Goal: Feedback & Contribution: Submit feedback/report problem

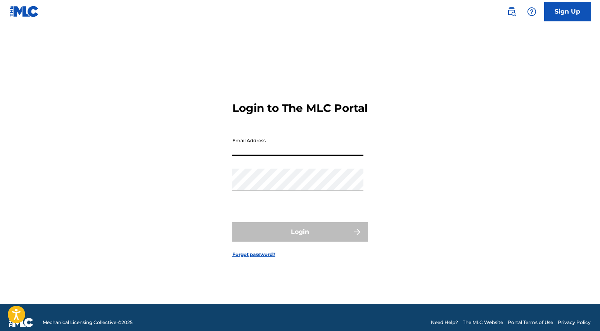
click at [262, 156] on input "Email Address" at bounding box center [297, 144] width 131 height 22
click at [276, 156] on input "Email Address" at bounding box center [297, 144] width 131 height 22
type input "[EMAIL_ADDRESS][DOMAIN_NAME]"
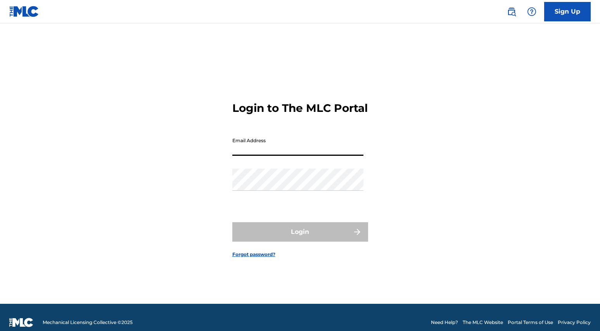
click at [252, 156] on input "Email Address" at bounding box center [297, 144] width 131 height 22
type input "[EMAIL_ADDRESS][DOMAIN_NAME]"
click at [256, 258] on link "Forgot password?" at bounding box center [253, 254] width 43 height 7
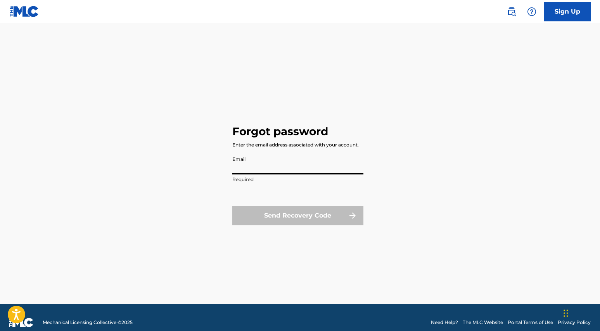
click at [280, 172] on input "Email" at bounding box center [297, 163] width 131 height 22
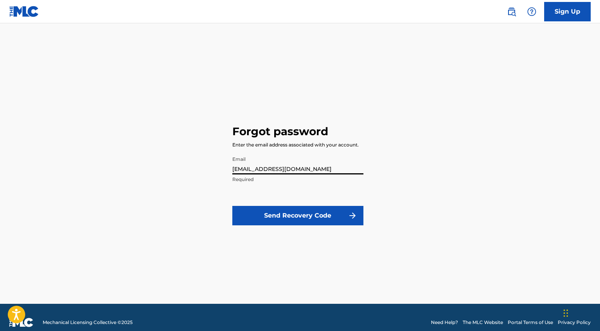
type input "[EMAIL_ADDRESS][DOMAIN_NAME]"
click button "Send Recovery Code" at bounding box center [297, 215] width 131 height 19
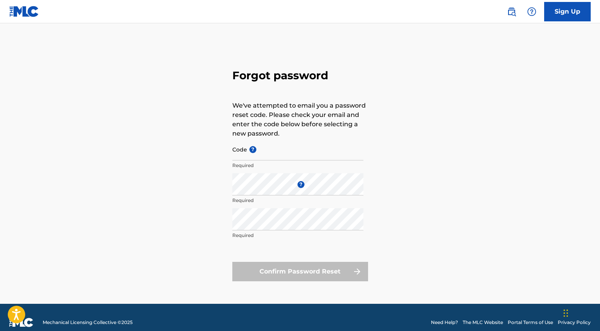
click at [289, 159] on input "Code ?" at bounding box center [297, 149] width 131 height 22
paste input "FP_05ae28b3801eeaec5906ad397df9"
type input "FP_05ae28b3801eeaec5906ad397df9"
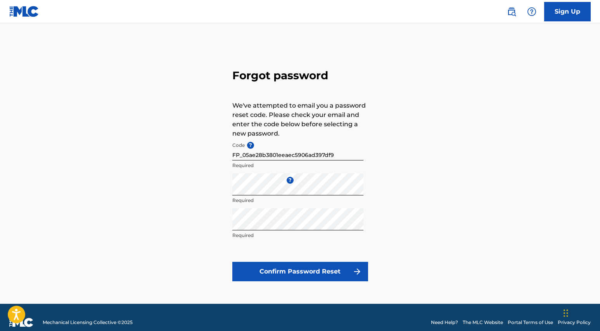
click at [379, 217] on div "Forgot password We've attempted to email you a password reset code. Please chec…" at bounding box center [300, 173] width 543 height 261
click at [308, 278] on button "Confirm Password Reset" at bounding box center [300, 271] width 136 height 19
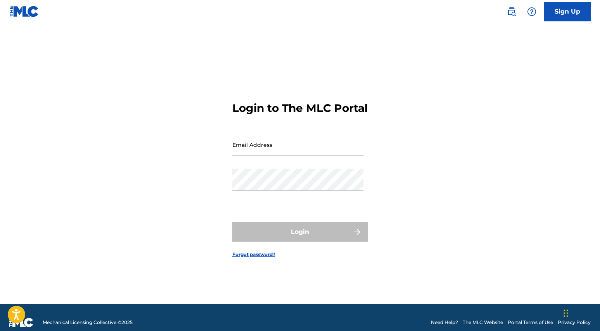
click at [271, 156] on input "Email Address" at bounding box center [297, 144] width 131 height 22
type input "[EMAIL_ADDRESS][DOMAIN_NAME]"
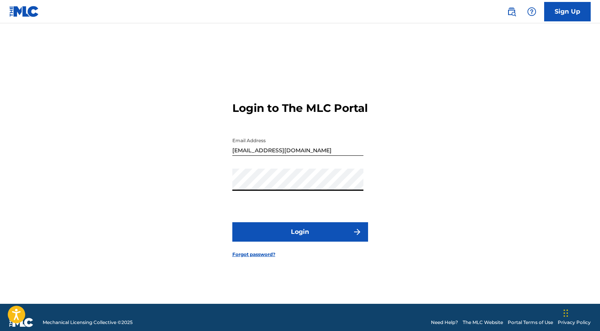
click at [286, 240] on button "Login" at bounding box center [300, 231] width 136 height 19
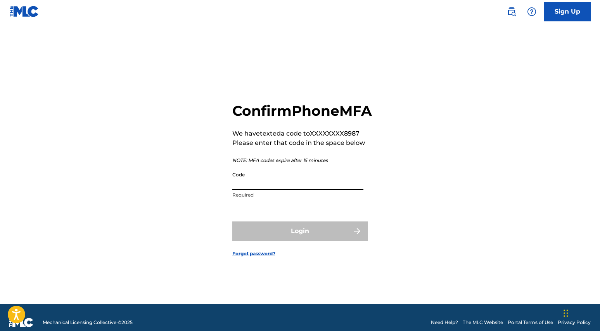
click at [258, 190] on input "Code" at bounding box center [297, 179] width 131 height 22
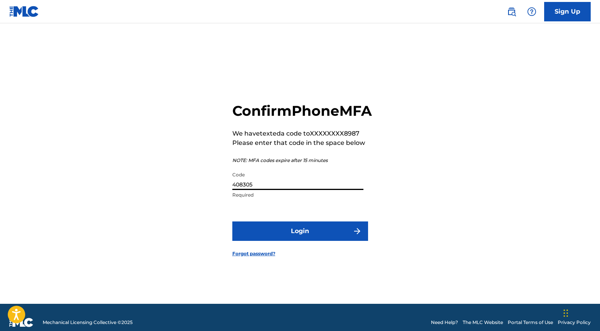
type input "408305"
click at [331, 238] on button "Login" at bounding box center [300, 230] width 136 height 19
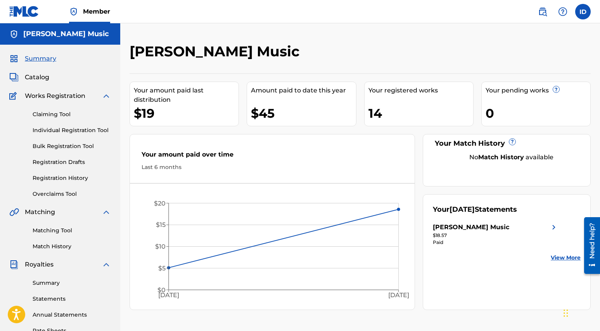
click at [49, 234] on div "Matching Tool Match History" at bounding box center [60, 234] width 102 height 34
click at [49, 229] on link "Matching Tool" at bounding box center [72, 230] width 78 height 8
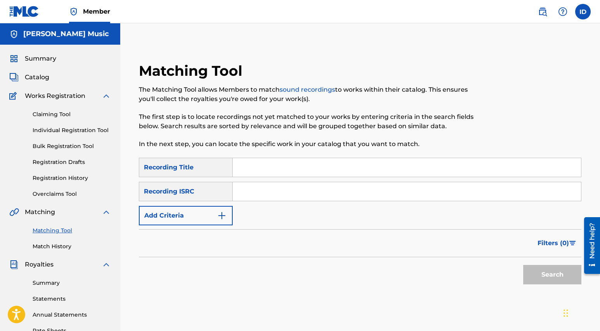
click at [261, 168] on input "Search Form" at bounding box center [407, 167] width 348 height 19
type input "The Fool"
type input "QZWFN2527579"
click at [538, 274] on button "Search" at bounding box center [553, 274] width 58 height 19
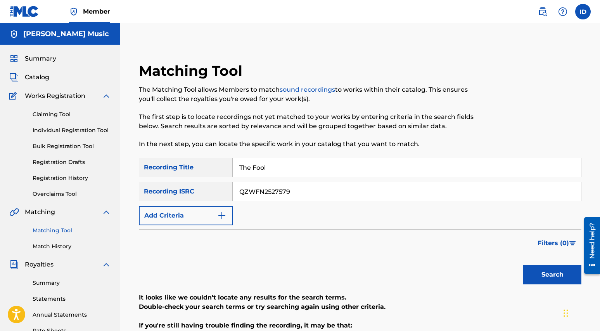
click at [35, 83] on div "Summary Catalog Works Registration Claiming Tool Individual Registration Tool B…" at bounding box center [60, 244] width 120 height 399
click at [36, 79] on span "Catalog" at bounding box center [37, 77] width 24 height 9
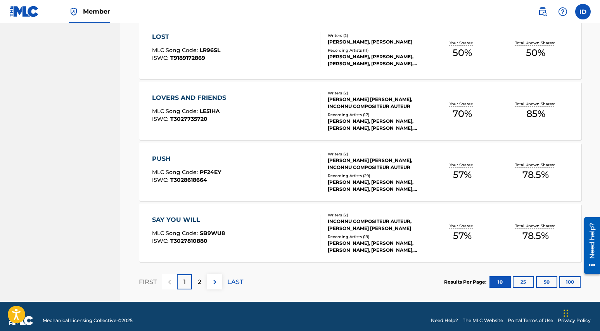
scroll to position [569, 0]
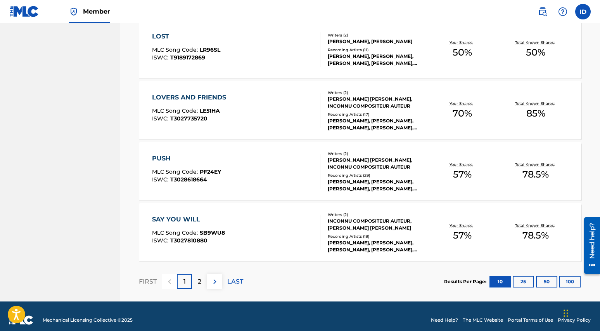
click at [202, 281] on div "2" at bounding box center [199, 281] width 15 height 15
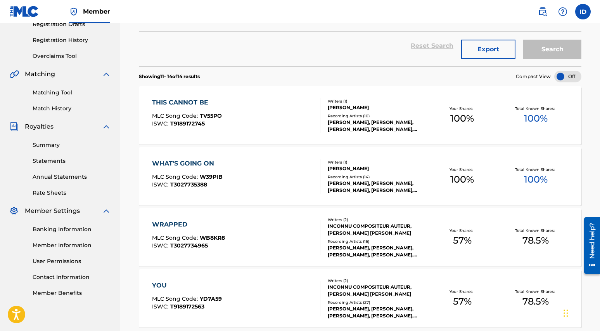
scroll to position [211, 0]
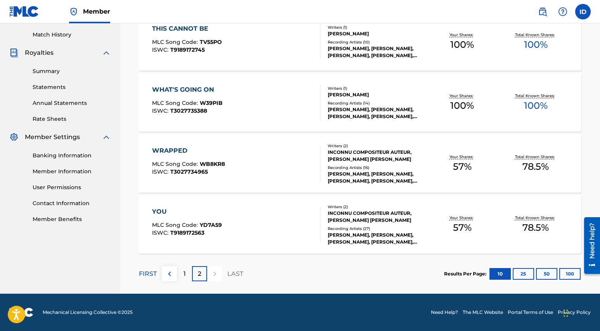
click at [181, 274] on div "1" at bounding box center [184, 273] width 15 height 15
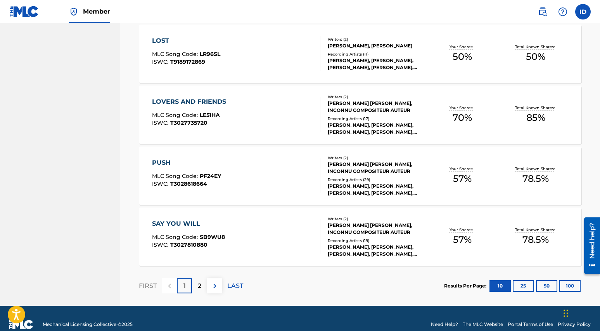
scroll to position [577, 0]
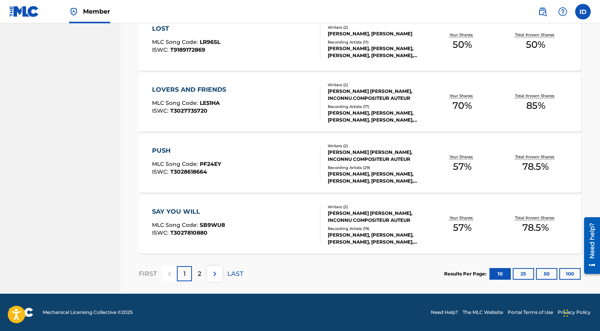
click at [200, 278] on div "2" at bounding box center [199, 273] width 15 height 15
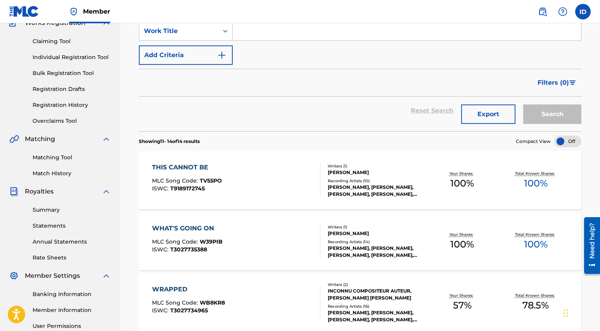
scroll to position [0, 0]
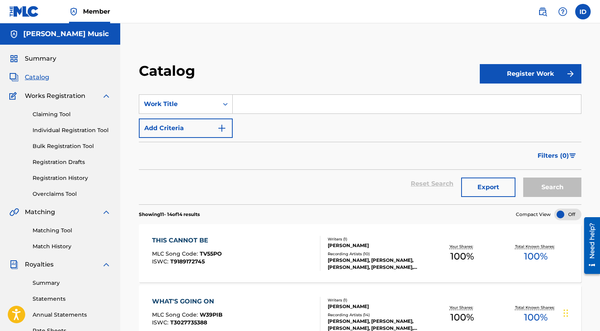
click at [43, 63] on span "Summary" at bounding box center [40, 58] width 31 height 9
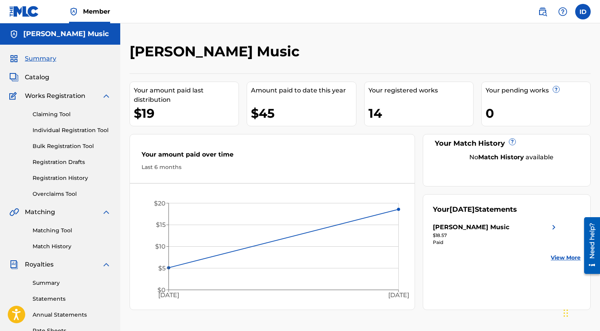
click at [52, 245] on link "Match History" at bounding box center [72, 246] width 78 height 8
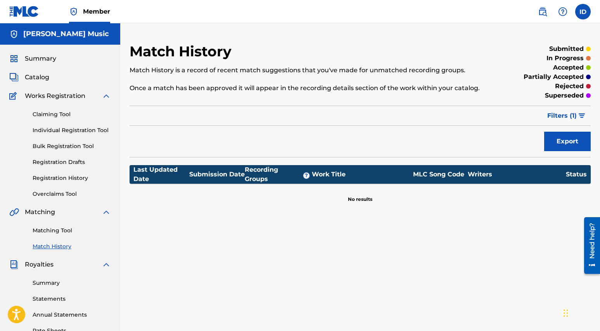
click at [19, 73] on img at bounding box center [13, 77] width 9 height 9
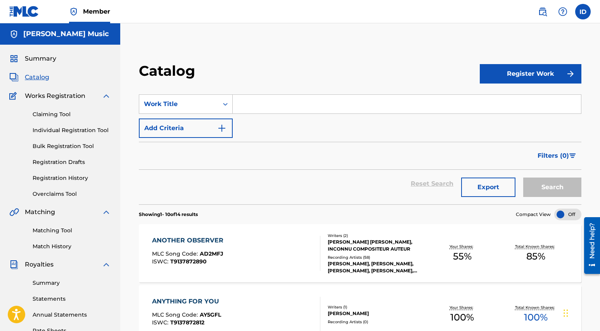
click at [55, 116] on link "Claiming Tool" at bounding box center [72, 114] width 78 height 8
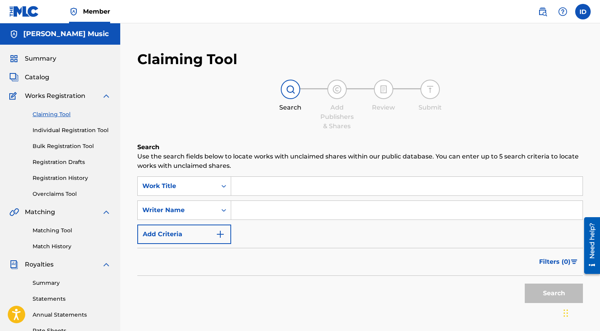
click at [62, 132] on link "Individual Registration Tool" at bounding box center [72, 130] width 78 height 8
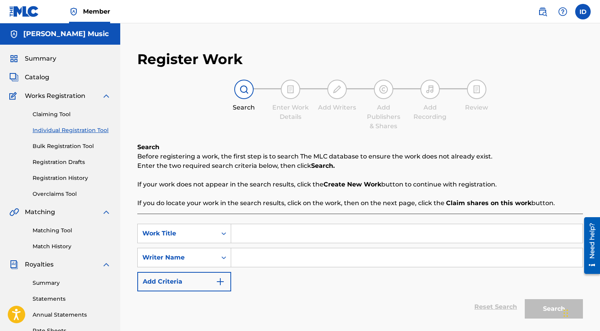
click at [63, 150] on link "Bulk Registration Tool" at bounding box center [72, 146] width 78 height 8
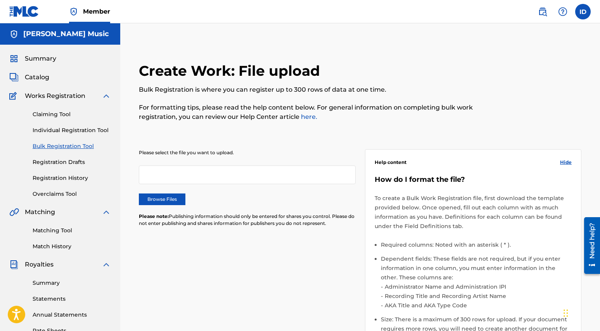
click at [63, 165] on link "Registration Drafts" at bounding box center [72, 162] width 78 height 8
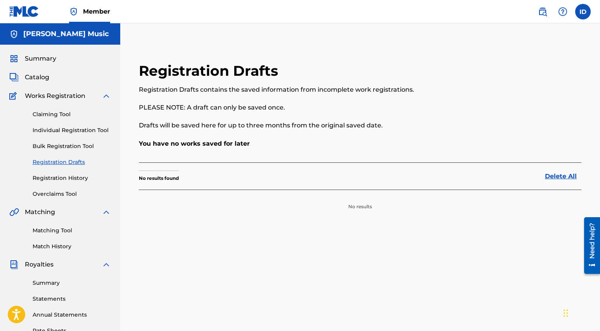
click at [66, 178] on link "Registration History" at bounding box center [72, 178] width 78 height 8
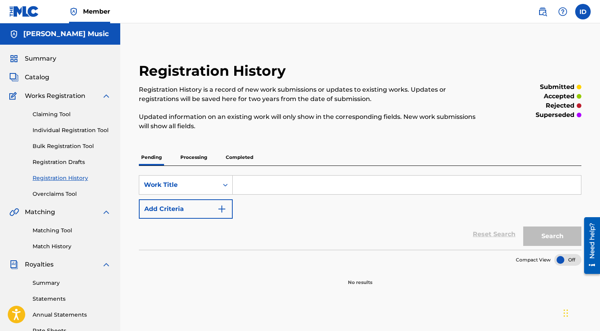
click at [199, 161] on p "Processing" at bounding box center [193, 157] width 31 height 16
click at [235, 156] on p "Completed" at bounding box center [240, 157] width 32 height 16
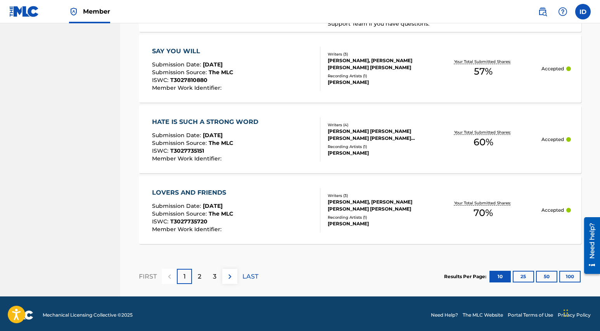
scroll to position [772, 0]
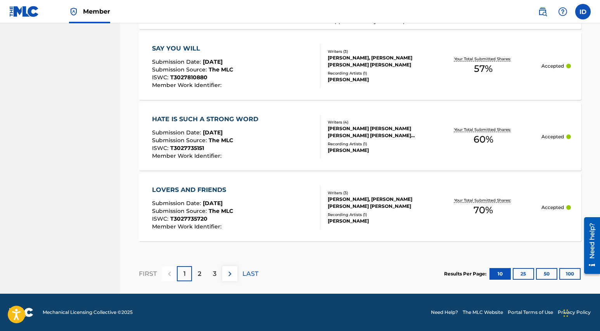
click at [211, 273] on div "3" at bounding box center [214, 273] width 15 height 15
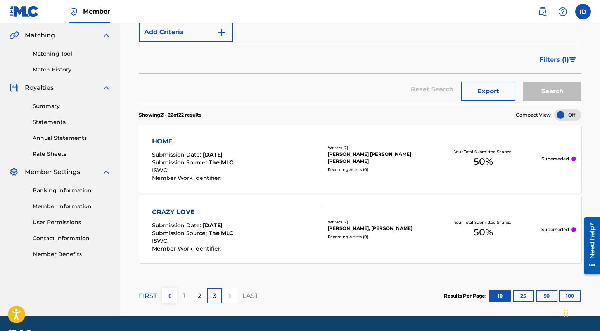
scroll to position [199, 0]
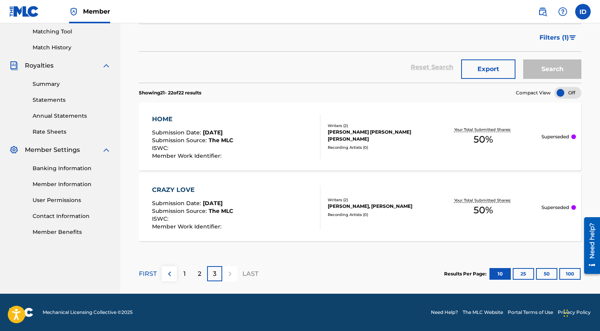
click at [206, 274] on div "2" at bounding box center [199, 273] width 15 height 15
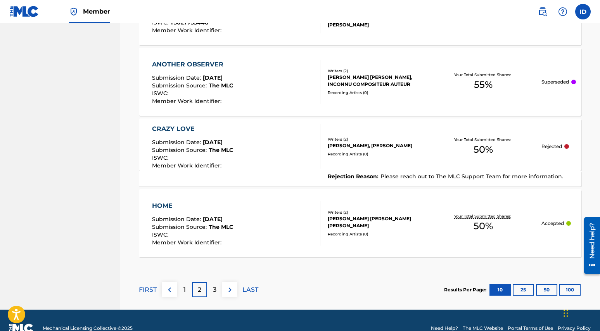
scroll to position [764, 0]
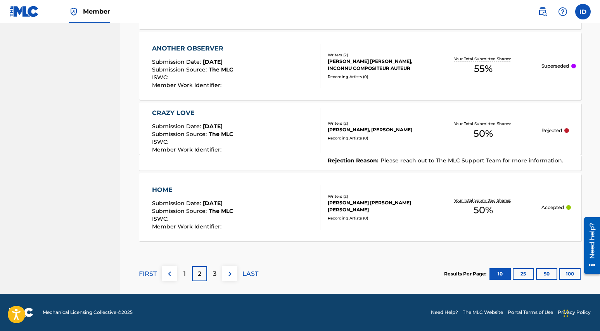
click at [214, 277] on p "3" at bounding box center [214, 273] width 3 height 9
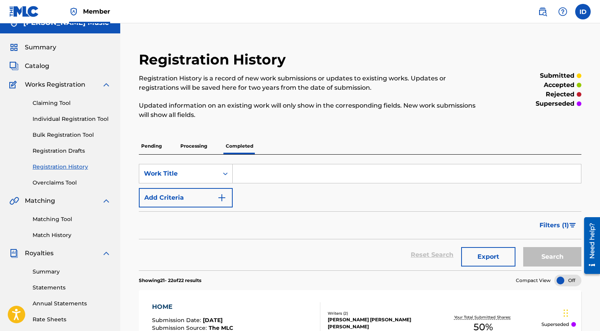
scroll to position [0, 0]
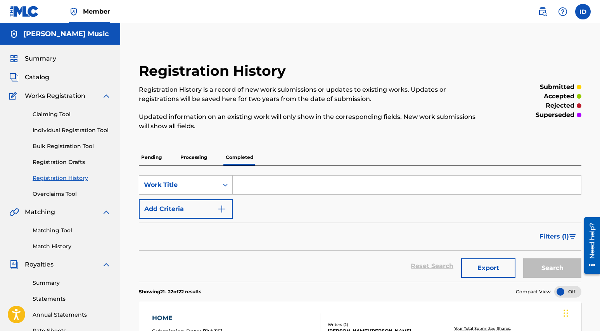
click at [53, 115] on link "Claiming Tool" at bounding box center [72, 114] width 78 height 8
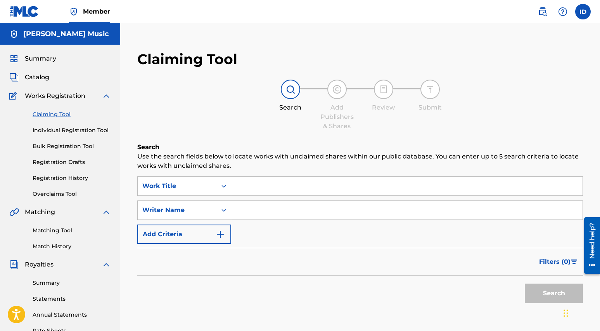
click at [265, 189] on input "Search Form" at bounding box center [407, 186] width 352 height 19
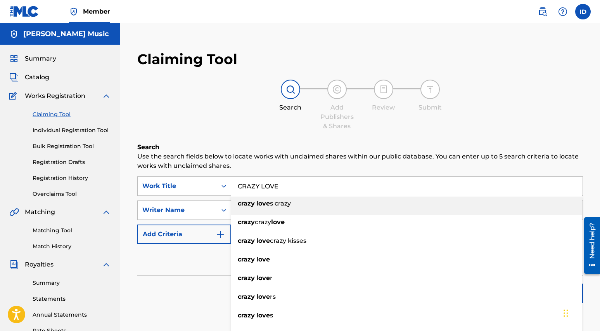
type input "CRAZY LOVE"
click at [244, 142] on h6 "Search" at bounding box center [360, 146] width 446 height 9
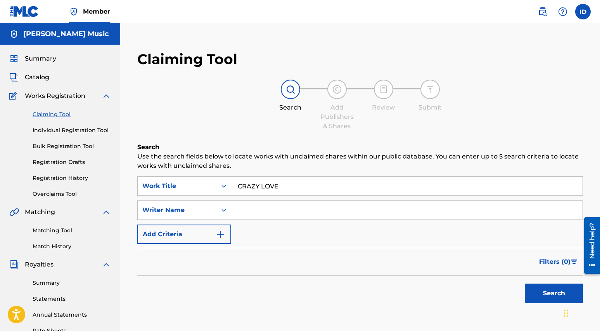
click at [246, 211] on input "Search Form" at bounding box center [407, 210] width 352 height 19
type input "[PERSON_NAME]"
click at [558, 291] on button "Search" at bounding box center [554, 292] width 58 height 19
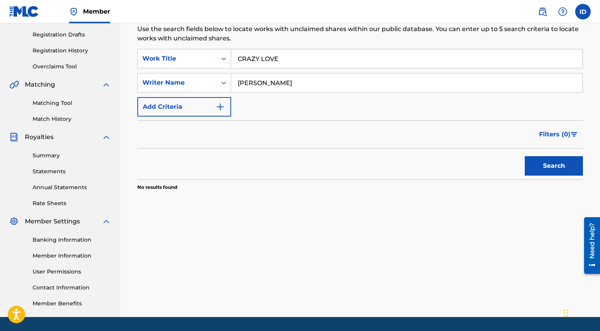
scroll to position [151, 0]
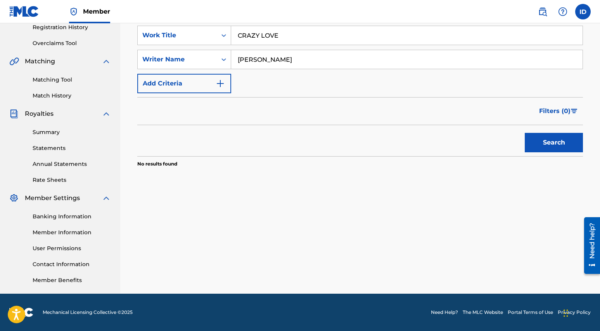
click at [551, 144] on button "Search" at bounding box center [554, 142] width 58 height 19
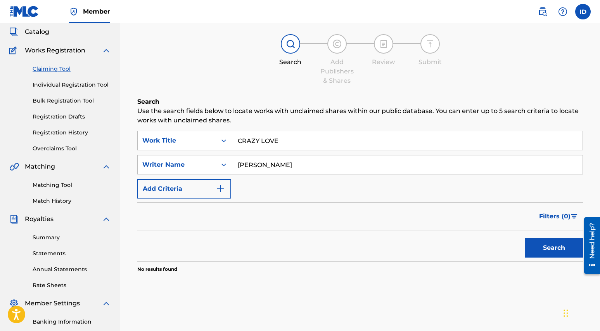
scroll to position [0, 0]
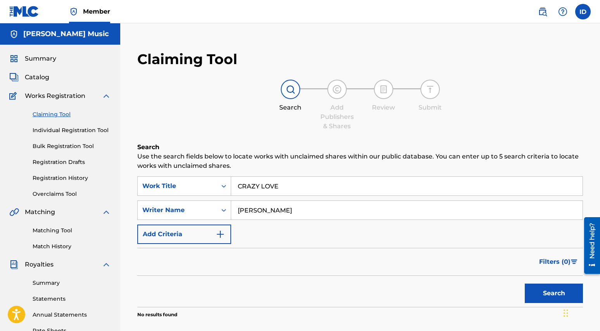
click at [64, 130] on link "Individual Registration Tool" at bounding box center [72, 130] width 78 height 8
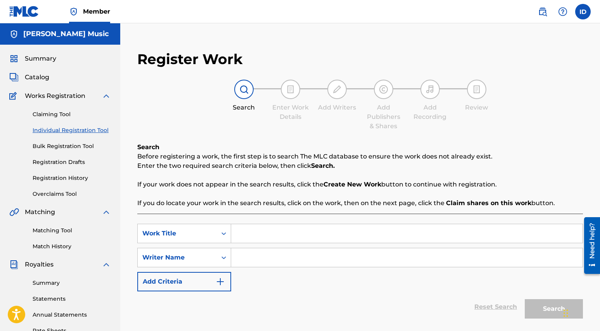
click at [61, 146] on link "Bulk Registration Tool" at bounding box center [72, 146] width 78 height 8
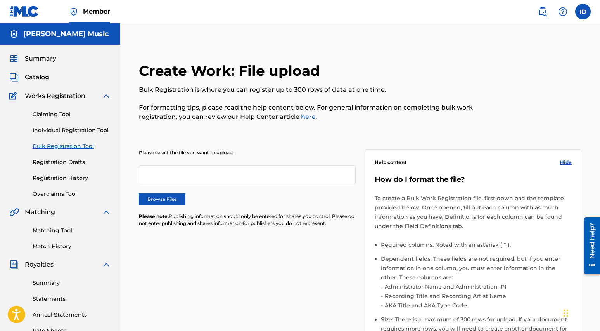
click at [58, 162] on link "Registration Drafts" at bounding box center [72, 162] width 78 height 8
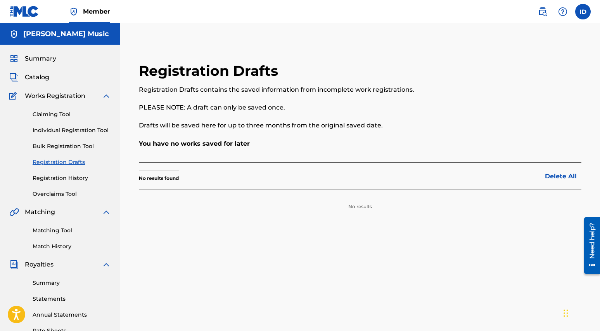
click at [58, 177] on link "Registration History" at bounding box center [72, 178] width 78 height 8
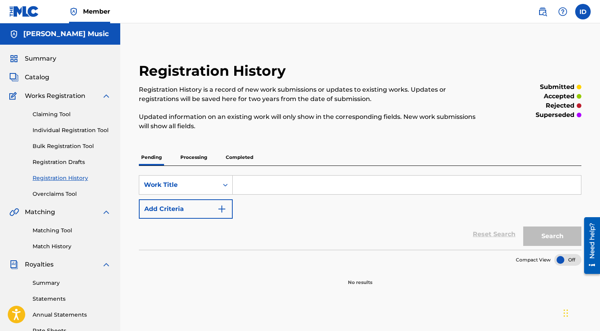
click at [57, 194] on link "Overclaims Tool" at bounding box center [72, 194] width 78 height 8
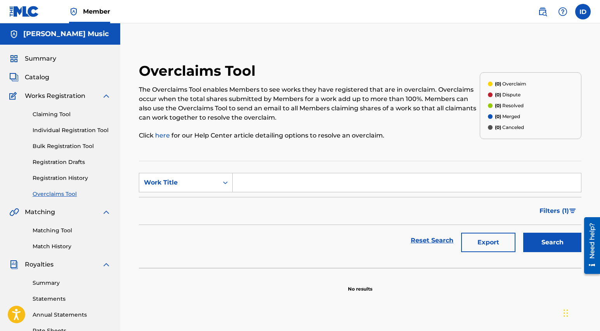
click at [44, 62] on span "Summary" at bounding box center [40, 58] width 31 height 9
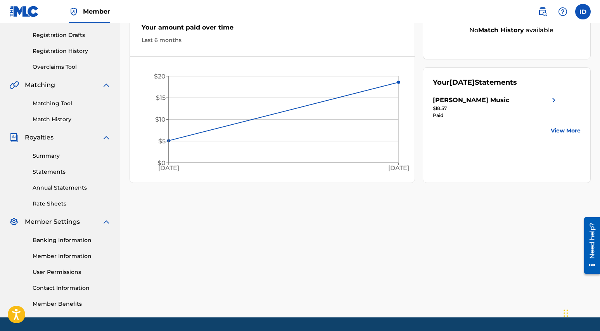
scroll to position [151, 0]
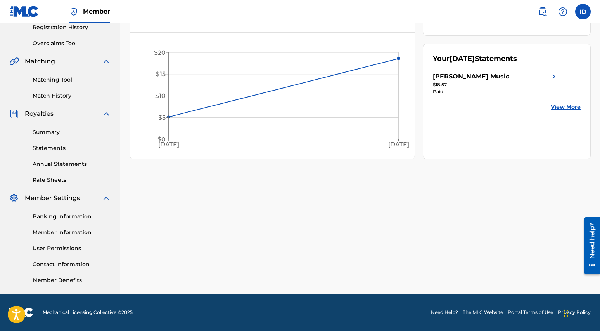
click at [48, 131] on link "Summary" at bounding box center [72, 132] width 78 height 8
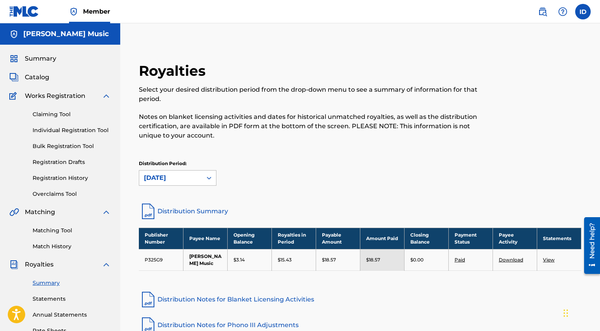
click at [187, 180] on div "[DATE]" at bounding box center [171, 177] width 54 height 9
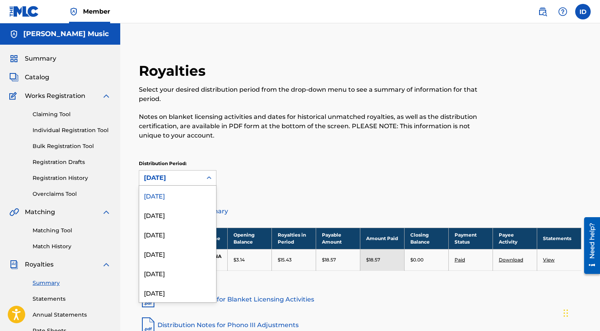
click at [264, 180] on div "Distribution Period: August 2025 selected, 1 of 53. 53 results available. Use U…" at bounding box center [360, 173] width 443 height 26
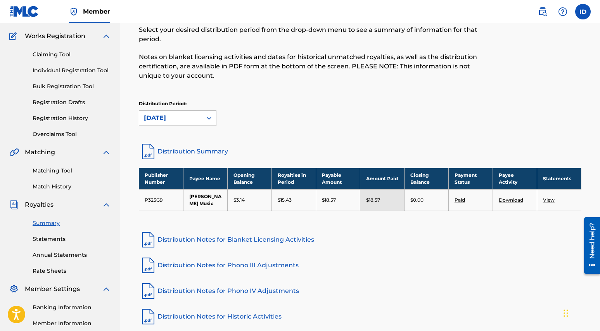
scroll to position [57, 0]
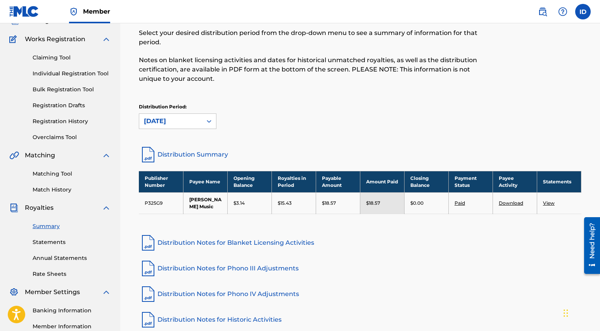
click at [54, 121] on link "Registration History" at bounding box center [72, 121] width 78 height 8
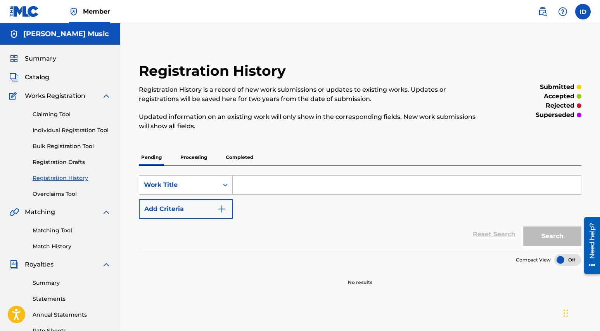
click at [188, 158] on p "Processing" at bounding box center [193, 157] width 31 height 16
click at [248, 159] on p "Completed" at bounding box center [240, 157] width 32 height 16
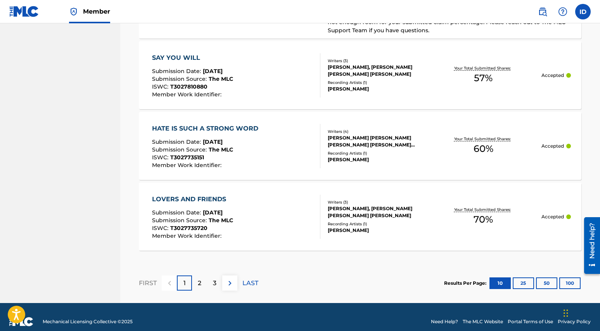
scroll to position [772, 0]
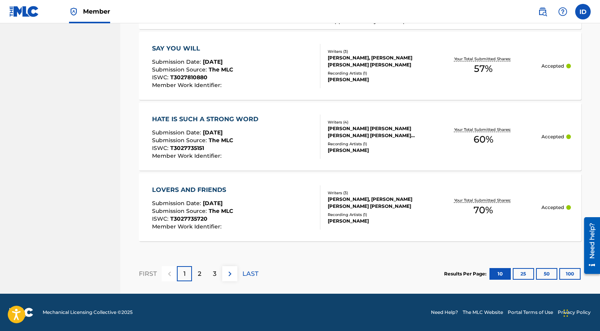
click at [199, 277] on p "2" at bounding box center [199, 273] width 3 height 9
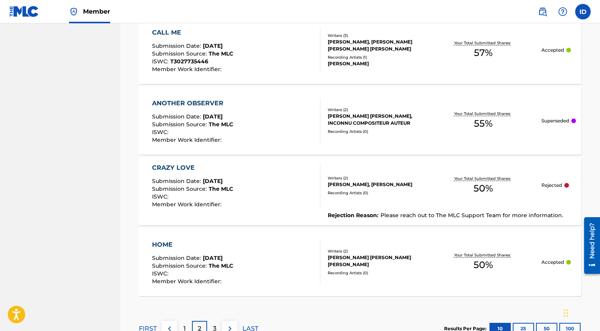
scroll to position [764, 0]
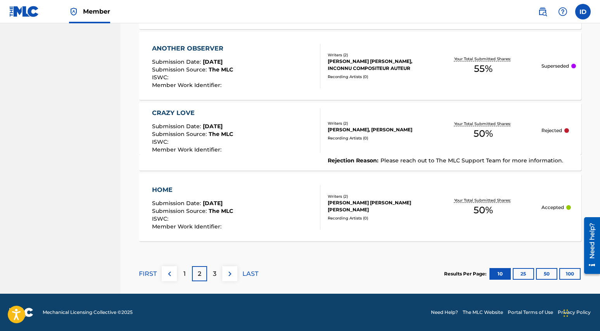
click at [217, 274] on div "3" at bounding box center [214, 273] width 15 height 15
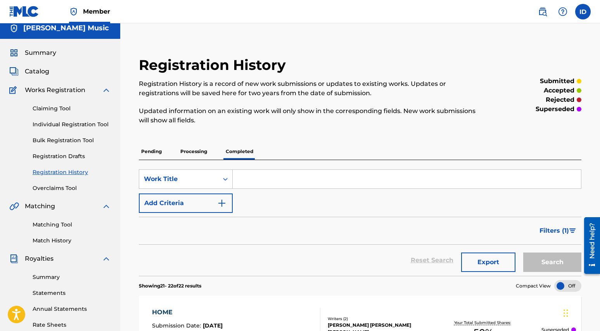
scroll to position [0, 0]
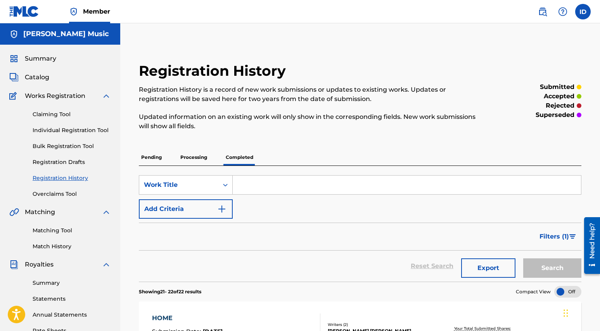
click at [24, 55] on link "Summary" at bounding box center [32, 58] width 47 height 9
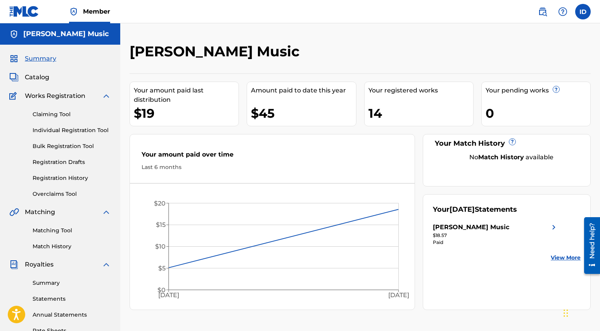
click at [87, 16] on span "Member" at bounding box center [96, 11] width 27 height 9
click at [53, 34] on h5 "[PERSON_NAME] Music" at bounding box center [66, 33] width 86 height 9
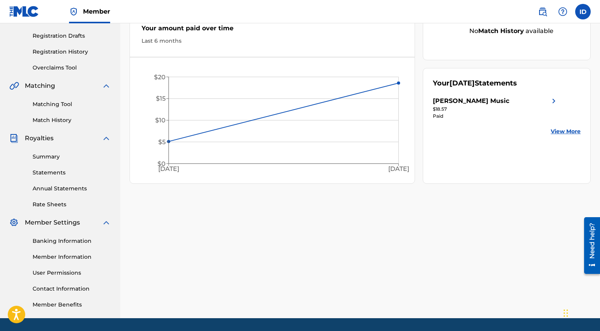
scroll to position [151, 0]
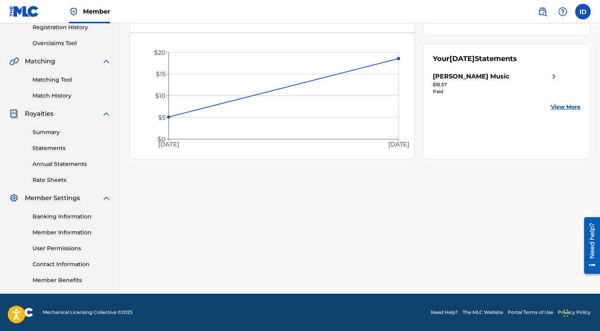
click at [57, 234] on link "Member Information" at bounding box center [72, 232] width 78 height 8
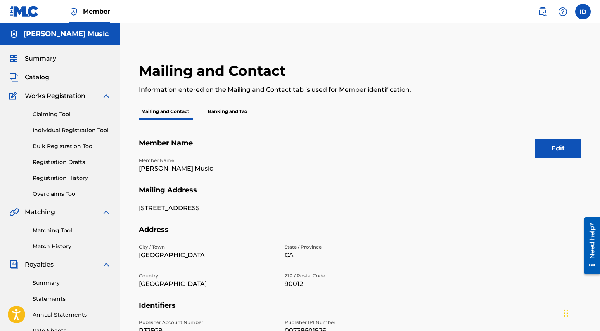
click at [552, 151] on button "Edit" at bounding box center [558, 148] width 47 height 19
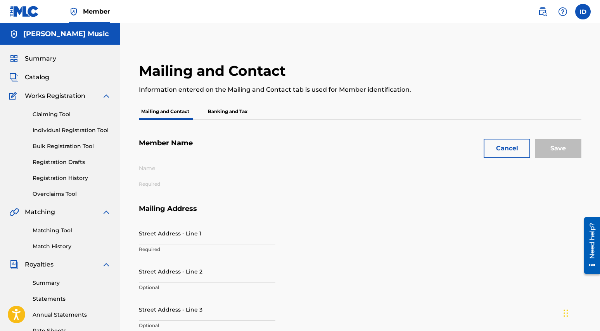
type input "[PERSON_NAME] Music"
type input "242 S Broadway Apt. 405"
type input "[GEOGRAPHIC_DATA]"
type input "90012"
type input "P325G9"
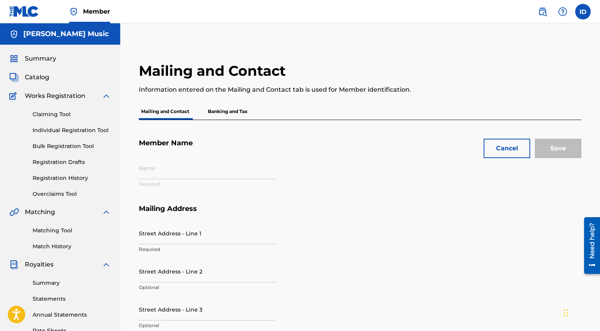
type input "00738601926"
type input "323"
type input "4208987"
click at [242, 110] on p "Banking and Tax" at bounding box center [228, 111] width 44 height 16
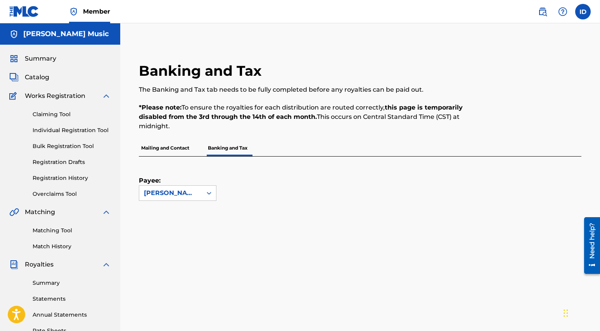
click at [61, 195] on link "Overclaims Tool" at bounding box center [72, 194] width 78 height 8
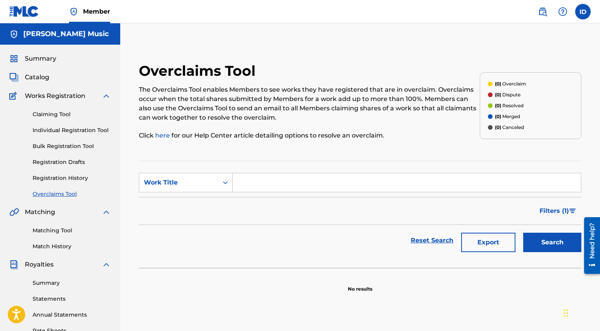
click at [51, 116] on link "Claiming Tool" at bounding box center [72, 114] width 78 height 8
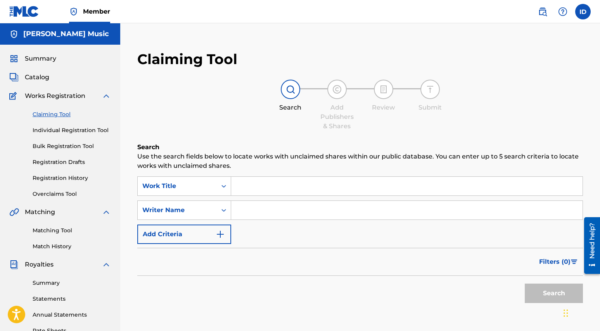
click at [245, 185] on input "Search Form" at bounding box center [407, 186] width 352 height 19
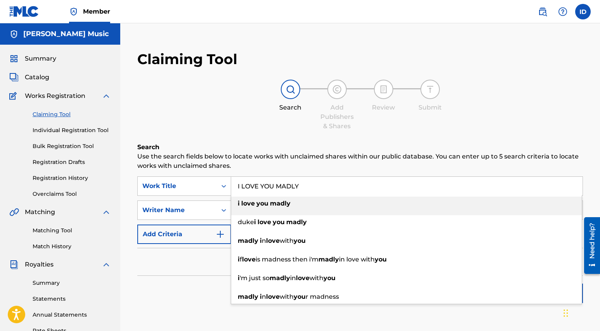
type input "I LOVE YOU MADLY"
click at [240, 170] on p "Use the search fields below to locate works with unclaimed shares within our pu…" at bounding box center [360, 161] width 446 height 19
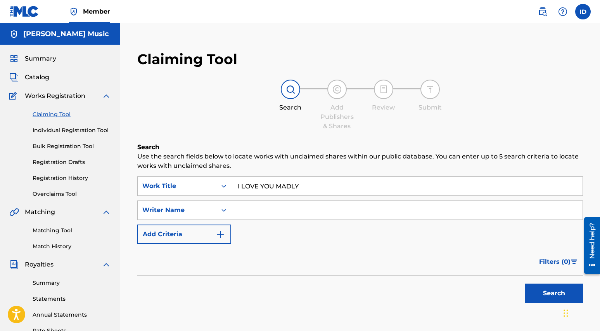
click at [249, 212] on input "Search Form" at bounding box center [407, 210] width 352 height 19
type input "IRENE NAOMI DIAZ"
click at [525, 283] on button "Search" at bounding box center [554, 292] width 58 height 19
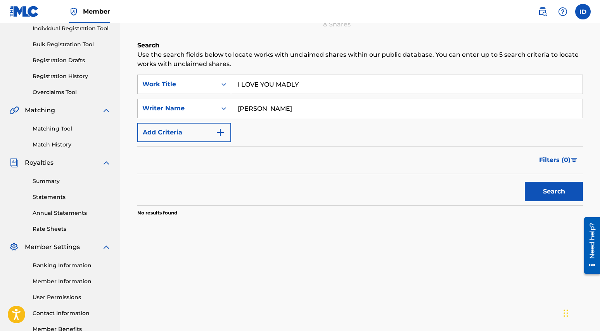
scroll to position [151, 0]
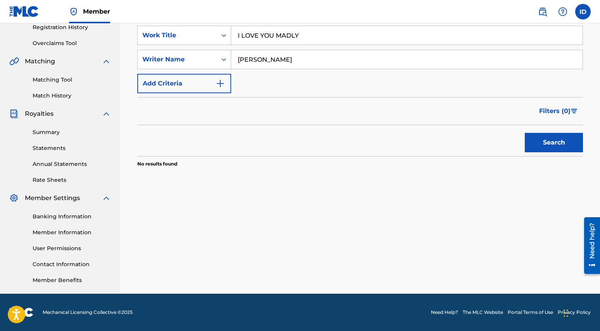
click at [547, 146] on button "Search" at bounding box center [554, 142] width 58 height 19
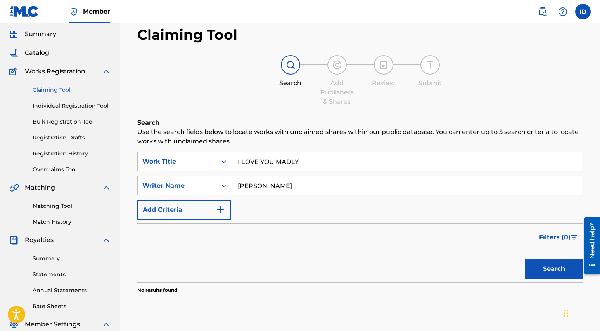
scroll to position [9, 0]
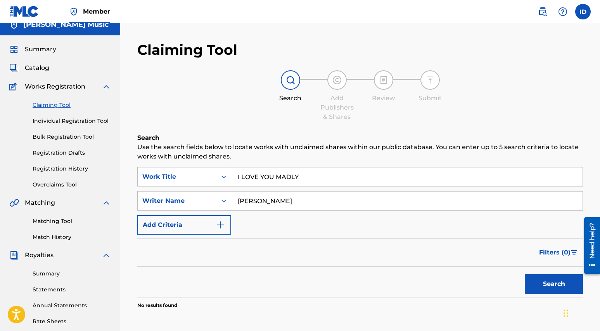
click at [67, 170] on link "Registration History" at bounding box center [72, 169] width 78 height 8
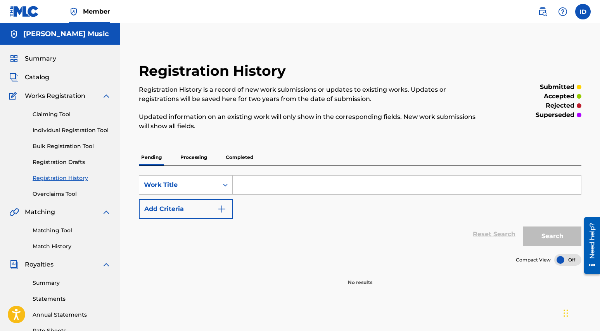
click at [196, 161] on p "Processing" at bounding box center [193, 157] width 31 height 16
click at [236, 159] on p "Completed" at bounding box center [240, 157] width 32 height 16
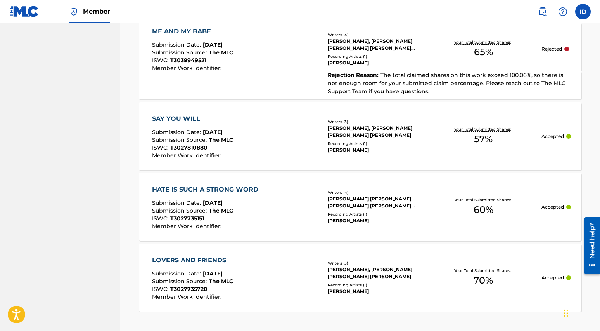
scroll to position [772, 0]
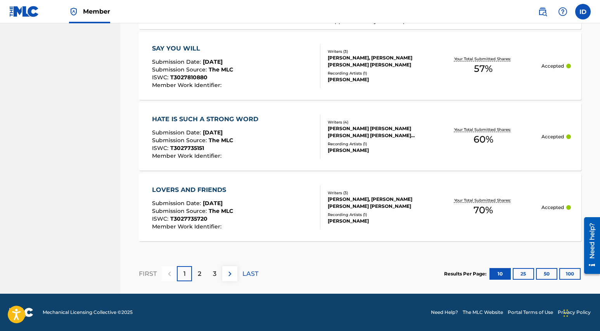
click at [197, 279] on div "2" at bounding box center [199, 273] width 15 height 15
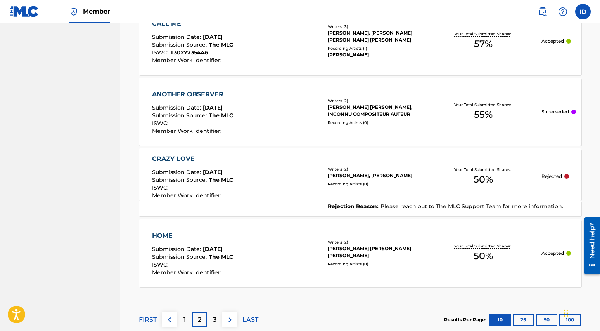
scroll to position [734, 0]
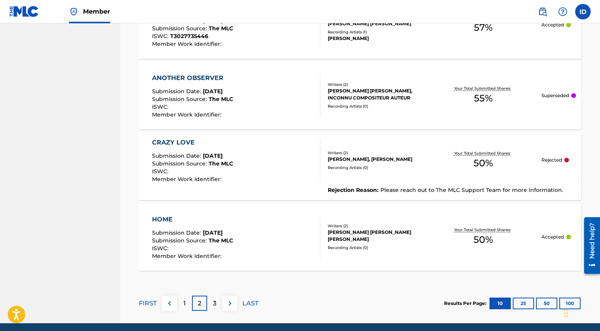
click at [522, 302] on button "25" at bounding box center [523, 303] width 21 height 12
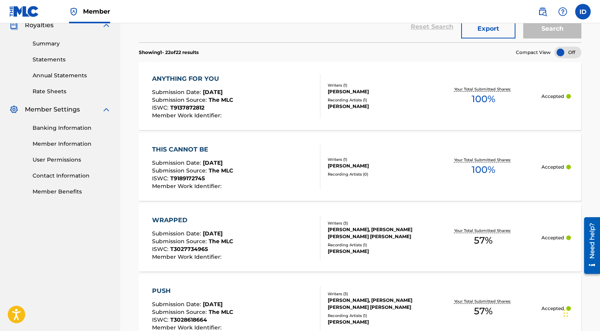
scroll to position [0, 0]
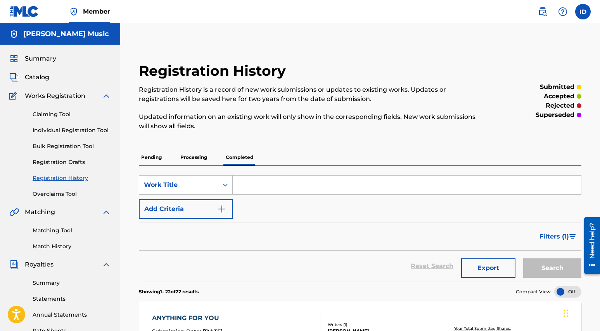
click at [544, 10] on img at bounding box center [542, 11] width 9 height 9
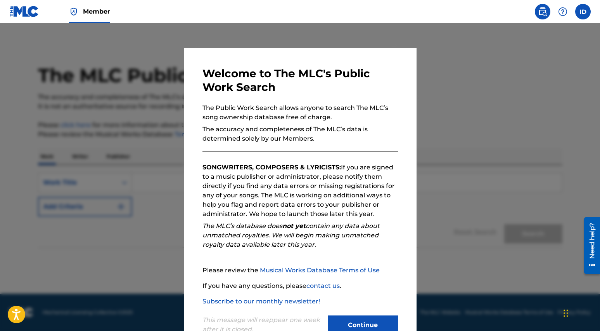
click at [563, 12] on img at bounding box center [562, 11] width 9 height 9
click at [347, 325] on button "Continue" at bounding box center [363, 324] width 70 height 19
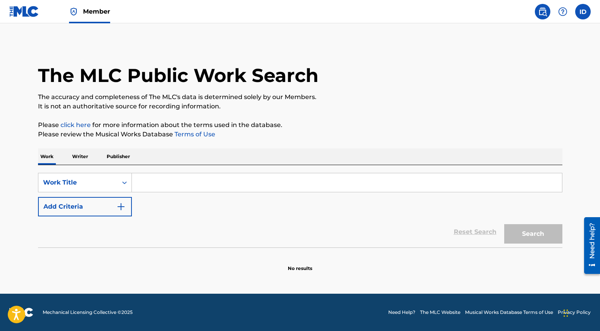
click at [563, 12] on img at bounding box center [562, 11] width 9 height 9
click at [556, 29] on link "Contact us" at bounding box center [563, 32] width 66 height 19
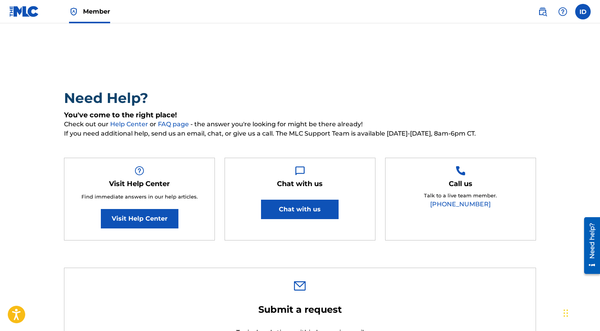
click at [287, 214] on button "Chat with us" at bounding box center [300, 208] width 78 height 19
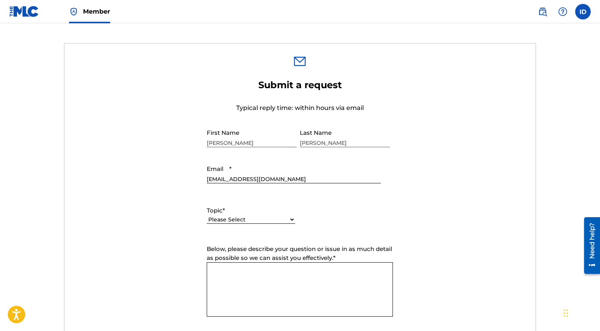
scroll to position [280, 0]
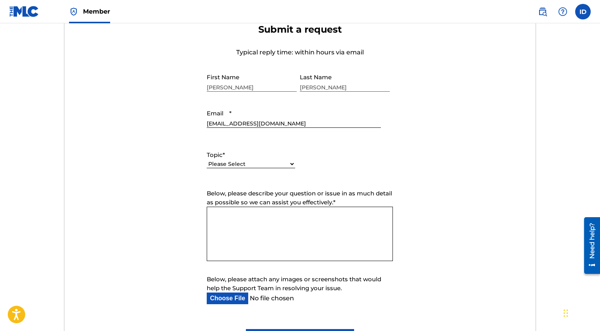
select select "I need help with managing my catalog"
click option "I need help with managing my catalog" at bounding box center [0, 0] width 0 height 0
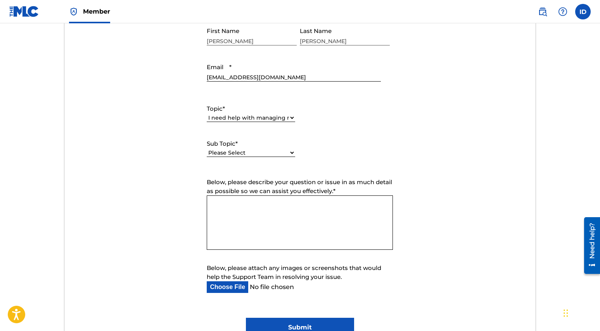
scroll to position [344, 0]
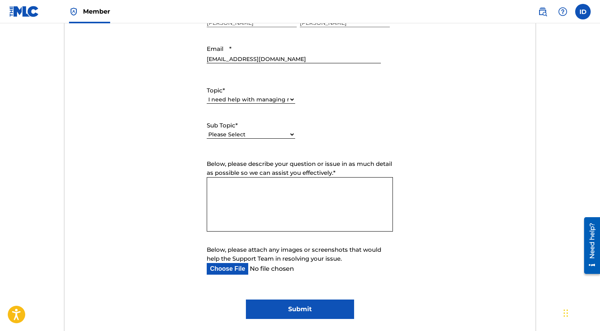
click at [235, 193] on textarea "Below, please describe your question or issue in as much detail as possible so …" at bounding box center [300, 204] width 186 height 54
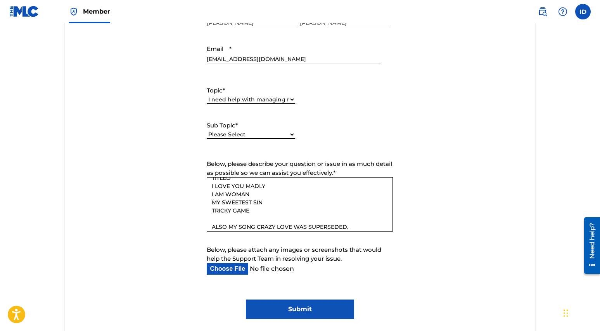
scroll to position [41, 0]
type textarea "HI, MY WORKS I HAD PREVIOUSLY SUBMITTED AND WERE ACCEPTED ARE NOT IN MY CATALOG…"
click at [284, 311] on input "Submit" at bounding box center [300, 308] width 108 height 19
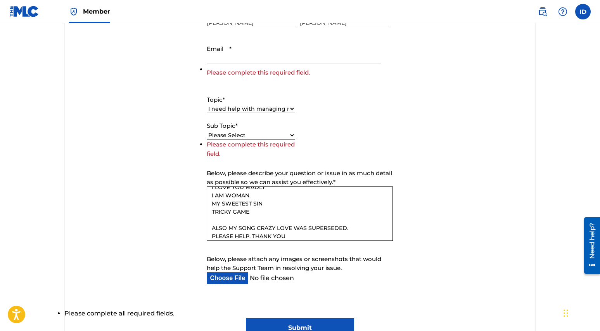
select select "I need help with the Claiming Tool"
click option "I need help with the Claiming Tool" at bounding box center [0, 0] width 0 height 0
click at [303, 323] on input "Submit" at bounding box center [300, 327] width 108 height 19
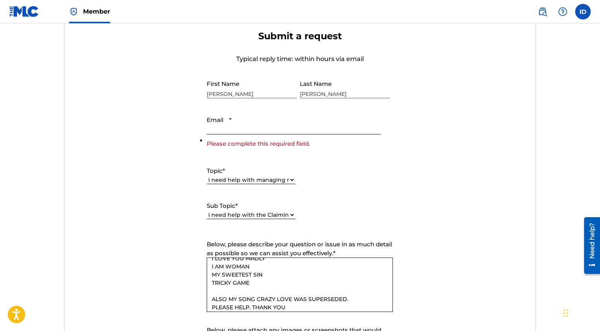
click at [243, 133] on input "Email *" at bounding box center [294, 123] width 174 height 22
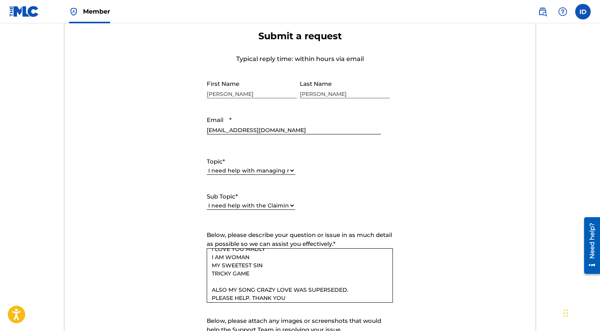
scroll to position [394, 0]
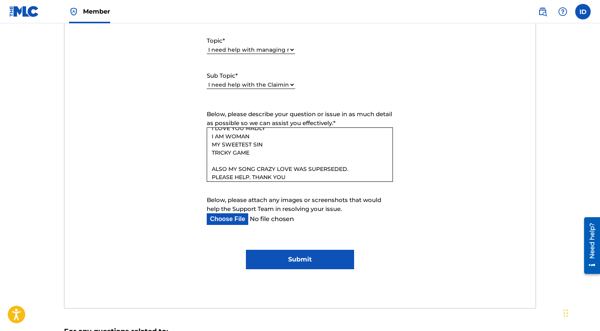
type input "IRENEDIAZMUSIC@GMAIL.COM"
click at [282, 257] on input "Submit" at bounding box center [300, 259] width 108 height 19
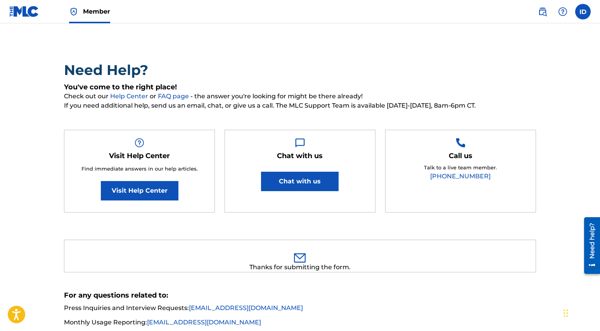
scroll to position [0, 0]
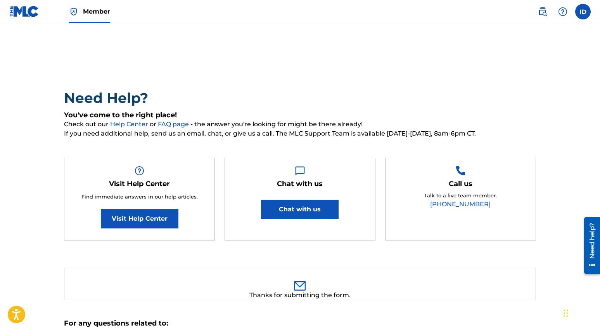
click at [579, 10] on label at bounding box center [584, 12] width 16 height 16
click at [583, 12] on input "ID [PERSON_NAME] [EMAIL_ADDRESS][DOMAIN_NAME] Notification Preferences Profile …" at bounding box center [583, 12] width 0 height 0
click at [507, 97] on link "Profile" at bounding box center [507, 96] width 16 height 7
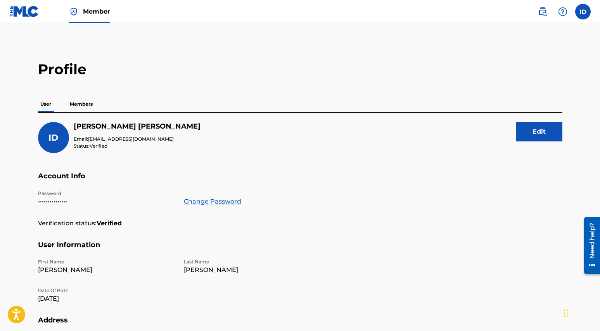
click at [88, 103] on p "Members" at bounding box center [82, 104] width 28 height 16
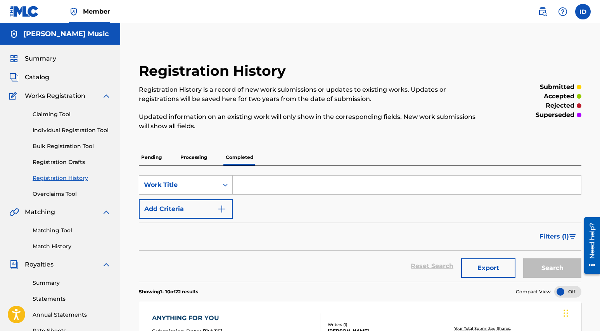
click at [56, 114] on link "Claiming Tool" at bounding box center [72, 114] width 78 height 8
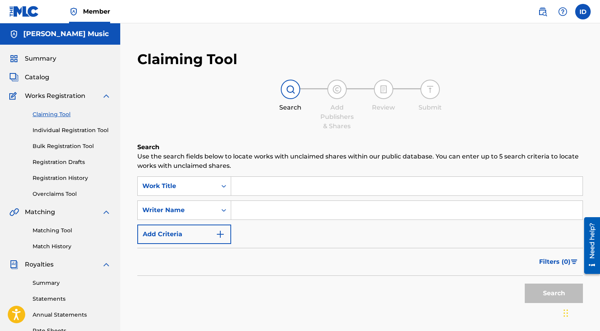
click at [258, 189] on input "Search Form" at bounding box center [407, 186] width 352 height 19
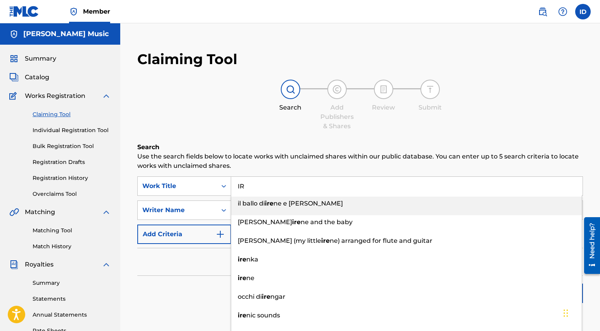
type input "I"
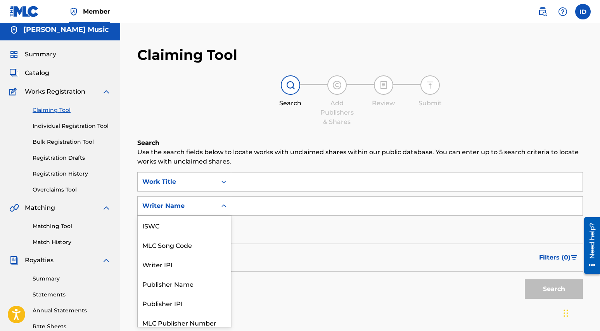
click at [223, 212] on div "Search Form" at bounding box center [224, 205] width 14 height 19
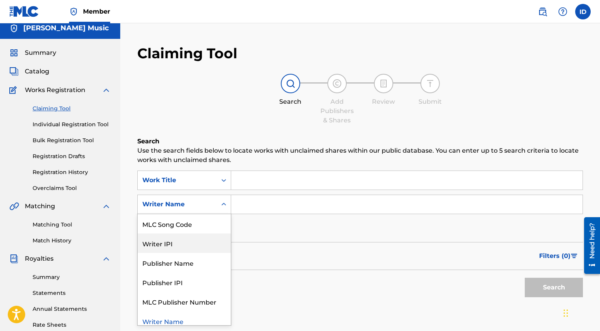
scroll to position [25, 0]
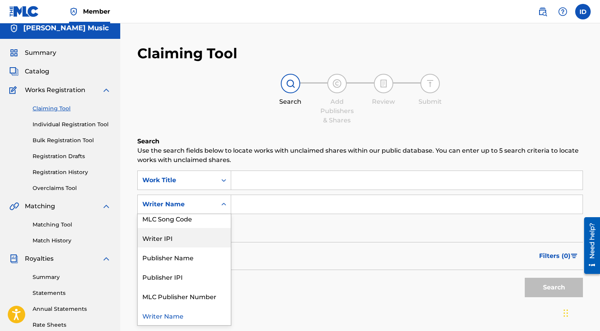
click at [212, 237] on div "Writer IPI" at bounding box center [184, 237] width 93 height 19
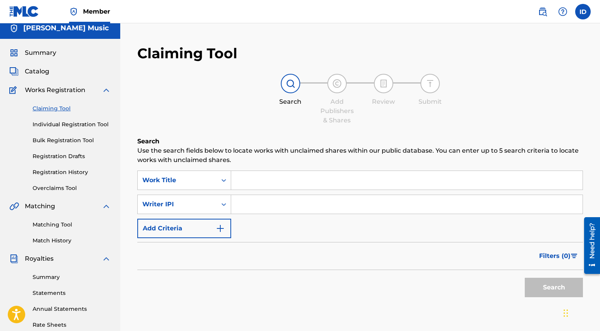
click at [240, 206] on input "Search Form" at bounding box center [407, 204] width 352 height 19
click at [225, 185] on div "Search Form" at bounding box center [224, 180] width 14 height 14
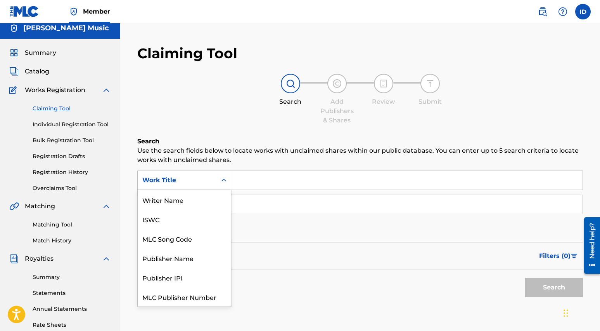
scroll to position [19, 0]
click at [239, 184] on input "Search Form" at bounding box center [407, 180] width 352 height 19
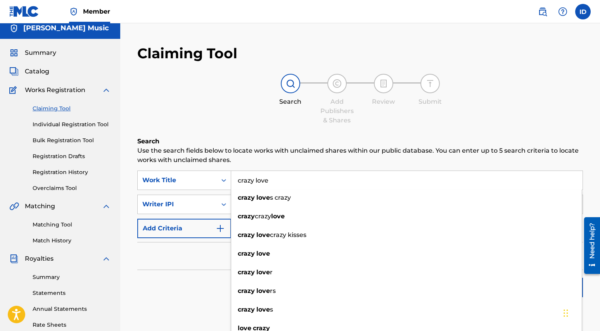
click at [359, 186] on input "crazy love" at bounding box center [407, 180] width 352 height 19
click at [368, 182] on input "crazy love" at bounding box center [407, 180] width 352 height 19
type input "crazy love"
click at [381, 159] on p "Use the search fields below to locate works with unclaimed shares within our pu…" at bounding box center [360, 155] width 446 height 19
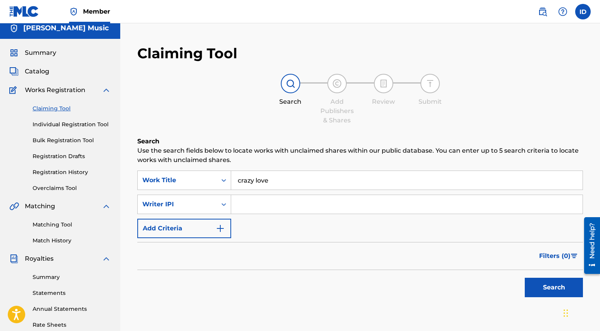
click at [545, 286] on button "Search" at bounding box center [554, 286] width 58 height 19
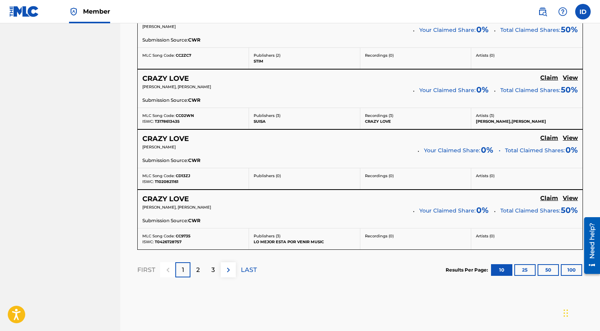
scroll to position [699, 0]
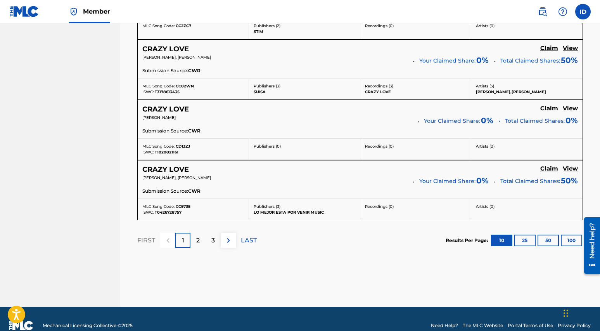
click at [203, 239] on div "2" at bounding box center [198, 239] width 15 height 15
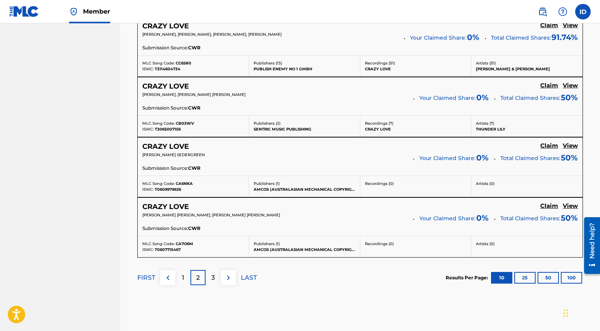
scroll to position [712, 0]
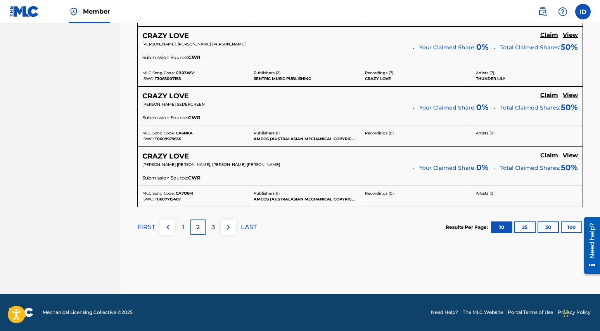
click at [214, 225] on p "3" at bounding box center [212, 226] width 3 height 9
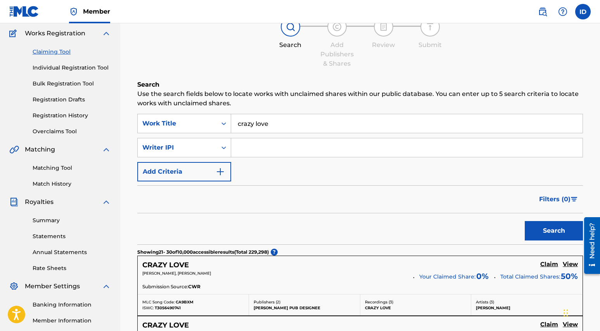
scroll to position [0, 0]
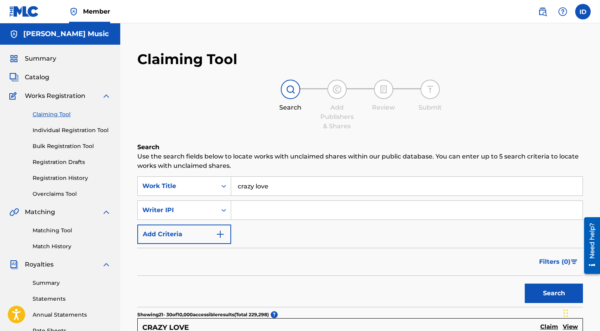
click at [246, 212] on input "Search Form" at bounding box center [407, 210] width 352 height 19
click at [546, 294] on button "Search" at bounding box center [554, 292] width 58 height 19
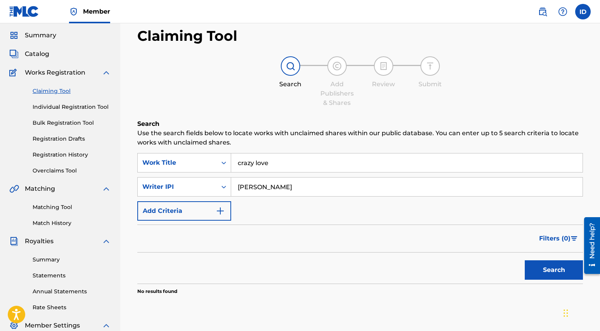
scroll to position [75, 0]
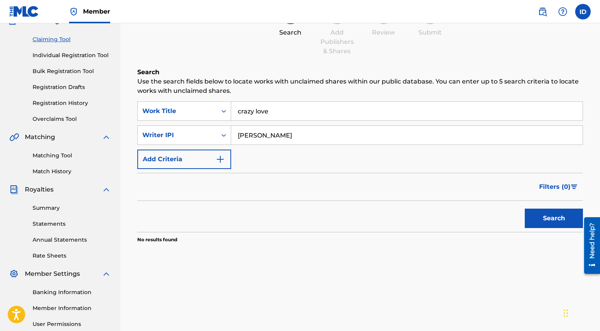
click at [283, 135] on input "IRENE NAOMI DIAZ" at bounding box center [407, 135] width 352 height 19
type input "[PERSON_NAME]"
click at [540, 220] on button "Search" at bounding box center [554, 217] width 58 height 19
click at [63, 103] on link "Registration History" at bounding box center [72, 103] width 78 height 8
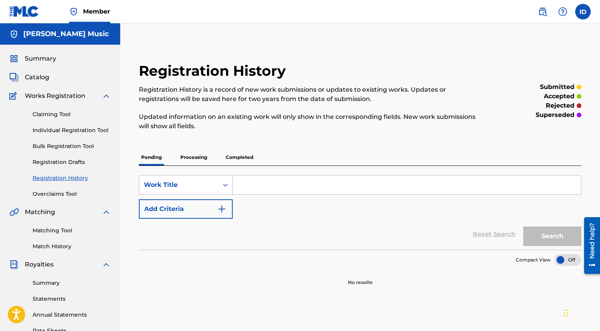
click at [241, 159] on p "Completed" at bounding box center [240, 157] width 32 height 16
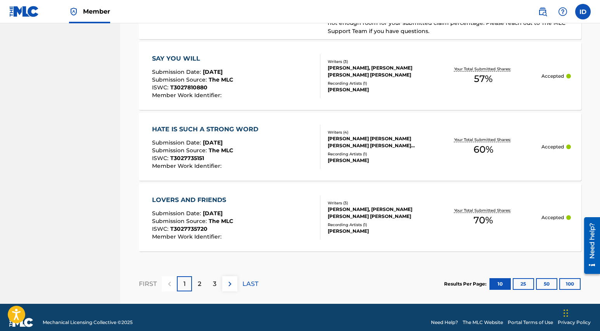
scroll to position [772, 0]
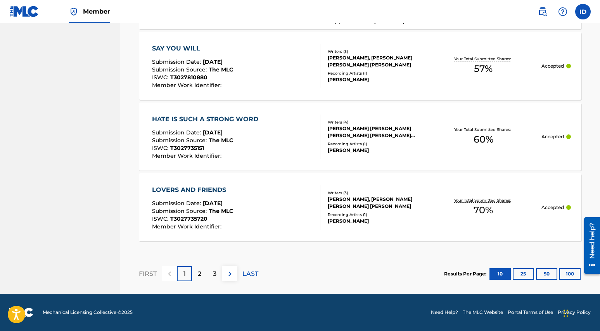
click at [527, 270] on button "25" at bounding box center [523, 274] width 21 height 12
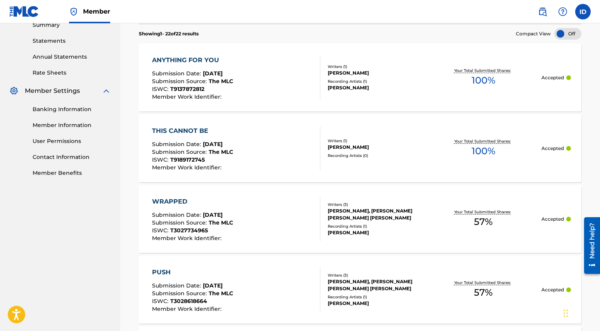
scroll to position [0, 0]
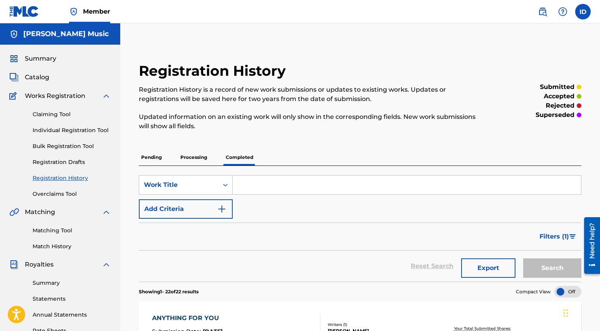
click at [44, 117] on link "Claiming Tool" at bounding box center [72, 114] width 78 height 8
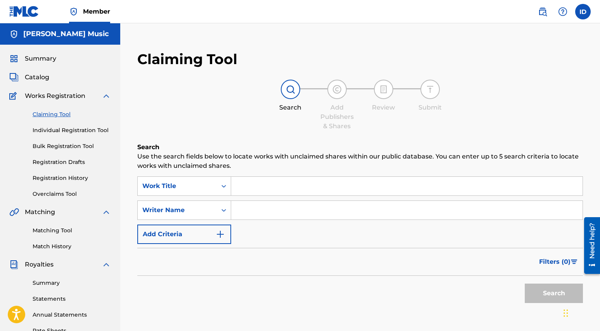
click at [47, 133] on link "Individual Registration Tool" at bounding box center [72, 130] width 78 height 8
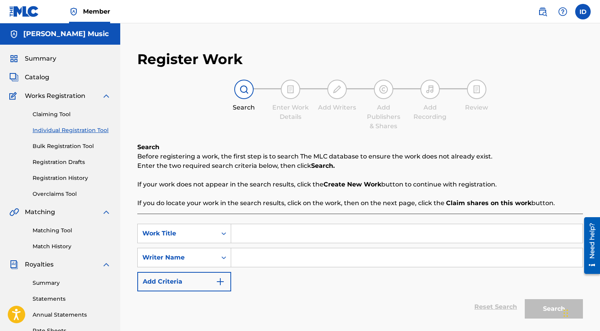
click at [49, 149] on link "Bulk Registration Tool" at bounding box center [72, 146] width 78 height 8
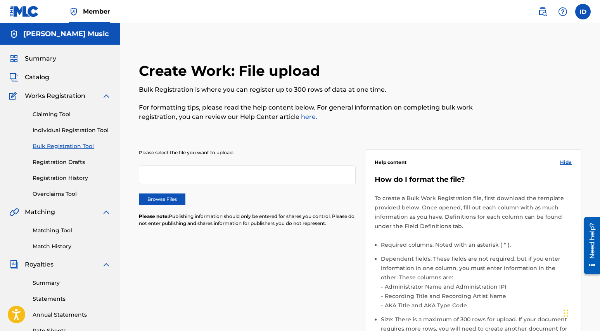
click at [50, 165] on link "Registration Drafts" at bounding box center [72, 162] width 78 height 8
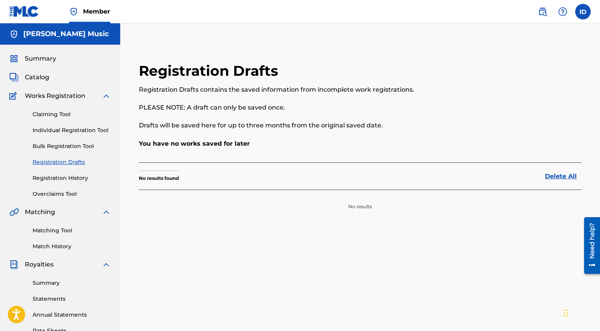
click at [39, 78] on span "Catalog" at bounding box center [37, 77] width 24 height 9
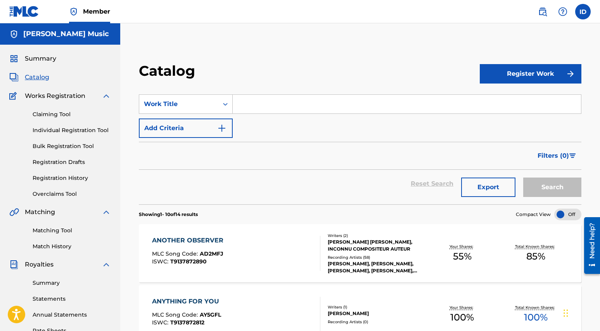
click at [55, 234] on link "Matching Tool" at bounding box center [72, 230] width 78 height 8
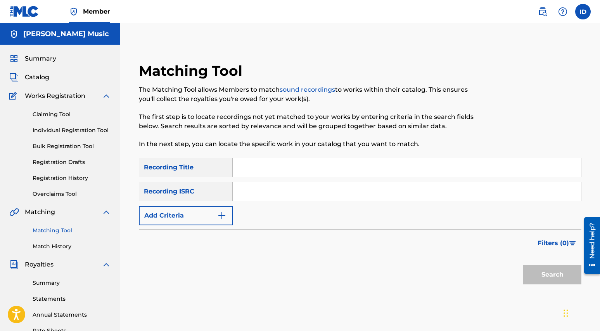
click at [55, 249] on link "Match History" at bounding box center [72, 246] width 78 height 8
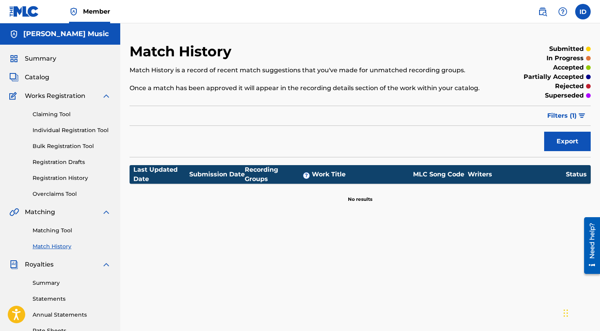
click at [52, 283] on link "Summary" at bounding box center [72, 283] width 78 height 8
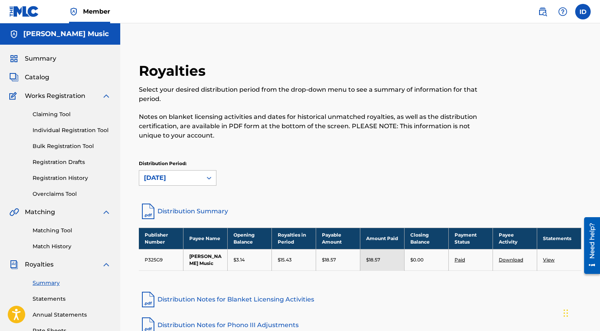
click at [185, 180] on div "[DATE]" at bounding box center [171, 177] width 54 height 9
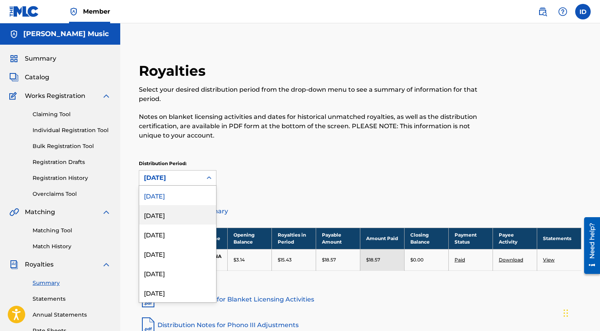
click at [185, 214] on div "July 2025" at bounding box center [177, 214] width 77 height 19
click at [180, 178] on div "July 2025" at bounding box center [171, 177] width 54 height 9
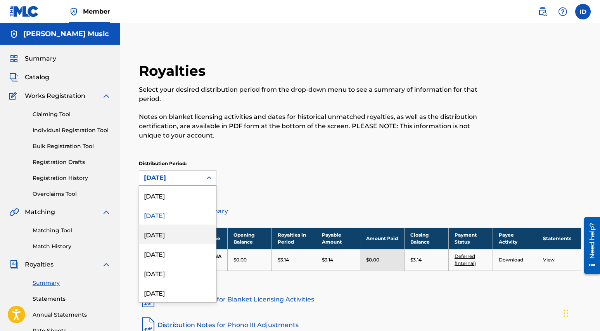
click at [179, 232] on div "June 2025" at bounding box center [177, 233] width 77 height 19
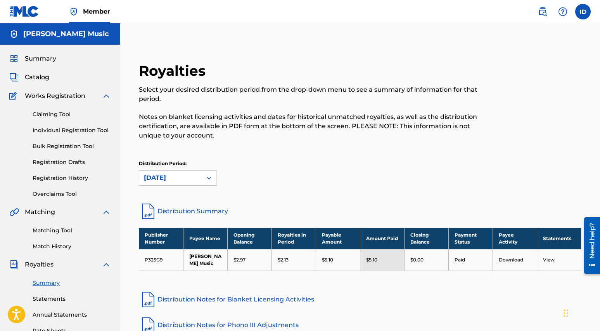
click at [43, 76] on span "Catalog" at bounding box center [37, 77] width 24 height 9
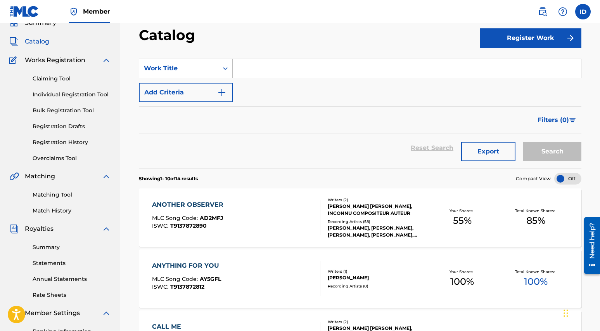
scroll to position [38, 0]
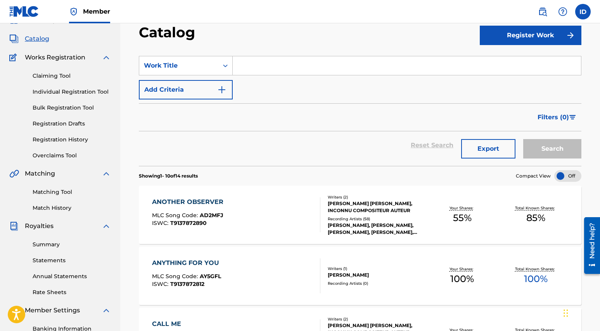
click at [185, 204] on div "ANOTHER OBSERVER" at bounding box center [189, 201] width 75 height 9
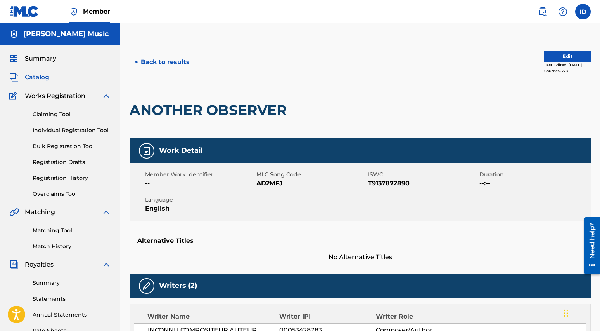
click at [564, 61] on button "Edit" at bounding box center [567, 56] width 47 height 12
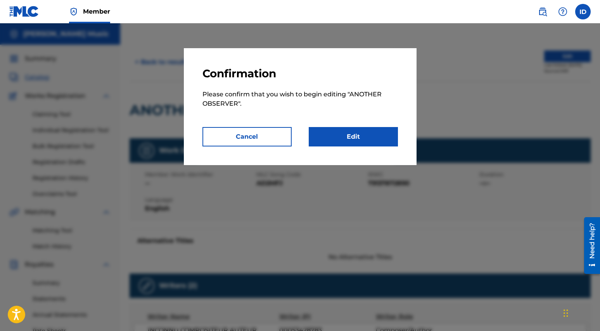
click at [344, 139] on link "Edit" at bounding box center [353, 136] width 89 height 19
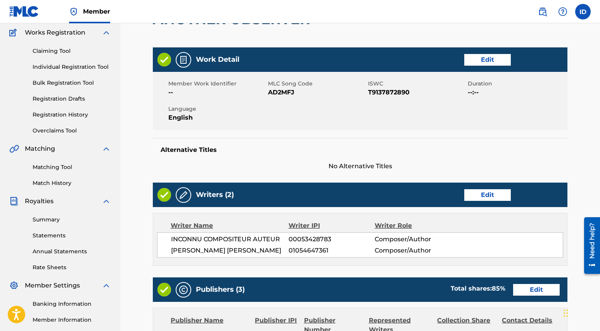
scroll to position [121, 0]
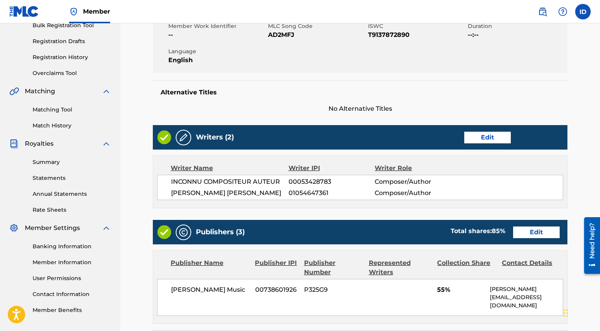
click at [297, 182] on span "00053428783" at bounding box center [332, 181] width 86 height 9
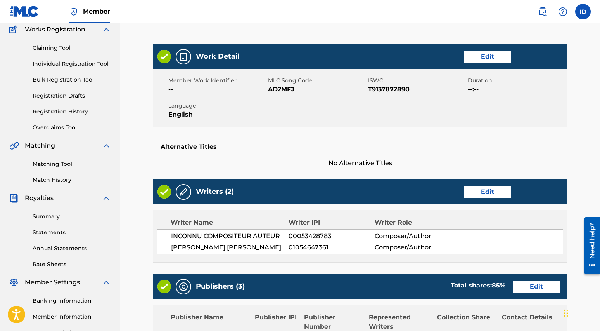
scroll to position [0, 0]
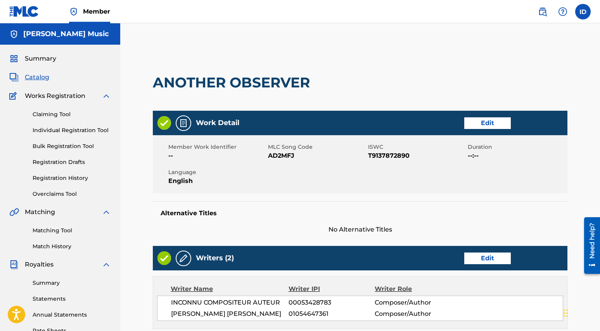
click at [36, 62] on span "Summary" at bounding box center [40, 58] width 31 height 9
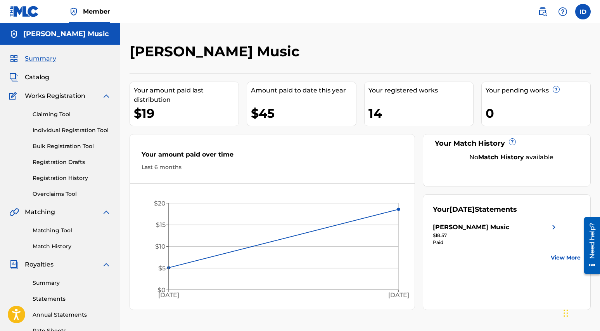
click at [56, 130] on link "Individual Registration Tool" at bounding box center [72, 130] width 78 height 8
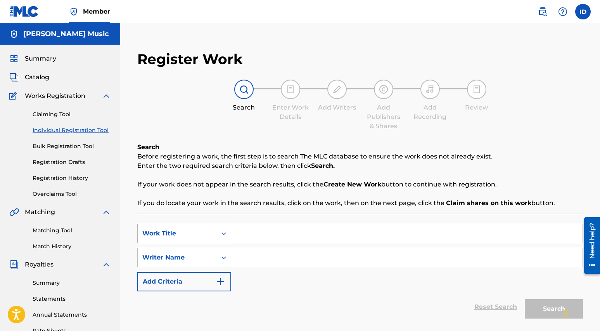
click at [213, 232] on div "Work Title" at bounding box center [184, 233] width 94 height 19
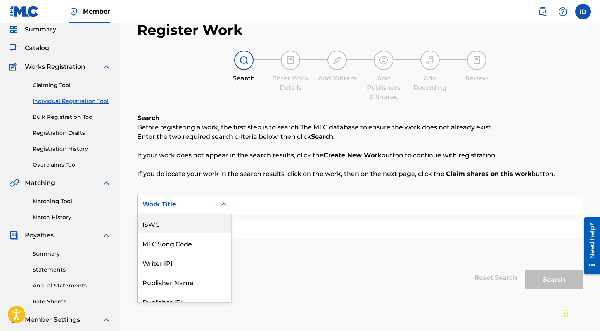
click at [189, 232] on div "ISWC" at bounding box center [184, 223] width 93 height 19
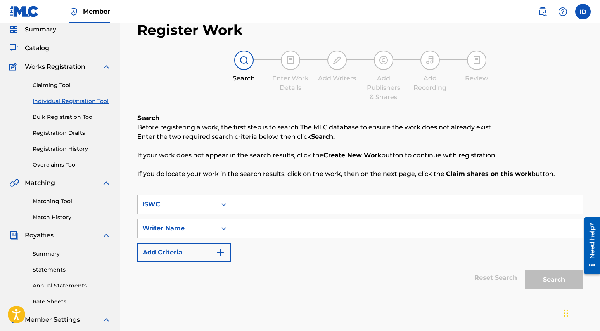
click at [260, 206] on input "Search Form" at bounding box center [407, 204] width 352 height 19
click at [351, 211] on input "T-334.002.304-9" at bounding box center [407, 204] width 352 height 19
type input "T-334.002.304-9"
click at [284, 226] on input "Search Form" at bounding box center [407, 228] width 352 height 19
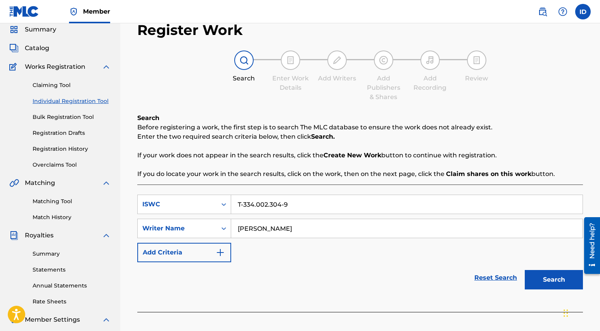
type input "IRENE NAOMI DIAZ"
click at [540, 276] on button "Search" at bounding box center [554, 279] width 58 height 19
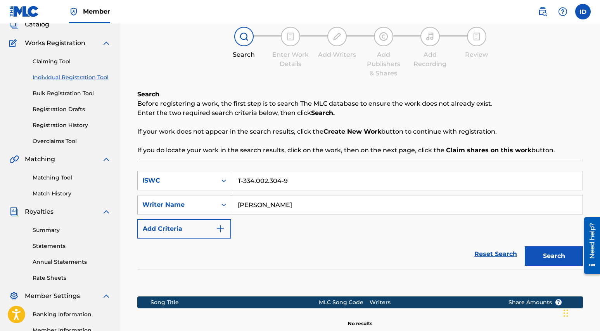
scroll to position [42, 0]
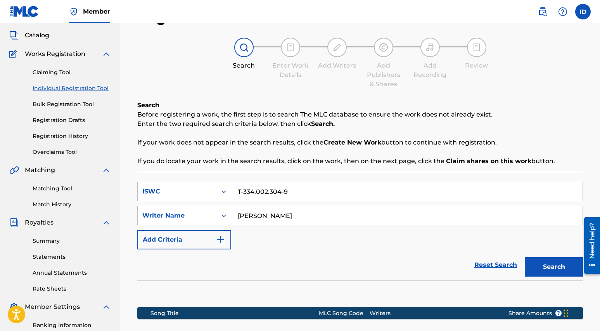
click at [57, 135] on link "Registration History" at bounding box center [72, 136] width 78 height 8
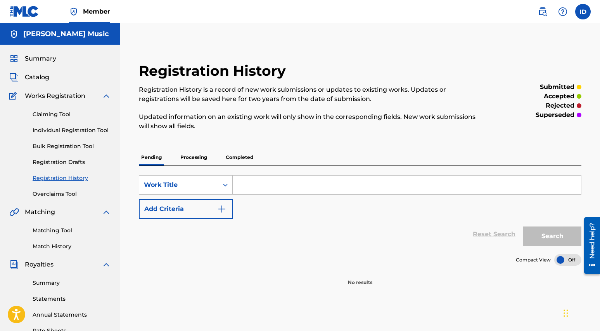
click at [53, 132] on link "Individual Registration Tool" at bounding box center [72, 130] width 78 height 8
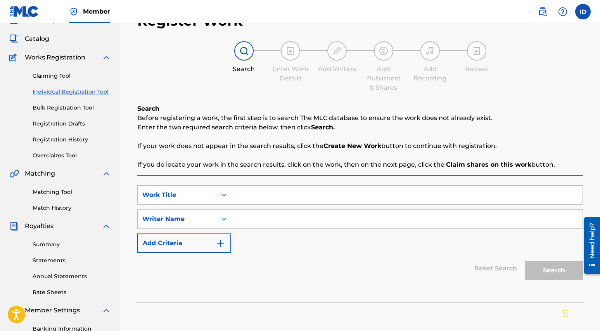
scroll to position [54, 0]
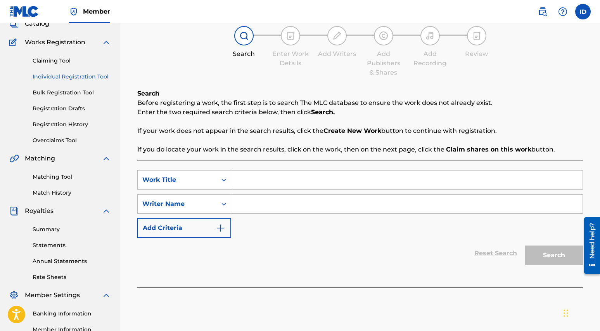
click at [244, 181] on input "Search Form" at bounding box center [407, 179] width 352 height 19
type input "THE FOOL"
click at [260, 207] on input "Search Form" at bounding box center [407, 203] width 352 height 19
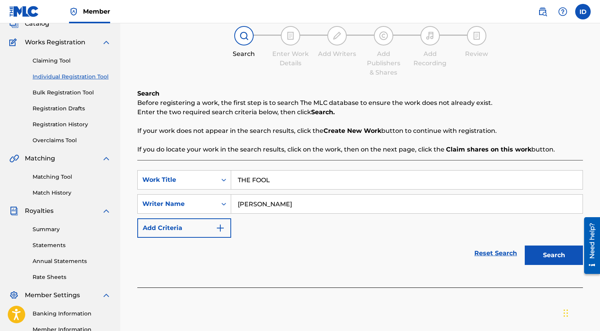
type input "IRENE NAOMI DIAZ"
click at [546, 260] on button "Search" at bounding box center [554, 254] width 58 height 19
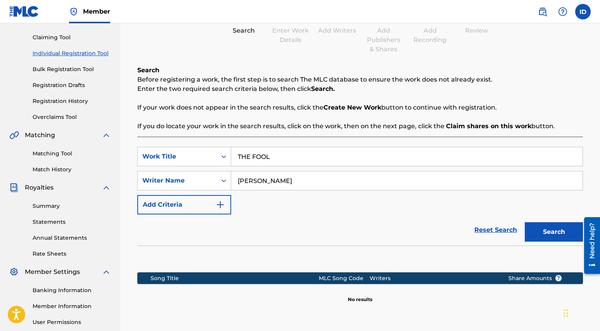
scroll to position [145, 0]
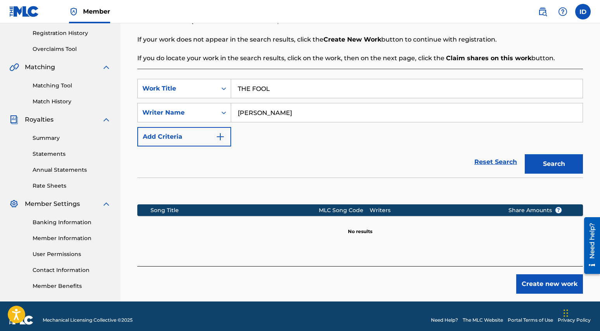
click at [546, 284] on button "Create new work" at bounding box center [550, 283] width 67 height 19
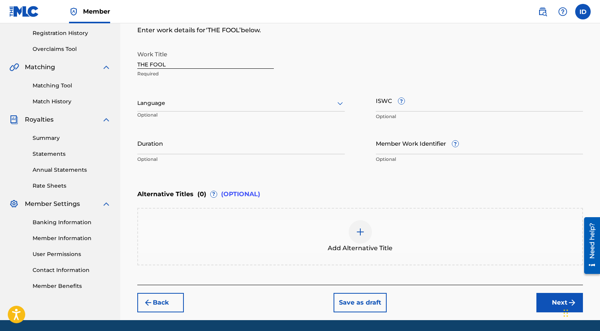
click at [166, 150] on input "Duration" at bounding box center [241, 143] width 208 height 22
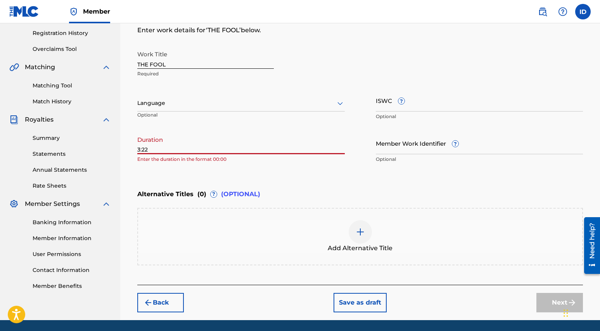
click at [138, 149] on input "3:22" at bounding box center [241, 143] width 208 height 22
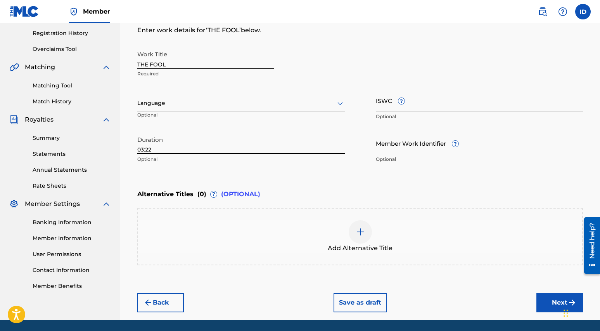
type input "03:22"
click at [223, 172] on div "Enter Work Details Enter work details for ‘ THE FOOL ’ below. Work Title THE FO…" at bounding box center [360, 92] width 446 height 188
click at [404, 109] on input "ISWC ?" at bounding box center [480, 100] width 208 height 22
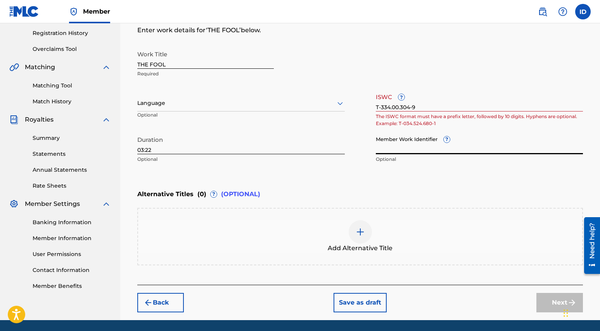
click at [425, 136] on input "Member Work Identifier ?" at bounding box center [480, 143] width 208 height 22
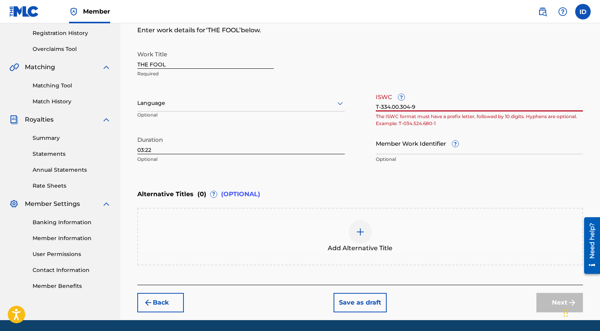
click at [399, 108] on input "T-334.00.304-9" at bounding box center [480, 100] width 208 height 22
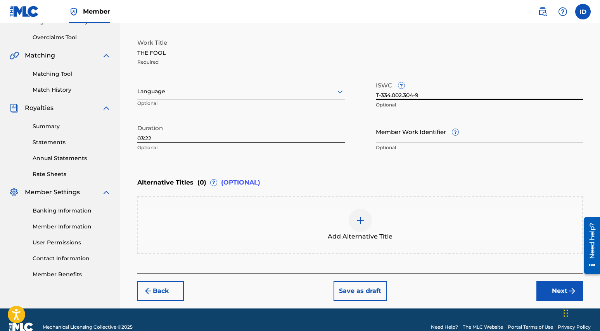
scroll to position [171, 0]
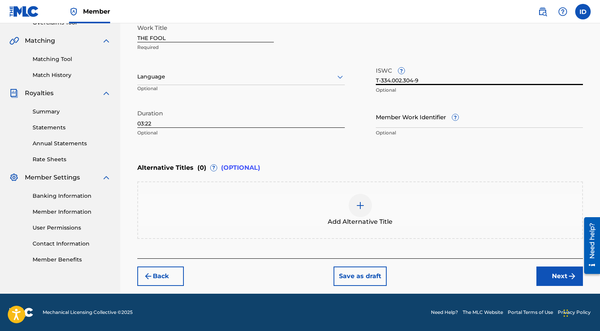
type input "T-334.002.304-9"
click at [360, 205] on img at bounding box center [360, 205] width 9 height 9
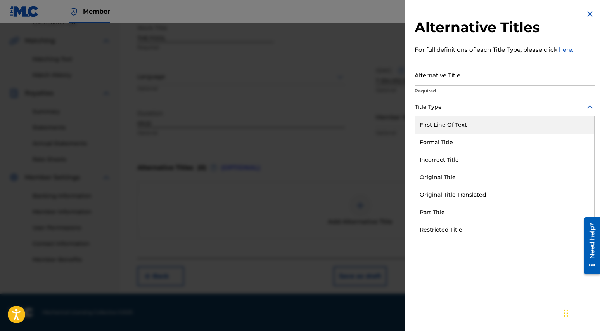
click at [443, 112] on div "Title Type" at bounding box center [505, 107] width 180 height 17
click at [456, 101] on div "Title Type" at bounding box center [505, 107] width 180 height 17
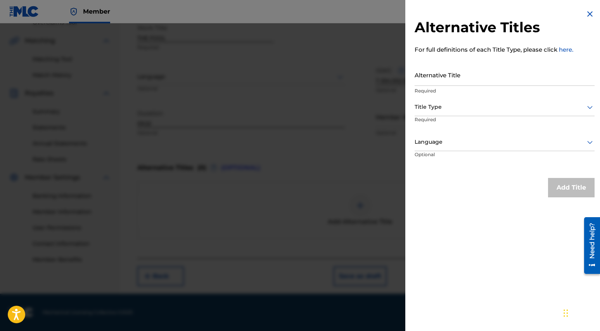
click at [462, 77] on input "Alternative Title" at bounding box center [505, 75] width 180 height 22
click at [591, 16] on img at bounding box center [590, 13] width 9 height 9
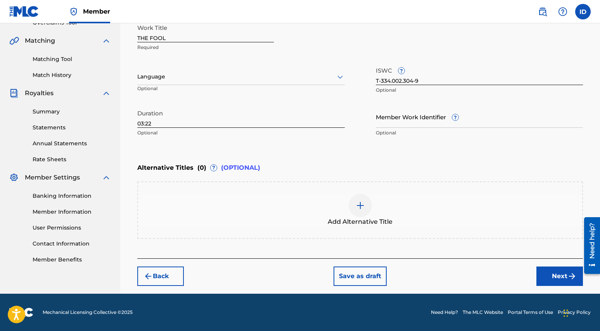
click at [553, 276] on button "Next" at bounding box center [560, 275] width 47 height 19
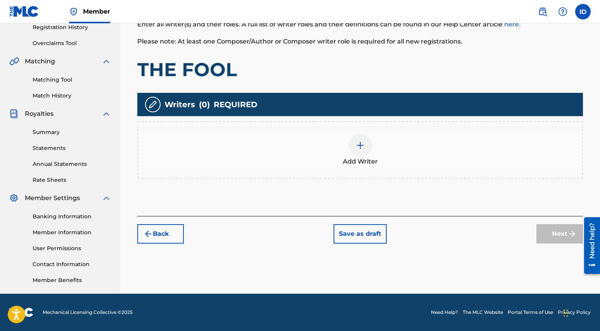
click at [360, 141] on img at bounding box center [360, 144] width 9 height 9
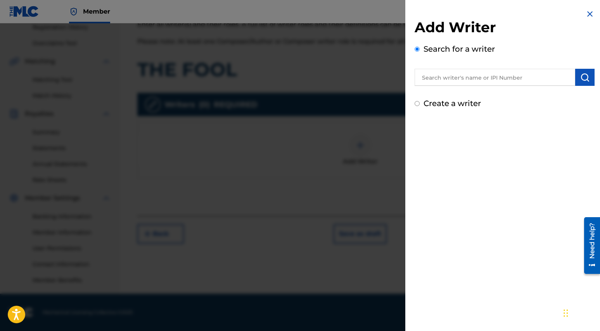
click at [454, 80] on input "text" at bounding box center [495, 77] width 161 height 17
type input "CAROLYN CHRISTINA CARDOZA"
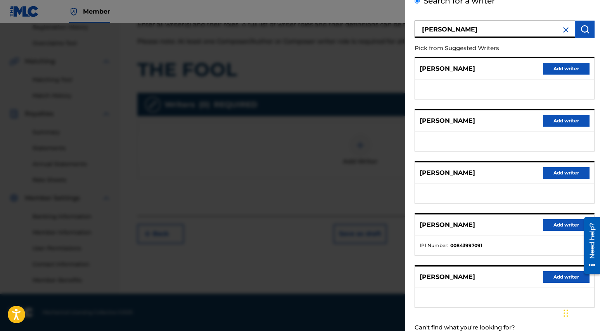
scroll to position [74, 0]
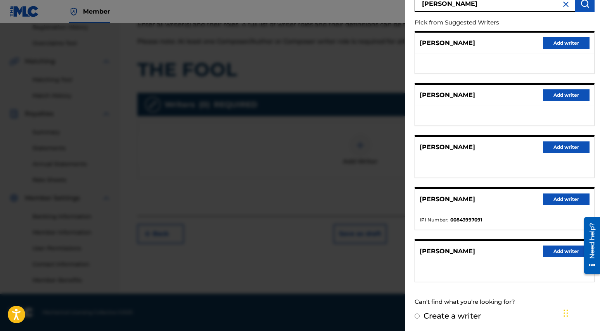
click at [558, 253] on button "Add writer" at bounding box center [566, 251] width 47 height 12
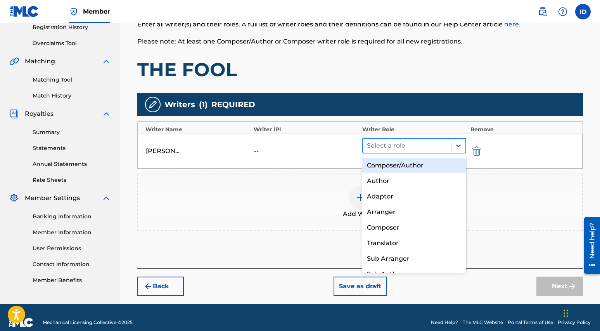
click at [418, 149] on div at bounding box center [407, 145] width 81 height 11
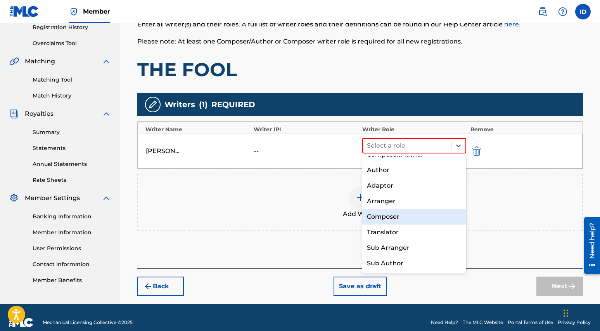
scroll to position [0, 0]
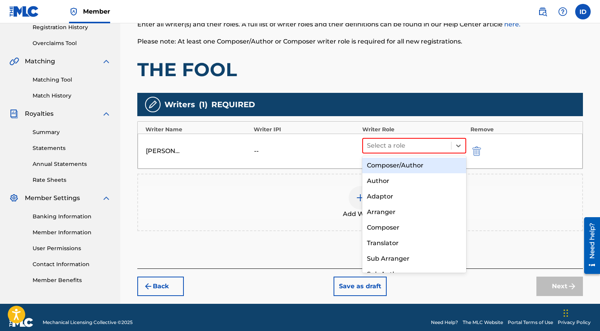
click at [391, 166] on div "Composer/Author" at bounding box center [414, 166] width 104 height 16
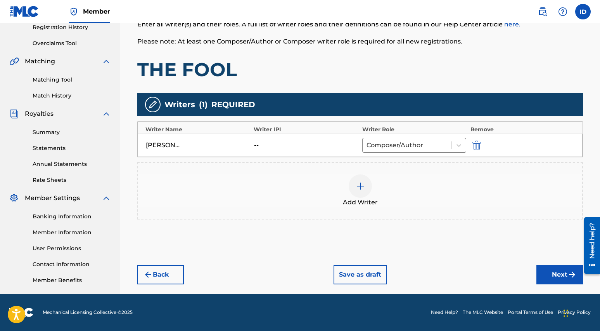
click at [260, 147] on div "--" at bounding box center [271, 144] width 35 height 9
click at [366, 189] on div at bounding box center [360, 185] width 23 height 23
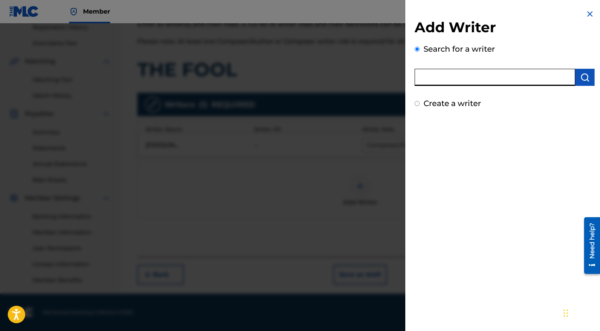
click at [475, 81] on input "text" at bounding box center [495, 77] width 161 height 17
type input "IRENE NAOMI DIAZ"
click at [585, 78] on img "submit" at bounding box center [585, 77] width 9 height 9
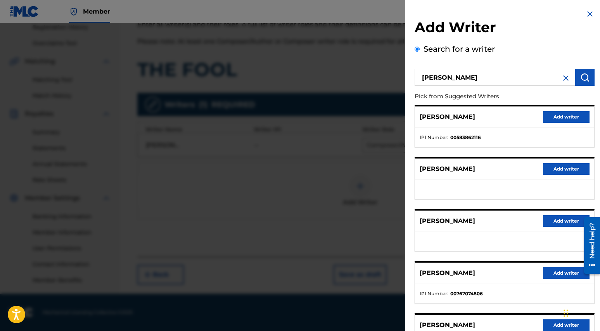
click at [566, 120] on button "Add writer" at bounding box center [566, 117] width 47 height 12
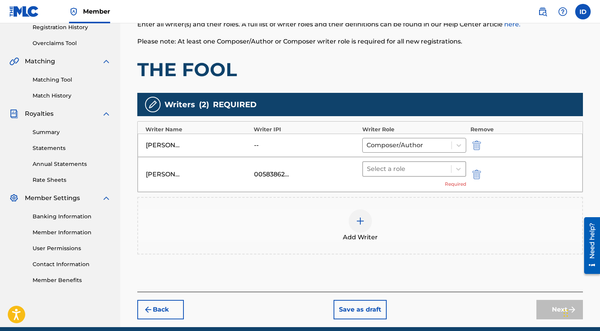
click at [436, 171] on div at bounding box center [407, 168] width 81 height 11
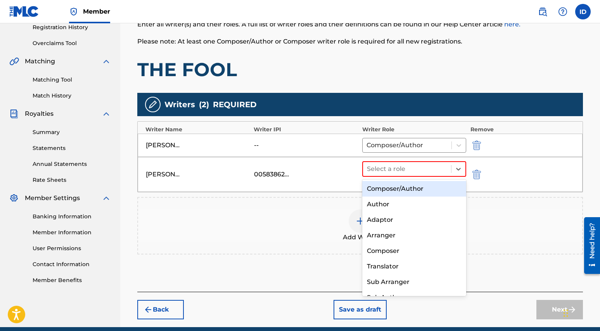
click at [433, 190] on div "Composer/Author" at bounding box center [414, 189] width 104 height 16
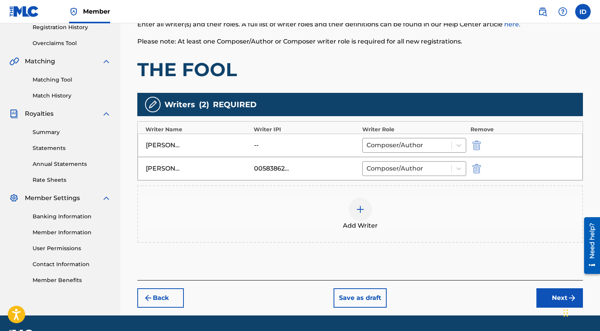
click at [553, 299] on button "Next" at bounding box center [560, 297] width 47 height 19
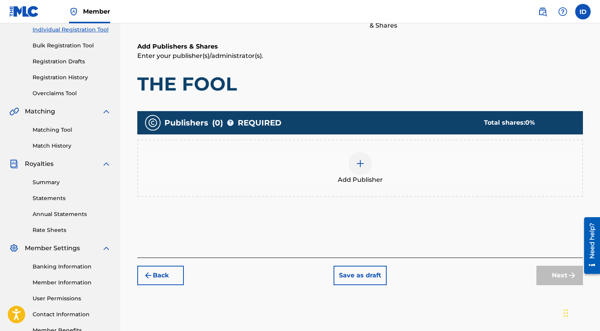
scroll to position [145, 0]
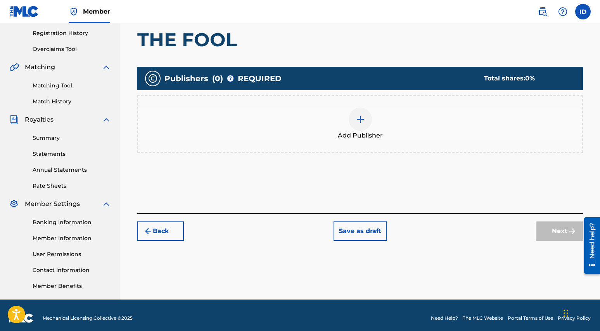
click at [363, 117] on img at bounding box center [360, 118] width 9 height 9
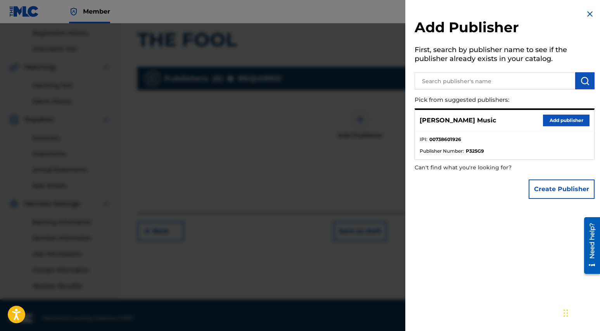
click at [569, 118] on button "Add publisher" at bounding box center [566, 120] width 47 height 12
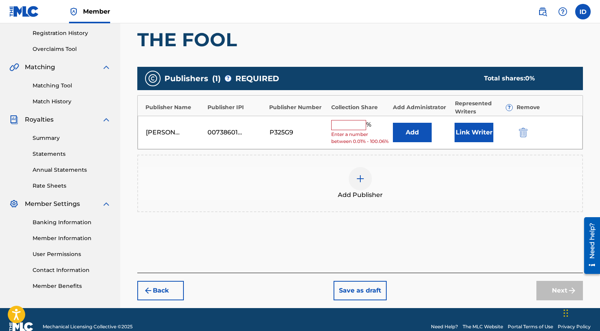
click at [342, 127] on input "text" at bounding box center [348, 125] width 35 height 10
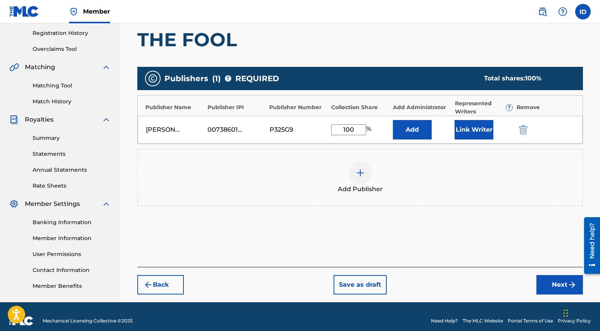
type input "100"
click at [441, 169] on div "Add Publisher" at bounding box center [360, 177] width 444 height 33
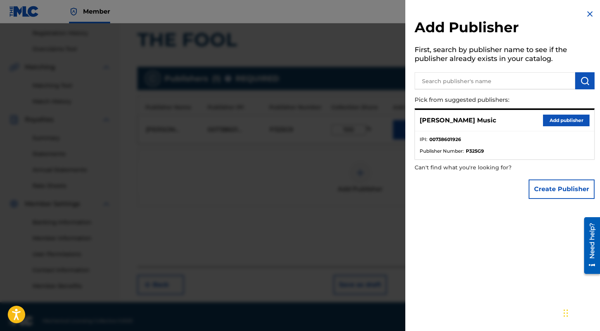
click at [589, 15] on img at bounding box center [590, 13] width 9 height 9
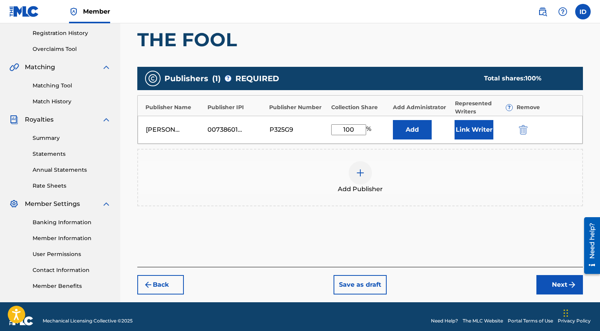
click at [477, 132] on button "Link Writer" at bounding box center [474, 129] width 39 height 19
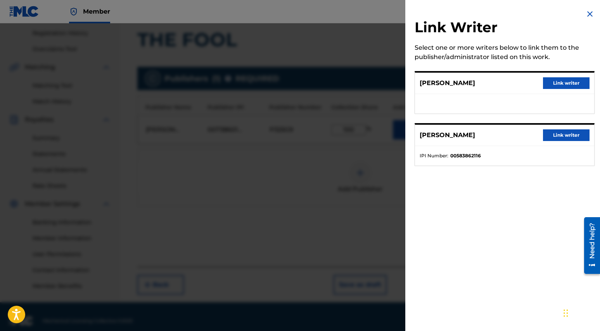
click at [572, 81] on button "Link writer" at bounding box center [566, 83] width 47 height 12
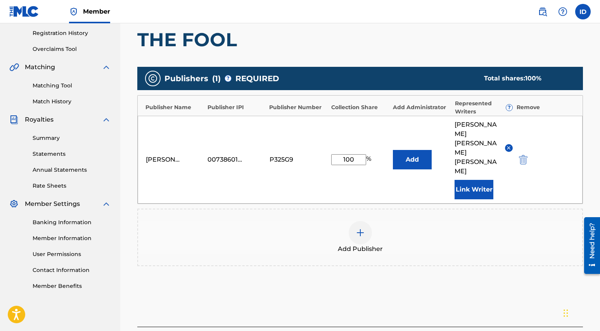
click at [475, 180] on button "Link Writer" at bounding box center [474, 189] width 39 height 19
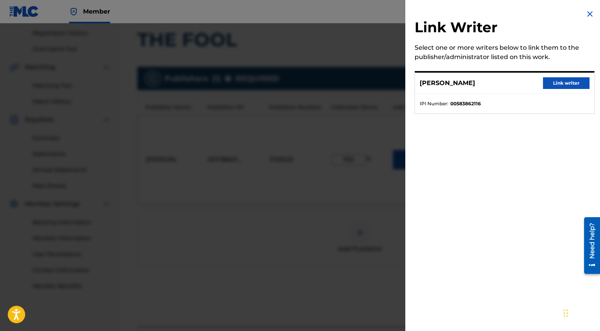
click at [563, 84] on button "Link writer" at bounding box center [566, 83] width 47 height 12
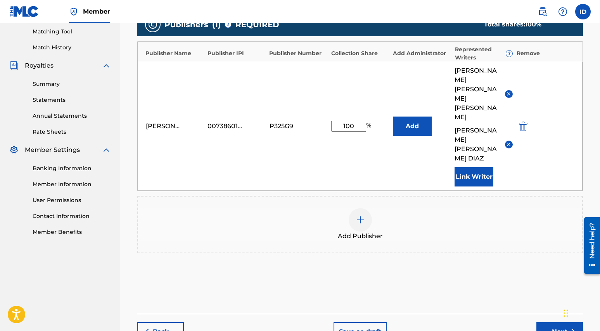
scroll to position [208, 0]
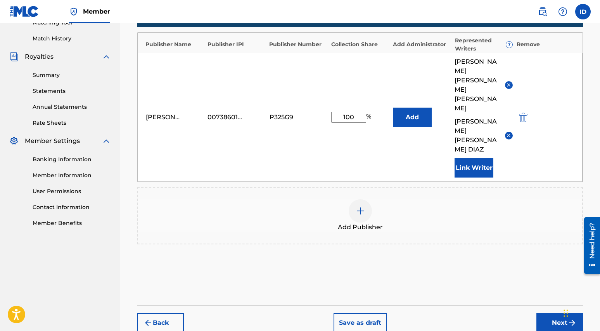
click at [553, 313] on button "Next" at bounding box center [560, 322] width 47 height 19
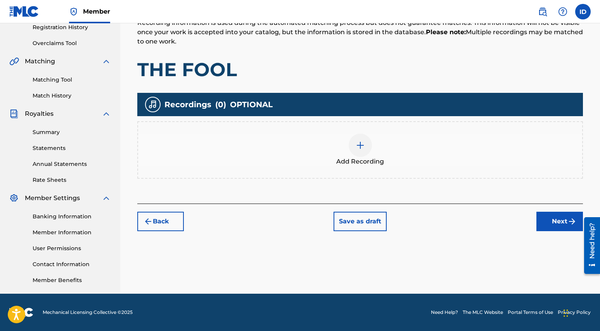
scroll to position [151, 0]
click at [360, 147] on img at bounding box center [360, 144] width 9 height 9
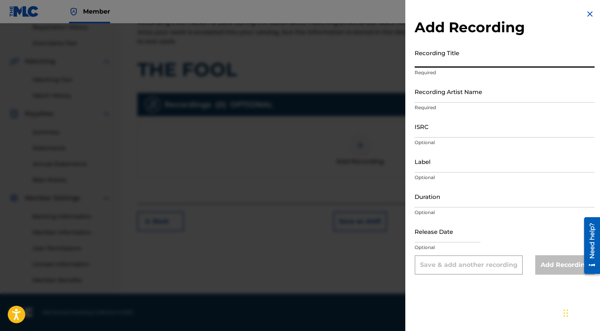
click at [442, 63] on input "Recording Title" at bounding box center [505, 56] width 180 height 22
type input "THE FOOL"
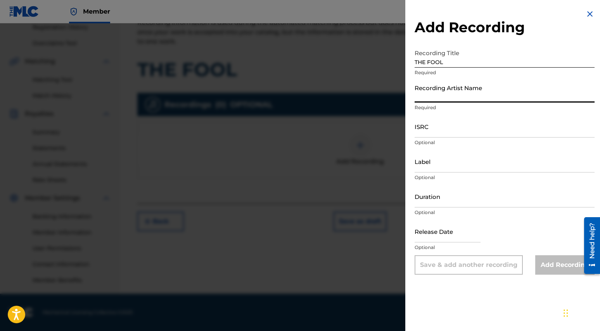
click at [446, 99] on input "Recording Artist Name" at bounding box center [505, 91] width 180 height 22
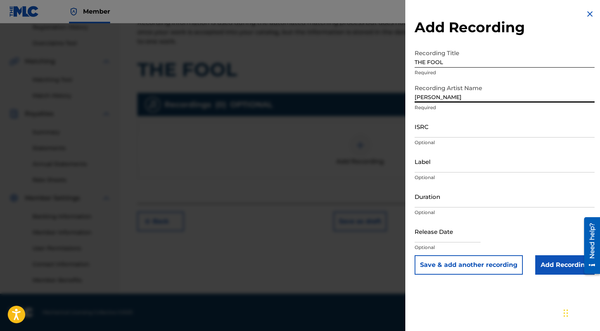
type input "[PERSON_NAME]"
click at [439, 135] on input "ISRC" at bounding box center [505, 126] width 180 height 22
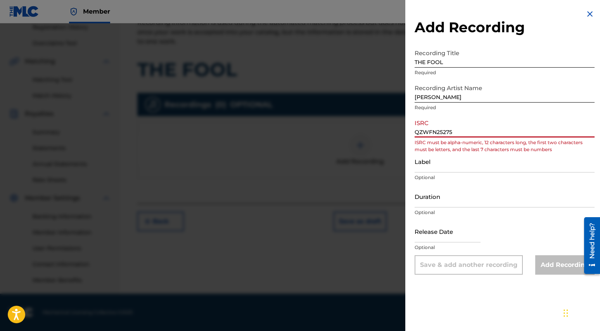
click at [477, 130] on input "QZWFN25275" at bounding box center [505, 126] width 180 height 22
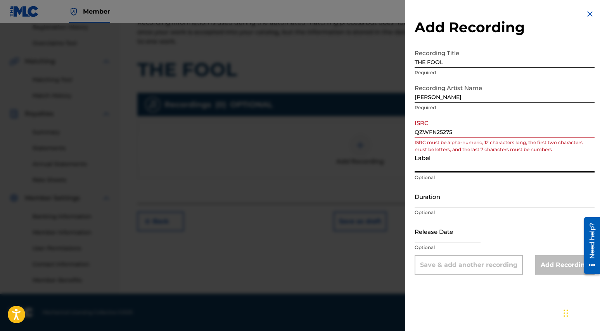
click at [476, 158] on input "Label" at bounding box center [505, 161] width 180 height 22
click at [459, 130] on input "QZWFN25275" at bounding box center [505, 126] width 180 height 22
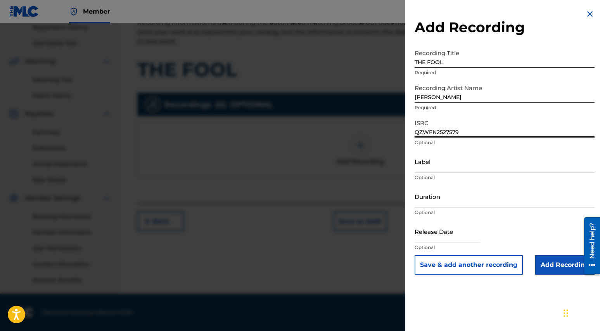
type input "QZWFN2527579"
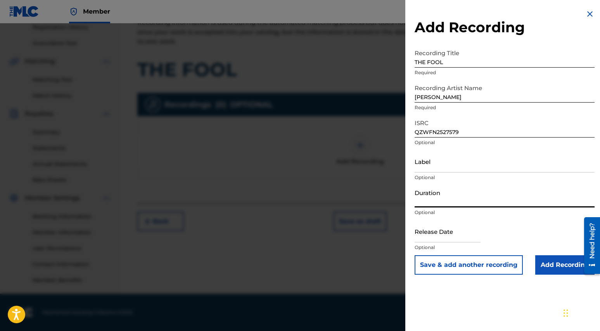
click at [458, 203] on input "Duration" at bounding box center [505, 196] width 180 height 22
type input "03:22"
click at [454, 239] on input "text" at bounding box center [448, 231] width 66 height 22
select select "7"
select select "2025"
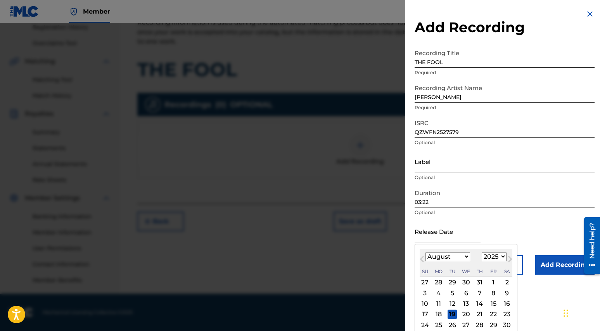
click at [451, 293] on div "5" at bounding box center [452, 292] width 9 height 9
type input "August 5 2025"
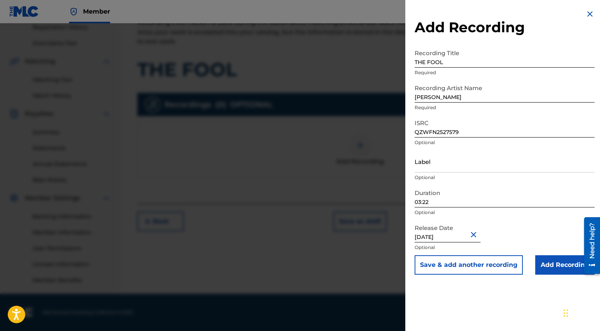
click at [549, 265] on input "Add Recording" at bounding box center [565, 264] width 59 height 19
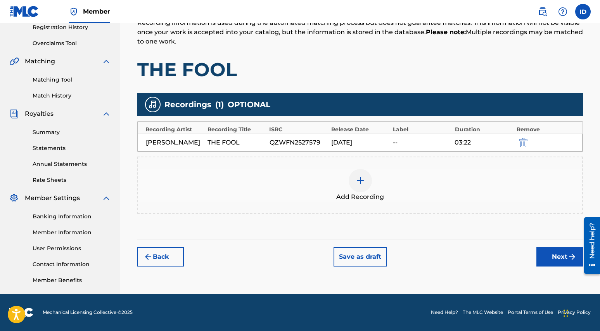
click at [560, 262] on button "Next" at bounding box center [560, 256] width 47 height 19
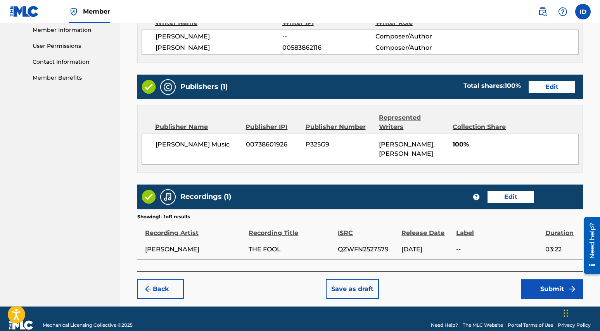
scroll to position [365, 0]
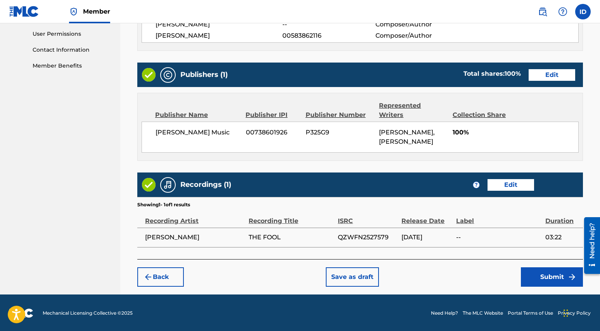
click at [539, 279] on button "Submit" at bounding box center [552, 276] width 62 height 19
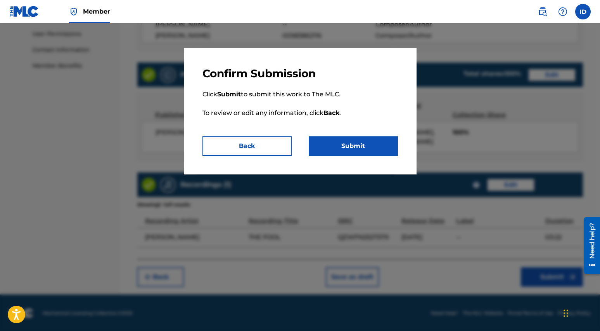
click at [359, 146] on button "Submit" at bounding box center [353, 145] width 89 height 19
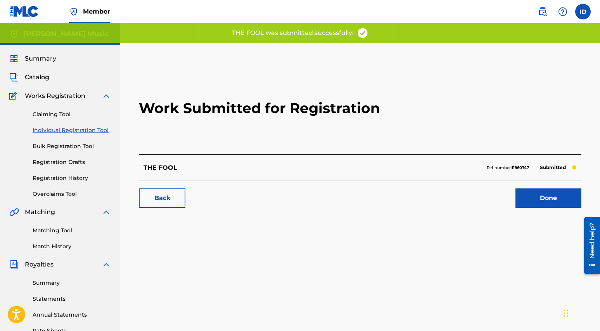
click at [541, 204] on link "Done" at bounding box center [549, 197] width 66 height 19
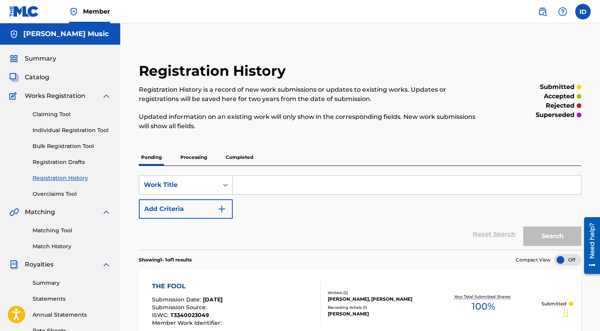
click at [40, 77] on span "Catalog" at bounding box center [37, 77] width 24 height 9
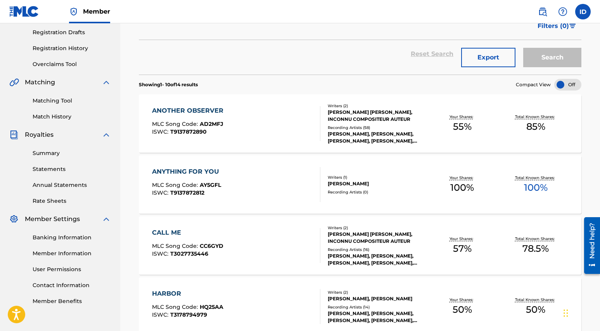
scroll to position [170, 0]
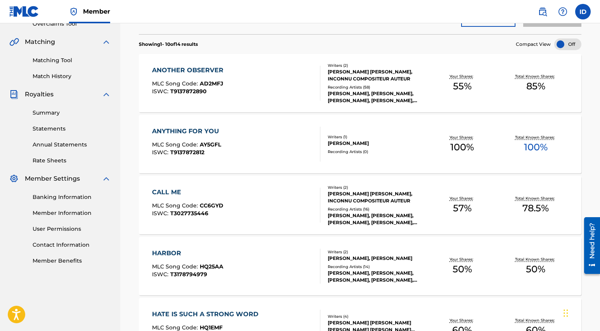
click at [200, 132] on div "ANYTHING FOR YOU" at bounding box center [187, 131] width 71 height 9
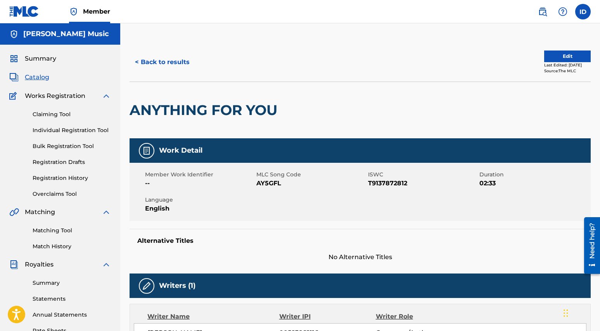
click at [565, 59] on button "Edit" at bounding box center [567, 56] width 47 height 12
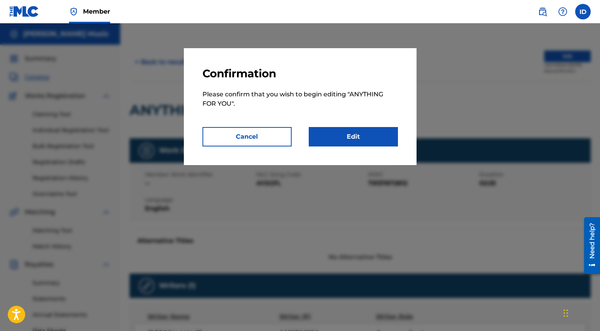
click at [344, 140] on link "Edit" at bounding box center [353, 136] width 89 height 19
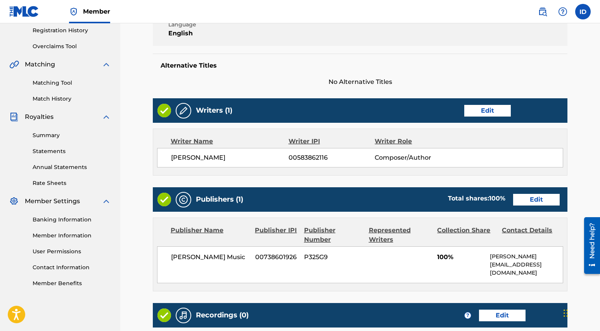
scroll to position [158, 0]
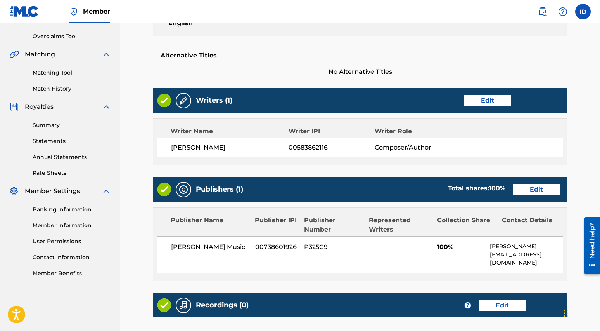
click at [548, 190] on link "Edit" at bounding box center [536, 190] width 47 height 12
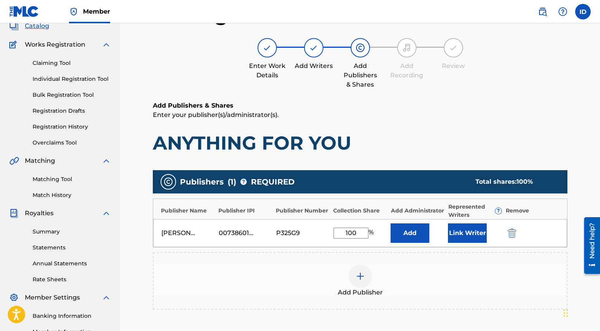
scroll to position [61, 0]
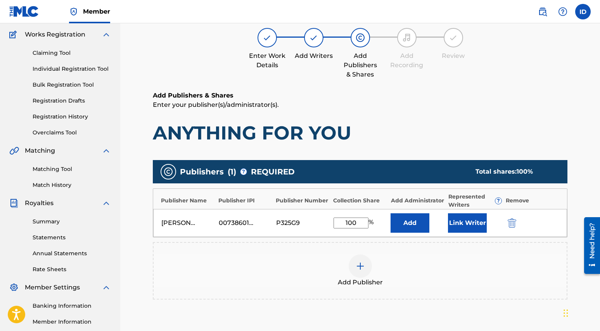
click at [473, 226] on button "Link Writer" at bounding box center [467, 222] width 39 height 19
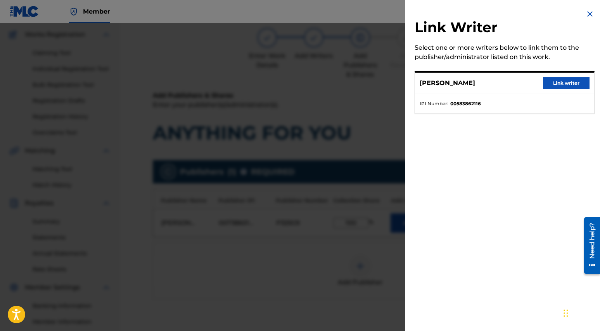
click at [556, 79] on button "Link writer" at bounding box center [566, 83] width 47 height 12
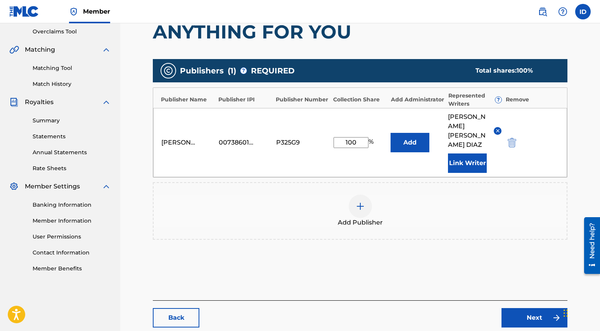
scroll to position [174, 0]
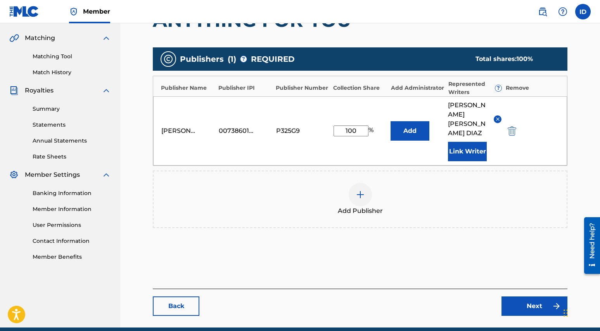
click at [538, 298] on link "Next" at bounding box center [535, 305] width 66 height 19
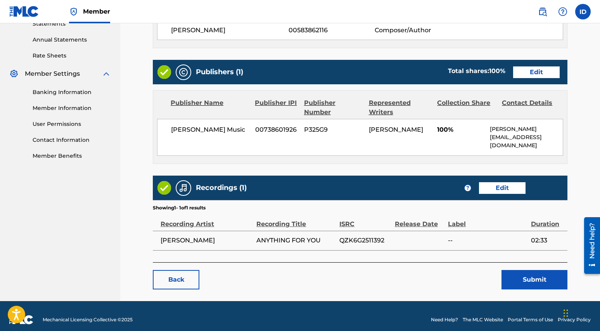
scroll to position [282, 0]
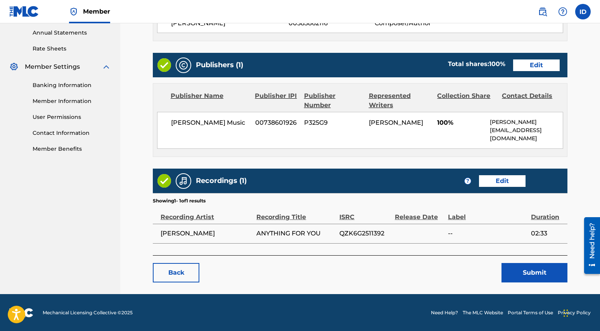
click at [530, 276] on button "Submit" at bounding box center [535, 272] width 66 height 19
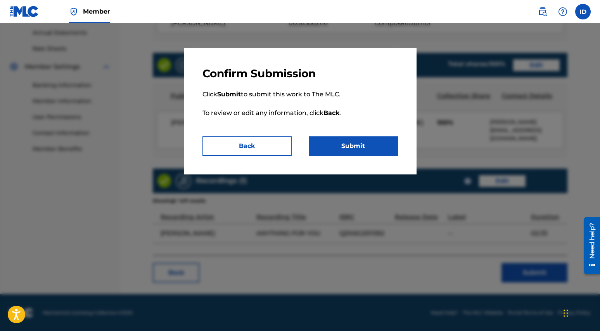
click at [354, 144] on button "Submit" at bounding box center [353, 145] width 89 height 19
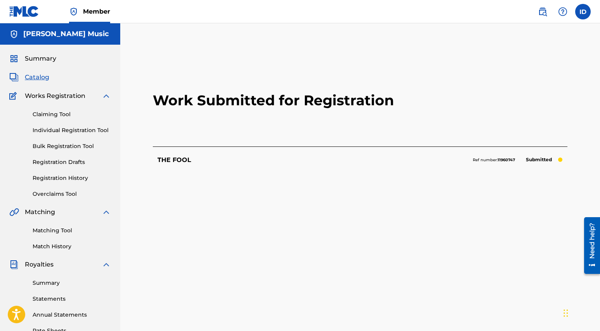
click at [42, 59] on span "Summary" at bounding box center [40, 58] width 31 height 9
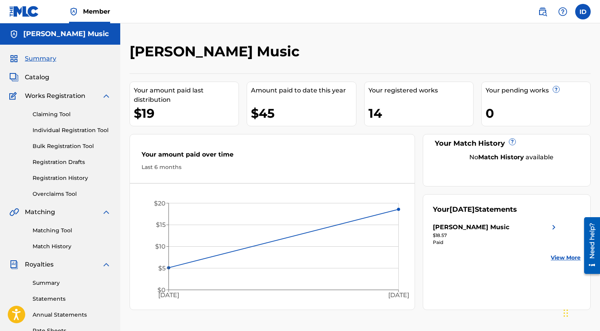
click at [36, 78] on span "Catalog" at bounding box center [37, 77] width 24 height 9
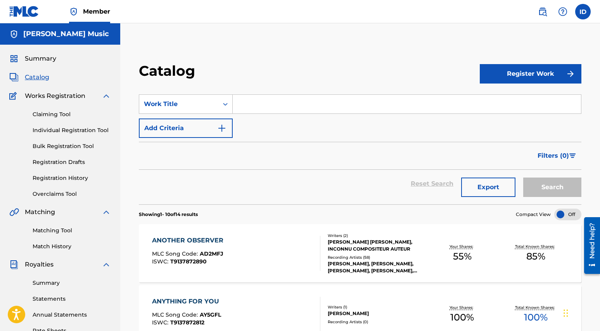
click at [44, 35] on h5 "[PERSON_NAME] Music" at bounding box center [66, 33] width 86 height 9
click at [42, 60] on span "Summary" at bounding box center [40, 58] width 31 height 9
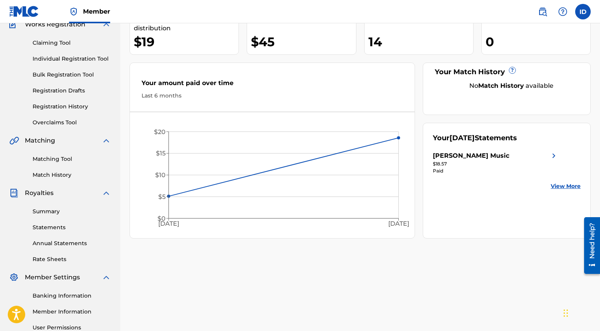
scroll to position [151, 0]
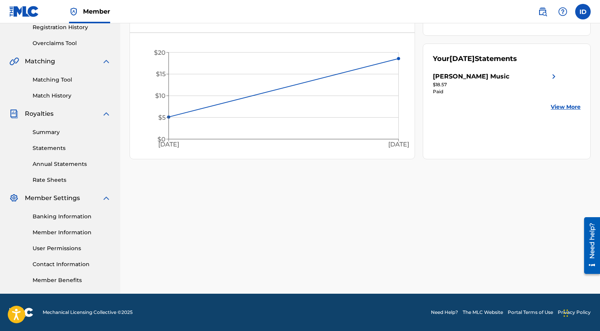
click at [62, 234] on link "Member Information" at bounding box center [72, 232] width 78 height 8
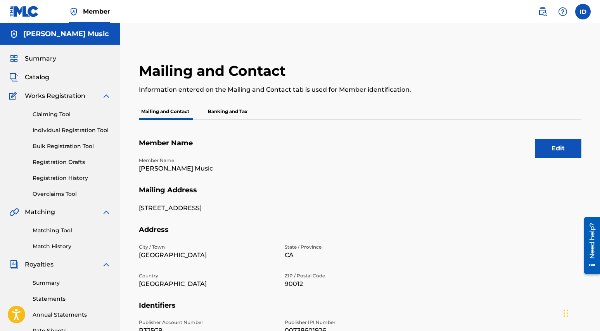
click at [582, 12] on label at bounding box center [584, 12] width 16 height 16
click at [583, 12] on input "ID [PERSON_NAME] [EMAIL_ADDRESS][DOMAIN_NAME] Notification Preferences Profile …" at bounding box center [583, 12] width 0 height 0
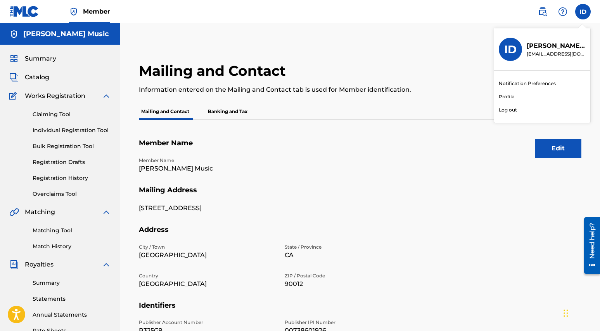
click at [510, 95] on link "Profile" at bounding box center [507, 96] width 16 height 7
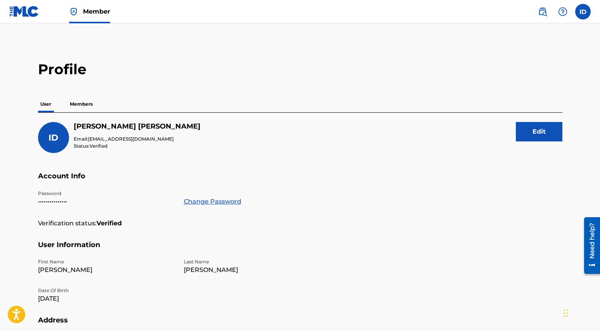
click at [88, 103] on p "Members" at bounding box center [82, 104] width 28 height 16
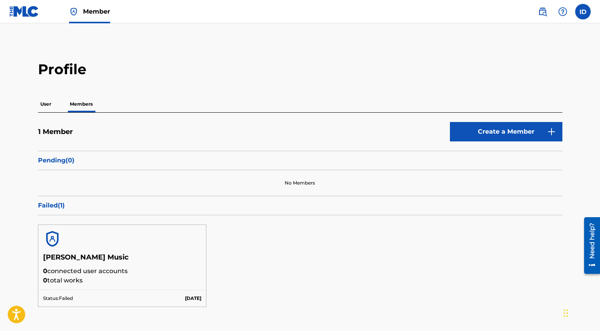
click at [56, 210] on p "Failed ( 1 )" at bounding box center [300, 205] width 525 height 9
click at [62, 203] on p "Failed ( 1 )" at bounding box center [300, 205] width 525 height 9
click at [70, 163] on p "Pending ( 0 )" at bounding box center [300, 160] width 525 height 9
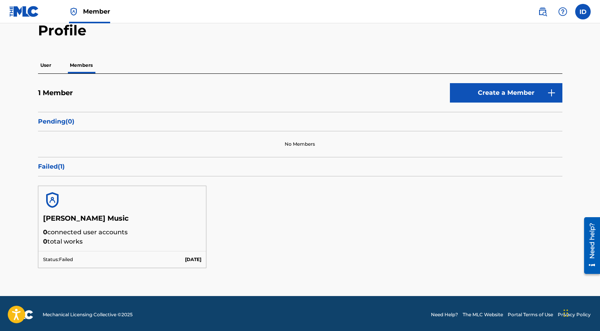
scroll to position [41, 0]
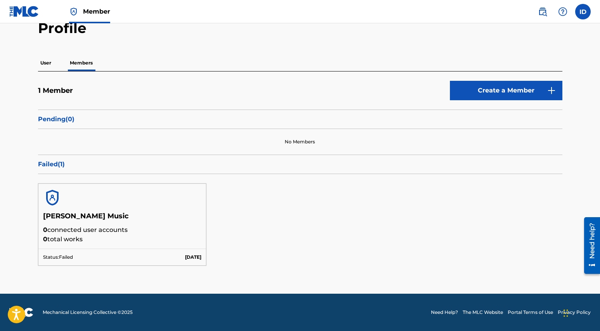
click at [141, 225] on p "0 connected user accounts" at bounding box center [122, 229] width 159 height 9
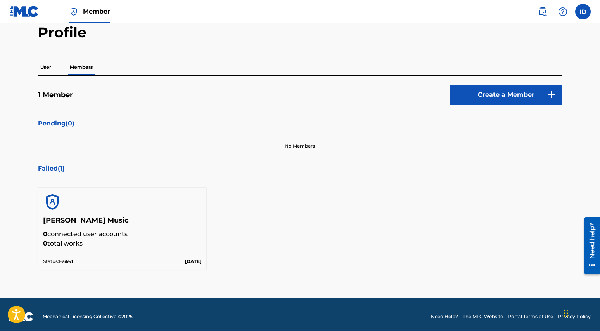
scroll to position [35, 0]
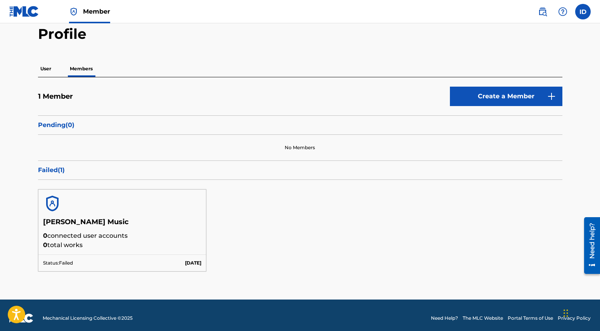
click at [480, 95] on link "Create a Member" at bounding box center [506, 96] width 113 height 19
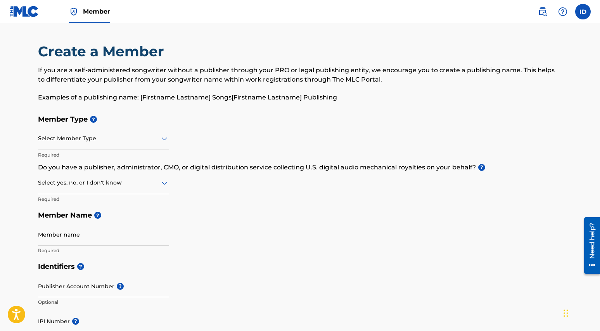
click at [123, 137] on div at bounding box center [103, 138] width 131 height 10
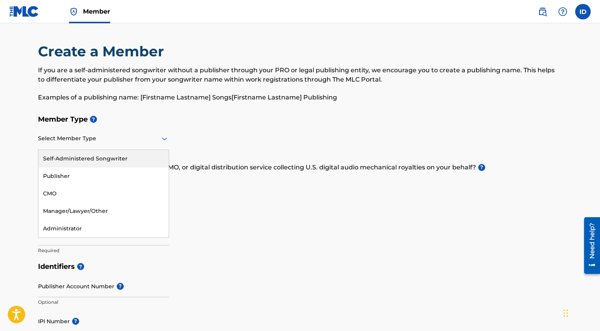
click at [126, 159] on div "Self-Administered Songwriter" at bounding box center [103, 158] width 130 height 17
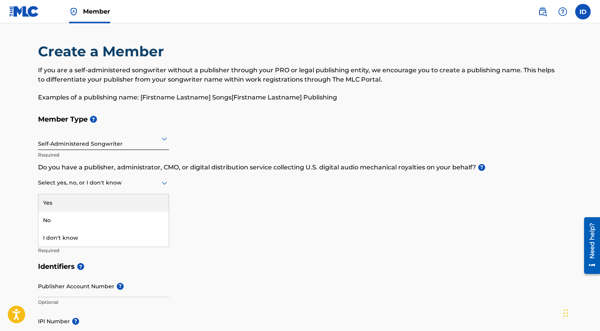
click at [160, 186] on icon at bounding box center [164, 182] width 9 height 9
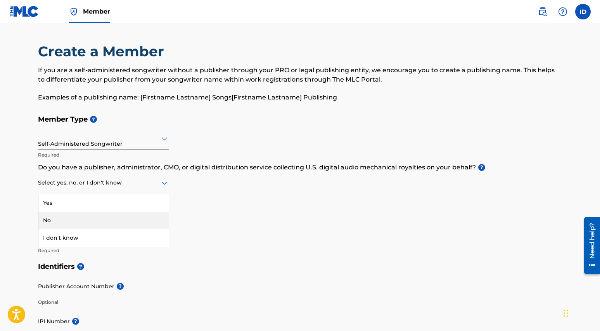
click at [153, 219] on div "No" at bounding box center [103, 219] width 130 height 17
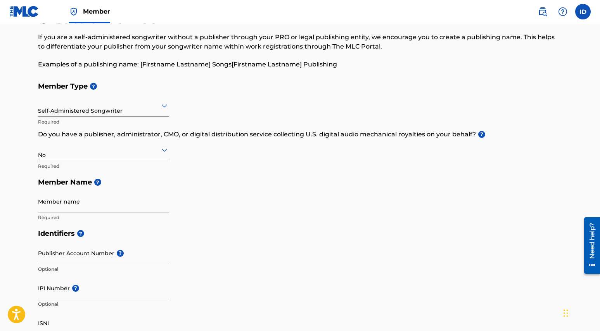
scroll to position [97, 0]
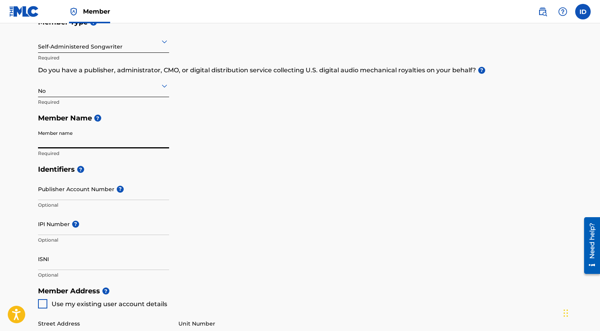
click at [65, 145] on input "Member name" at bounding box center [103, 137] width 131 height 22
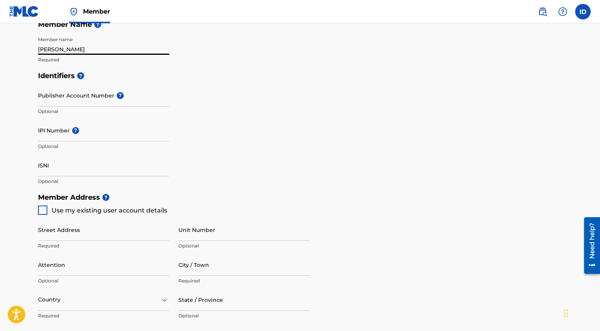
scroll to position [214, 0]
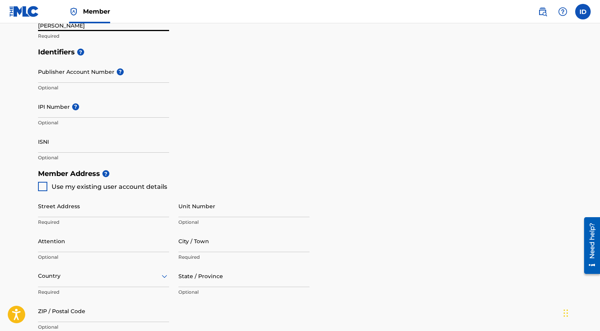
type input "[PERSON_NAME]"
click at [45, 185] on div at bounding box center [42, 186] width 9 height 9
type input "[STREET_ADDRESS]"
type input "[GEOGRAPHIC_DATA]"
type input "90012"
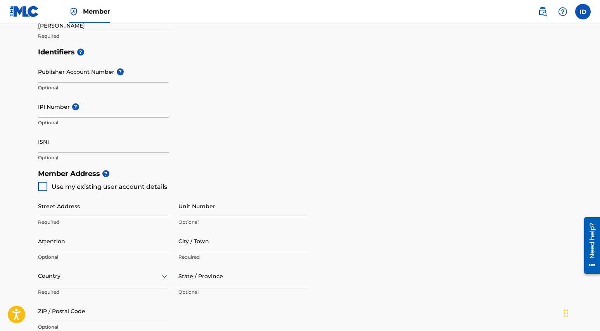
type input "323"
type input "4208987"
type input "[EMAIL_ADDRESS][DOMAIN_NAME]"
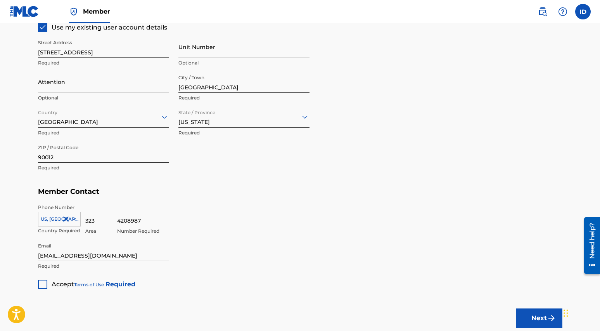
scroll to position [399, 0]
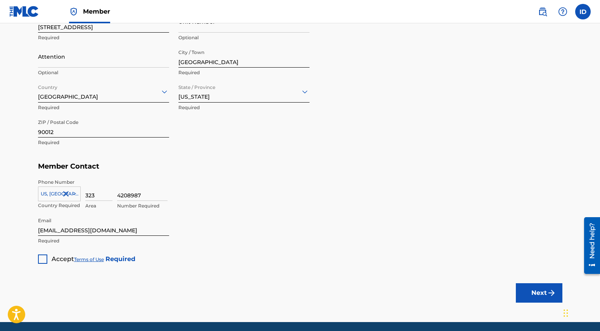
click at [43, 258] on div at bounding box center [42, 258] width 9 height 9
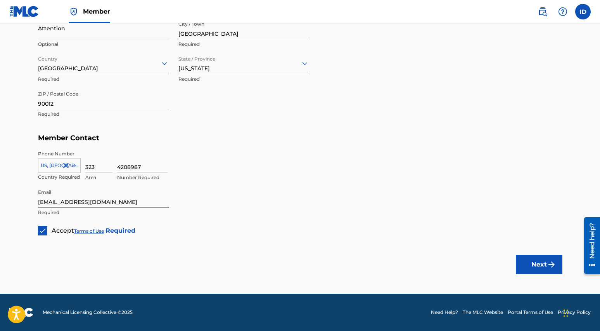
click at [543, 267] on button "Next" at bounding box center [539, 264] width 47 height 19
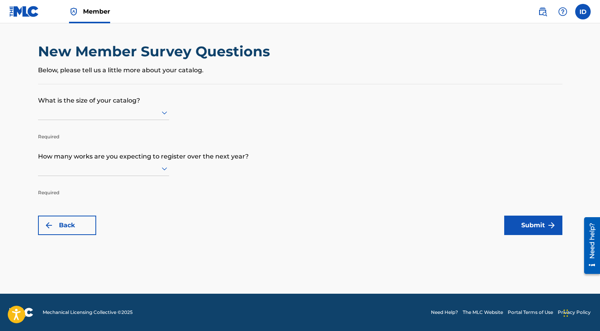
click at [163, 113] on icon at bounding box center [164, 112] width 5 height 3
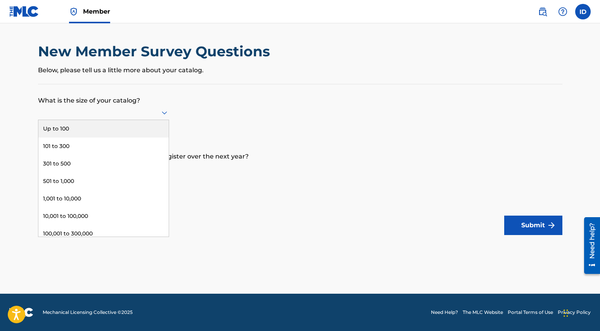
click at [149, 130] on div "Up to 100" at bounding box center [103, 128] width 130 height 17
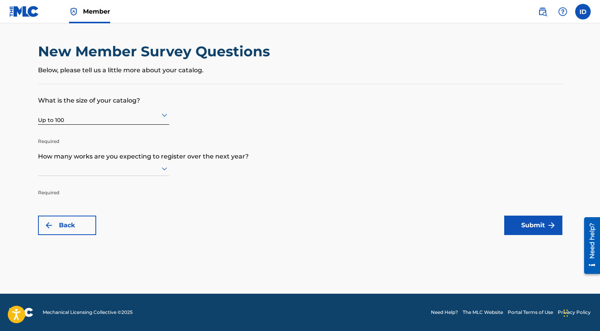
click at [114, 172] on div at bounding box center [103, 168] width 131 height 10
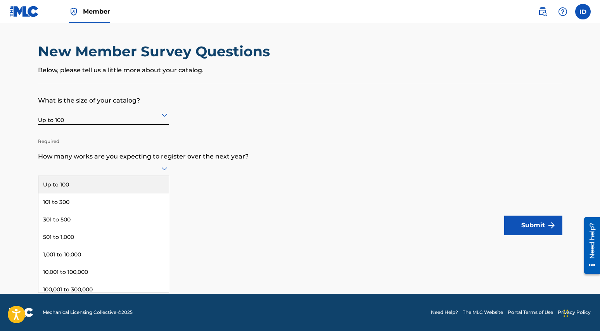
click at [114, 185] on div "Up to 100" at bounding box center [103, 184] width 130 height 17
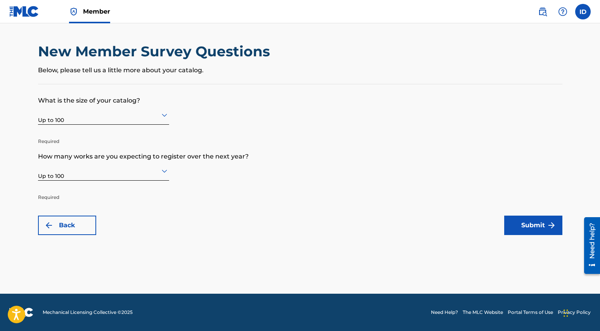
click at [548, 228] on img "submit" at bounding box center [551, 224] width 9 height 9
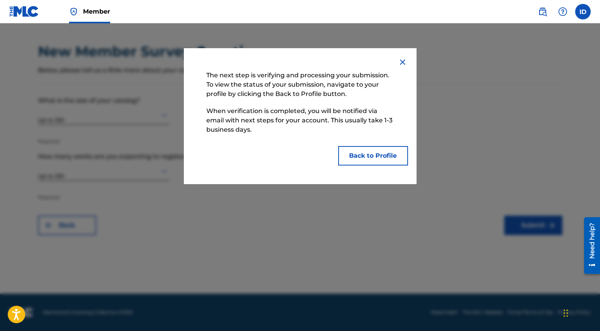
click at [383, 156] on button "Back to Profile" at bounding box center [373, 155] width 70 height 19
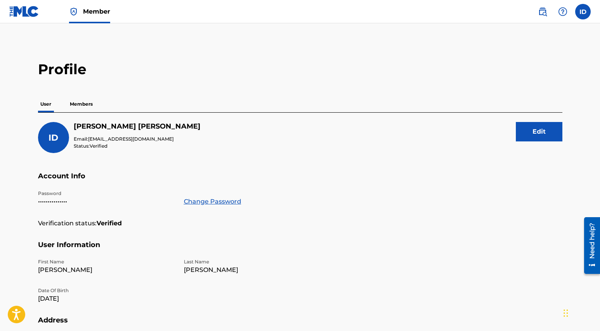
click at [84, 105] on p "Members" at bounding box center [82, 104] width 28 height 16
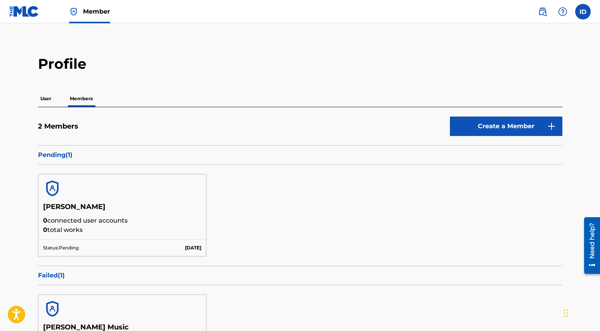
scroll to position [2, 0]
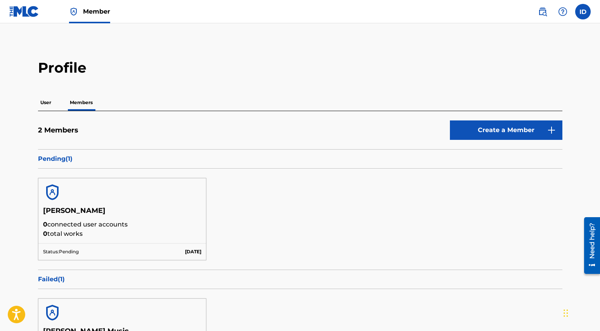
click at [563, 15] on img at bounding box center [562, 11] width 9 height 9
click at [544, 12] on img at bounding box center [542, 11] width 9 height 9
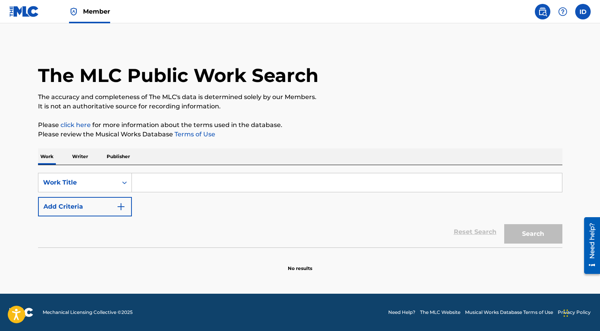
click at [82, 158] on p "Writer" at bounding box center [80, 156] width 21 height 16
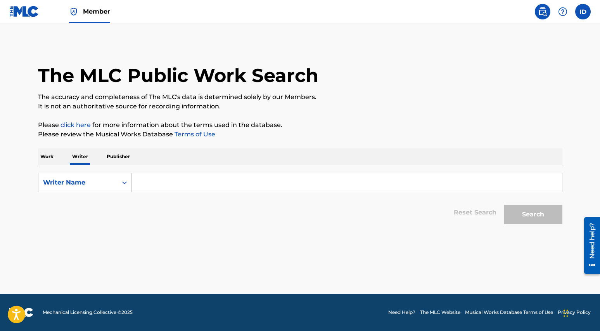
click at [147, 181] on input "Search Form" at bounding box center [347, 182] width 430 height 19
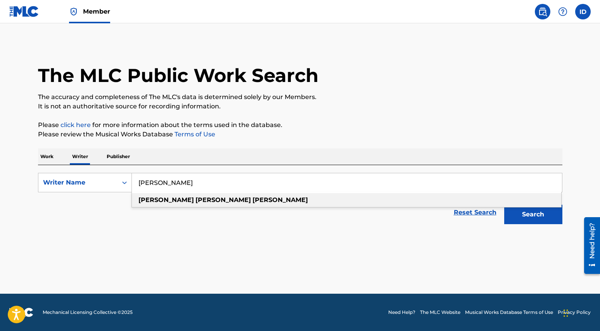
click at [319, 201] on div "irene naomi diaz" at bounding box center [347, 200] width 430 height 14
type input "irene naomi diaz"
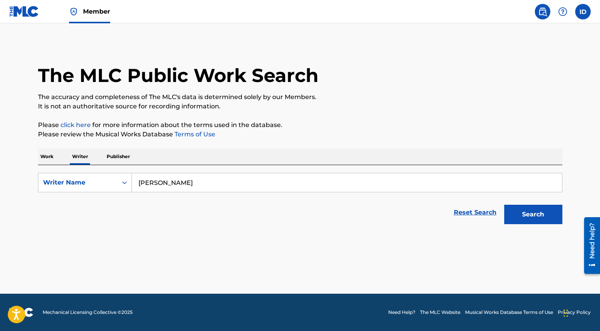
click at [534, 219] on button "Search" at bounding box center [533, 214] width 58 height 19
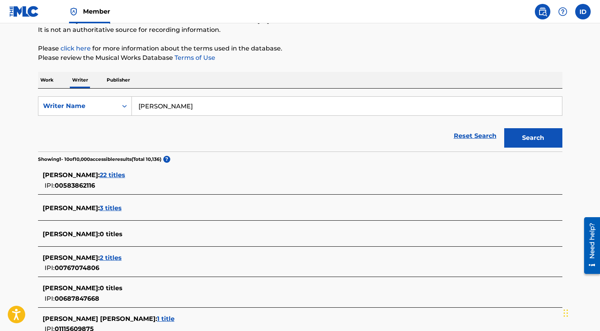
scroll to position [75, 0]
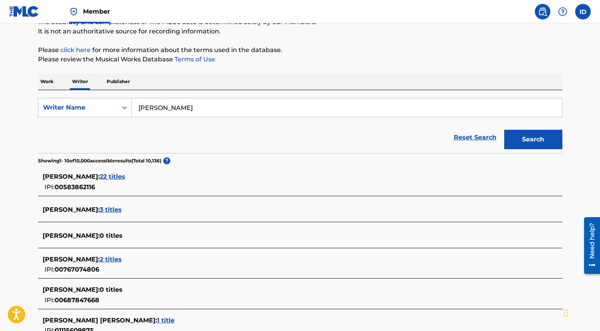
click at [125, 177] on span "22 titles" at bounding box center [113, 176] width 26 height 7
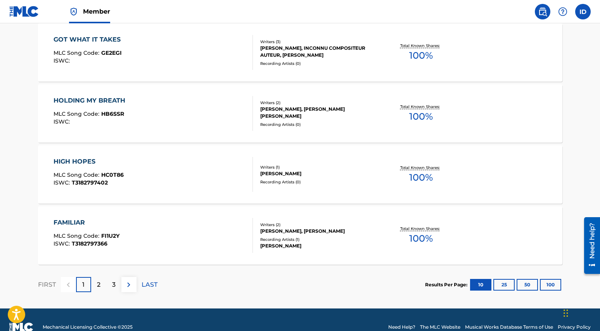
scroll to position [619, 0]
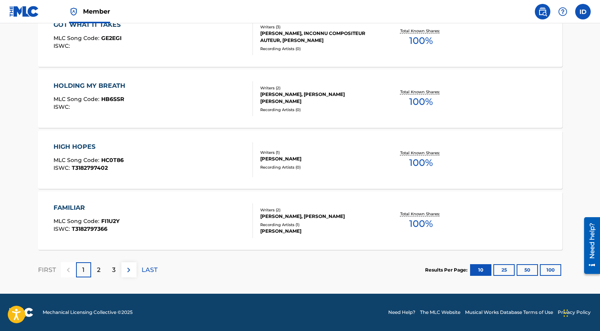
click at [100, 272] on p "2" at bounding box center [98, 269] width 3 height 9
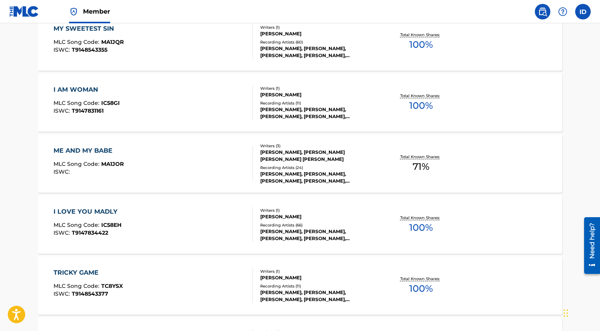
scroll to position [312, 0]
click at [289, 237] on div "[PERSON_NAME], [PERSON_NAME], [PERSON_NAME], [PERSON_NAME], [PERSON_NAME]" at bounding box center [318, 234] width 117 height 14
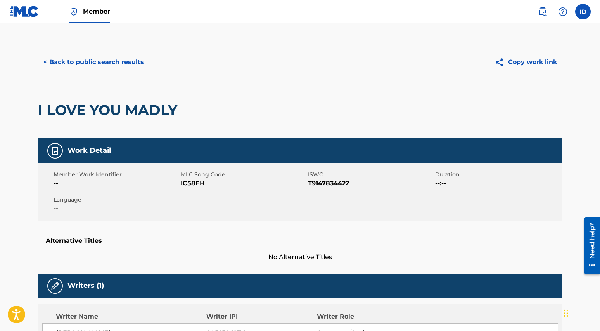
click at [55, 62] on button "< Back to public search results" at bounding box center [93, 61] width 111 height 19
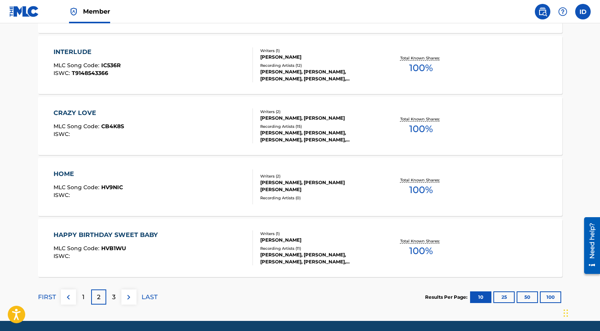
scroll to position [599, 0]
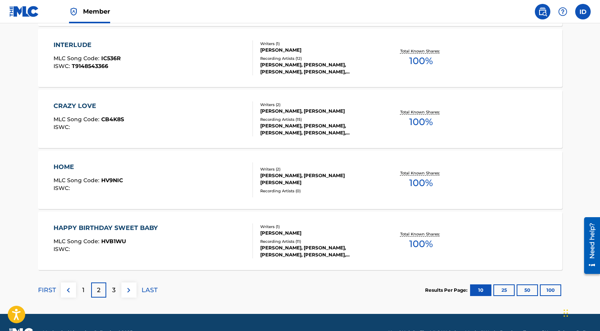
click at [114, 291] on p "3" at bounding box center [113, 289] width 3 height 9
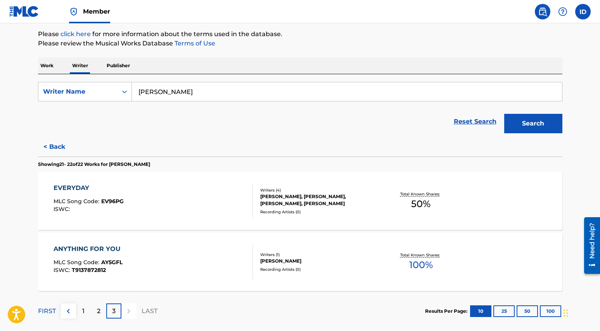
scroll to position [132, 0]
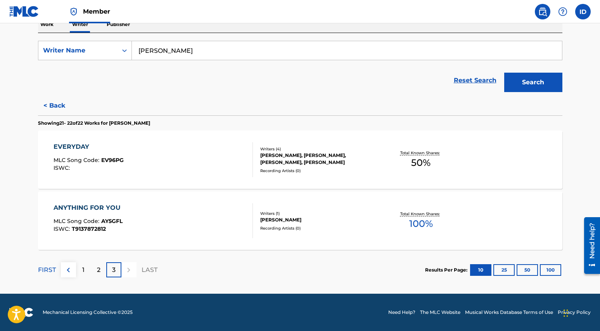
click at [101, 270] on div "2" at bounding box center [98, 269] width 15 height 15
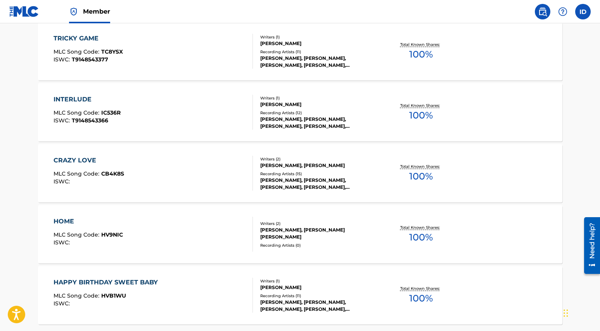
scroll to position [614, 0]
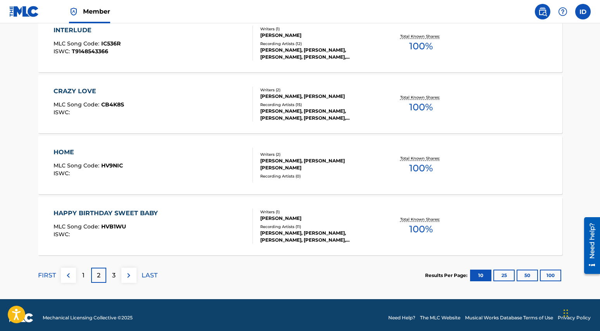
click at [86, 278] on div "1" at bounding box center [83, 274] width 15 height 15
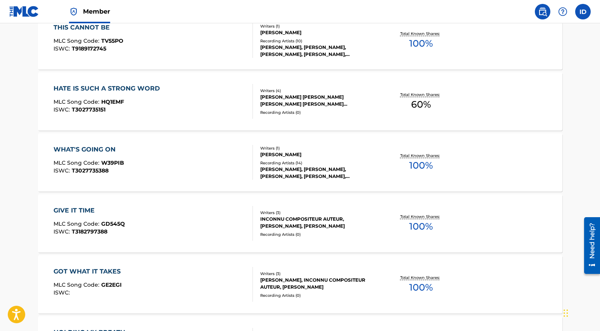
scroll to position [468, 0]
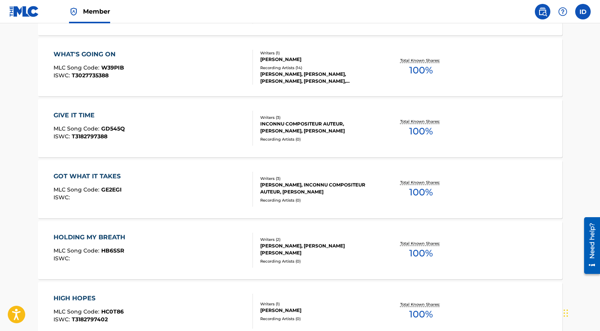
click at [76, 114] on div "GIVE IT TIME" at bounding box center [89, 115] width 71 height 9
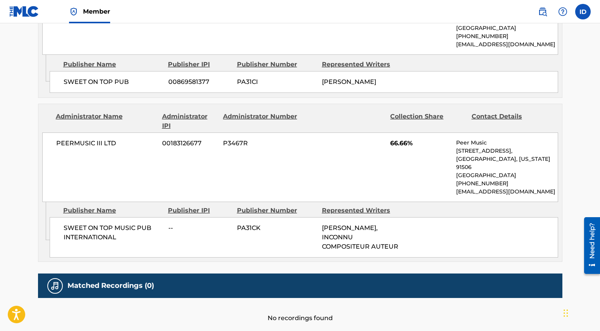
scroll to position [466, 0]
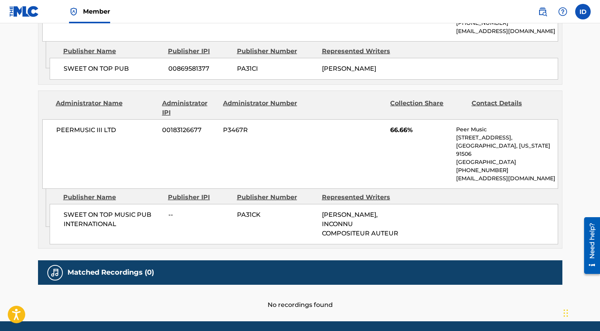
drag, startPoint x: 322, startPoint y: 224, endPoint x: 403, endPoint y: 228, distance: 80.5
click at [403, 228] on div "SWEET ON TOP MUSIC PUB INTERNATIONAL -- PA31CK IRENE NAOMI DIAZ, INCONNU COMPOS…" at bounding box center [304, 224] width 509 height 40
copy span "INCONNU COMPOSITEUR AUTEUR"
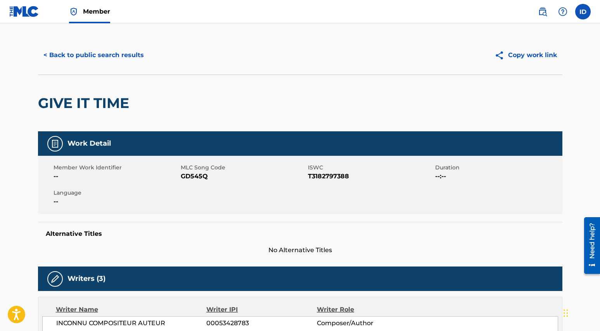
scroll to position [0, 0]
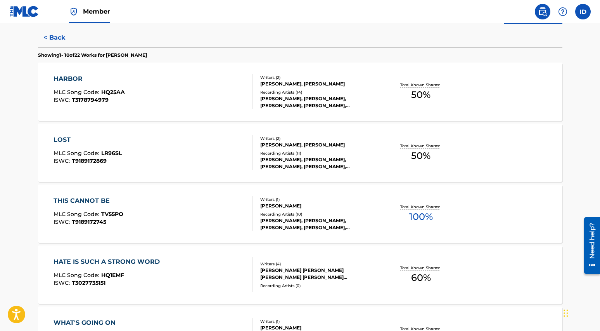
scroll to position [219, 0]
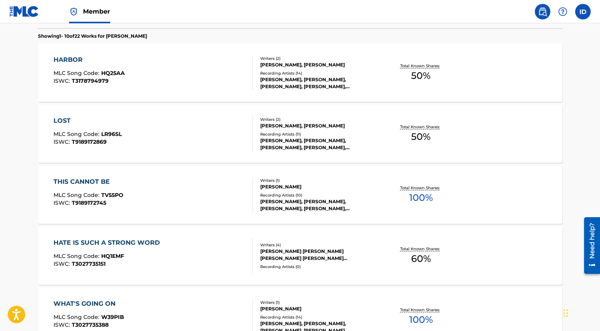
click at [582, 14] on label at bounding box center [584, 12] width 16 height 16
click at [583, 12] on input "ID [PERSON_NAME] [EMAIL_ADDRESS][DOMAIN_NAME] Notification Preferences Profile …" at bounding box center [583, 12] width 0 height 0
click at [511, 98] on link "Profile" at bounding box center [507, 96] width 16 height 7
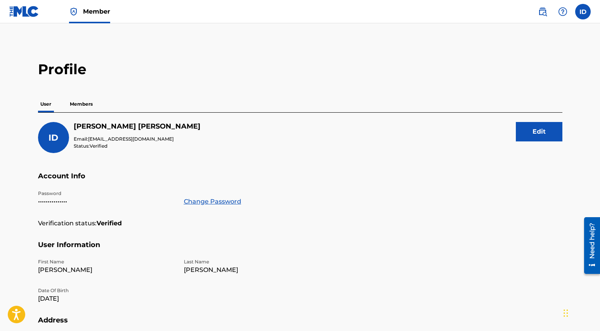
click at [83, 107] on p "Members" at bounding box center [82, 104] width 28 height 16
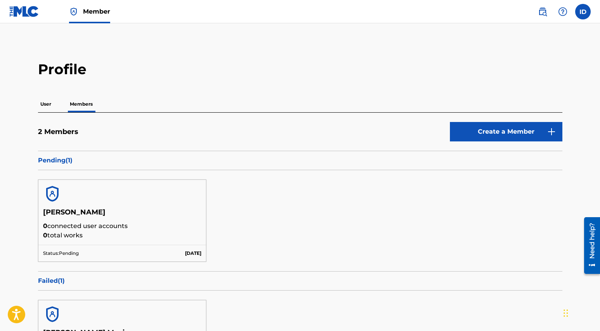
click at [19, 9] on img at bounding box center [24, 11] width 30 height 11
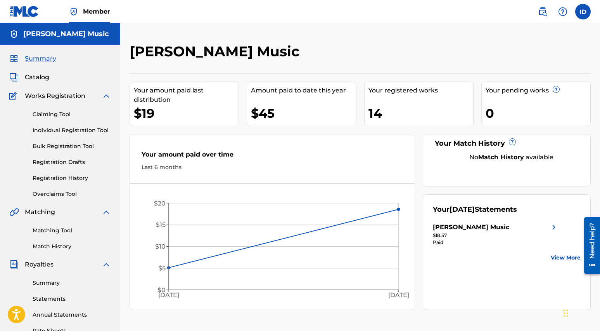
click at [57, 117] on link "Claiming Tool" at bounding box center [72, 114] width 78 height 8
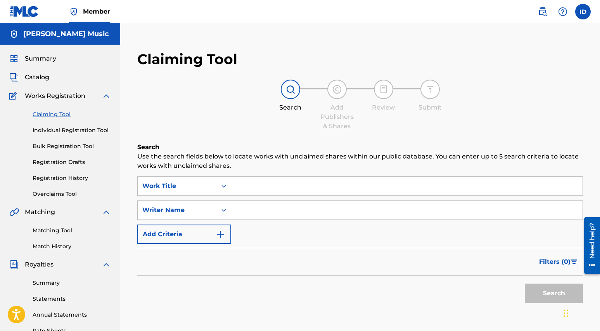
click at [38, 79] on span "Catalog" at bounding box center [37, 77] width 24 height 9
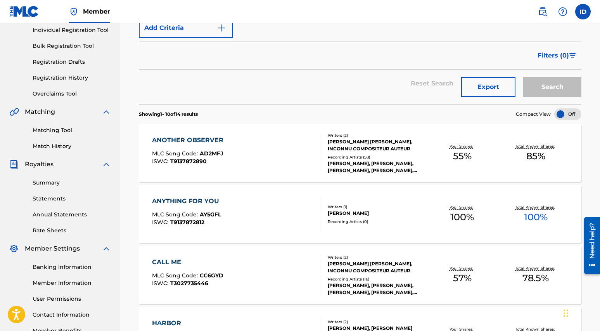
scroll to position [123, 0]
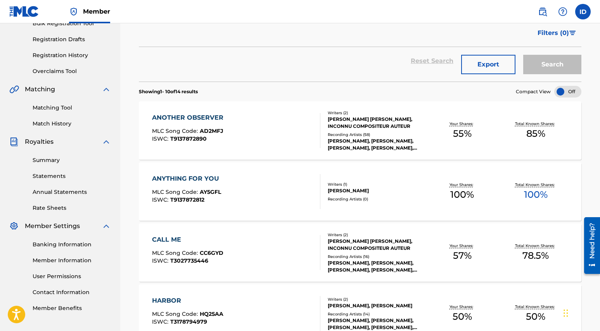
click at [290, 194] on div "ANYTHING FOR YOU MLC Song Code : AY5GFL ISWC : T9137872812" at bounding box center [236, 191] width 168 height 35
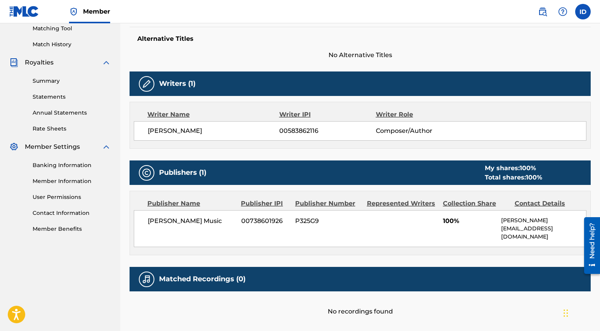
scroll to position [247, 0]
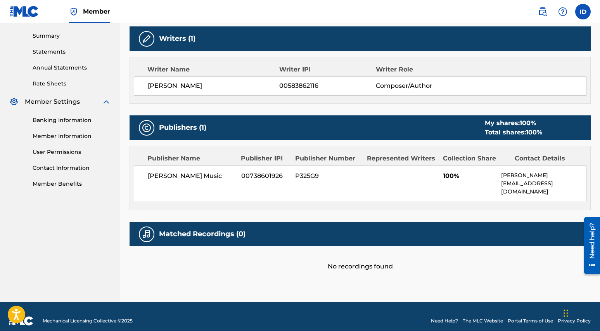
click at [201, 231] on div "Matched Recordings (0)" at bounding box center [360, 234] width 461 height 24
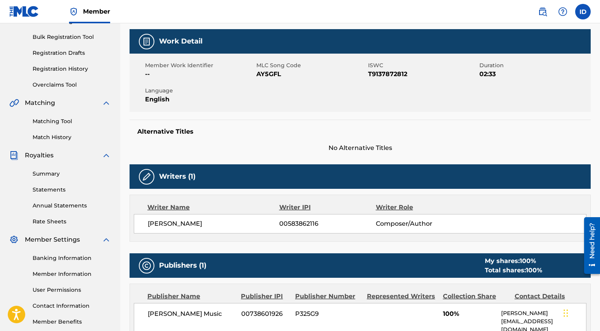
scroll to position [0, 0]
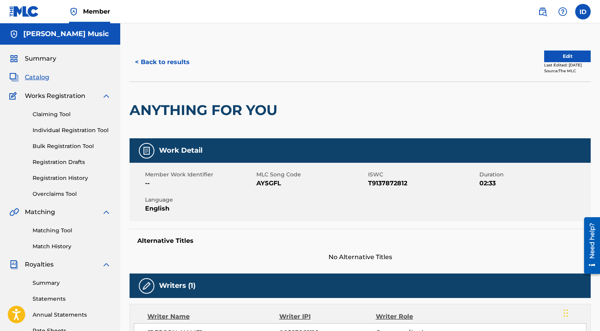
click at [547, 60] on button "Edit" at bounding box center [567, 56] width 47 height 12
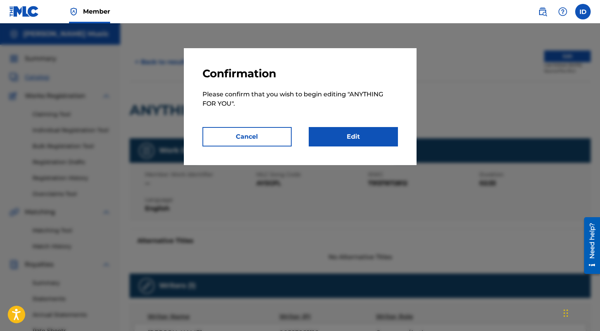
click at [358, 137] on link "Edit" at bounding box center [353, 136] width 89 height 19
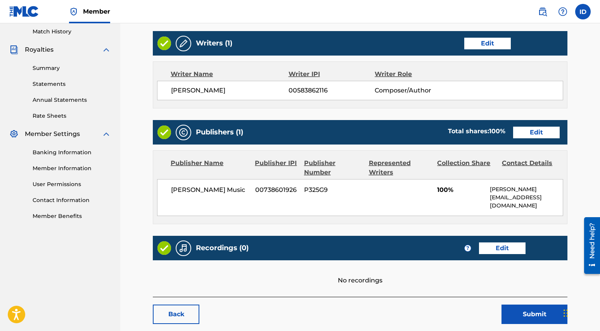
scroll to position [222, 0]
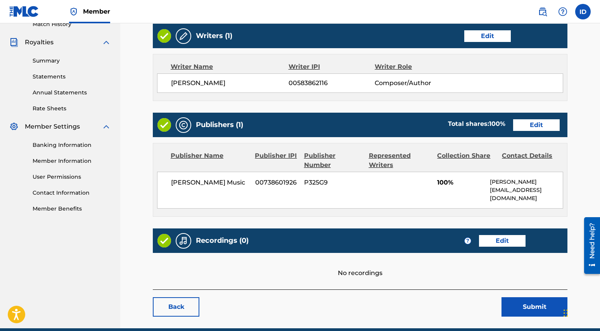
click at [499, 240] on link "Edit" at bounding box center [502, 241] width 47 height 12
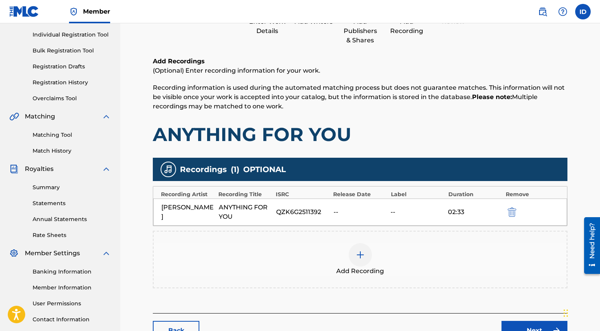
scroll to position [154, 0]
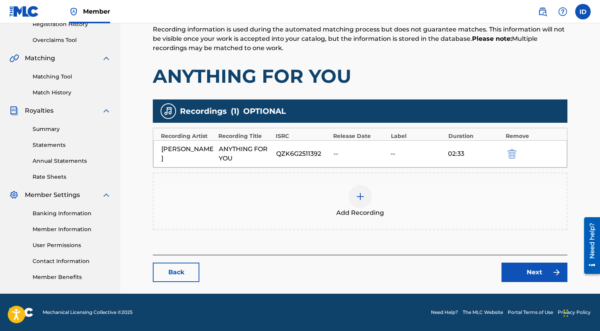
click at [363, 195] on img at bounding box center [360, 196] width 9 height 9
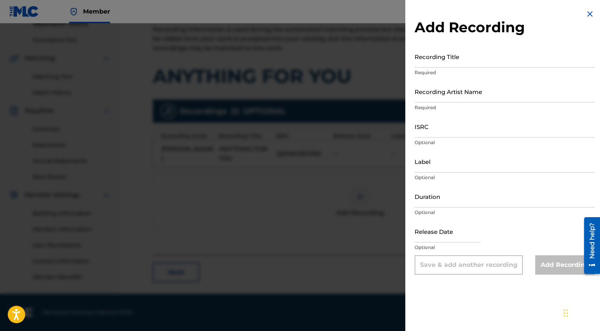
click at [589, 17] on img at bounding box center [590, 13] width 9 height 9
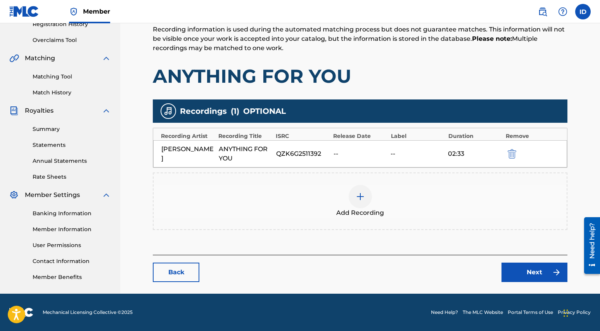
click at [512, 265] on link "Next" at bounding box center [535, 271] width 66 height 19
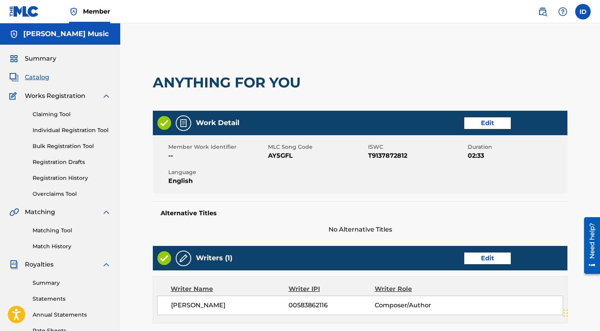
click at [53, 59] on span "Summary" at bounding box center [40, 58] width 31 height 9
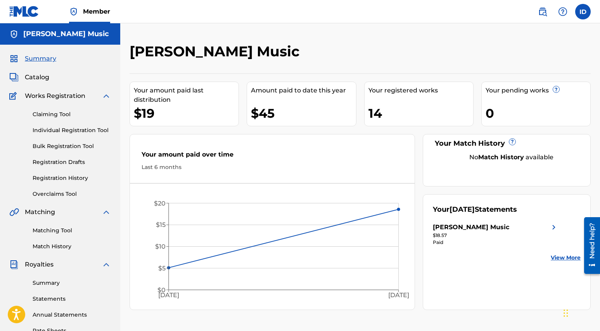
click at [23, 12] on img at bounding box center [24, 11] width 30 height 11
click at [585, 12] on label at bounding box center [584, 12] width 16 height 16
click at [583, 12] on input "ID [PERSON_NAME] [EMAIL_ADDRESS][DOMAIN_NAME] Notification Preferences Profile …" at bounding box center [583, 12] width 0 height 0
click at [50, 114] on link "Claiming Tool" at bounding box center [72, 114] width 78 height 8
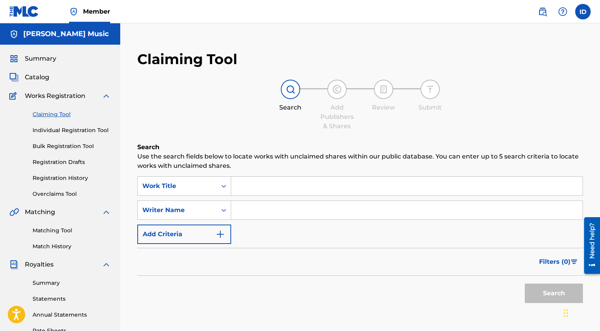
click at [64, 133] on link "Individual Registration Tool" at bounding box center [72, 130] width 78 height 8
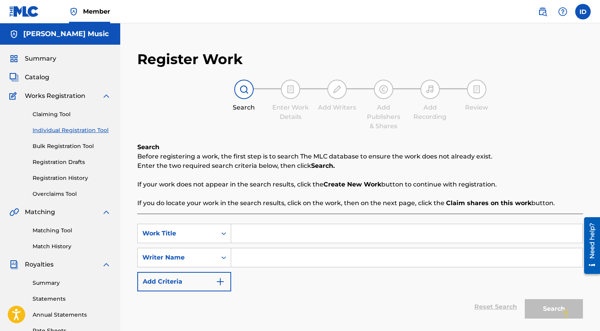
click at [60, 148] on link "Bulk Registration Tool" at bounding box center [72, 146] width 78 height 8
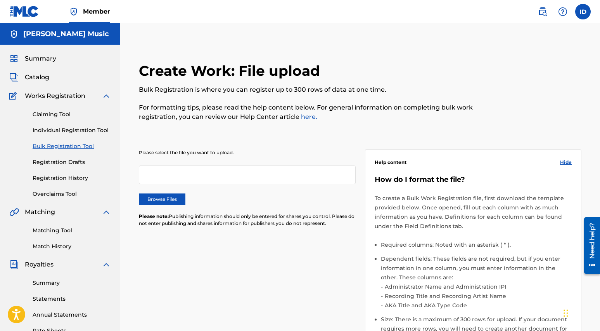
click at [42, 77] on span "Catalog" at bounding box center [37, 77] width 24 height 9
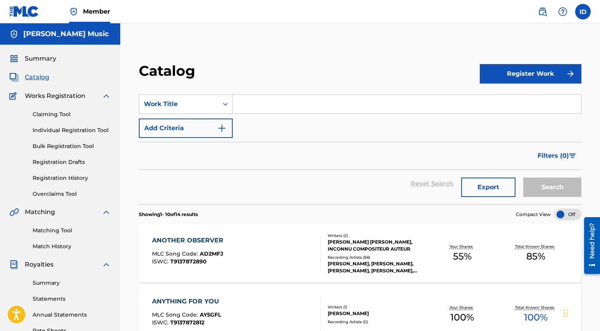
click at [581, 10] on label at bounding box center [584, 12] width 16 height 16
click at [583, 12] on input "ID [PERSON_NAME] [EMAIL_ADDRESS][DOMAIN_NAME] Notification Preferences Profile …" at bounding box center [583, 12] width 0 height 0
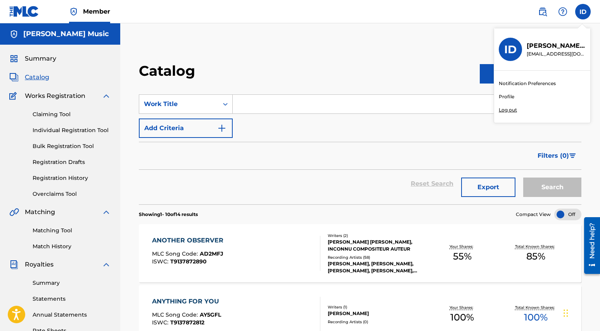
click at [511, 98] on link "Profile" at bounding box center [507, 96] width 16 height 7
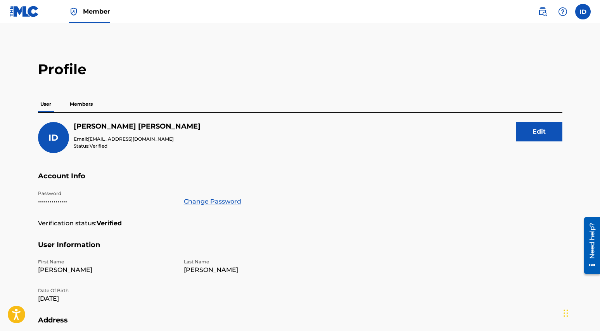
click at [85, 104] on p "Members" at bounding box center [82, 104] width 28 height 16
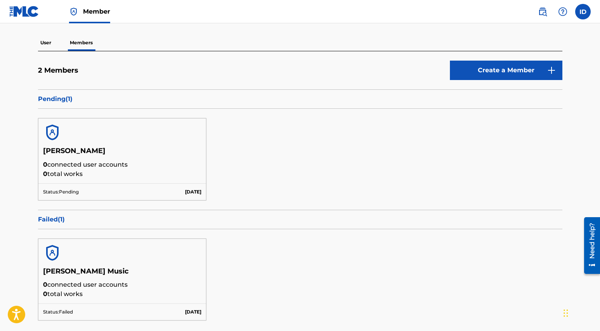
scroll to position [99, 0]
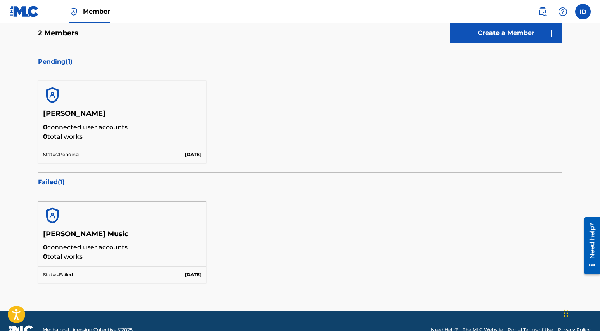
click at [56, 181] on p "Failed ( 1 )" at bounding box center [300, 181] width 525 height 9
click at [62, 241] on h5 "[PERSON_NAME] Music" at bounding box center [122, 236] width 159 height 14
click at [91, 268] on div "Status: Failed Jun 18 2024" at bounding box center [122, 274] width 168 height 17
click at [142, 267] on div "Status: Failed Jun 18 2024" at bounding box center [122, 274] width 168 height 17
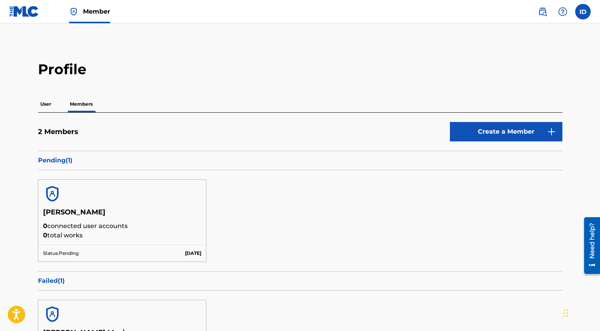
click at [583, 14] on label at bounding box center [584, 12] width 16 height 16
click at [583, 12] on input "ID [PERSON_NAME] [EMAIL_ADDRESS][DOMAIN_NAME] Notification Preferences Profile …" at bounding box center [583, 12] width 0 height 0
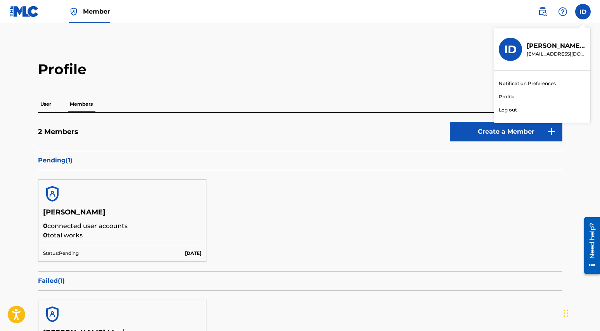
click at [561, 12] on img at bounding box center [562, 11] width 9 height 9
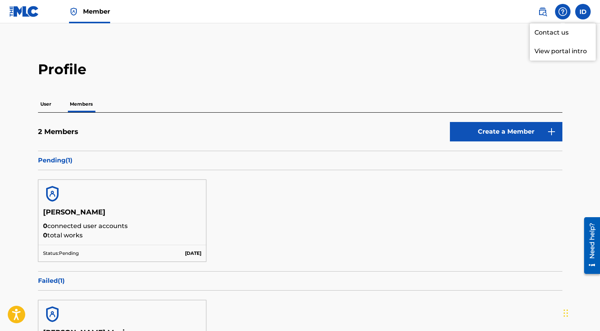
click at [562, 52] on p "View portal intro" at bounding box center [563, 51] width 66 height 19
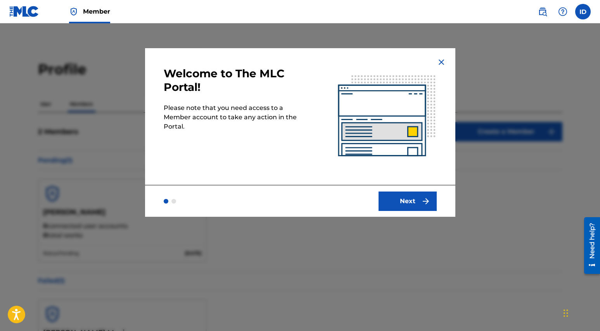
click at [420, 200] on button "Next" at bounding box center [408, 200] width 58 height 19
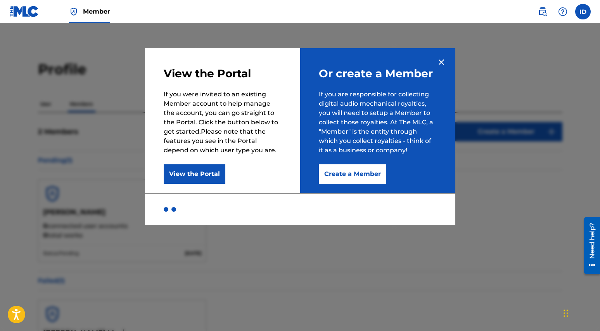
click at [360, 177] on button "Create a Member" at bounding box center [353, 173] width 68 height 19
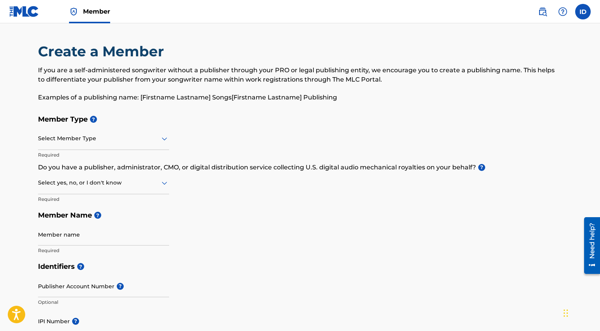
click at [95, 144] on div "Select Member Type" at bounding box center [103, 139] width 131 height 22
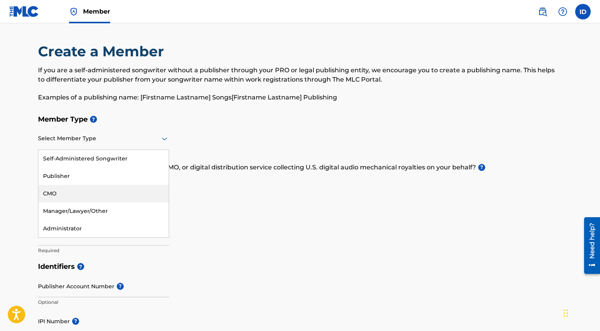
click at [208, 223] on h5 "Member Name ?" at bounding box center [300, 215] width 525 height 17
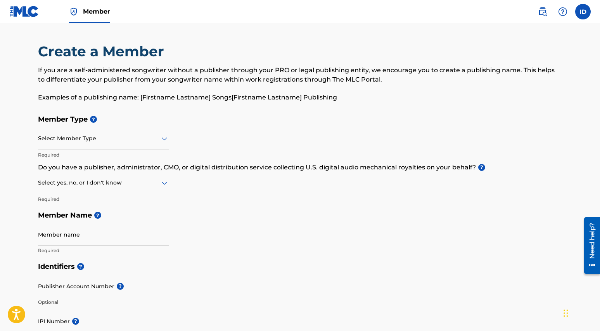
click at [89, 13] on span "Member" at bounding box center [96, 11] width 27 height 9
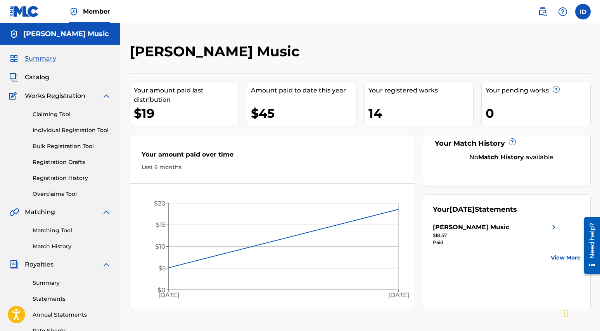
scroll to position [151, 0]
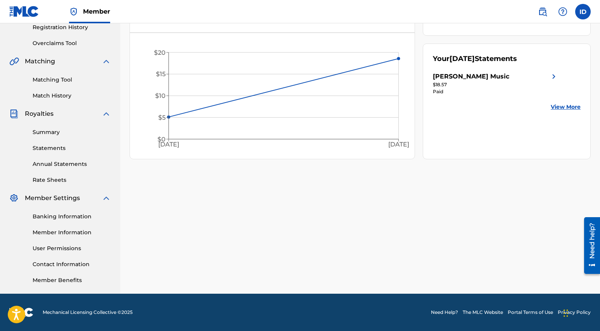
click at [61, 231] on link "Member Information" at bounding box center [72, 232] width 78 height 8
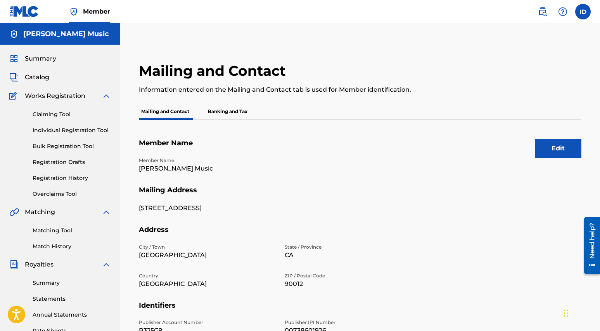
click at [215, 114] on p "Banking and Tax" at bounding box center [228, 111] width 44 height 16
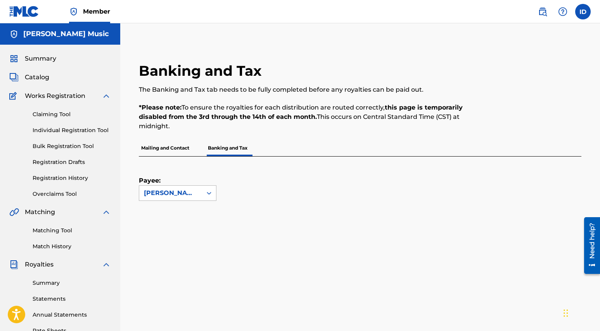
click at [177, 194] on div "[PERSON_NAME] Music" at bounding box center [171, 192] width 54 height 9
click at [270, 194] on div "Payee: Irene Diaz Music selected, 1 of 1. 1 result available. Use Up and Down t…" at bounding box center [351, 178] width 424 height 44
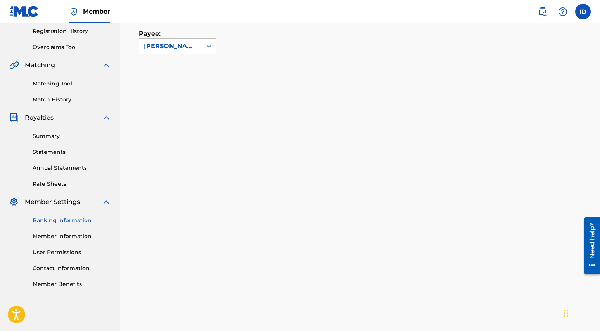
scroll to position [166, 0]
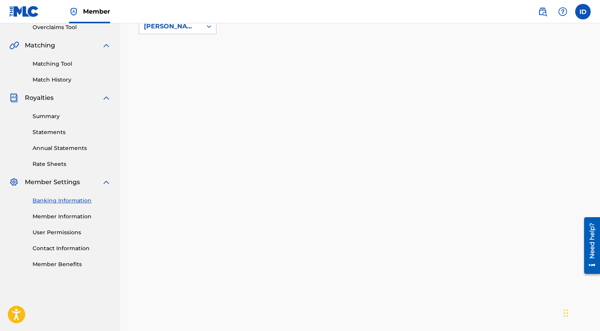
click at [47, 216] on link "Member Information" at bounding box center [72, 216] width 78 height 8
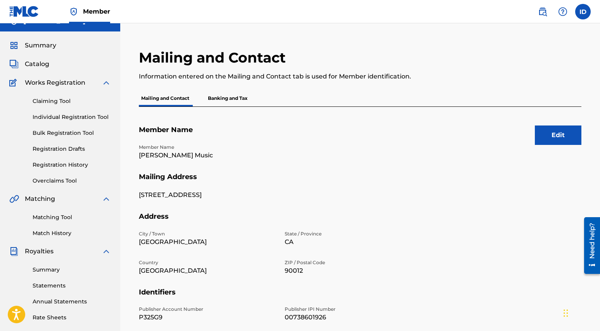
scroll to position [12, 0]
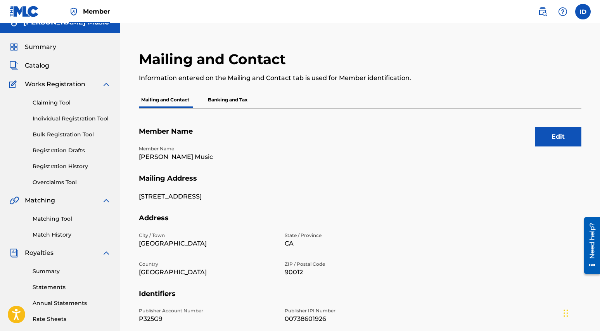
click at [57, 217] on link "Matching Tool" at bounding box center [72, 219] width 78 height 8
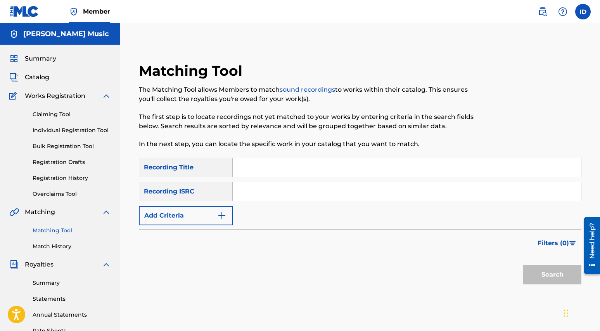
click at [56, 247] on link "Match History" at bounding box center [72, 246] width 78 height 8
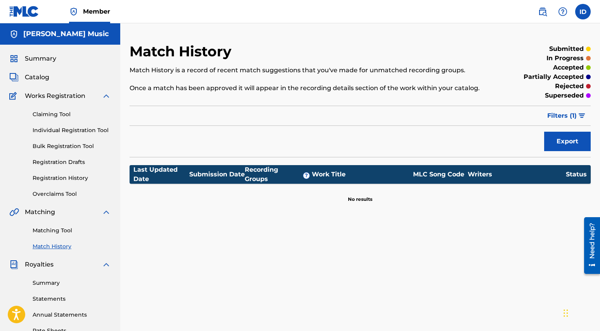
click at [40, 79] on span "Catalog" at bounding box center [37, 77] width 24 height 9
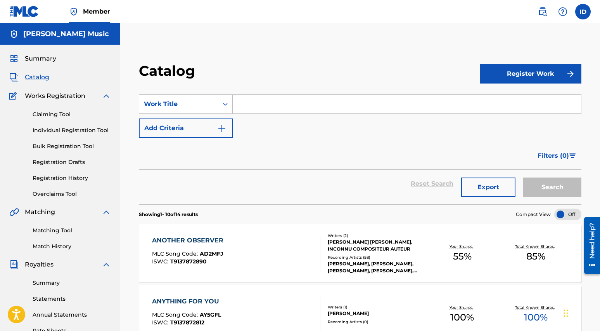
click at [31, 61] on span "Summary" at bounding box center [40, 58] width 31 height 9
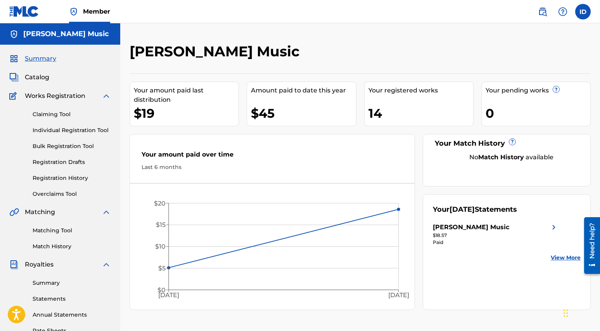
click at [47, 37] on h5 "[PERSON_NAME] Music" at bounding box center [66, 33] width 86 height 9
click at [91, 12] on span "Member" at bounding box center [96, 11] width 27 height 9
click at [407, 111] on div "14" at bounding box center [421, 112] width 105 height 17
click at [546, 14] on img at bounding box center [542, 11] width 9 height 9
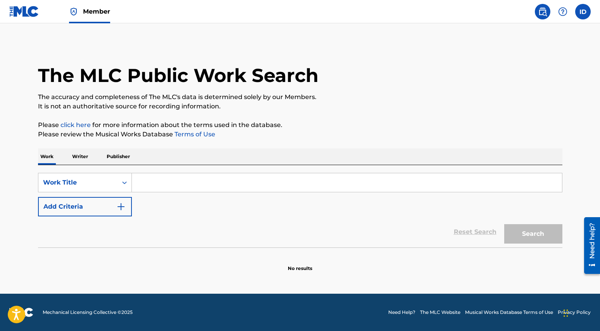
click at [583, 13] on label at bounding box center [584, 12] width 16 height 16
click at [583, 12] on input "ID [PERSON_NAME] [EMAIL_ADDRESS][DOMAIN_NAME] Notification Preferences Profile …" at bounding box center [583, 12] width 0 height 0
click at [507, 96] on link "Profile" at bounding box center [507, 96] width 16 height 7
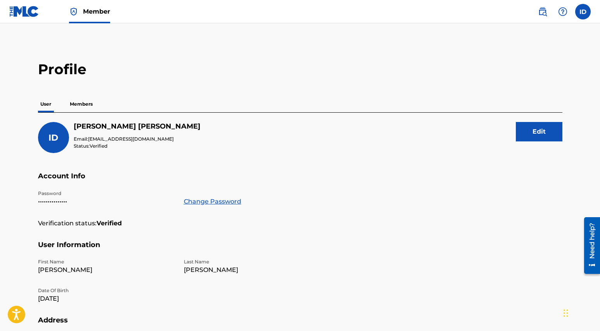
click at [81, 107] on p "Members" at bounding box center [82, 104] width 28 height 16
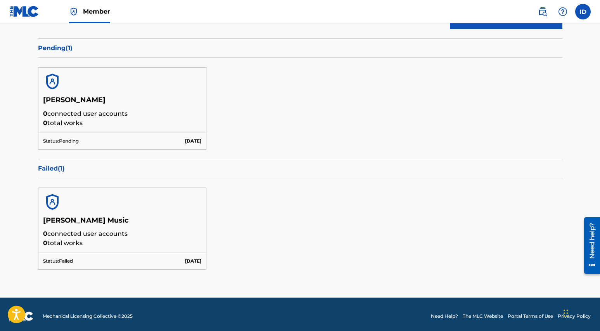
scroll to position [116, 0]
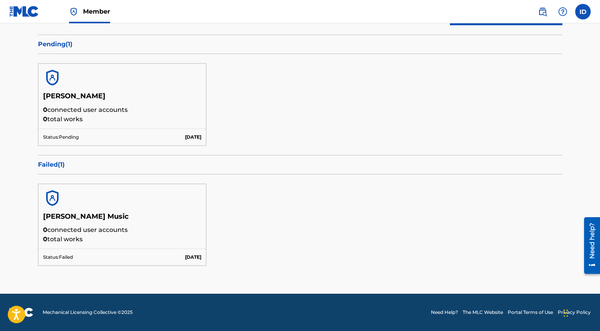
click at [437, 313] on link "Need Help?" at bounding box center [444, 312] width 27 height 7
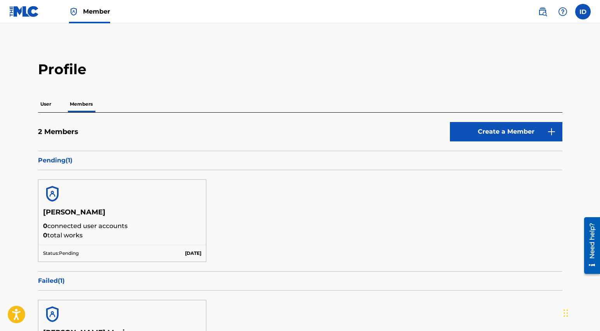
click at [582, 14] on label at bounding box center [584, 12] width 16 height 16
click at [583, 12] on input "ID [PERSON_NAME] [EMAIL_ADDRESS][DOMAIN_NAME] Notification Preferences Profile …" at bounding box center [583, 12] width 0 height 0
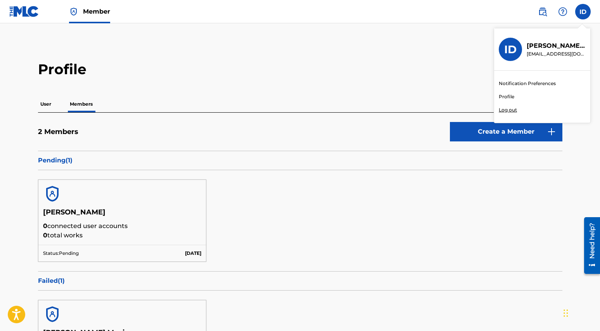
click at [509, 110] on p "Log out" at bounding box center [508, 109] width 18 height 7
click at [583, 12] on input "ID [PERSON_NAME] [EMAIL_ADDRESS][DOMAIN_NAME] Notification Preferences Profile …" at bounding box center [583, 12] width 0 height 0
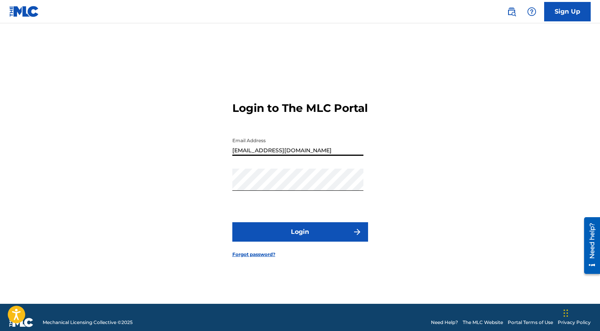
click at [269, 156] on input "[EMAIL_ADDRESS][DOMAIN_NAME]" at bounding box center [297, 144] width 131 height 22
click at [268, 156] on input "[EMAIL_ADDRESS][DOMAIN_NAME]" at bounding box center [297, 144] width 131 height 22
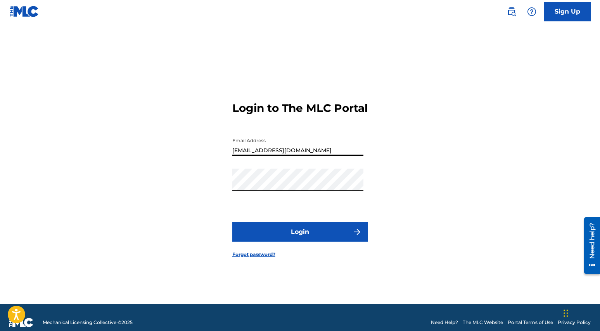
click at [268, 156] on input "[EMAIL_ADDRESS][DOMAIN_NAME]" at bounding box center [297, 144] width 131 height 22
click at [397, 203] on div "Login to The MLC Portal Email Address CARDOZAC33@GMAIL.COM Password Login Forgo…" at bounding box center [300, 173] width 543 height 261
click at [283, 241] on button "Login" at bounding box center [300, 231] width 136 height 19
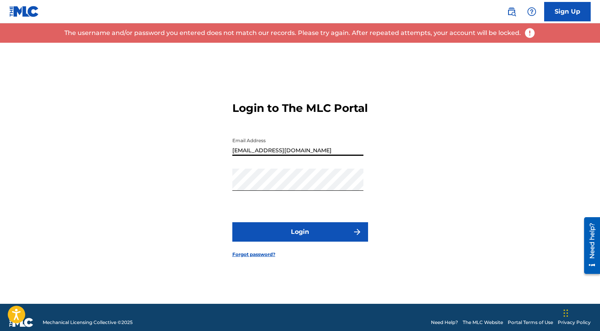
click at [263, 156] on input "CARDOZAC33@GMAIL.COM" at bounding box center [297, 144] width 131 height 22
click at [264, 156] on input "CARDOZAC33@GMAIL.COM" at bounding box center [297, 144] width 131 height 22
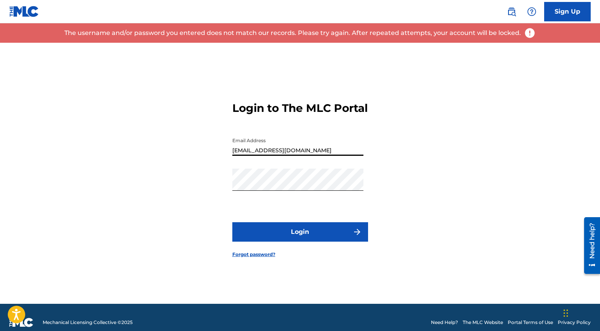
click at [264, 156] on input "CARDOZAC33@GMAIL.COM" at bounding box center [297, 144] width 131 height 22
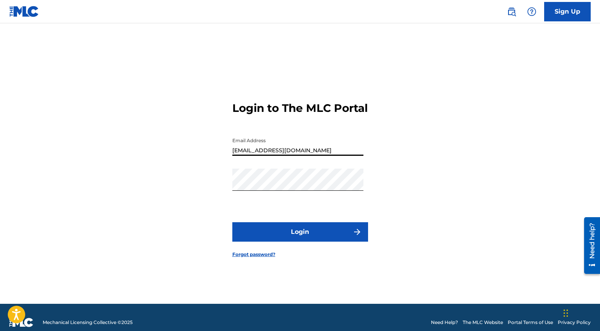
type input "[EMAIL_ADDRESS][DOMAIN_NAME]"
click at [298, 241] on button "Login" at bounding box center [300, 231] width 136 height 19
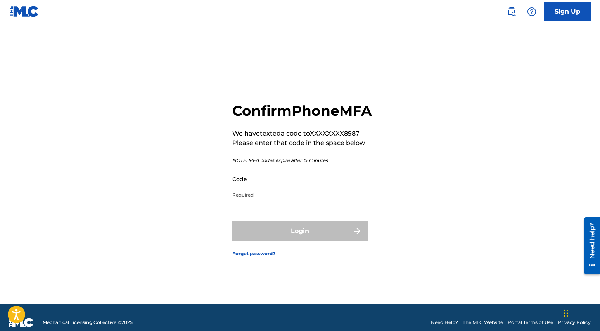
click at [277, 190] on input "Code" at bounding box center [297, 179] width 131 height 22
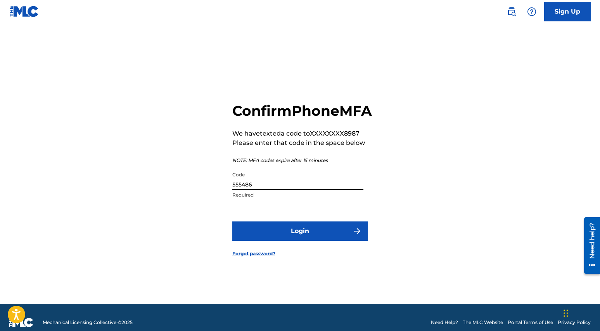
type input "555486"
click at [232, 221] on button "Login" at bounding box center [300, 230] width 136 height 19
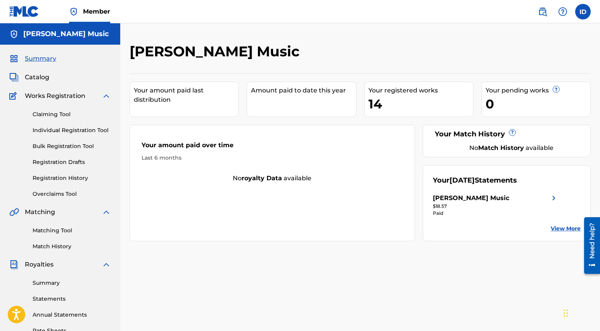
click at [24, 13] on img at bounding box center [24, 11] width 30 height 11
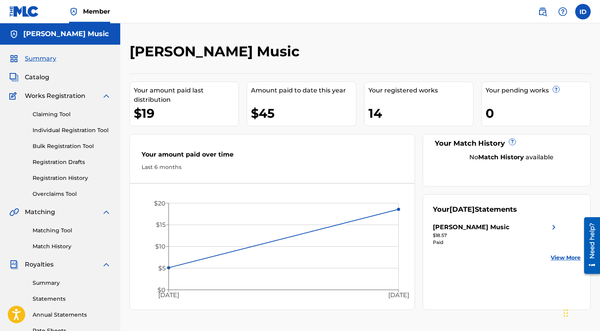
click at [41, 77] on span "Catalog" at bounding box center [37, 77] width 24 height 9
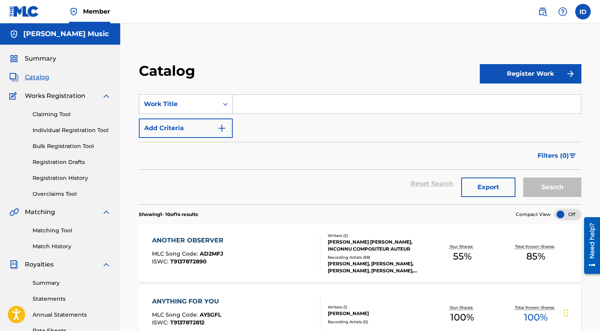
click at [341, 244] on div "MARIO DEMIAN JIMENEZ PEREZ, INCONNU COMPOSITEUR AUTEUR" at bounding box center [377, 245] width 98 height 14
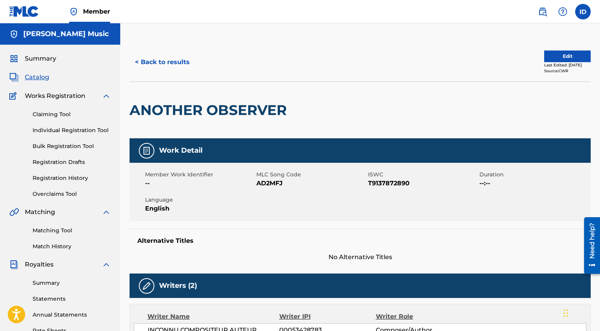
click at [556, 55] on button "Edit" at bounding box center [567, 56] width 47 height 12
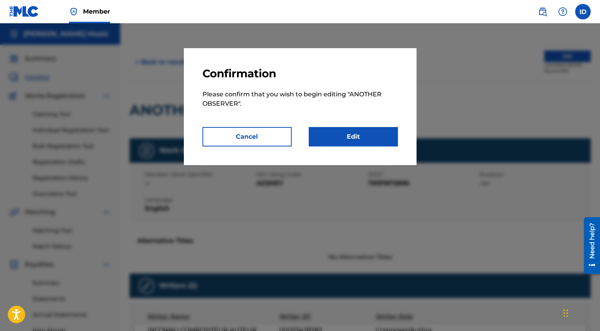
click at [336, 142] on link "Edit" at bounding box center [353, 136] width 89 height 19
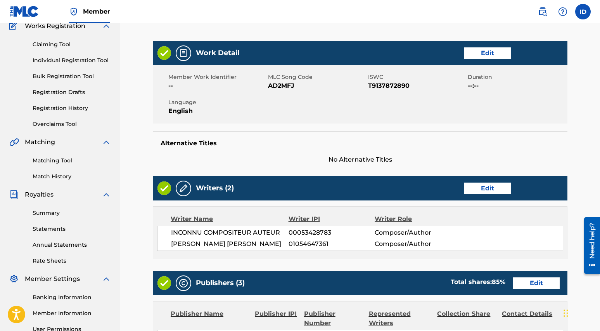
scroll to position [120, 0]
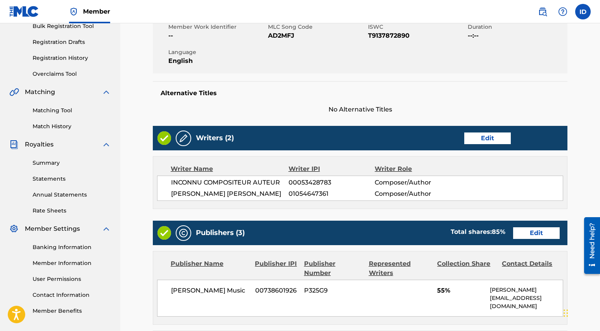
click at [482, 140] on link "Edit" at bounding box center [488, 138] width 47 height 12
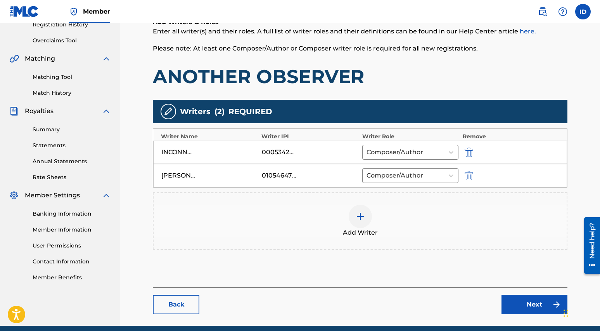
scroll to position [151, 0]
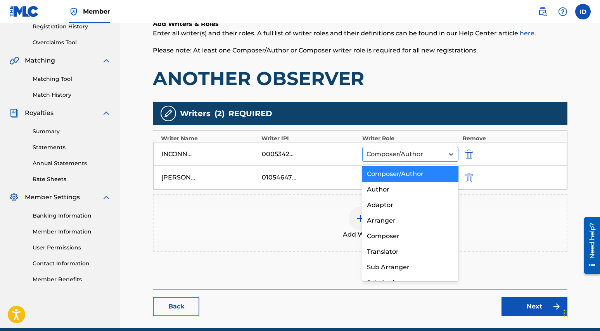
click at [424, 153] on div at bounding box center [404, 154] width 74 height 11
click at [318, 155] on div "00053428783" at bounding box center [310, 153] width 97 height 9
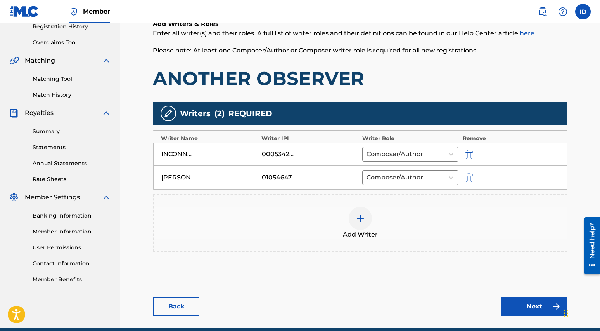
click at [278, 157] on div "00053428783" at bounding box center [279, 153] width 35 height 9
click at [363, 220] on img at bounding box center [360, 217] width 9 height 9
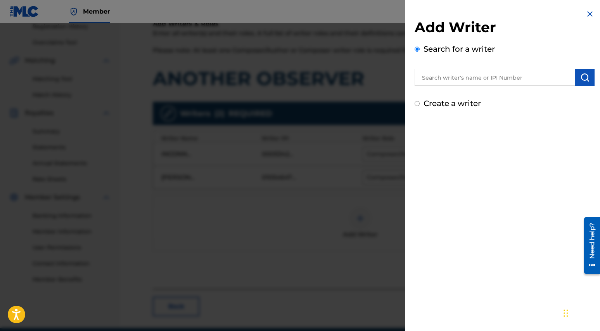
click at [440, 79] on input "text" at bounding box center [495, 77] width 161 height 17
type input "irene naomi diaz"
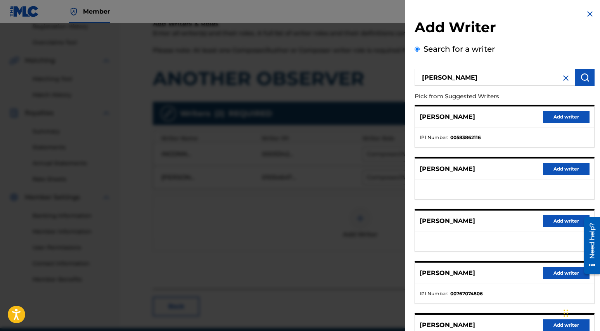
click at [563, 119] on button "Add writer" at bounding box center [566, 117] width 47 height 12
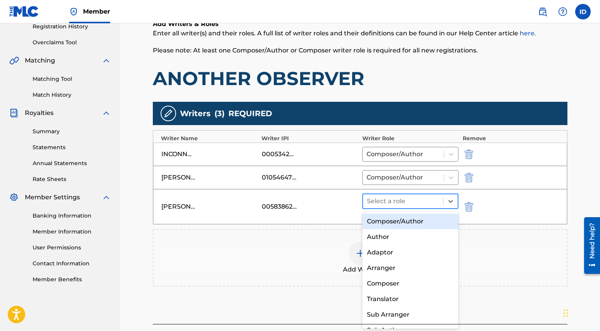
click at [415, 202] on div at bounding box center [403, 201] width 73 height 11
click at [415, 224] on div "Composer/Author" at bounding box center [410, 221] width 97 height 16
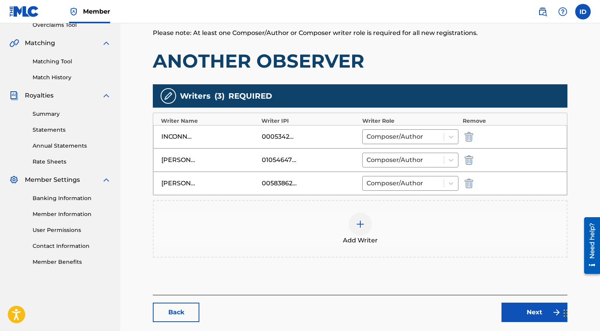
scroll to position [209, 0]
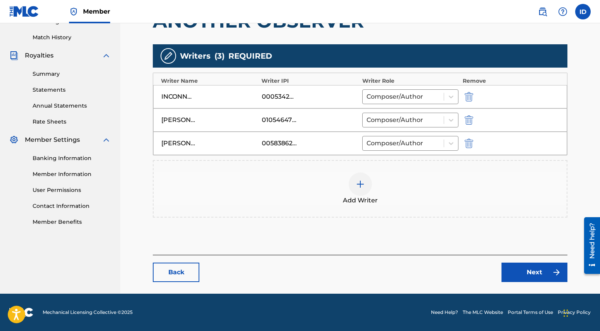
click at [360, 188] on img at bounding box center [360, 183] width 9 height 9
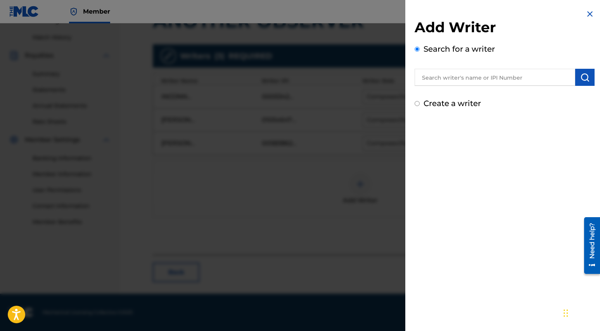
click at [435, 83] on input "text" at bounding box center [495, 77] width 161 height 17
type input "carolyn christina cardoza"
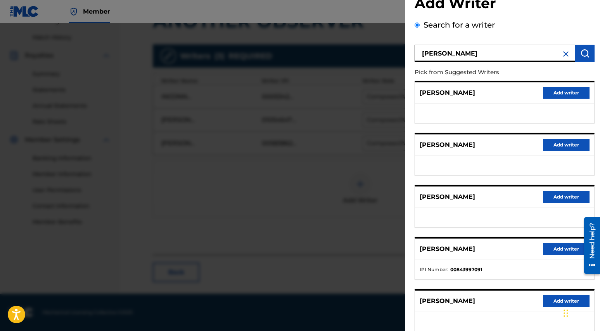
scroll to position [74, 0]
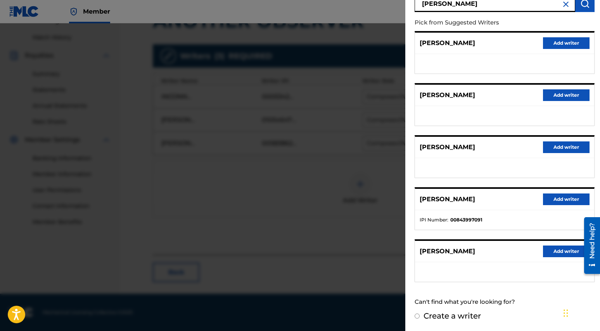
click at [468, 263] on ul at bounding box center [504, 271] width 179 height 19
click at [475, 251] on p "CAROLYN CHRISTINA CARDOZA" at bounding box center [447, 250] width 55 height 9
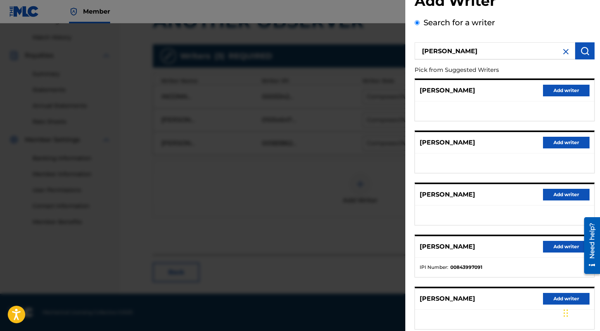
scroll to position [0, 0]
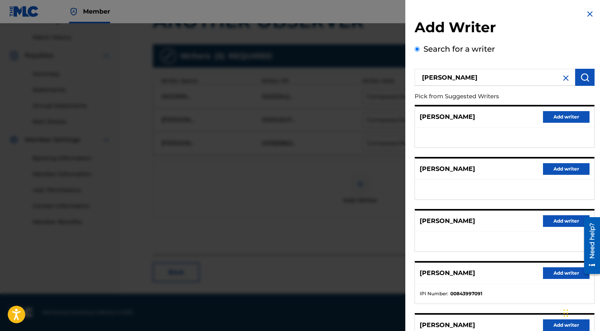
click at [591, 16] on img at bounding box center [590, 13] width 9 height 9
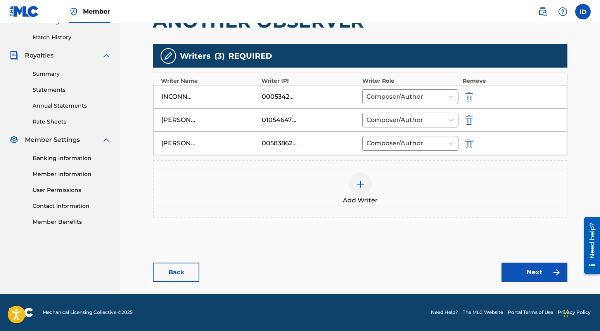
click at [172, 273] on link "Back" at bounding box center [176, 271] width 47 height 19
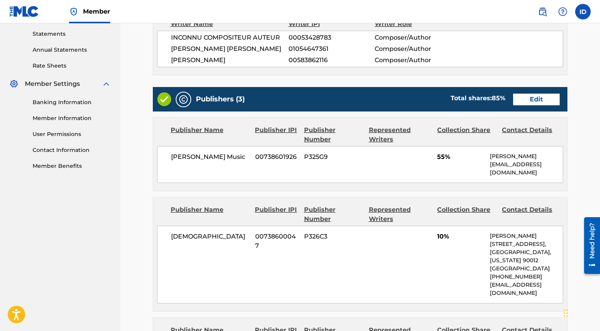
scroll to position [272, 0]
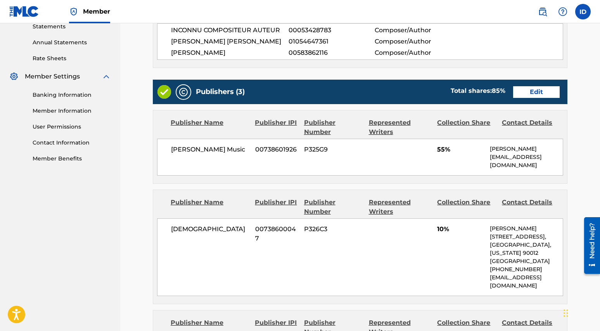
click at [524, 91] on link "Edit" at bounding box center [536, 92] width 47 height 12
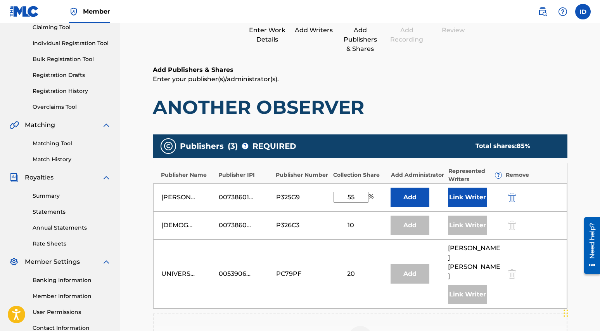
scroll to position [100, 0]
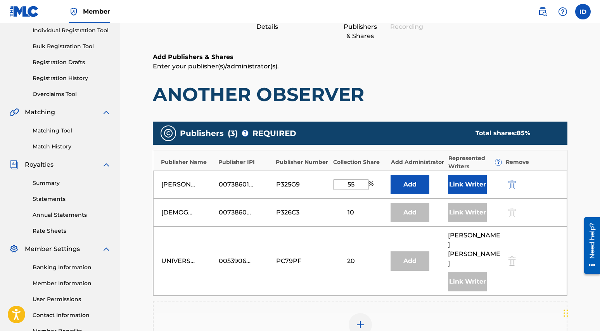
click at [472, 187] on button "Link Writer" at bounding box center [467, 184] width 39 height 19
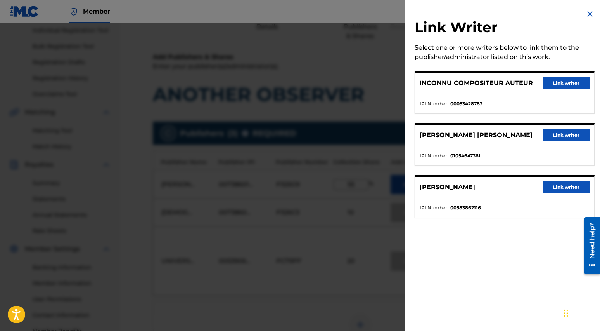
click at [565, 185] on button "Link writer" at bounding box center [566, 187] width 47 height 12
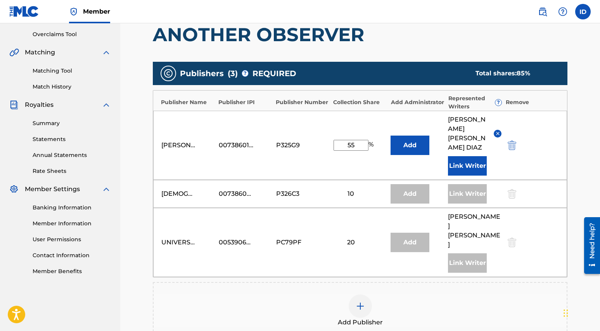
scroll to position [154, 0]
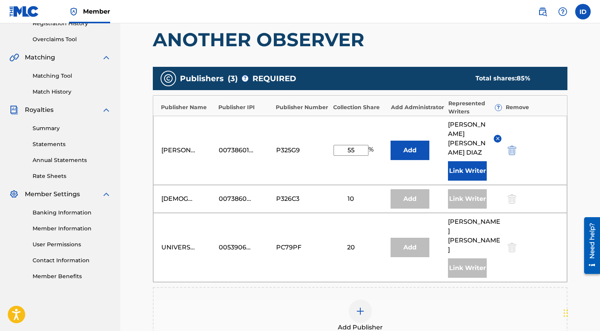
click at [356, 147] on input "55" at bounding box center [351, 150] width 35 height 11
type input "50"
click at [413, 194] on div "Add" at bounding box center [410, 198] width 39 height 19
click at [350, 194] on div "10" at bounding box center [351, 198] width 35 height 9
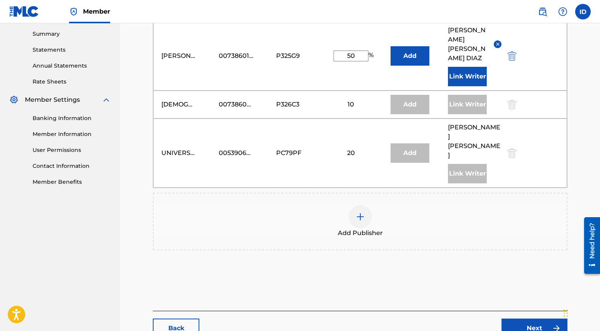
scroll to position [277, 0]
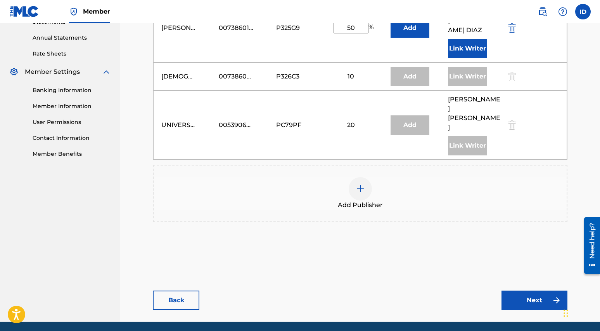
click at [522, 290] on link "Next" at bounding box center [535, 299] width 66 height 19
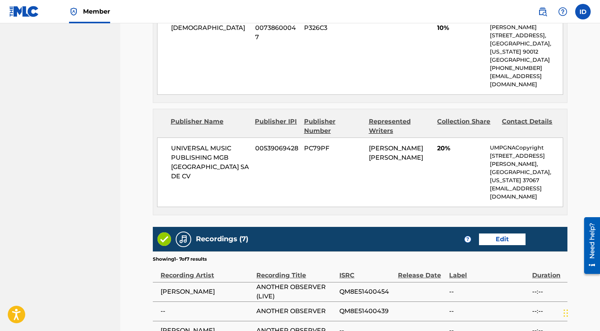
scroll to position [497, 0]
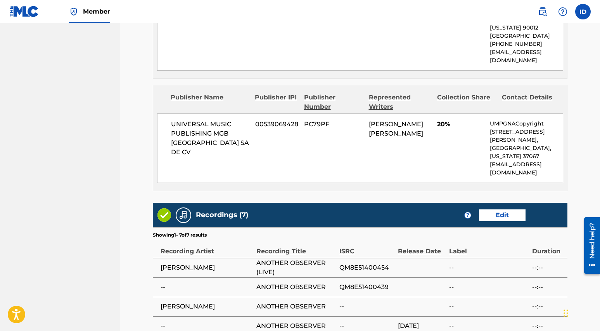
click at [493, 209] on link "Edit" at bounding box center [502, 215] width 47 height 12
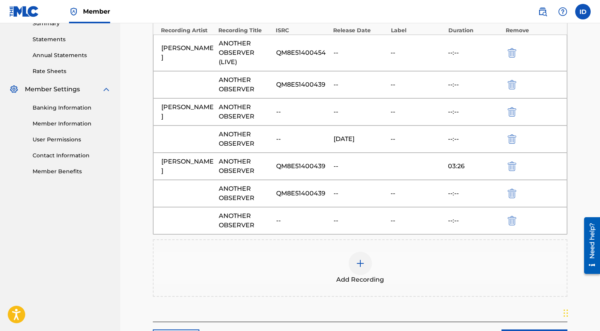
scroll to position [250, 0]
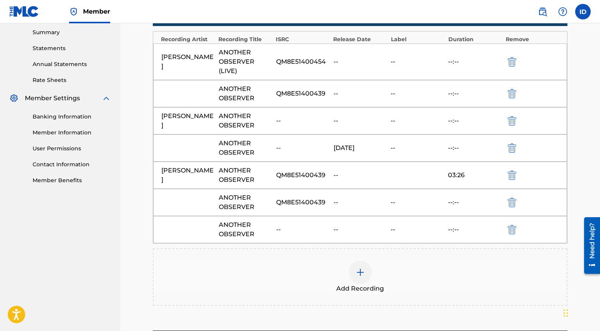
click at [510, 229] on img "submit" at bounding box center [512, 229] width 9 height 9
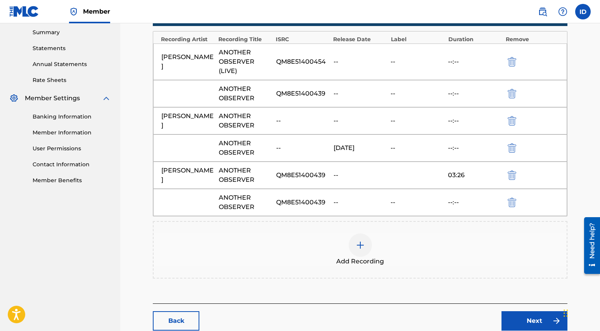
click at [510, 204] on img "submit" at bounding box center [512, 202] width 9 height 9
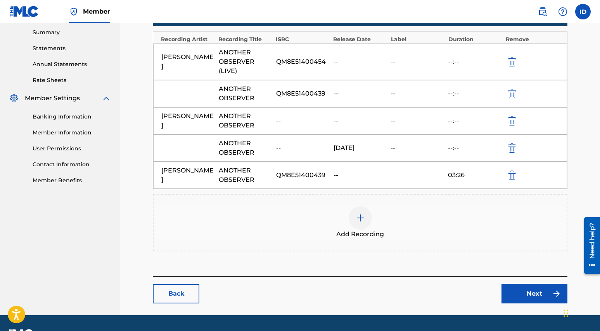
click at [513, 150] on img "submit" at bounding box center [512, 147] width 9 height 9
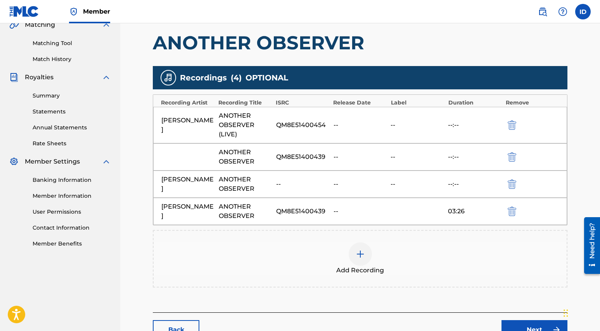
scroll to position [186, 0]
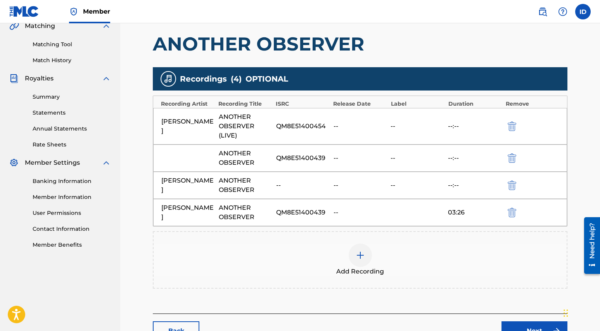
click at [513, 180] on img "submit" at bounding box center [512, 184] width 9 height 9
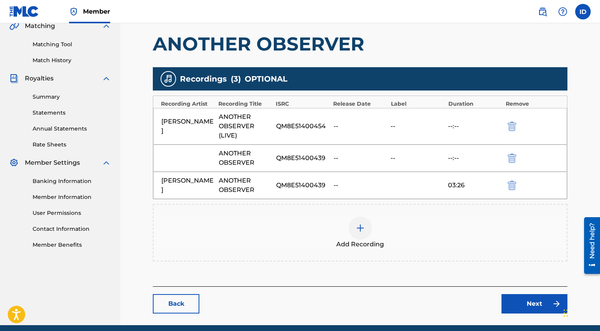
click at [511, 159] on img "submit" at bounding box center [512, 157] width 9 height 9
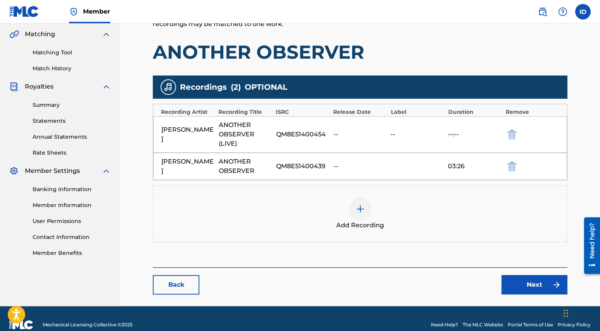
scroll to position [190, 0]
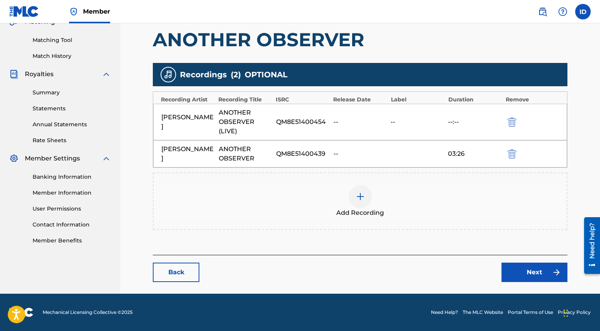
click at [526, 279] on link "Next" at bounding box center [535, 271] width 66 height 19
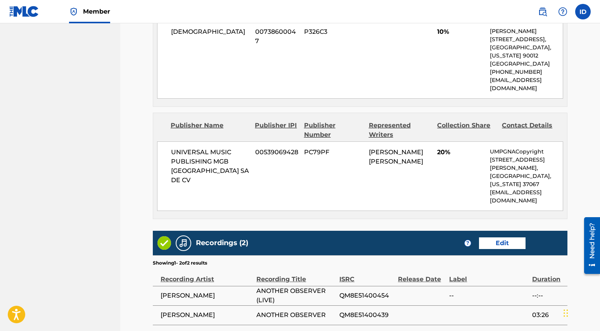
scroll to position [533, 0]
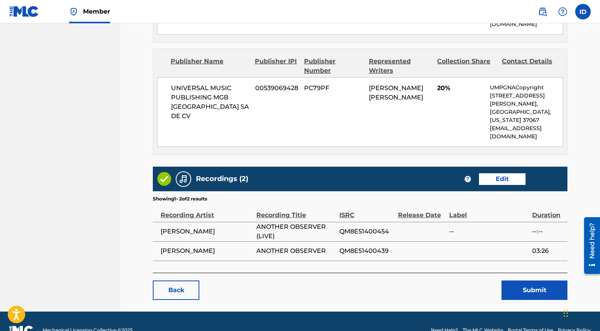
click at [522, 280] on button "Submit" at bounding box center [535, 289] width 66 height 19
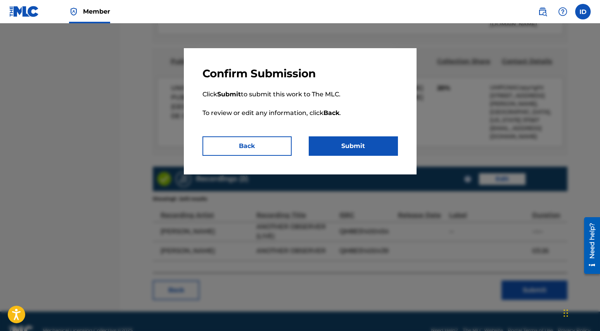
click at [362, 144] on button "Submit" at bounding box center [353, 145] width 89 height 19
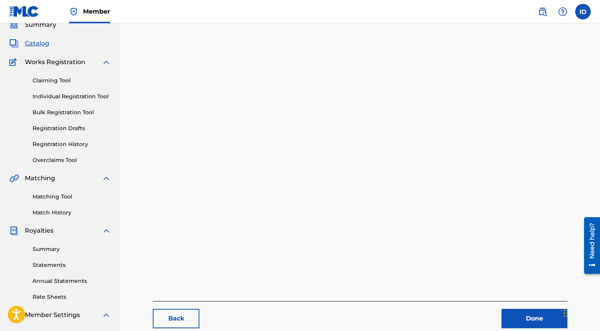
scroll to position [151, 0]
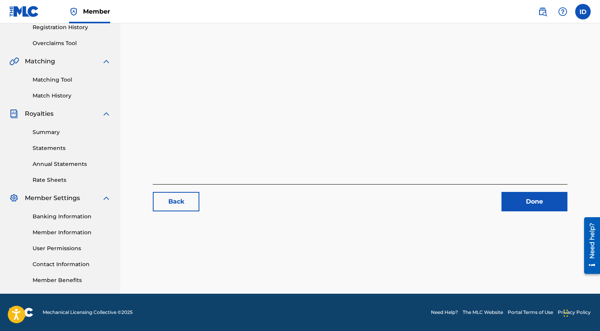
click at [54, 232] on link "Member Information" at bounding box center [72, 232] width 78 height 8
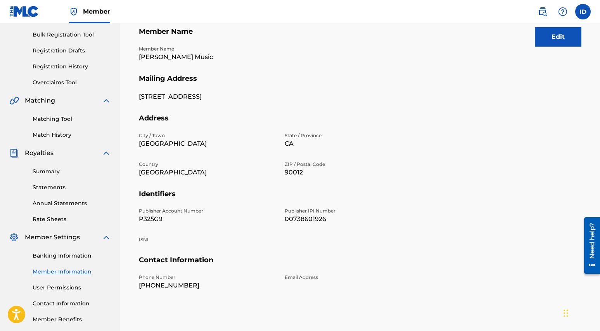
scroll to position [151, 0]
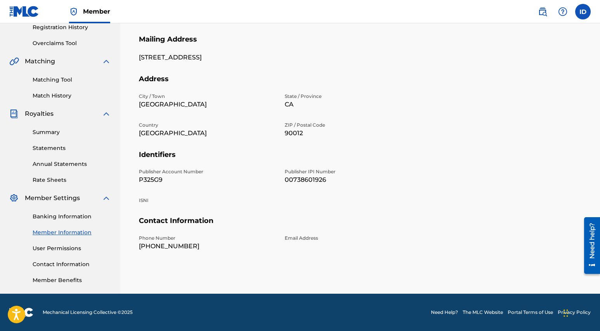
click at [61, 250] on link "User Permissions" at bounding box center [72, 248] width 78 height 8
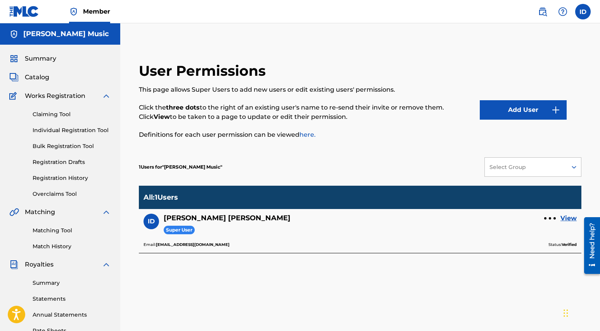
click at [569, 218] on link "View" at bounding box center [569, 217] width 16 height 9
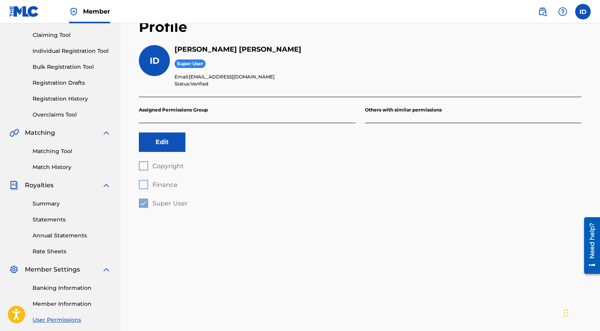
scroll to position [92, 0]
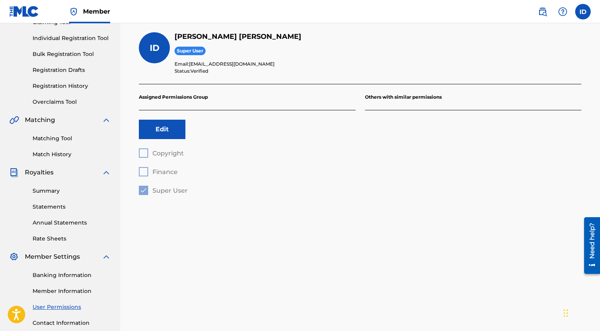
click at [157, 133] on button "Edit" at bounding box center [162, 129] width 47 height 19
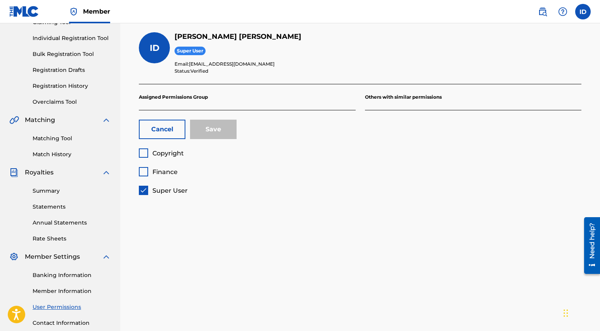
click at [146, 153] on div at bounding box center [143, 152] width 9 height 9
click at [214, 134] on button "Save" at bounding box center [213, 129] width 47 height 19
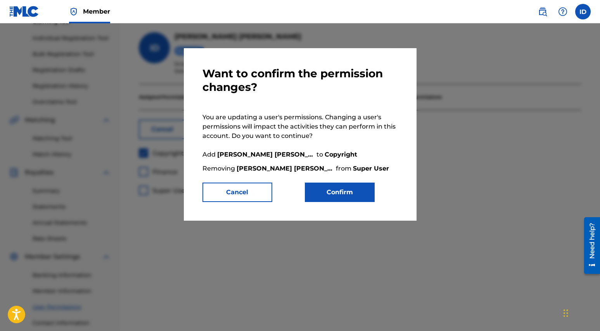
click at [345, 197] on button "Confirm" at bounding box center [340, 191] width 70 height 19
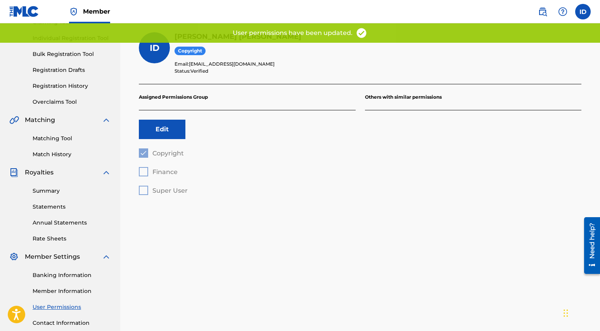
click at [52, 292] on link "Member Information" at bounding box center [72, 291] width 78 height 8
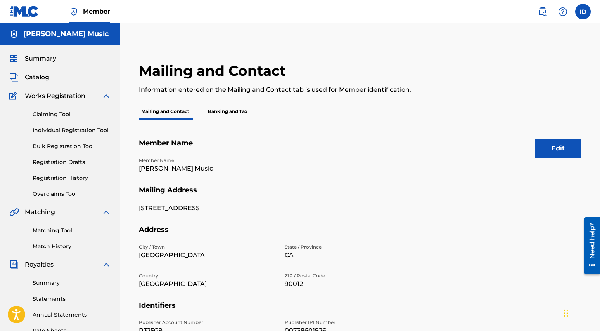
click at [40, 37] on h5 "[PERSON_NAME] Music" at bounding box center [66, 33] width 86 height 9
click at [35, 59] on span "Summary" at bounding box center [40, 58] width 31 height 9
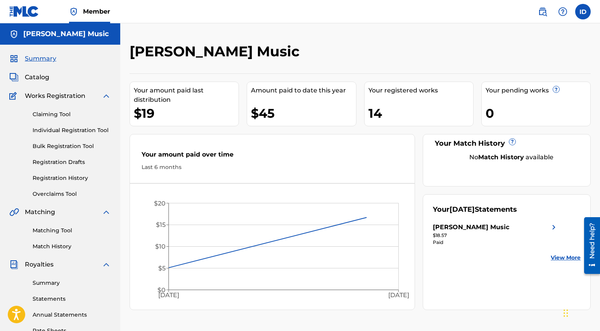
click at [73, 32] on h5 "[PERSON_NAME] Music" at bounding box center [66, 33] width 86 height 9
click at [87, 15] on span "Member" at bounding box center [96, 11] width 27 height 9
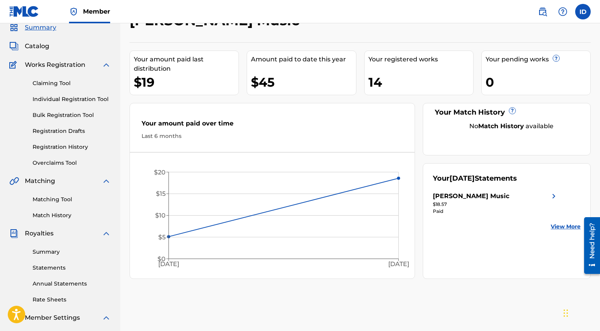
scroll to position [28, 0]
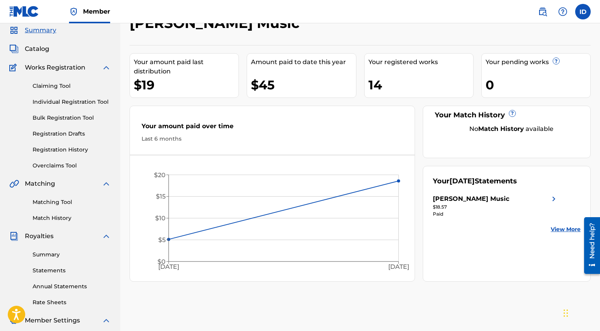
click at [47, 103] on link "Individual Registration Tool" at bounding box center [72, 102] width 78 height 8
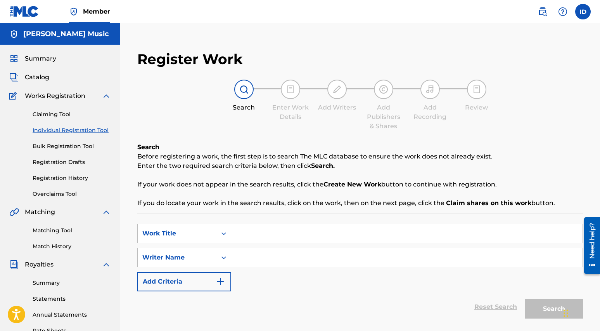
click at [52, 147] on link "Bulk Registration Tool" at bounding box center [72, 146] width 78 height 8
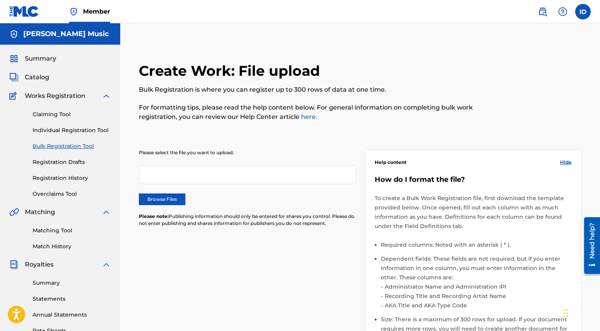
click at [53, 165] on link "Registration Drafts" at bounding box center [72, 162] width 78 height 8
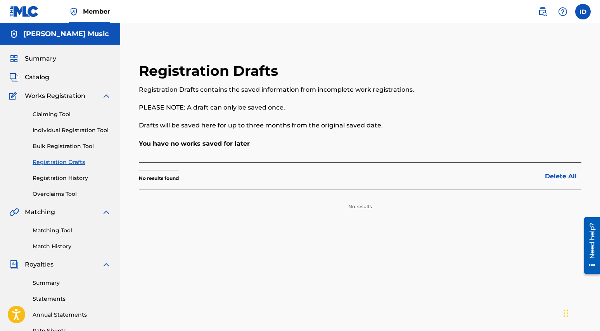
click at [53, 149] on link "Bulk Registration Tool" at bounding box center [72, 146] width 78 height 8
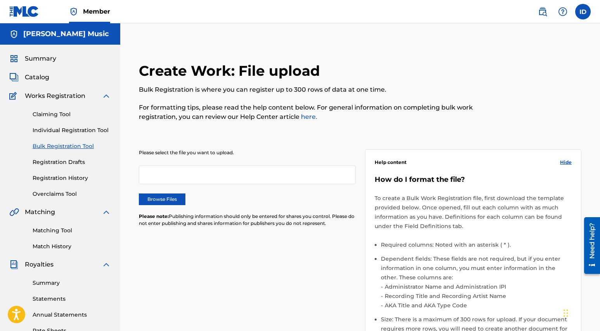
click at [48, 177] on link "Registration History" at bounding box center [72, 178] width 78 height 8
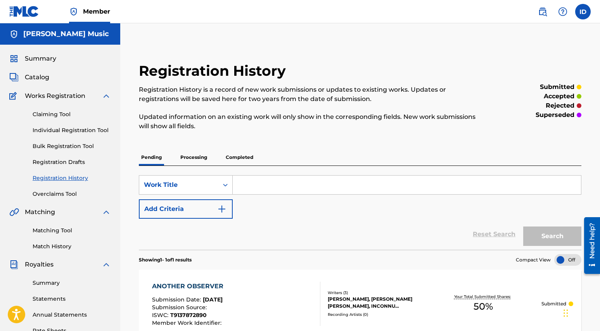
click at [46, 196] on link "Overclaims Tool" at bounding box center [72, 194] width 78 height 8
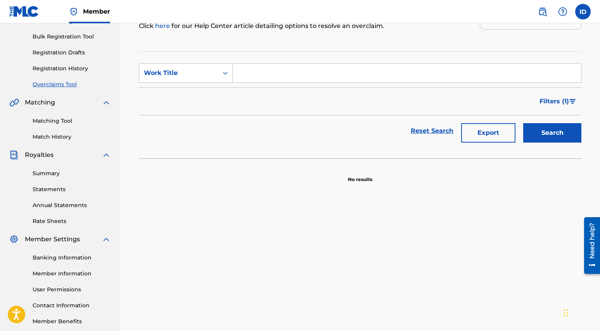
scroll to position [122, 0]
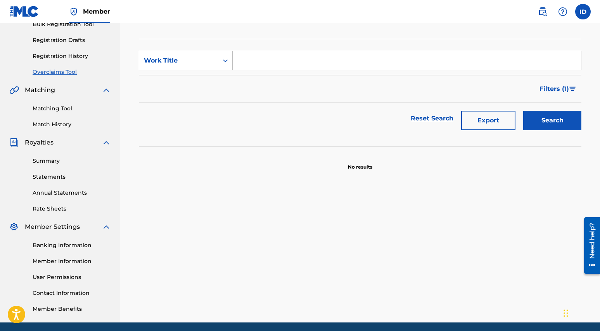
click at [41, 160] on link "Summary" at bounding box center [72, 161] width 78 height 8
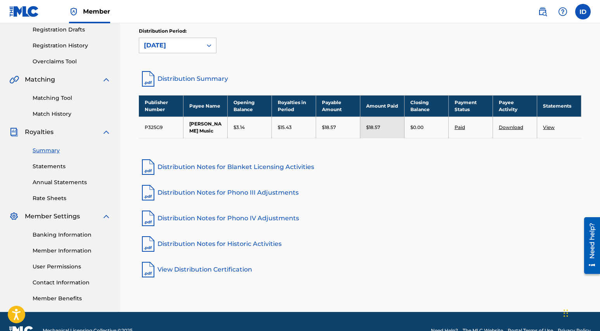
scroll to position [133, 0]
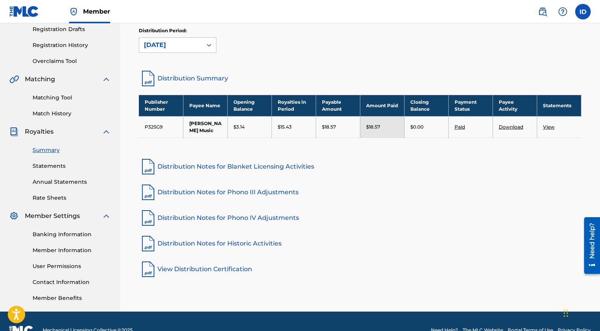
click at [53, 218] on span "Member Settings" at bounding box center [52, 215] width 55 height 9
click at [13, 216] on img at bounding box center [13, 215] width 9 height 9
click at [583, 17] on label at bounding box center [584, 12] width 16 height 16
click at [583, 12] on input "ID [PERSON_NAME] [EMAIL_ADDRESS][DOMAIN_NAME] Notification Preferences Profile …" at bounding box center [583, 12] width 0 height 0
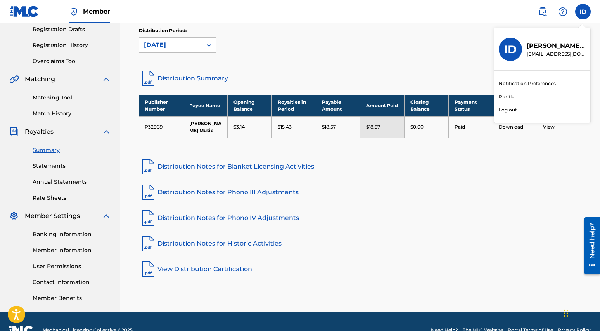
click at [505, 99] on link "Profile" at bounding box center [507, 96] width 16 height 7
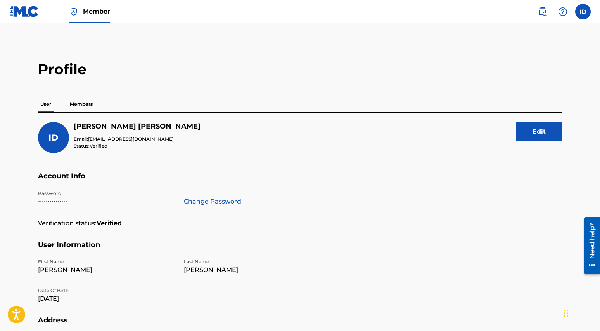
click at [81, 102] on p "Members" at bounding box center [82, 104] width 28 height 16
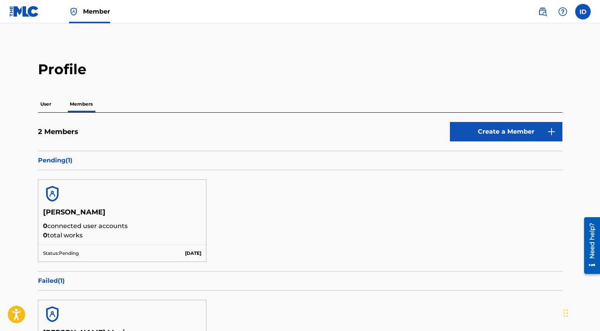
click at [546, 15] on img at bounding box center [542, 11] width 9 height 9
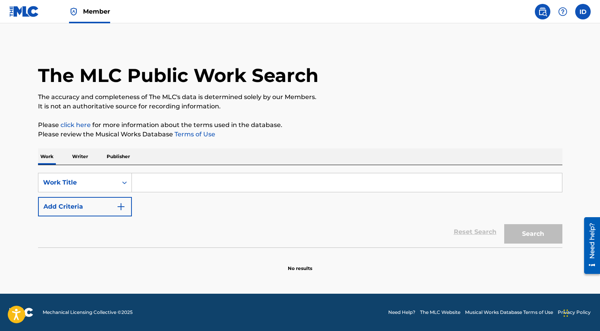
click at [82, 158] on p "Writer" at bounding box center [80, 156] width 21 height 16
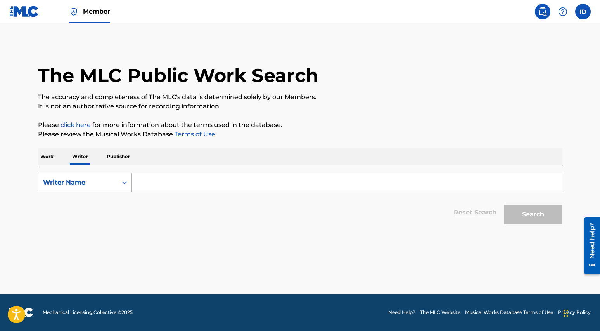
click at [109, 184] on div "Writer Name" at bounding box center [78, 182] width 70 height 9
click at [98, 221] on div "Writer Name" at bounding box center [84, 220] width 93 height 19
click at [149, 186] on input "Search Form" at bounding box center [347, 182] width 430 height 19
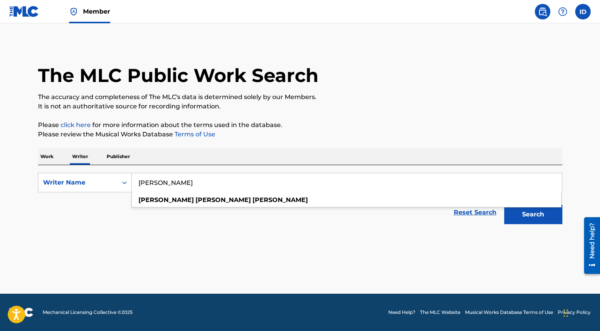
type input "irene naomi diaz"
click at [527, 219] on button "Search" at bounding box center [533, 214] width 58 height 19
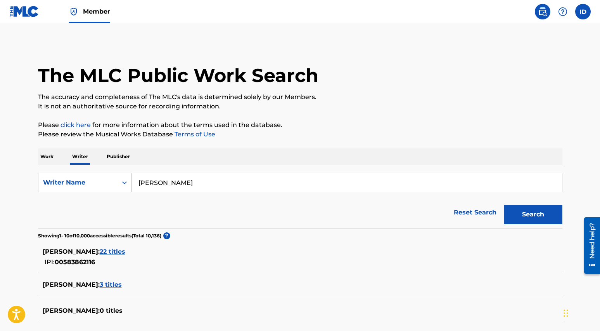
click at [125, 251] on span "22 titles" at bounding box center [113, 251] width 26 height 7
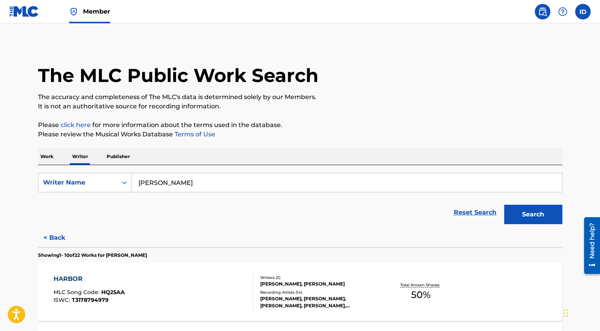
click at [26, 14] on img at bounding box center [24, 11] width 30 height 11
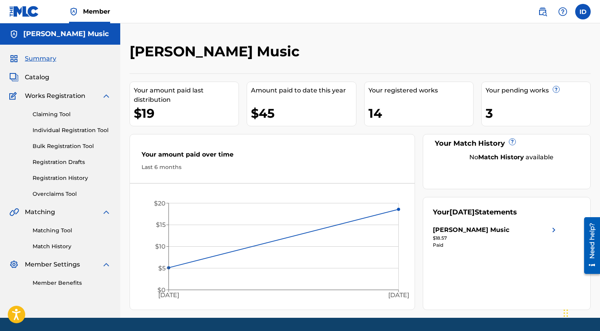
scroll to position [24, 0]
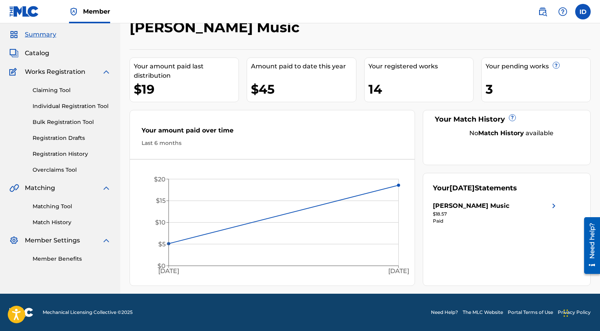
click at [107, 242] on img at bounding box center [106, 240] width 9 height 9
click at [106, 240] on img at bounding box center [106, 240] width 9 height 9
click at [57, 258] on link "Member Benefits" at bounding box center [72, 259] width 78 height 8
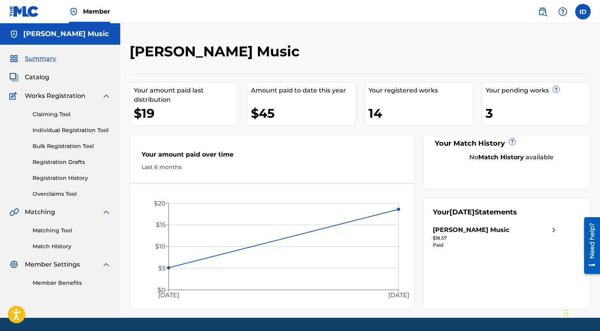
click at [543, 14] on img at bounding box center [542, 11] width 9 height 9
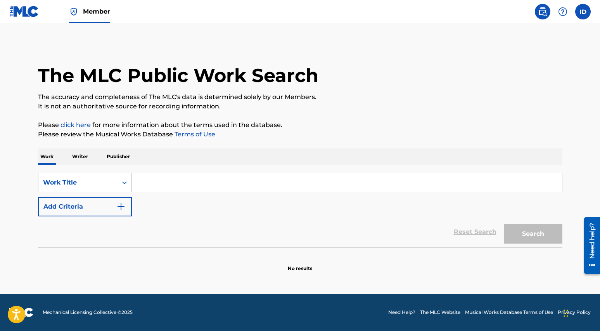
click at [584, 16] on label at bounding box center [584, 12] width 16 height 16
click at [583, 12] on input "ID [PERSON_NAME] [EMAIL_ADDRESS][DOMAIN_NAME] Notification Preferences Profile …" at bounding box center [583, 12] width 0 height 0
click at [507, 99] on link "Profile" at bounding box center [507, 96] width 16 height 7
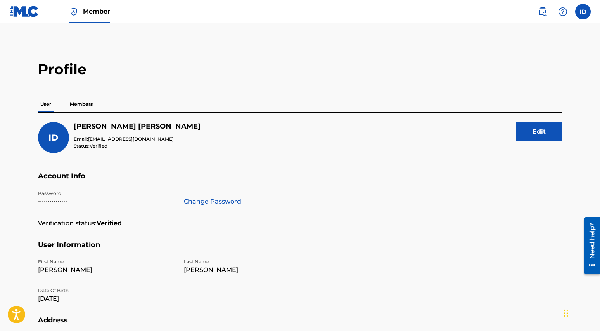
click at [17, 10] on img at bounding box center [24, 11] width 30 height 11
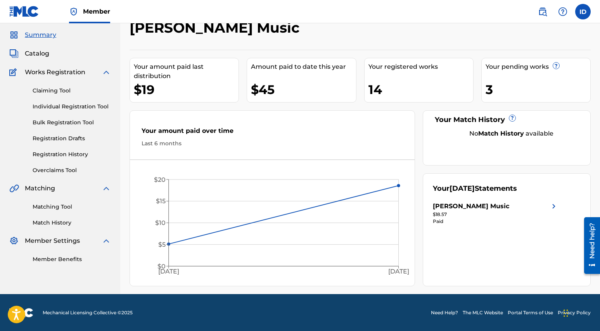
scroll to position [24, 0]
click at [68, 261] on link "Member Benefits" at bounding box center [72, 259] width 78 height 8
click at [107, 241] on img at bounding box center [106, 240] width 9 height 9
click at [104, 241] on img at bounding box center [106, 240] width 9 height 9
click at [15, 241] on img at bounding box center [13, 240] width 9 height 9
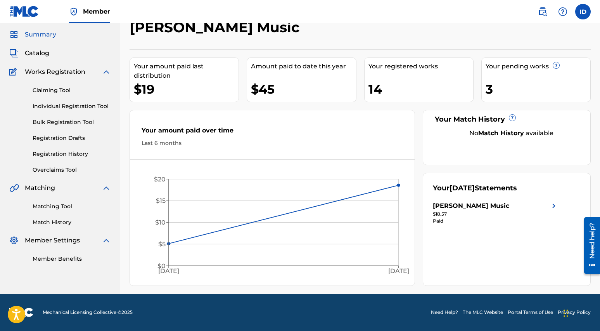
click at [15, 241] on img at bounding box center [13, 240] width 9 height 9
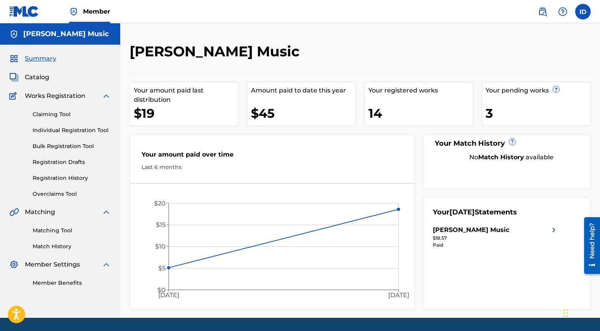
click at [38, 36] on h5 "[PERSON_NAME] Music" at bounding box center [66, 33] width 86 height 9
click at [40, 75] on span "Catalog" at bounding box center [37, 77] width 24 height 9
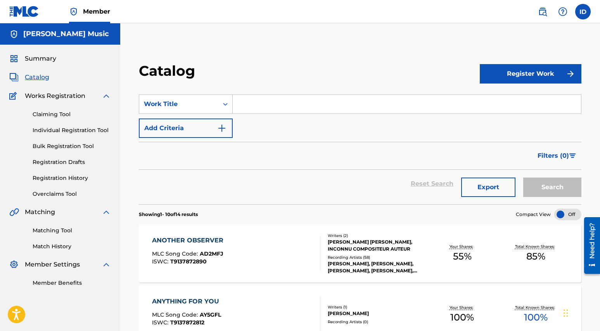
click at [40, 61] on span "Summary" at bounding box center [40, 58] width 31 height 9
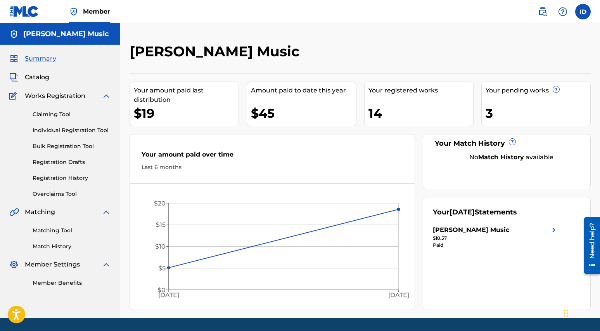
click at [23, 14] on img at bounding box center [24, 11] width 30 height 11
click at [548, 15] on link at bounding box center [543, 12] width 16 height 16
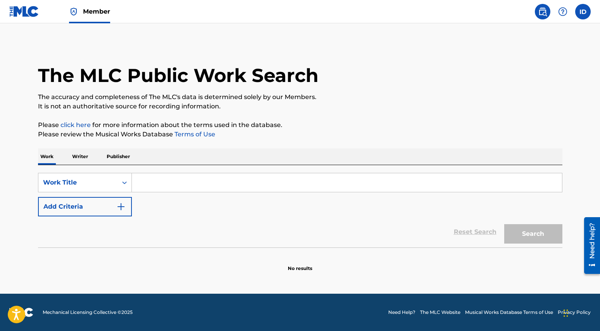
click at [78, 158] on p "Writer" at bounding box center [80, 156] width 21 height 16
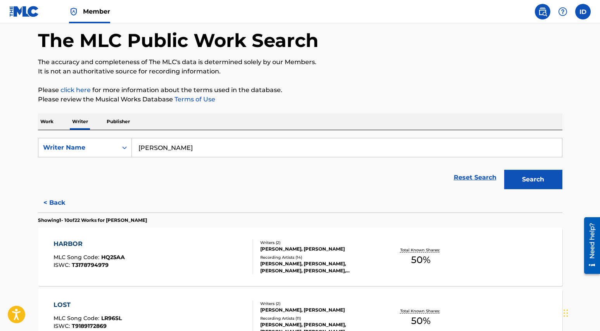
scroll to position [85, 0]
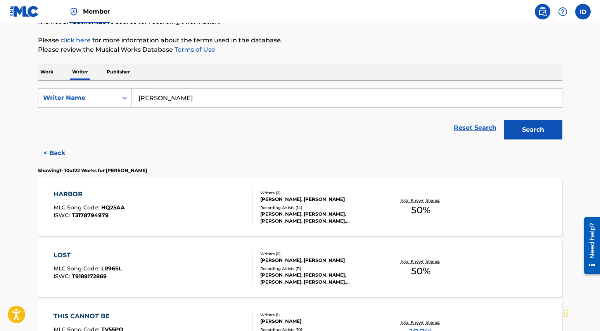
click at [219, 206] on div "HARBOR MLC Song Code : HQ25AA ISWC : T3178794979" at bounding box center [153, 206] width 199 height 35
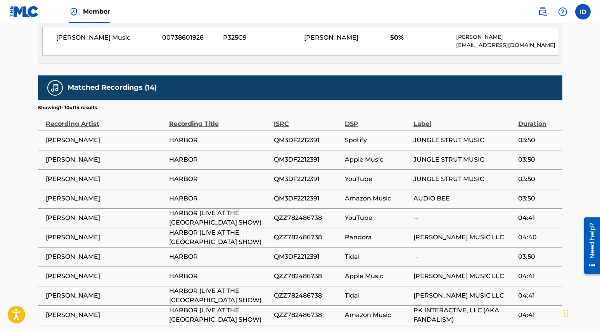
scroll to position [460, 0]
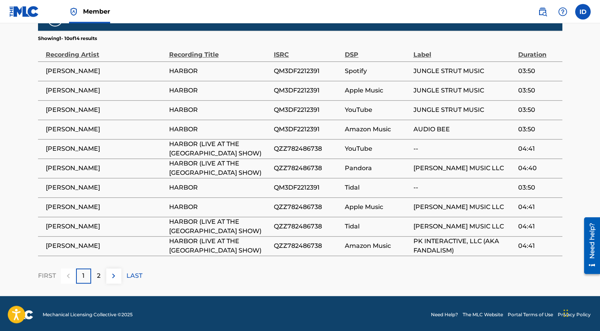
click at [99, 277] on p "2" at bounding box center [98, 275] width 3 height 9
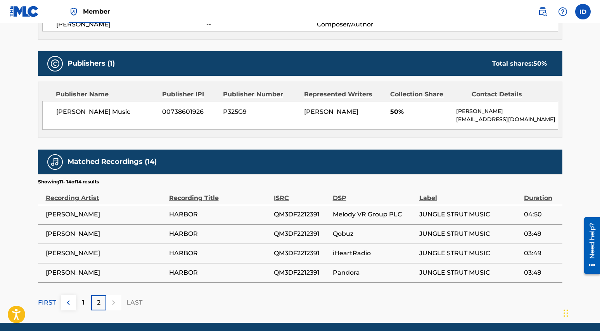
scroll to position [345, 0]
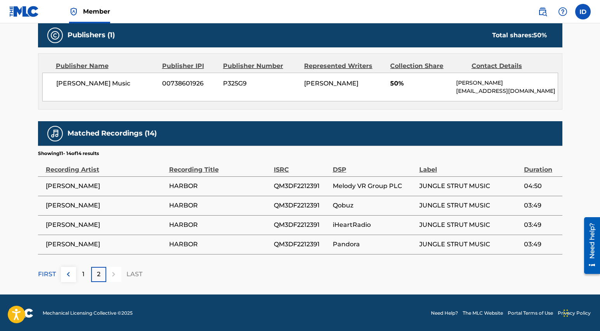
click at [85, 277] on div "1" at bounding box center [83, 274] width 15 height 15
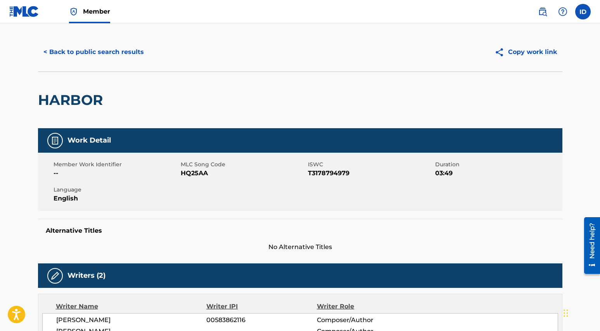
scroll to position [0, 0]
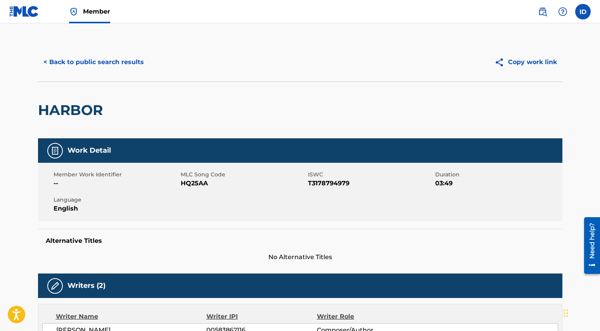
click at [95, 62] on button "< Back to public search results" at bounding box center [93, 61] width 111 height 19
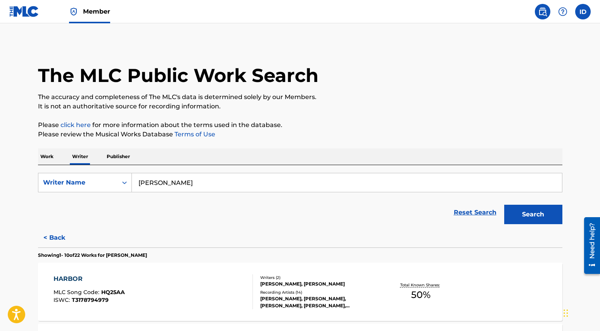
click at [120, 160] on p "Publisher" at bounding box center [118, 156] width 28 height 16
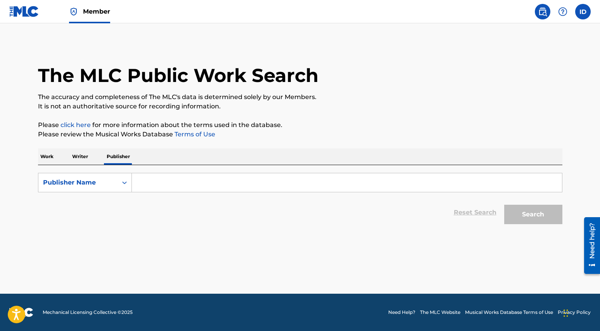
click at [44, 157] on p "Work" at bounding box center [47, 156] width 18 height 16
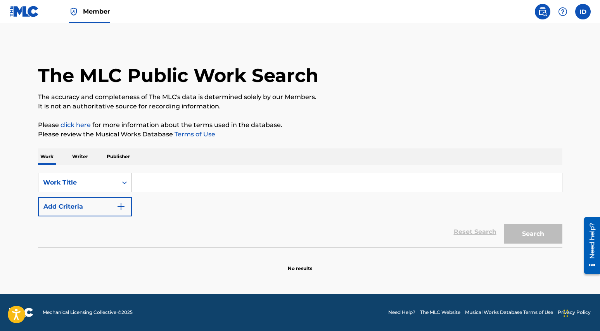
click at [585, 14] on label at bounding box center [584, 12] width 16 height 16
click at [583, 12] on input "ID [PERSON_NAME] [EMAIL_ADDRESS][DOMAIN_NAME] Notification Preferences Profile …" at bounding box center [583, 12] width 0 height 0
click at [513, 99] on link "Profile" at bounding box center [507, 96] width 16 height 7
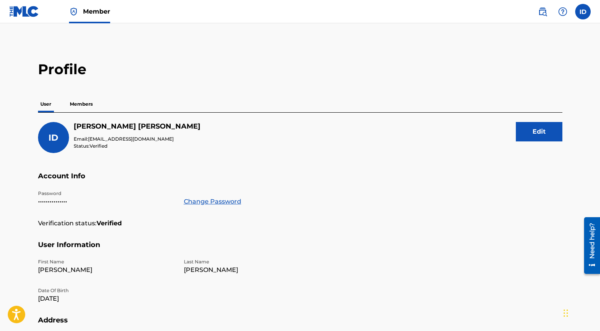
click at [81, 103] on p "Members" at bounding box center [82, 104] width 28 height 16
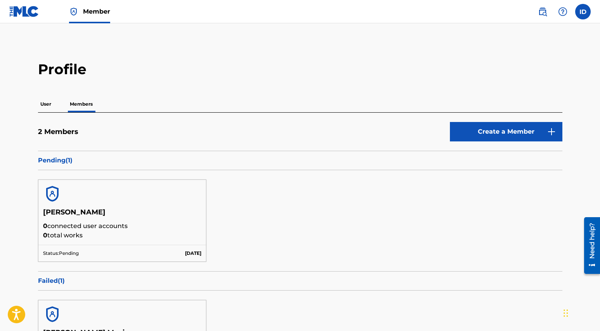
click at [14, 13] on img at bounding box center [24, 11] width 30 height 11
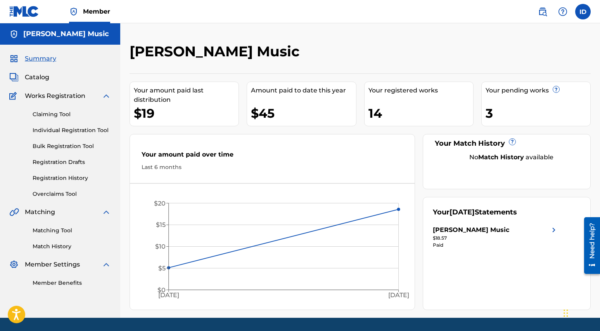
click at [40, 78] on span "Catalog" at bounding box center [37, 77] width 24 height 9
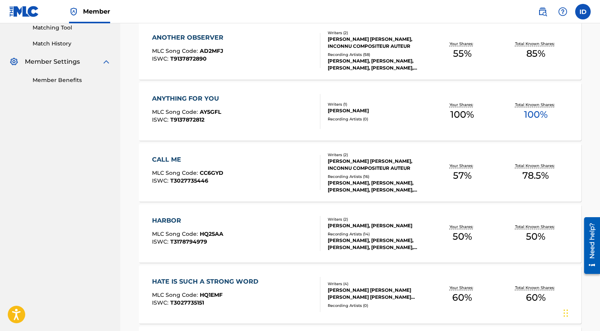
scroll to position [297, 0]
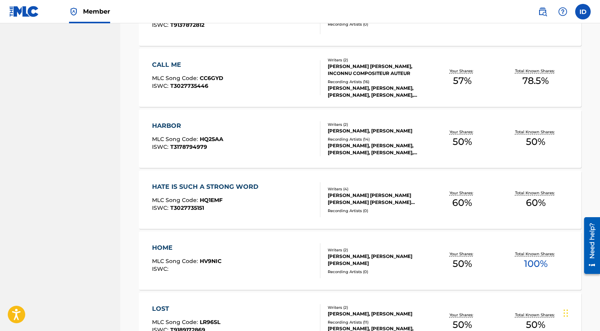
click at [182, 129] on div "HARBOR" at bounding box center [187, 125] width 71 height 9
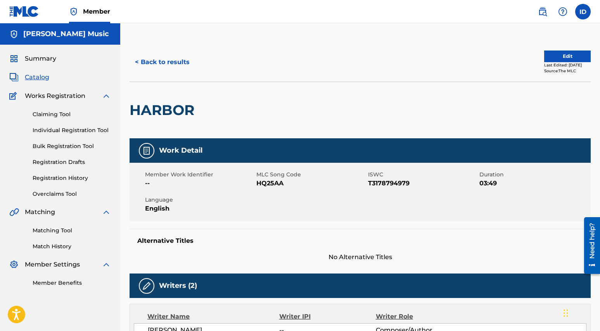
click at [562, 56] on button "Edit" at bounding box center [567, 56] width 47 height 12
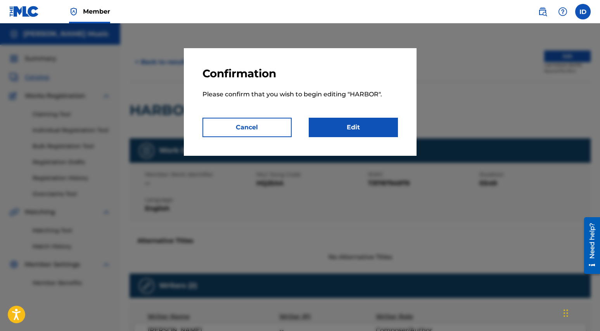
click at [335, 128] on link "Edit" at bounding box center [353, 127] width 89 height 19
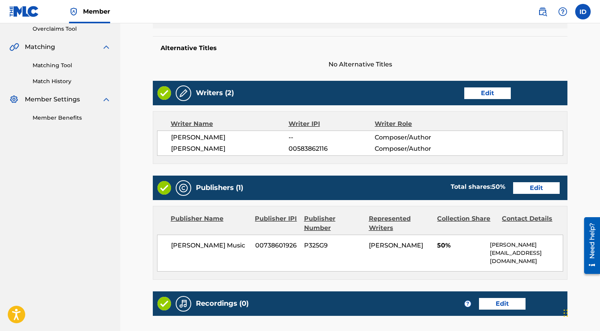
scroll to position [198, 0]
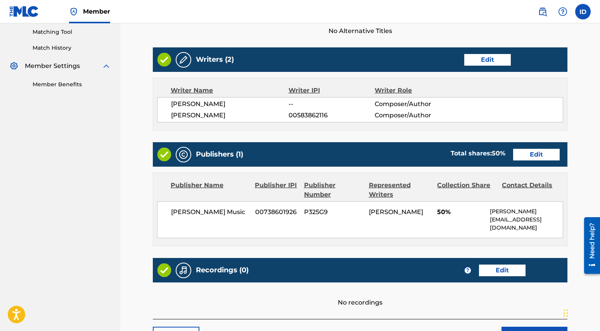
click at [294, 106] on span "--" at bounding box center [332, 103] width 86 height 9
click at [301, 106] on span "--" at bounding box center [332, 103] width 86 height 9
click at [543, 153] on link "Edit" at bounding box center [536, 155] width 47 height 12
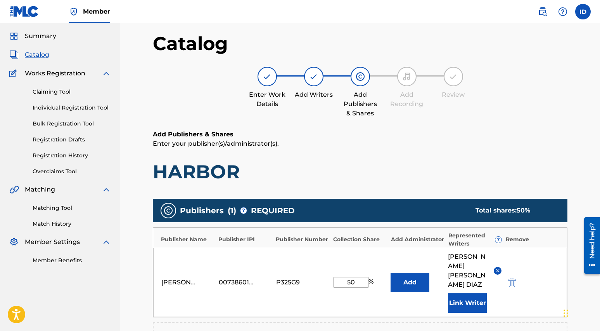
scroll to position [100, 0]
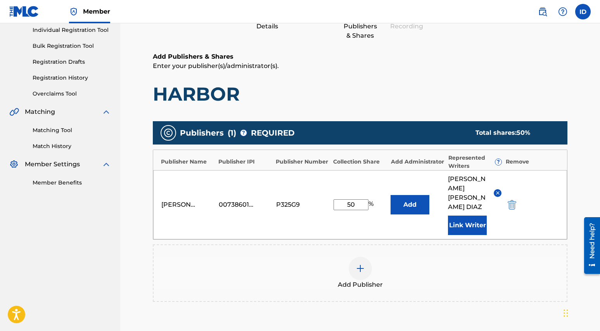
click at [407, 199] on button "Add" at bounding box center [410, 204] width 39 height 19
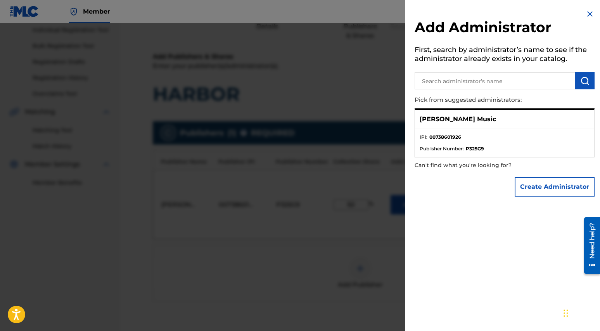
click at [535, 193] on button "Create Administrator" at bounding box center [555, 186] width 80 height 19
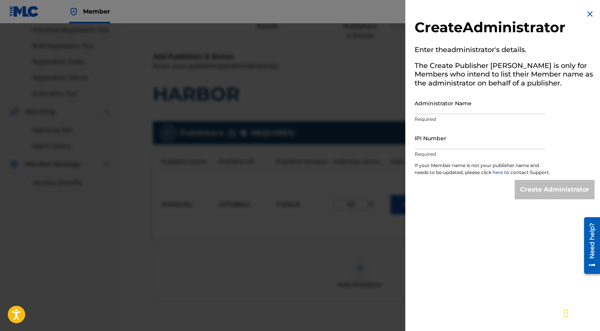
click at [586, 10] on img at bounding box center [590, 13] width 9 height 9
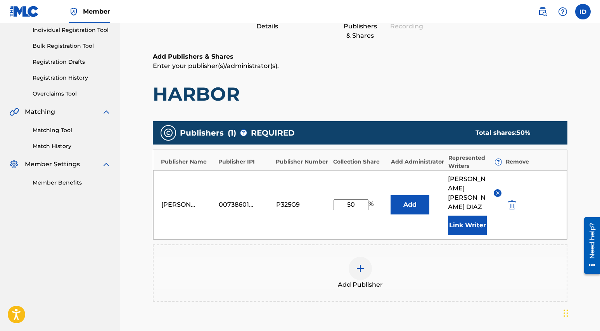
click at [406, 205] on button "Add" at bounding box center [410, 204] width 39 height 19
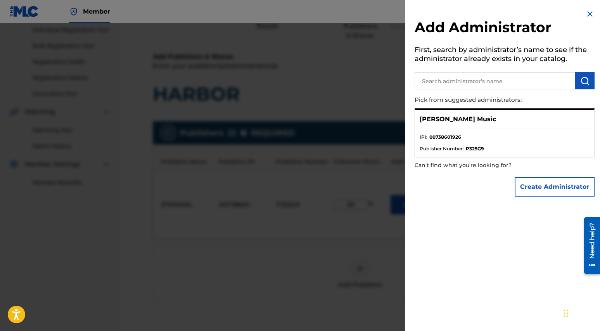
click at [440, 142] on li "IPI : 00738601926" at bounding box center [505, 139] width 170 height 12
click at [458, 127] on div "[PERSON_NAME] Music" at bounding box center [504, 119] width 179 height 19
click at [460, 116] on p "[PERSON_NAME] Music" at bounding box center [458, 118] width 76 height 9
click at [445, 139] on strong "00738601926" at bounding box center [446, 136] width 32 height 7
click at [445, 152] on ul "IPI : 00738601926 Publisher Number : P325G9" at bounding box center [504, 143] width 179 height 28
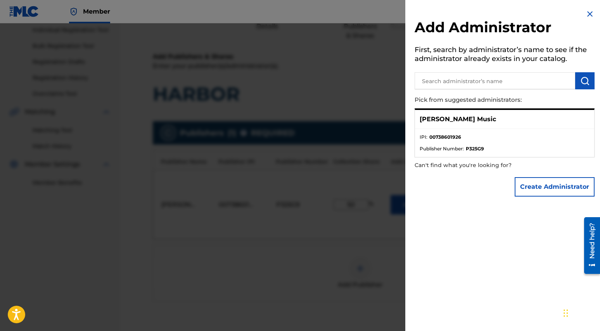
click at [482, 147] on strong "P325G9" at bounding box center [475, 148] width 18 height 7
click at [495, 81] on input "text" at bounding box center [495, 80] width 161 height 17
click at [445, 125] on div "[PERSON_NAME] Music" at bounding box center [504, 119] width 179 height 19
click at [445, 122] on p "[PERSON_NAME] Music" at bounding box center [458, 118] width 76 height 9
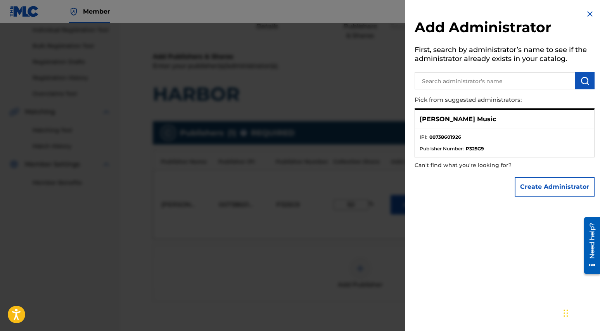
click at [448, 81] on input "text" at bounding box center [495, 80] width 161 height 17
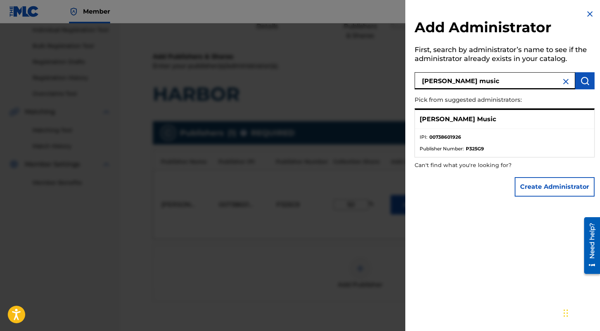
type input "irene diaz music"
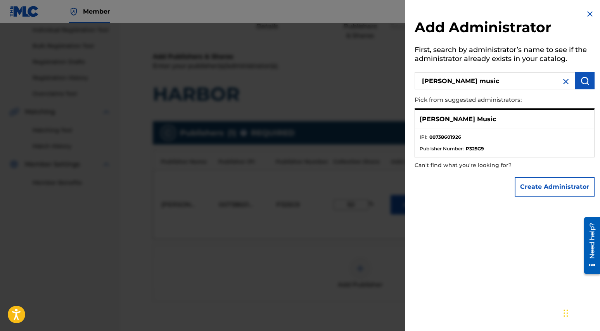
click at [454, 120] on p "[PERSON_NAME] Music" at bounding box center [458, 118] width 76 height 9
click at [449, 156] on ul "IPI : 00738601926 Publisher Number : P325G9" at bounding box center [504, 143] width 179 height 28
click at [551, 189] on button "Create Administrator" at bounding box center [555, 186] width 80 height 19
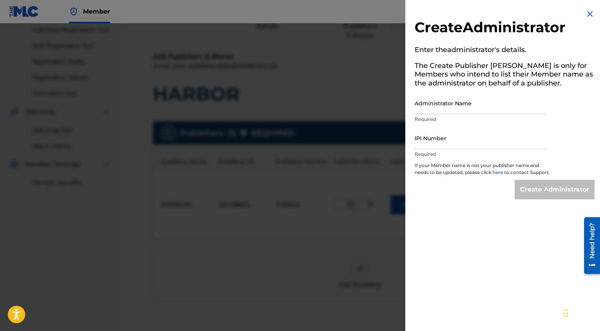
click at [590, 14] on img at bounding box center [590, 13] width 9 height 9
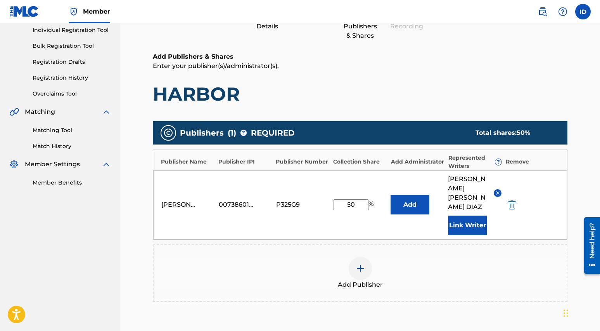
click at [467, 219] on button "Link Writer" at bounding box center [467, 224] width 39 height 19
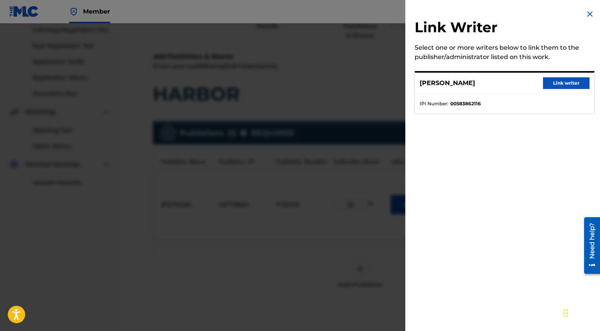
click at [590, 13] on img at bounding box center [590, 13] width 9 height 9
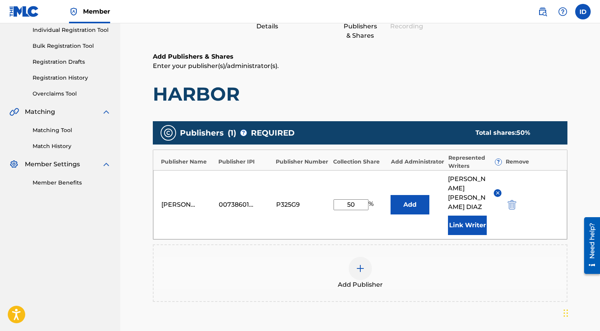
click at [462, 222] on button "Link Writer" at bounding box center [467, 224] width 39 height 19
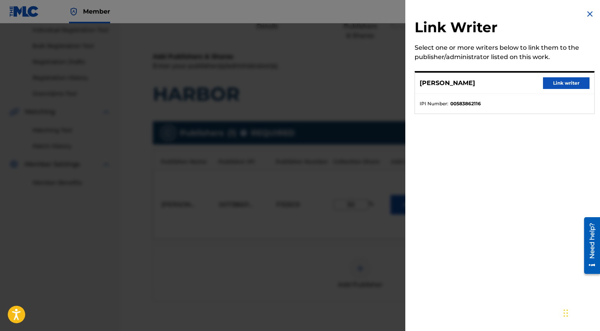
click at [452, 92] on div "IRENE NAOMI DIAZ Link writer" at bounding box center [504, 83] width 179 height 21
click at [558, 86] on button "Link writer" at bounding box center [566, 83] width 47 height 12
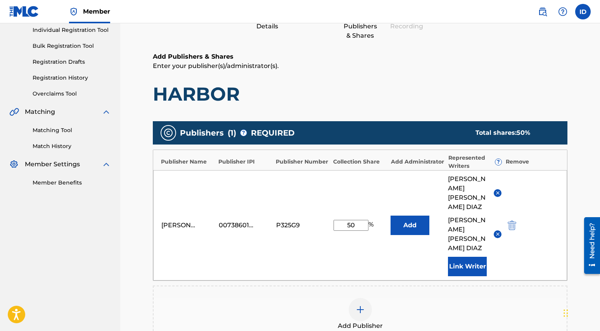
click at [498, 231] on img at bounding box center [498, 234] width 6 height 6
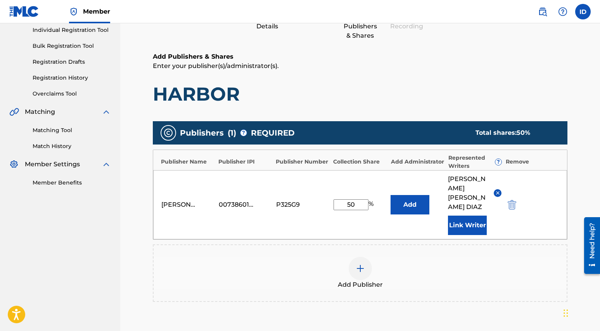
click at [463, 217] on button "Link Writer" at bounding box center [467, 224] width 39 height 19
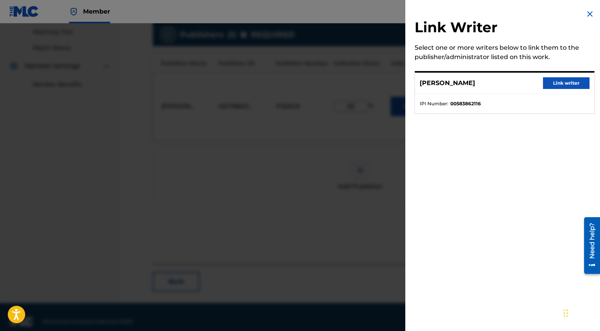
scroll to position [0, 0]
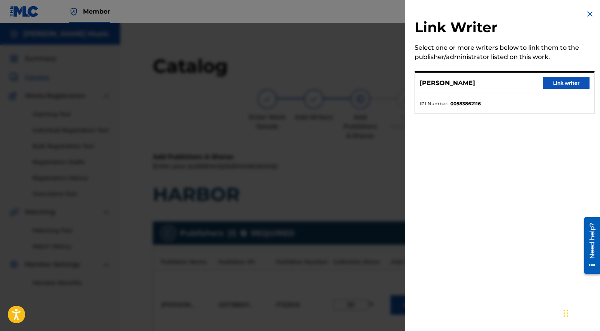
click at [590, 16] on img at bounding box center [590, 13] width 9 height 9
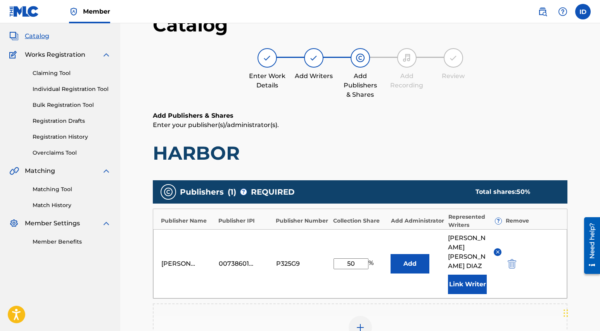
scroll to position [71, 0]
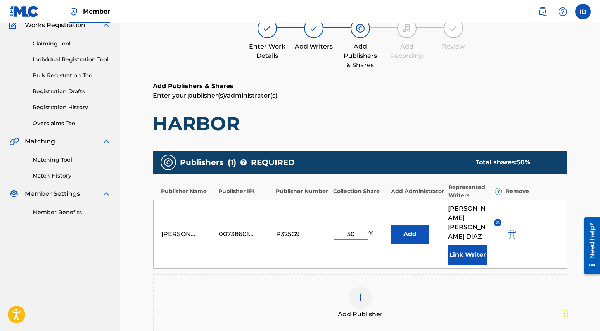
click at [361, 233] on input "50" at bounding box center [351, 234] width 35 height 11
type input "100"
click at [381, 253] on div "Irene Diaz Music 00738601926 P325G9 100 % Add IRENE NAOMI DIAZ Link Writer" at bounding box center [360, 233] width 414 height 69
click at [468, 245] on button "Link Writer" at bounding box center [467, 254] width 39 height 19
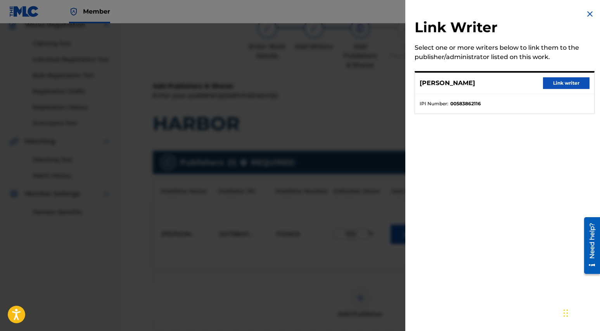
click at [469, 96] on ul "IPI Number : 00583862116" at bounding box center [504, 103] width 179 height 19
click at [548, 85] on button "Link writer" at bounding box center [566, 83] width 47 height 12
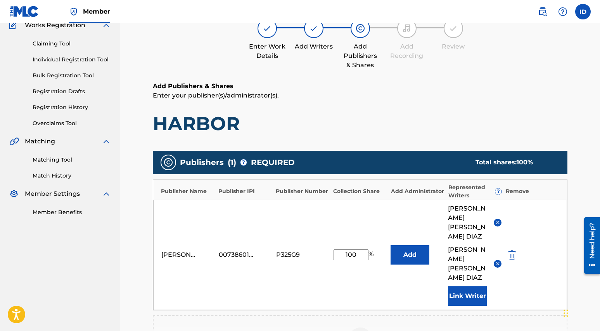
click at [497, 260] on img at bounding box center [498, 263] width 6 height 6
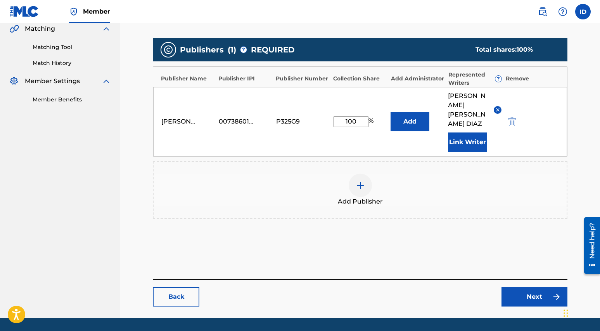
scroll to position [198, 0]
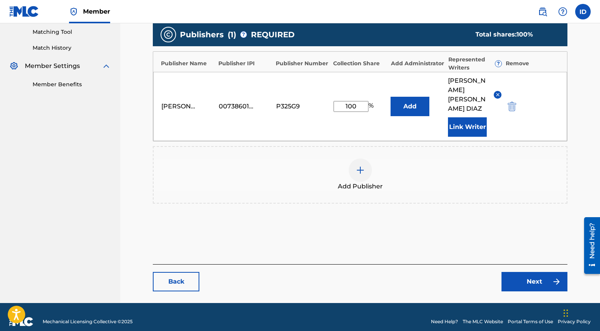
click at [533, 274] on link "Next" at bounding box center [535, 281] width 66 height 19
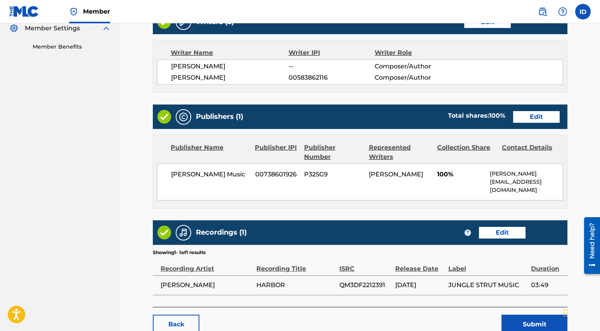
scroll to position [262, 0]
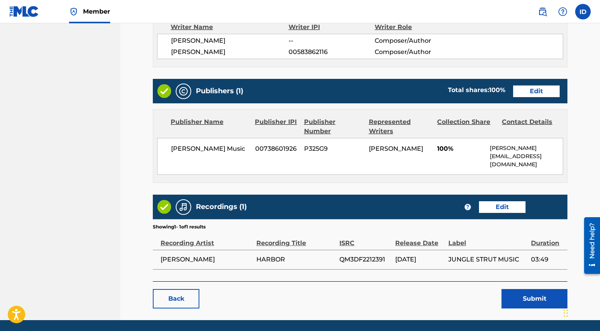
click at [530, 91] on link "Edit" at bounding box center [536, 91] width 47 height 12
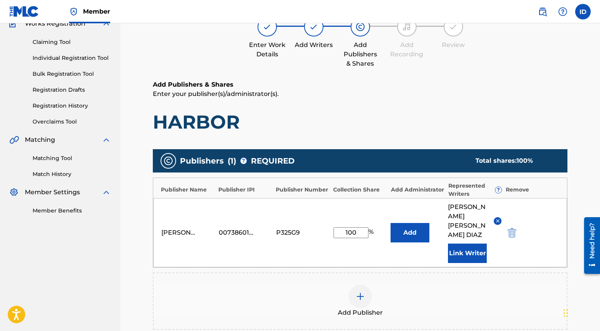
scroll to position [102, 0]
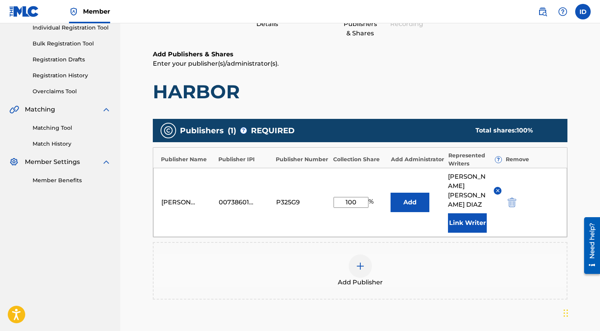
click at [357, 199] on input "100" at bounding box center [351, 202] width 35 height 11
type input "1"
type input "50"
click at [432, 254] on div "Add Publisher" at bounding box center [360, 270] width 413 height 33
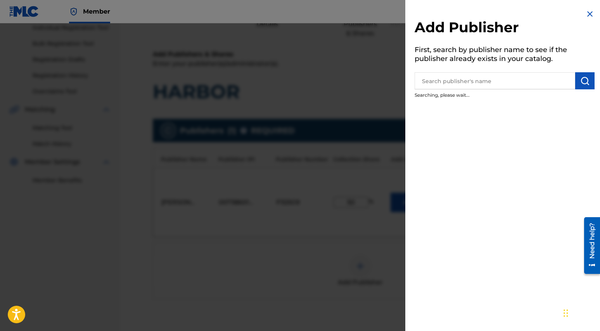
click at [435, 87] on input "text" at bounding box center [495, 80] width 161 height 17
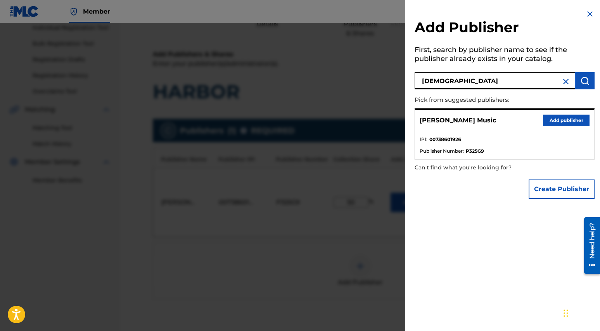
type input "shizue"
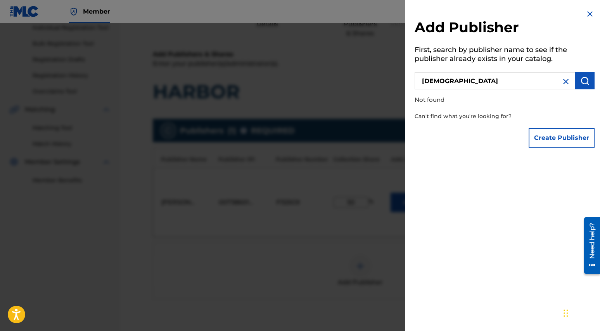
click at [567, 83] on img at bounding box center [566, 81] width 9 height 9
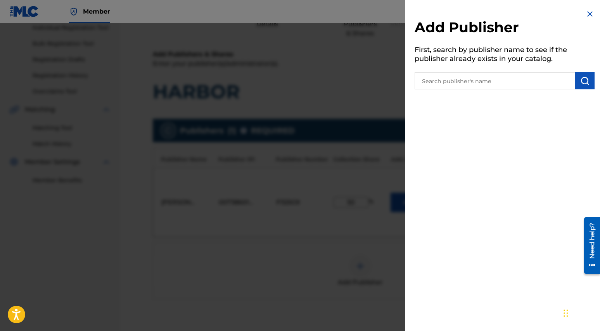
click at [588, 14] on img at bounding box center [590, 13] width 9 height 9
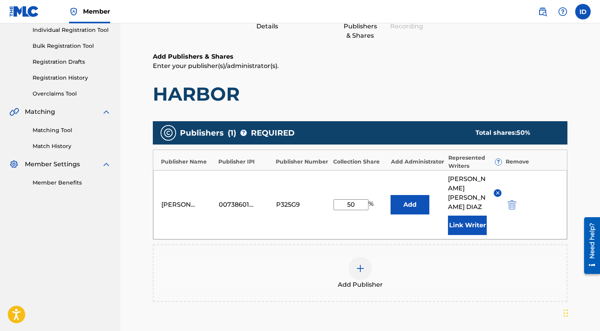
scroll to position [0, 0]
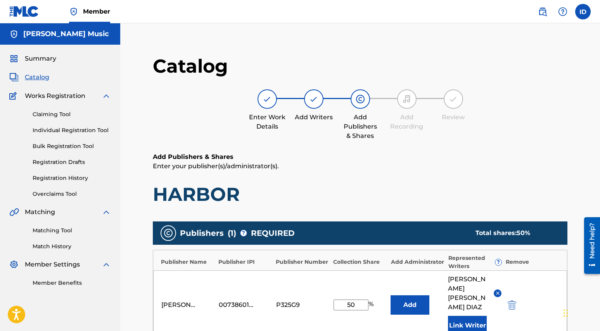
click at [33, 75] on span "Catalog" at bounding box center [37, 77] width 24 height 9
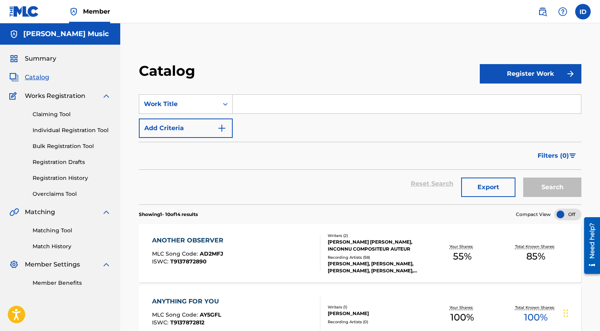
click at [90, 13] on span "Member" at bounding box center [96, 11] width 27 height 9
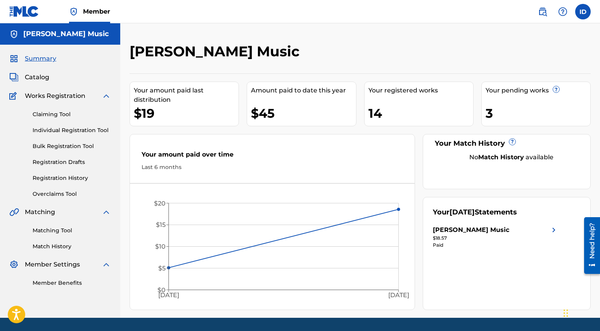
scroll to position [24, 0]
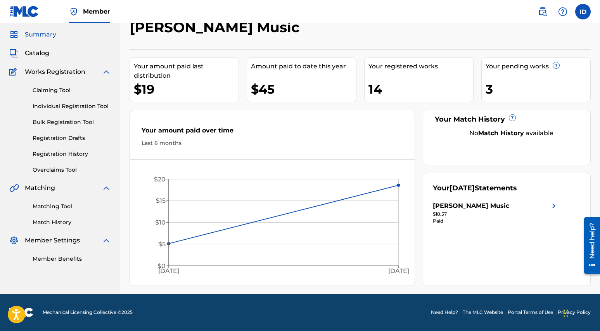
click at [504, 208] on div "[PERSON_NAME] Music" at bounding box center [496, 205] width 126 height 9
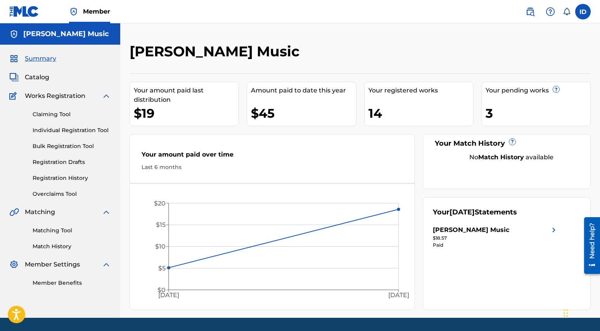
click at [31, 36] on h5 "[PERSON_NAME] Music" at bounding box center [66, 33] width 86 height 9
click at [15, 61] on img at bounding box center [13, 58] width 9 height 9
click at [91, 17] on link "Member" at bounding box center [89, 11] width 41 height 23
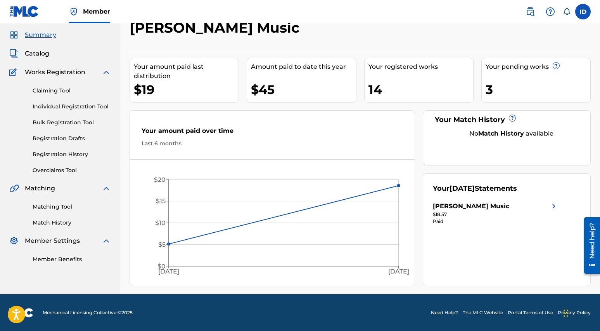
scroll to position [24, 0]
click at [106, 240] on img at bounding box center [106, 240] width 9 height 9
click at [106, 73] on img at bounding box center [106, 71] width 9 height 9
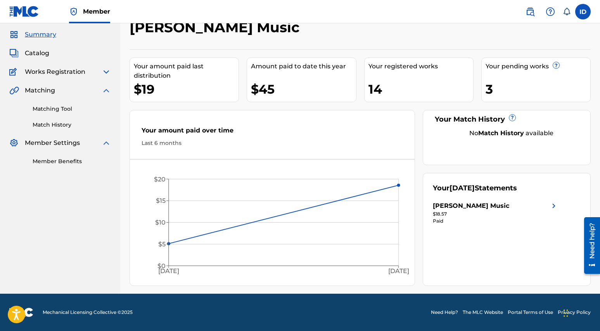
click at [106, 73] on img at bounding box center [106, 71] width 9 height 9
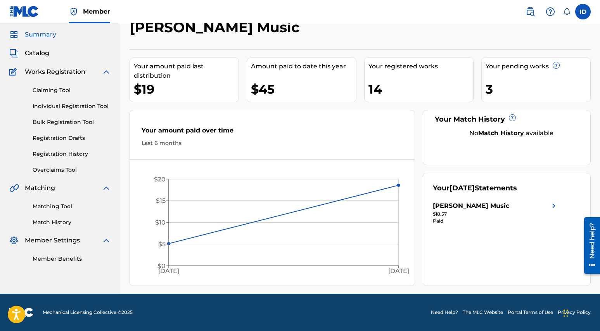
click at [32, 55] on span "Catalog" at bounding box center [37, 53] width 24 height 9
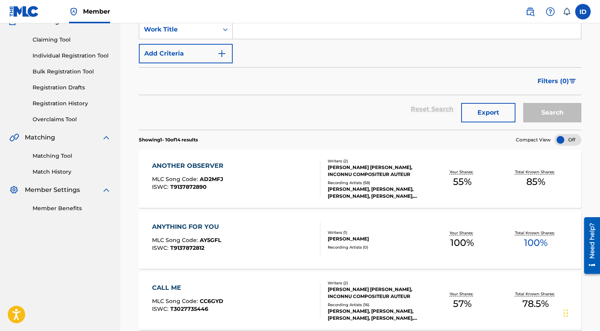
scroll to position [79, 0]
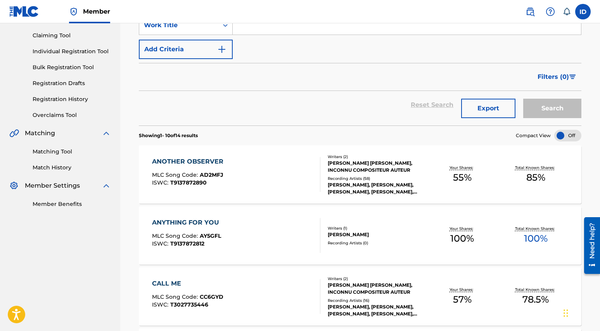
click at [298, 244] on div "ANYTHING FOR YOU MLC Song Code : AY5GFL ISWC : T9137872812" at bounding box center [236, 235] width 168 height 35
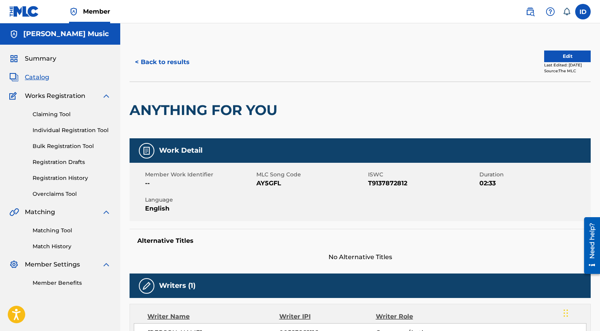
click at [557, 59] on button "Edit" at bounding box center [567, 56] width 47 height 12
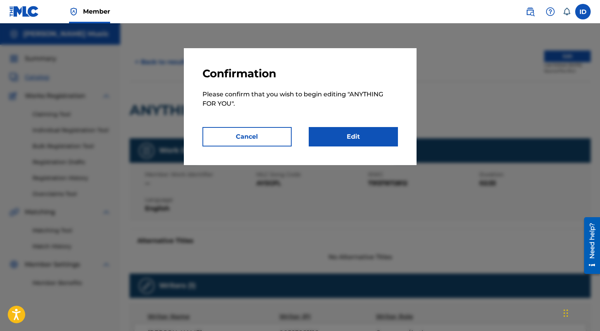
click at [369, 135] on link "Edit" at bounding box center [353, 136] width 89 height 19
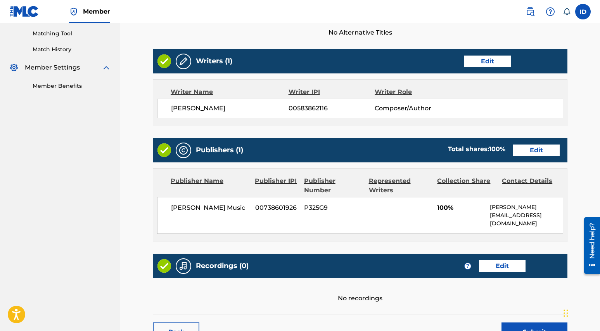
scroll to position [224, 0]
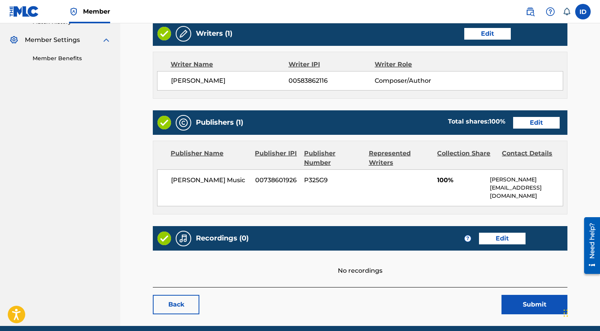
click at [535, 123] on link "Edit" at bounding box center [536, 123] width 47 height 12
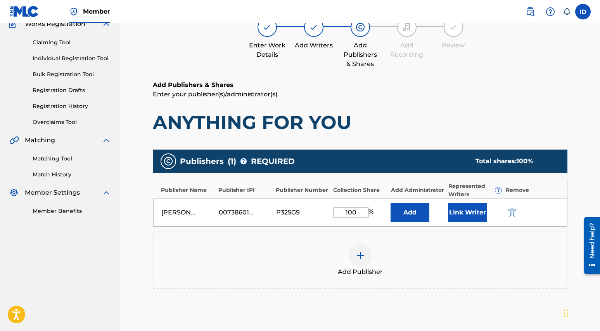
scroll to position [95, 0]
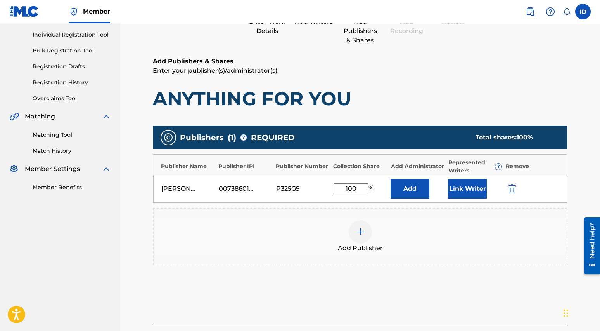
click at [466, 190] on button "Link Writer" at bounding box center [467, 188] width 39 height 19
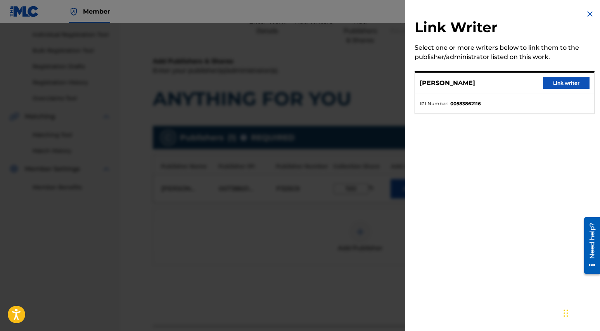
click at [561, 78] on button "Link writer" at bounding box center [566, 83] width 47 height 12
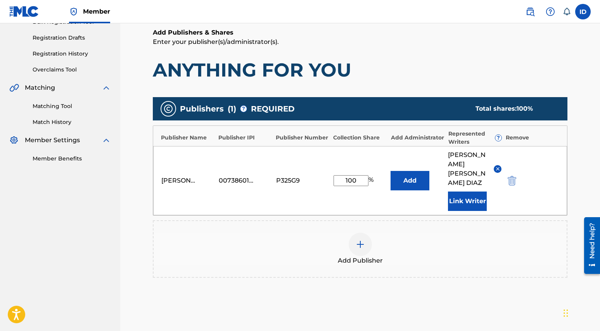
scroll to position [198, 0]
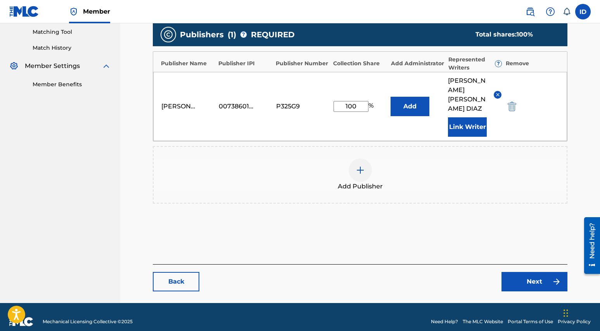
click at [530, 272] on link "Next" at bounding box center [535, 281] width 66 height 19
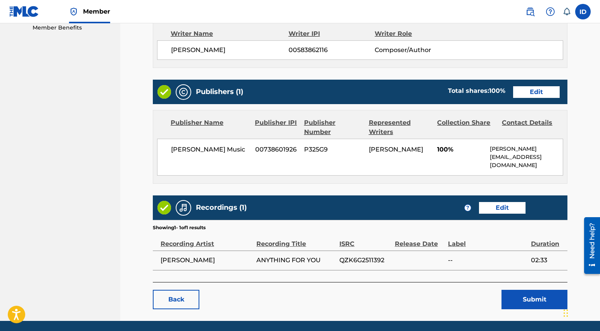
scroll to position [282, 0]
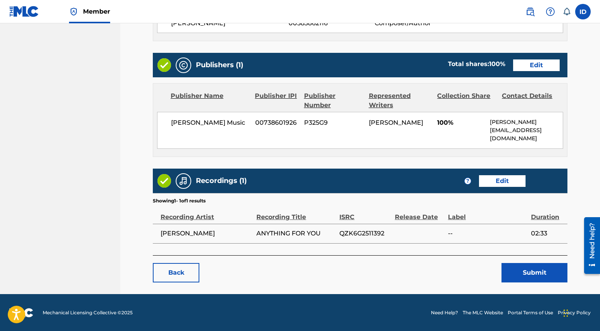
click at [527, 273] on button "Submit" at bounding box center [535, 272] width 66 height 19
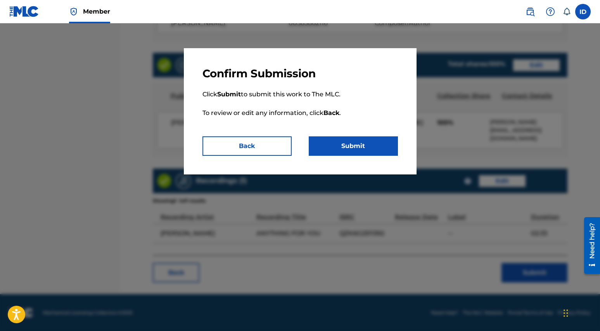
click at [357, 147] on button "Submit" at bounding box center [353, 145] width 89 height 19
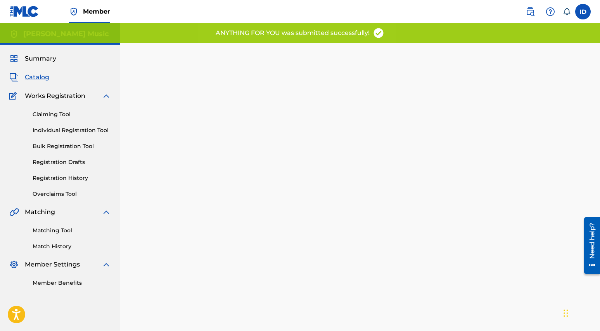
click at [267, 22] on nav "Member ID ID Irene Diaz irenediazmusic@gmail.com Notification Preferences Profi…" at bounding box center [300, 11] width 600 height 23
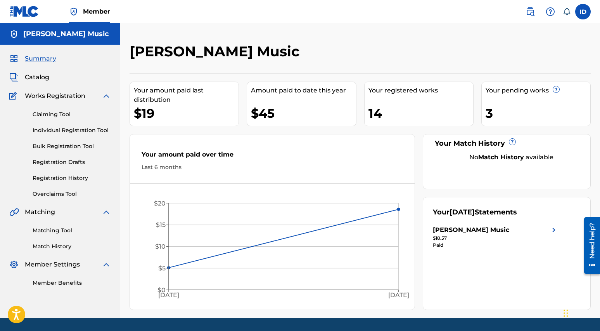
scroll to position [24, 0]
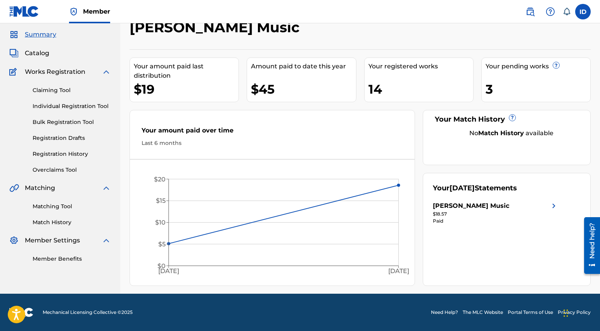
click at [553, 206] on img at bounding box center [554, 205] width 9 height 9
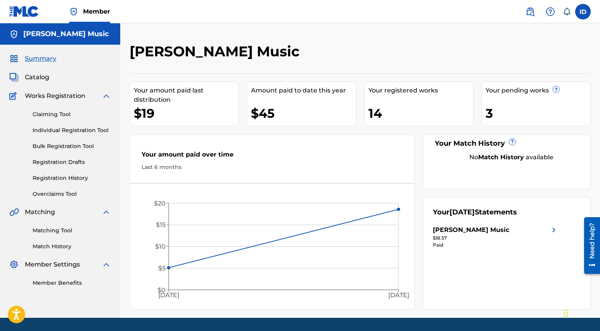
click at [534, 11] on img at bounding box center [530, 11] width 9 height 9
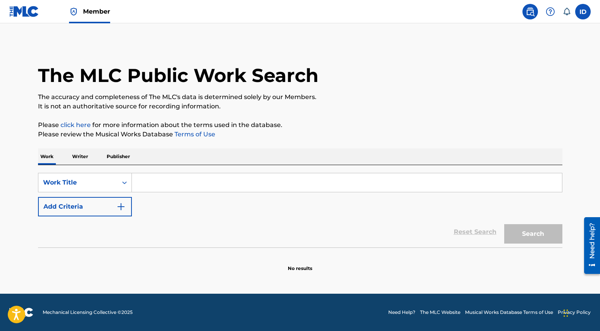
click at [567, 15] on icon at bounding box center [567, 12] width 8 height 8
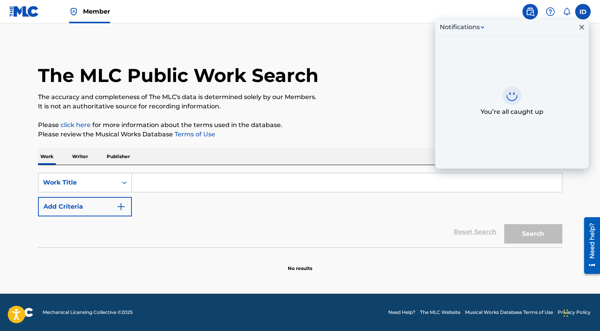
click at [552, 13] on img at bounding box center [550, 11] width 9 height 9
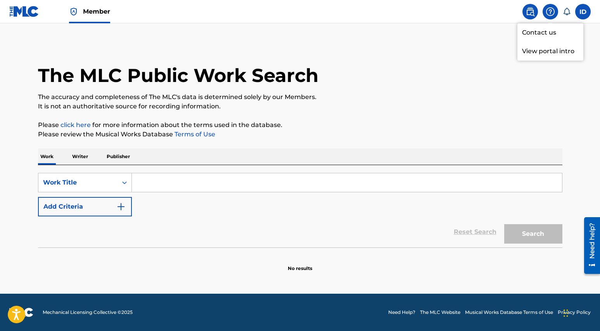
click at [548, 33] on link "Contact us" at bounding box center [551, 32] width 66 height 19
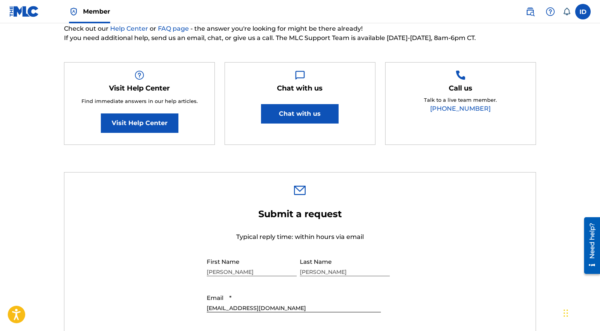
scroll to position [135, 0]
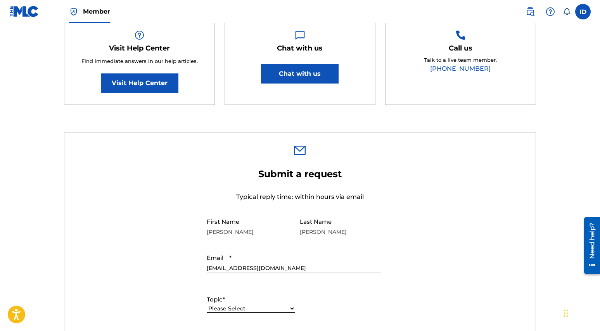
click at [267, 268] on input "[EMAIL_ADDRESS][DOMAIN_NAME]" at bounding box center [294, 261] width 174 height 22
click at [283, 287] on div "Topic * Please Select I need help with my account I need help with managing my …" at bounding box center [251, 303] width 88 height 35
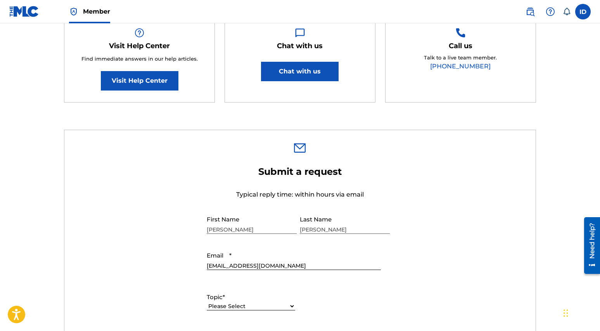
click at [207, 302] on select "Please Select I need help with my account I need help with managing my catalog …" at bounding box center [251, 306] width 88 height 8
select select "I need help with payment"
click option "I need help with payment" at bounding box center [0, 0] width 0 height 0
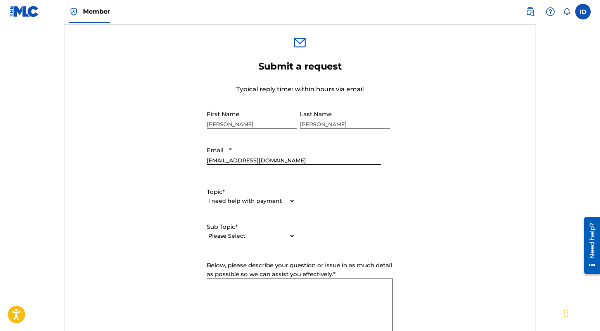
scroll to position [265, 0]
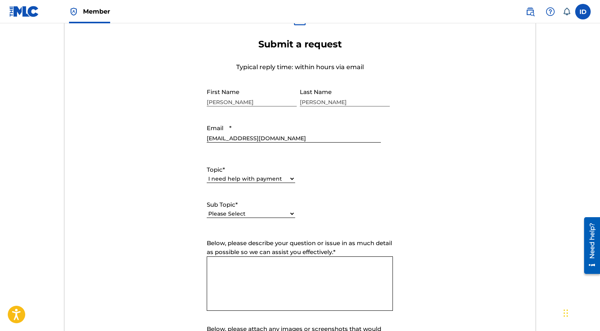
select select "I need information about royalties"
click option "I need information about royalties" at bounding box center [0, 0] width 0 height 0
click at [251, 279] on textarea "Below, please describe your question or issue in as much detail as possible so …" at bounding box center [300, 283] width 186 height 54
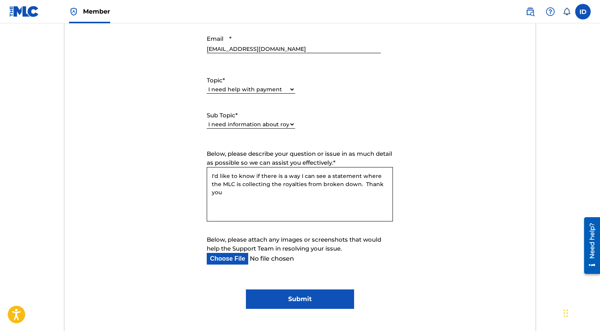
scroll to position [374, 0]
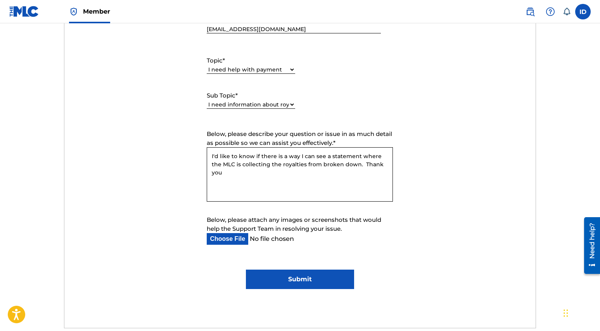
click at [347, 166] on textarea "I'd like to know if there is a way I can see a statement where the MLC is colle…" at bounding box center [300, 174] width 186 height 54
type textarea "I'd like to know if there is a way I can see a statement where the MLC is colle…"
click at [321, 284] on input "Submit" at bounding box center [300, 278] width 108 height 19
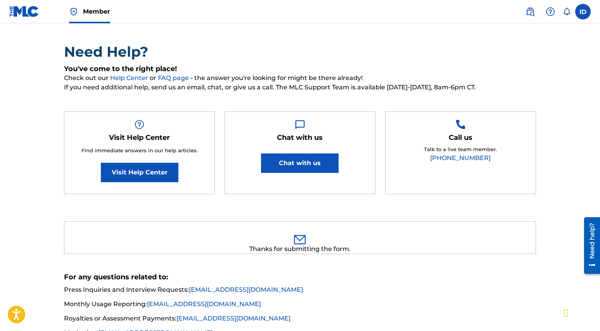
scroll to position [0, 0]
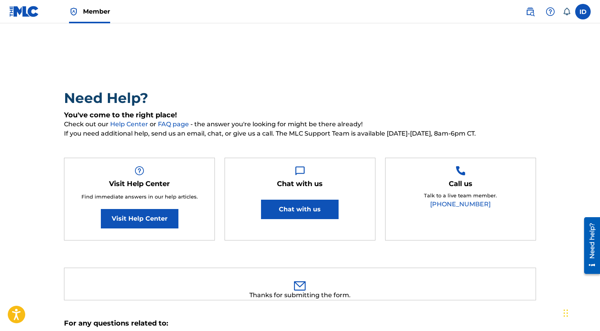
click at [81, 13] on link "Member" at bounding box center [89, 11] width 41 height 23
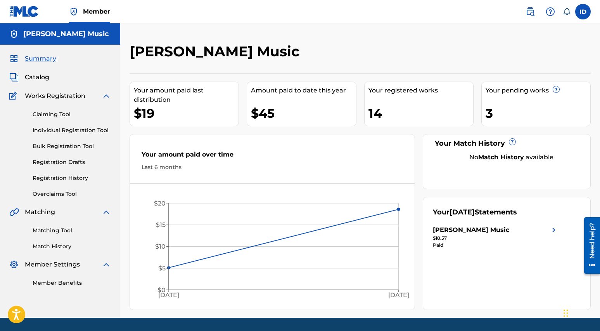
click at [584, 14] on label at bounding box center [584, 12] width 16 height 16
click at [583, 12] on input "ID [PERSON_NAME] [EMAIL_ADDRESS][DOMAIN_NAME] Notification Preferences Profile …" at bounding box center [583, 12] width 0 height 0
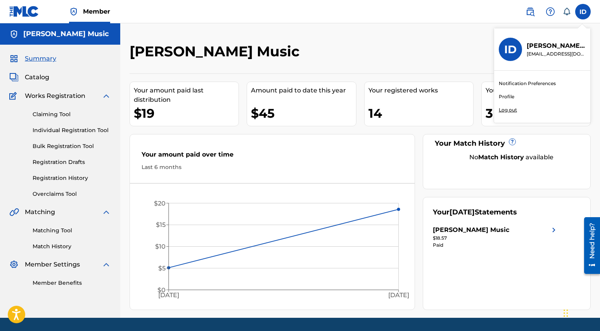
click at [511, 112] on p "Log out" at bounding box center [508, 109] width 18 height 7
click at [583, 12] on input "ID [PERSON_NAME] [EMAIL_ADDRESS][DOMAIN_NAME] Notification Preferences Profile …" at bounding box center [583, 12] width 0 height 0
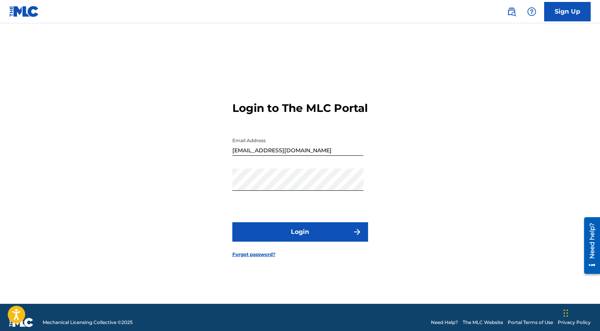
click at [272, 156] on input "[EMAIL_ADDRESS][DOMAIN_NAME]" at bounding box center [297, 144] width 131 height 22
type input "[EMAIL_ADDRESS][DOMAIN_NAME]"
click at [311, 269] on form "Login to The MLC Portal Email Address [EMAIL_ADDRESS][DOMAIN_NAME] Password Log…" at bounding box center [300, 173] width 136 height 261
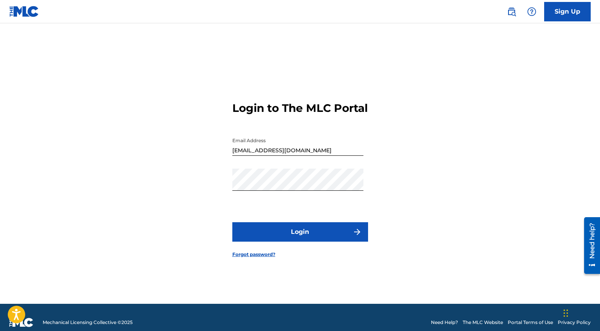
click at [248, 258] on link "Forgot password?" at bounding box center [253, 254] width 43 height 7
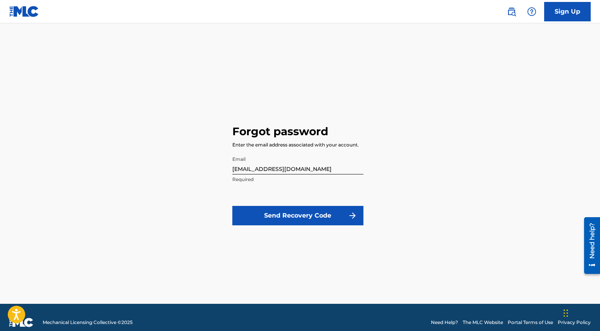
click at [275, 171] on input "[EMAIL_ADDRESS][DOMAIN_NAME]" at bounding box center [297, 163] width 131 height 22
type input "[EMAIL_ADDRESS][DOMAIN_NAME]"
click at [298, 220] on button "Send Recovery Code" at bounding box center [297, 215] width 131 height 19
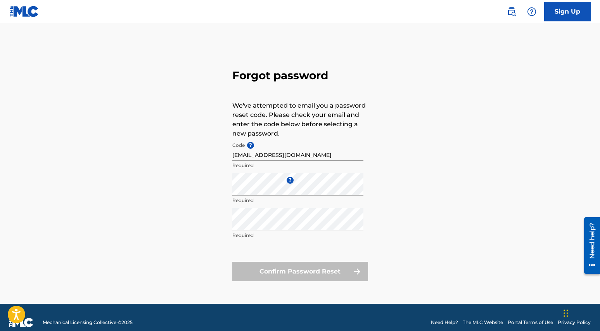
click at [270, 159] on input "[EMAIL_ADDRESS][DOMAIN_NAME]" at bounding box center [297, 149] width 131 height 22
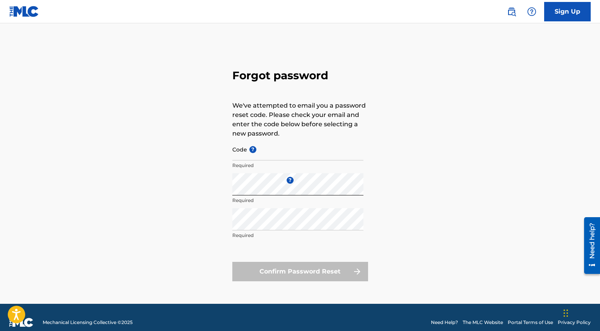
click at [204, 200] on div "Forgot password We've attempted to email you a password reset code. Please chec…" at bounding box center [300, 173] width 543 height 261
click at [461, 133] on div "Forgot password We've attempted to email you a password reset code. Please chec…" at bounding box center [300, 173] width 543 height 261
click at [244, 155] on input "Code ?" at bounding box center [297, 149] width 131 height 22
paste input "FP_a5fcea6feb80ea451110256b9243"
type input "FP_a5fcea6feb80ea451110256b9243"
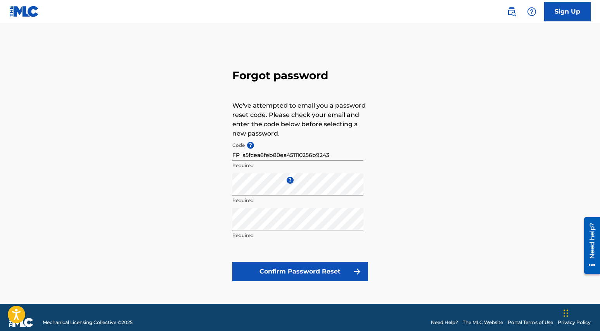
click at [280, 273] on button "Confirm Password Reset" at bounding box center [300, 271] width 136 height 19
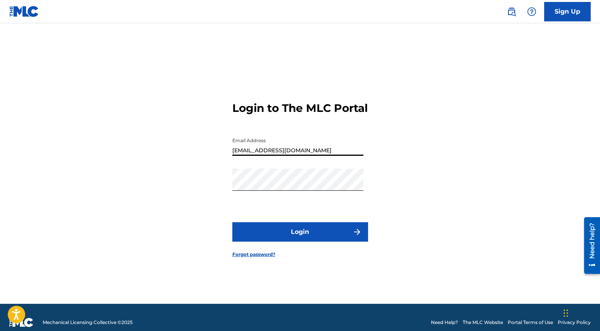
click at [268, 156] on input "[EMAIL_ADDRESS][DOMAIN_NAME]" at bounding box center [297, 144] width 131 height 22
type input "[EMAIL_ADDRESS][DOMAIN_NAME]"
click at [286, 241] on button "Login" at bounding box center [300, 231] width 136 height 19
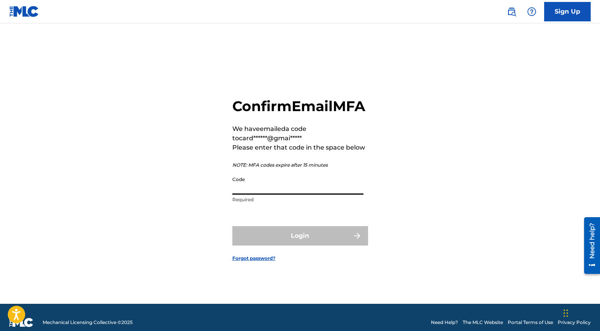
click at [320, 194] on input "Code" at bounding box center [297, 183] width 131 height 22
click at [185, 315] on footer "Mechanical Licensing Collective © 2025 Need Help? The MLC Website Portal Terms …" at bounding box center [300, 321] width 600 height 37
click at [244, 194] on input "Code" at bounding box center [297, 183] width 131 height 22
paste input "517447"
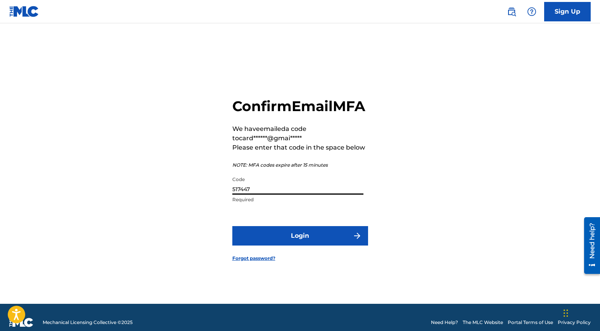
type input "517447"
click at [272, 243] on button "Login" at bounding box center [300, 235] width 136 height 19
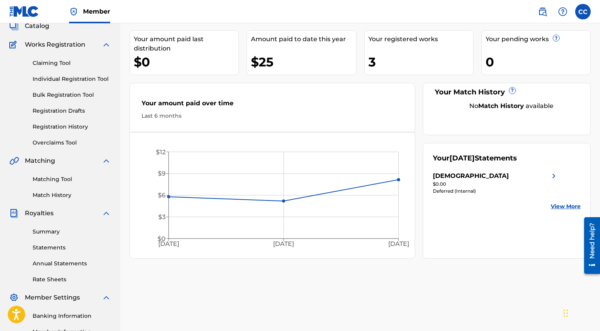
scroll to position [151, 0]
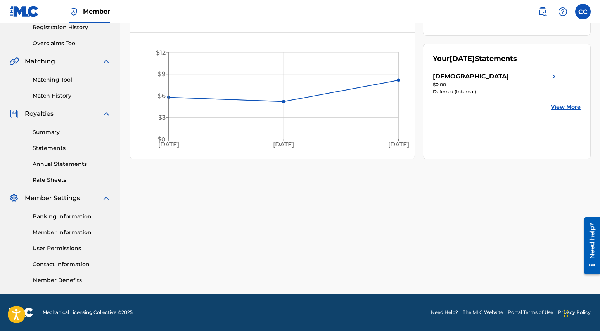
click at [63, 236] on link "Member Information" at bounding box center [72, 232] width 78 height 8
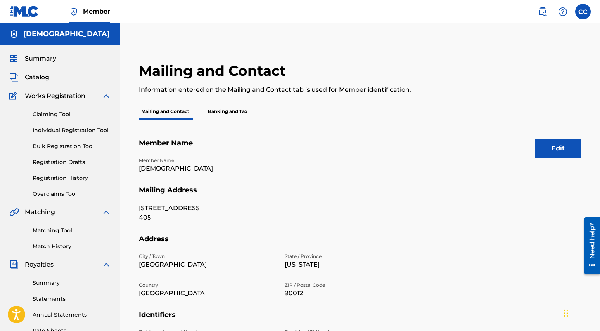
click at [32, 62] on span "Summary" at bounding box center [40, 58] width 31 height 9
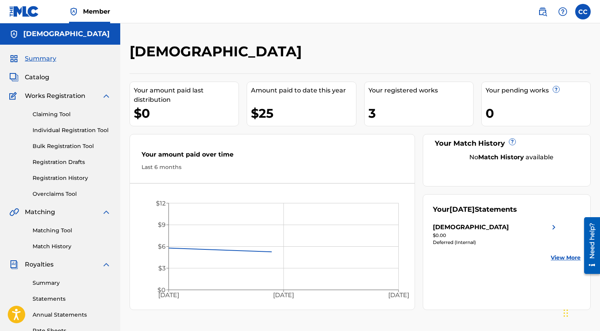
click at [37, 76] on span "Catalog" at bounding box center [37, 77] width 24 height 9
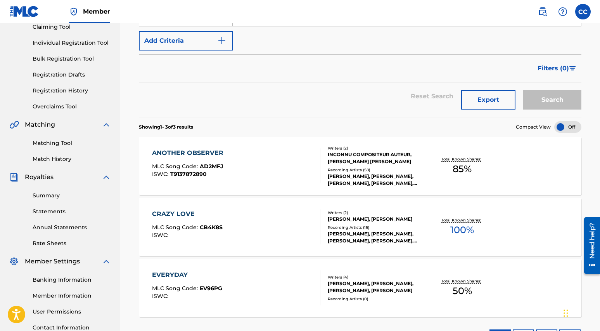
scroll to position [125, 0]
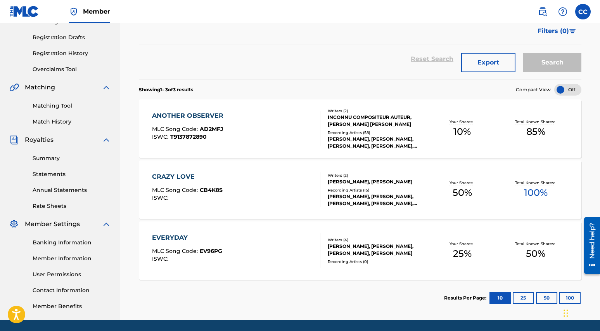
click at [237, 142] on div "ANOTHER OBSERVER MLC Song Code : AD2MFJ ISWC : T9137872890" at bounding box center [236, 128] width 168 height 35
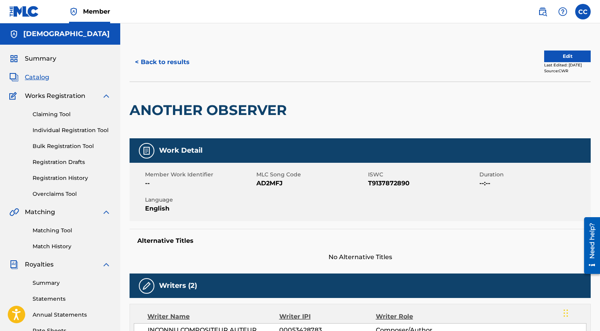
click at [560, 60] on button "Edit" at bounding box center [567, 56] width 47 height 12
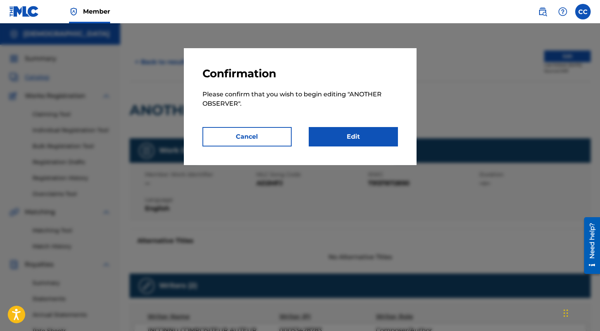
click at [357, 140] on link "Edit" at bounding box center [353, 136] width 89 height 19
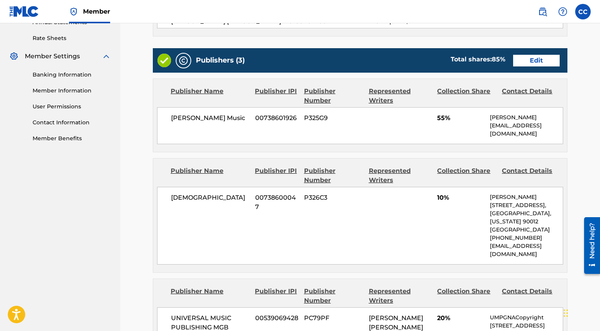
scroll to position [313, 0]
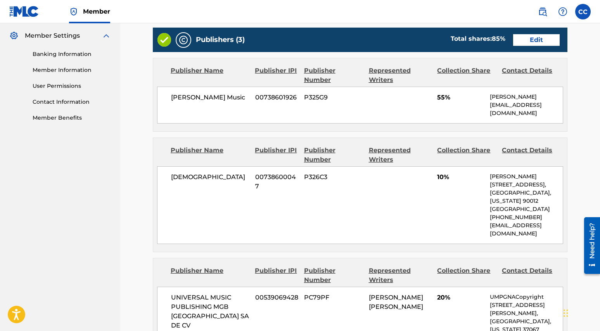
click at [371, 183] on div "[PERSON_NAME] 00738600047 P326C3 10% [PERSON_NAME] [STREET_ADDRESS][US_STATE] […" at bounding box center [360, 205] width 406 height 78
click at [535, 43] on link "Edit" at bounding box center [536, 40] width 47 height 12
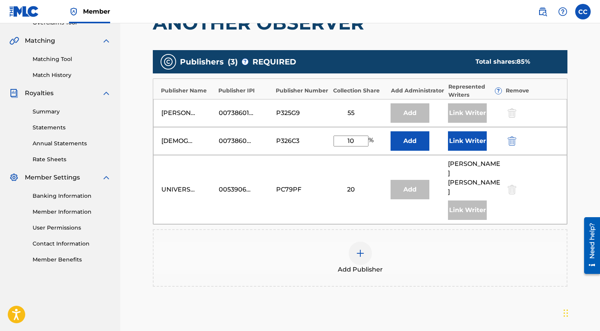
scroll to position [123, 0]
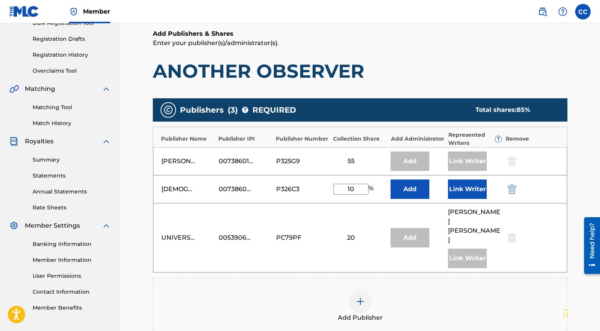
click at [462, 189] on button "Link Writer" at bounding box center [467, 188] width 39 height 19
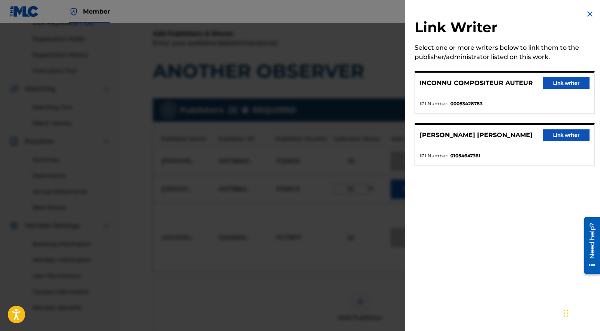
click at [589, 15] on img at bounding box center [590, 13] width 9 height 9
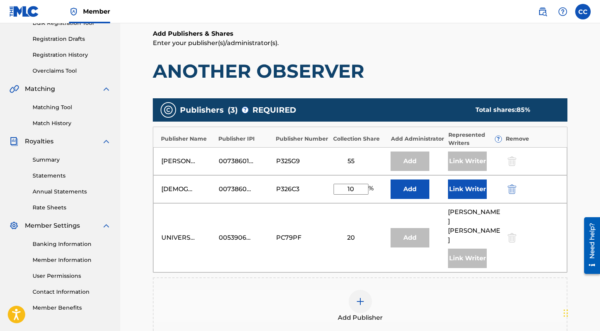
click at [490, 78] on h1 "ANOTHER OBSERVER" at bounding box center [360, 70] width 415 height 23
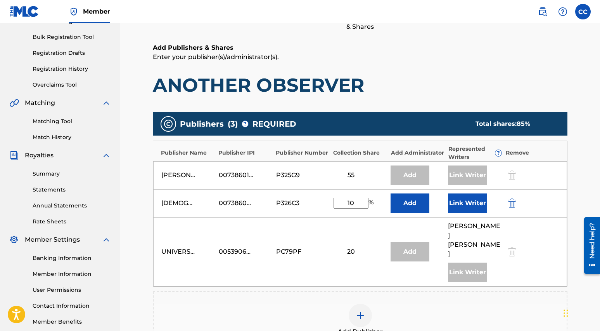
scroll to position [145, 0]
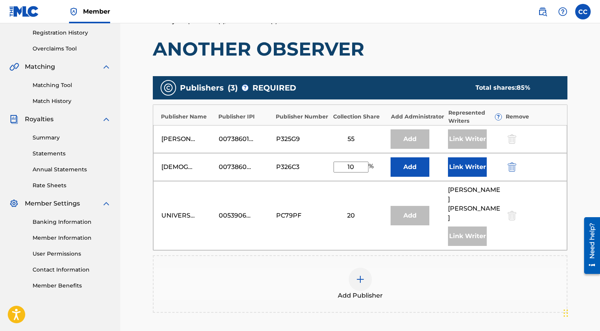
click at [55, 238] on link "Member Information" at bounding box center [72, 238] width 78 height 8
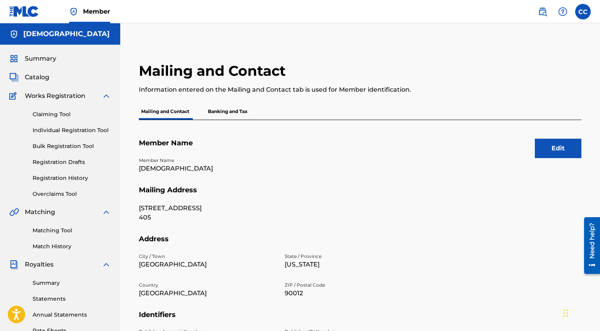
click at [542, 146] on button "Edit" at bounding box center [558, 148] width 47 height 19
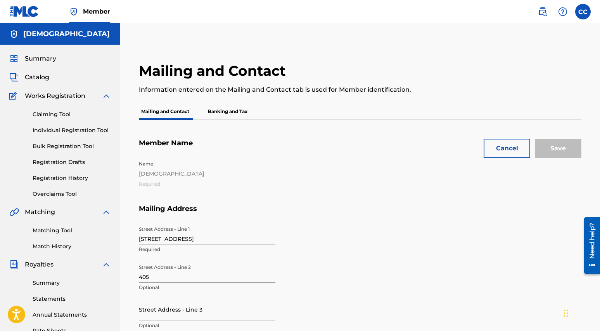
click at [498, 148] on button "Cancel" at bounding box center [507, 148] width 47 height 19
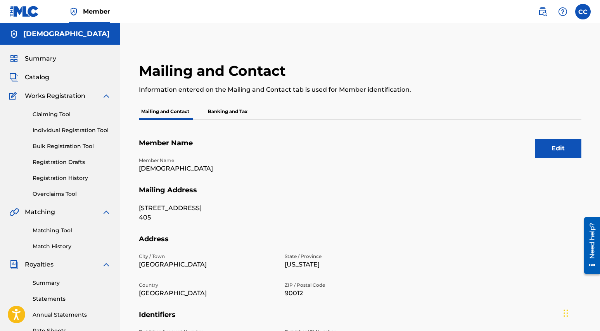
click at [543, 13] on img at bounding box center [542, 11] width 9 height 9
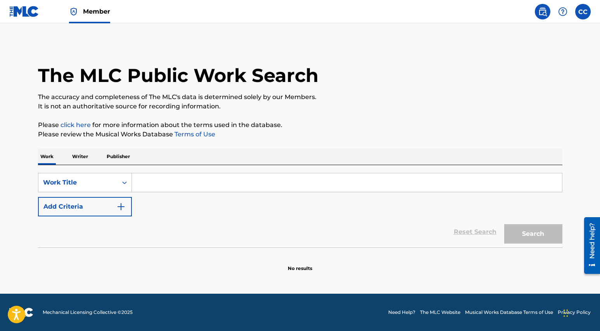
click at [82, 160] on p "Writer" at bounding box center [80, 156] width 21 height 16
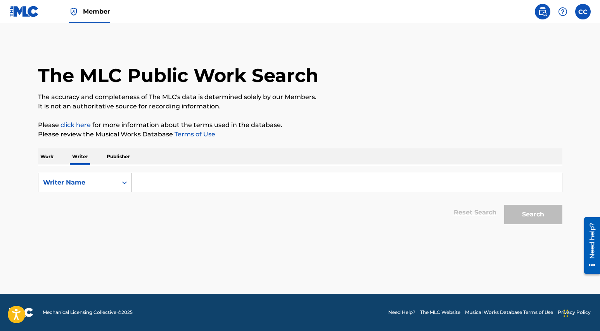
click at [584, 14] on label at bounding box center [584, 12] width 16 height 16
click at [583, 12] on input "CC [PERSON_NAME] [EMAIL_ADDRESS][DOMAIN_NAME] Notification Preferences Profile …" at bounding box center [583, 12] width 0 height 0
click at [541, 14] on img at bounding box center [542, 11] width 9 height 9
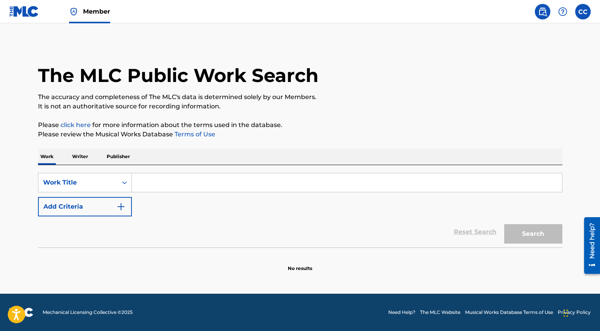
click at [564, 16] on img at bounding box center [562, 11] width 9 height 9
click at [550, 54] on p "View portal intro" at bounding box center [563, 51] width 66 height 19
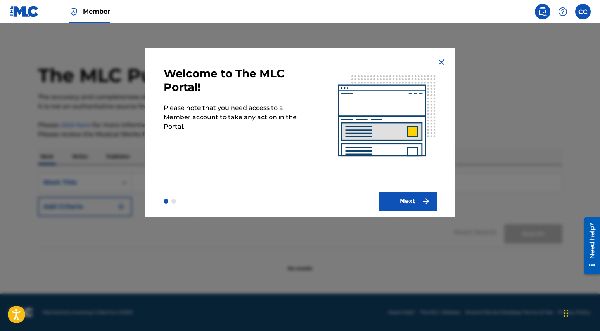
click at [175, 201] on div at bounding box center [174, 201] width 5 height 5
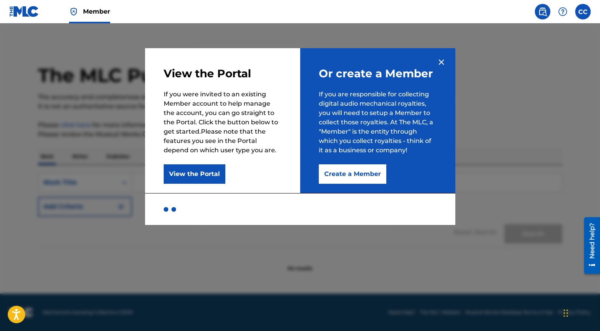
click at [441, 60] on img at bounding box center [441, 61] width 9 height 9
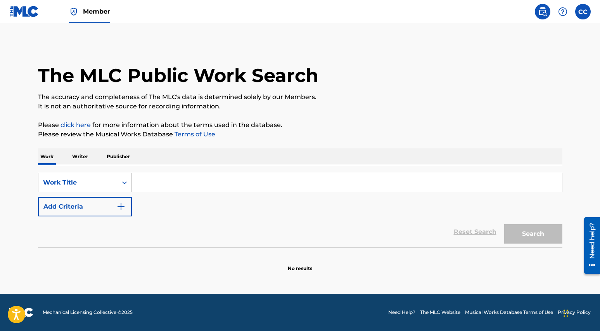
click at [106, 18] on link "Member" at bounding box center [89, 11] width 41 height 23
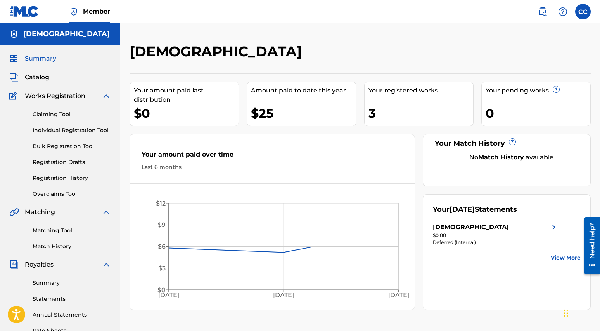
scroll to position [151, 0]
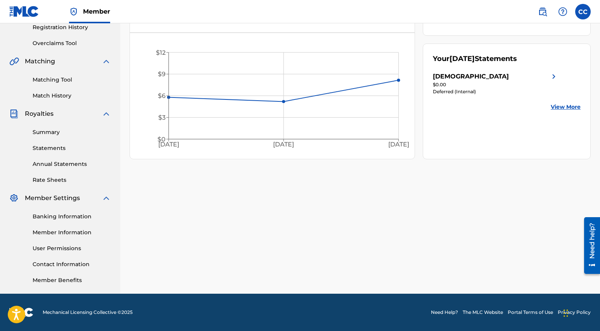
click at [66, 232] on link "Member Information" at bounding box center [72, 232] width 78 height 8
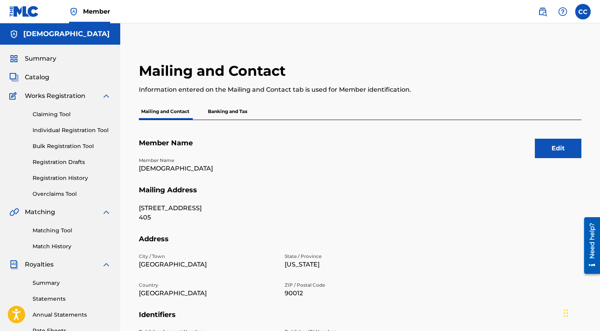
click at [584, 16] on label at bounding box center [584, 12] width 16 height 16
click at [583, 12] on input "CC [PERSON_NAME] [EMAIL_ADDRESS][DOMAIN_NAME] Notification Preferences Profile …" at bounding box center [583, 12] width 0 height 0
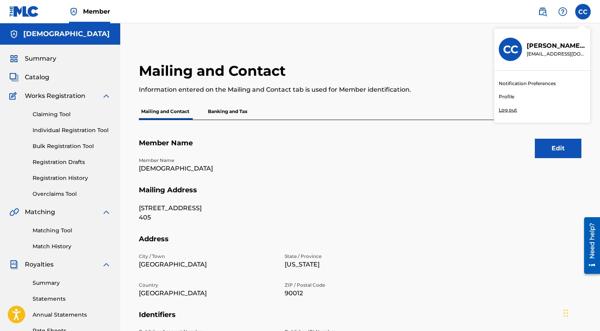
click at [503, 96] on link "Profile" at bounding box center [507, 96] width 16 height 7
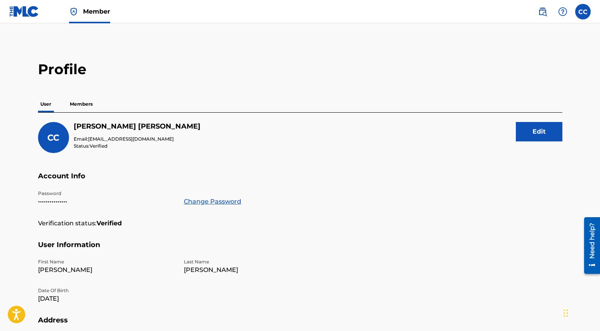
click at [73, 104] on p "Members" at bounding box center [82, 104] width 28 height 16
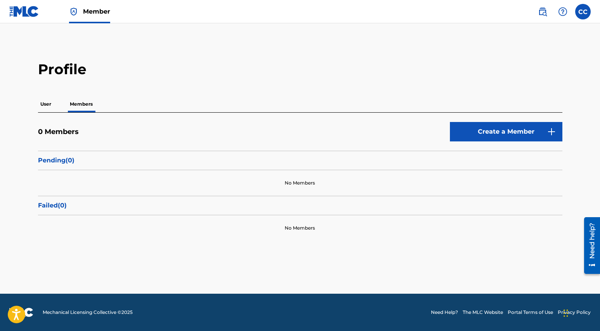
click at [480, 135] on link "Create a Member" at bounding box center [506, 131] width 113 height 19
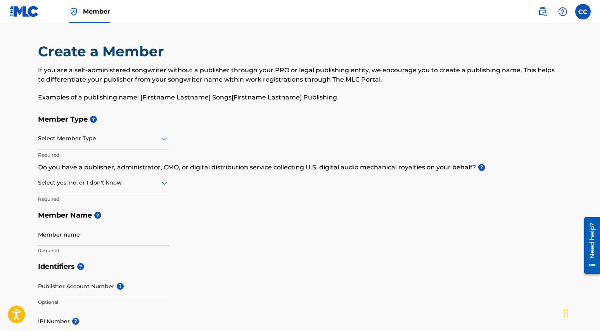
click at [83, 142] on div at bounding box center [103, 138] width 131 height 10
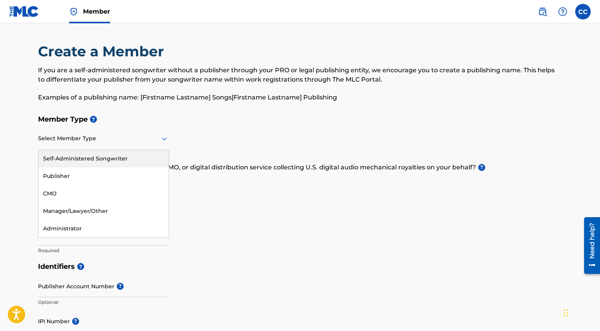
click at [83, 158] on div "Self-Administered Songwriter" at bounding box center [103, 158] width 130 height 17
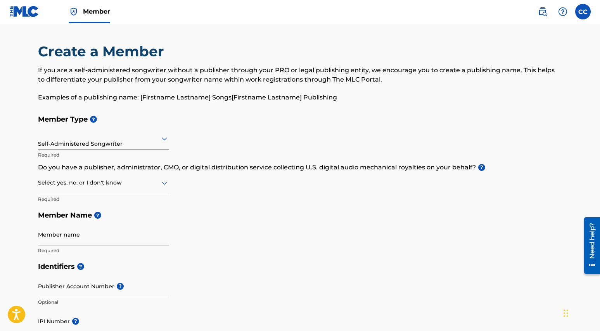
click at [316, 208] on h5 "Member Name ?" at bounding box center [300, 215] width 525 height 17
click at [160, 183] on icon at bounding box center [164, 182] width 9 height 9
click at [136, 232] on div "I don't know" at bounding box center [103, 237] width 130 height 17
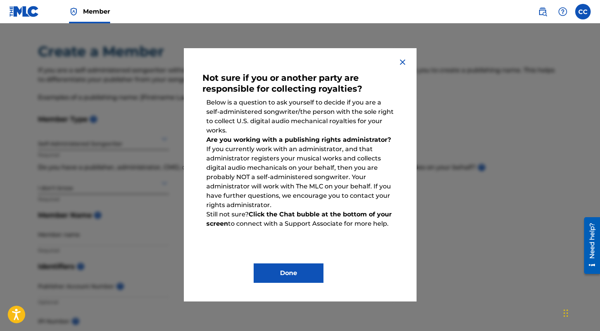
click at [291, 277] on button "Done" at bounding box center [289, 272] width 70 height 19
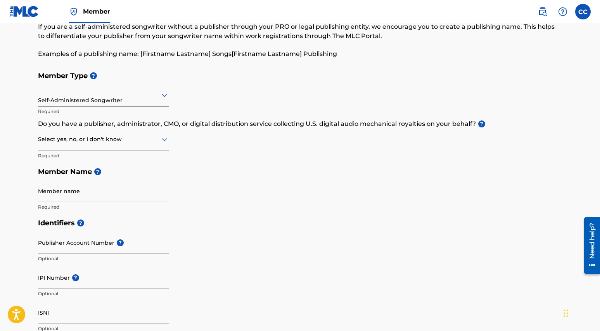
scroll to position [71, 0]
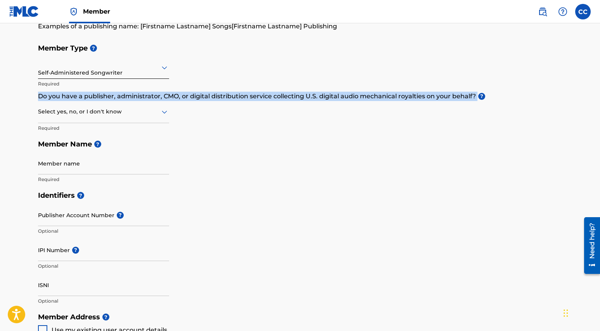
drag, startPoint x: 39, startPoint y: 96, endPoint x: 476, endPoint y: 94, distance: 437.0
click at [476, 94] on p "Do you have a publisher, administrator, CMO, or digital distribution service co…" at bounding box center [300, 96] width 525 height 9
copy p "Do you have a publisher, administrator, CMO, or digital distribution service co…"
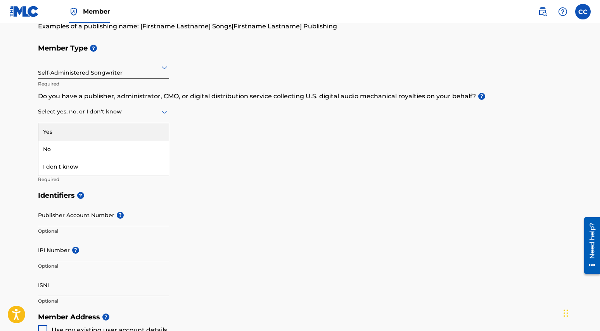
click at [96, 116] on div at bounding box center [103, 112] width 131 height 10
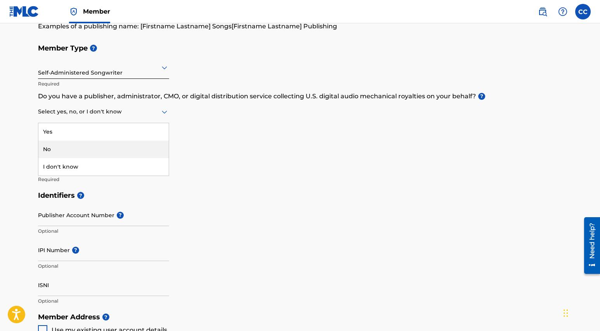
click at [83, 149] on div "No" at bounding box center [103, 148] width 130 height 17
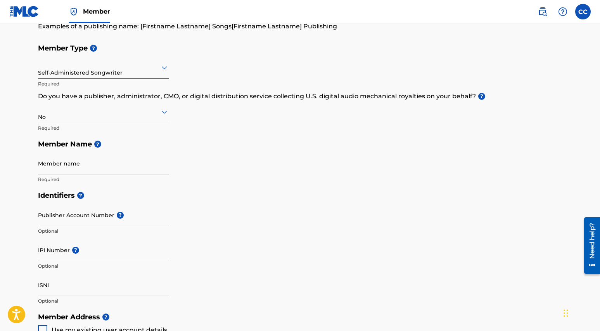
click at [117, 169] on input "Member name" at bounding box center [103, 163] width 131 height 22
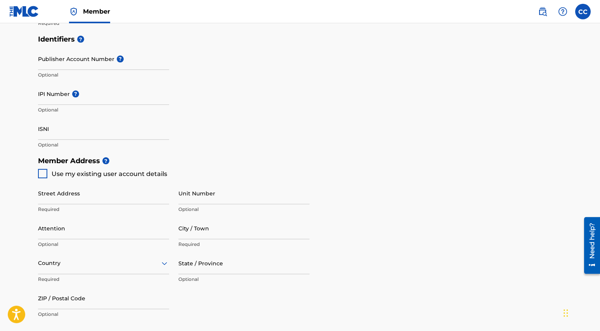
scroll to position [268, 0]
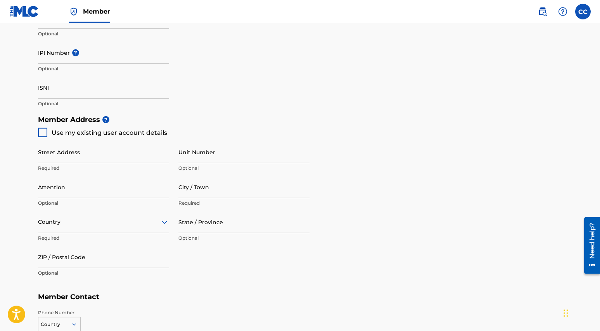
type input "[PERSON_NAME]"
click at [45, 133] on div at bounding box center [42, 132] width 9 height 9
type input "[STREET_ADDRESS]"
type input "[GEOGRAPHIC_DATA]"
type input "90012"
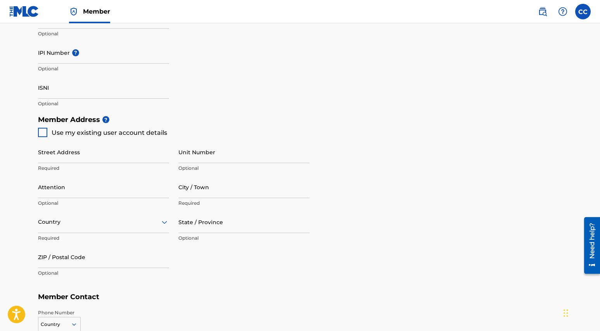
type input "818"
type input "4862765"
type input "[EMAIL_ADDRESS][DOMAIN_NAME]"
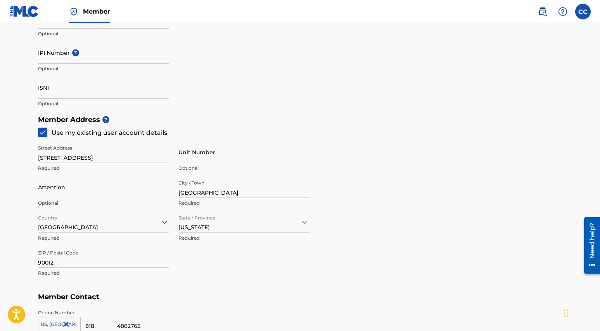
click at [204, 159] on input "Unit Number" at bounding box center [244, 152] width 131 height 22
type input "405"
type input "US"
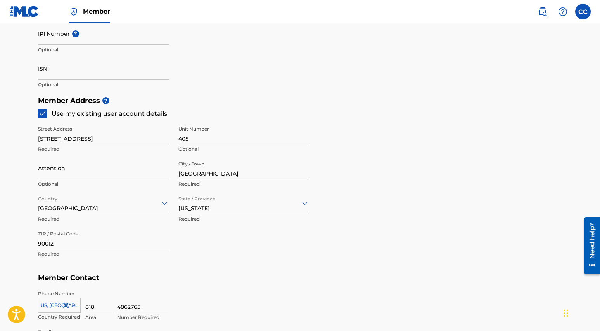
type input "US"
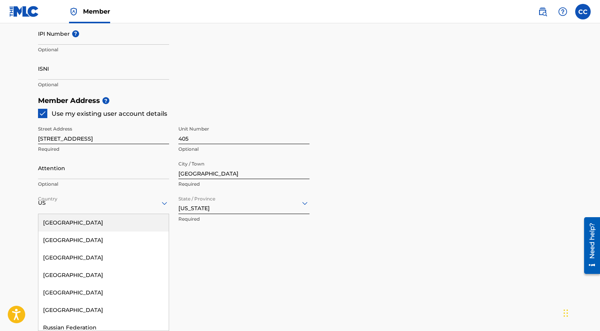
click at [229, 244] on div "Street Address [STREET_ADDRESS] Optional Attention Optional City / Town [GEOGRA…" at bounding box center [174, 191] width 272 height 147
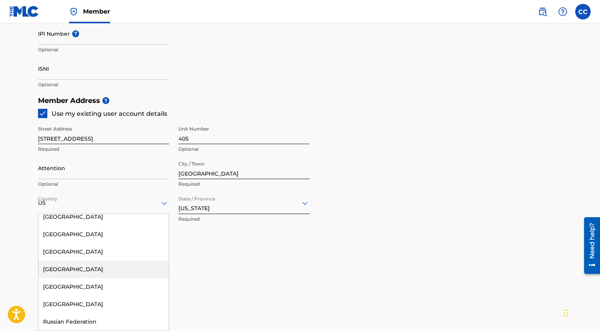
scroll to position [427, 0]
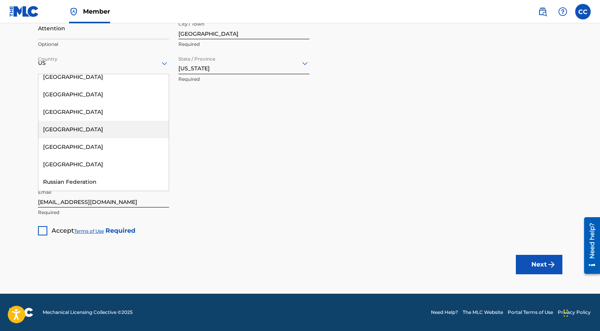
click at [187, 144] on h5 "Member Contact" at bounding box center [300, 138] width 525 height 17
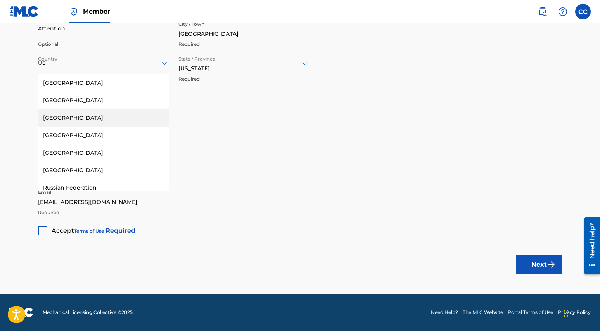
scroll to position [6, 0]
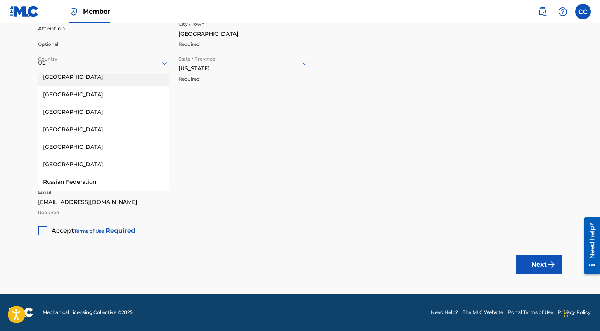
click at [55, 63] on div "US" at bounding box center [103, 63] width 131 height 10
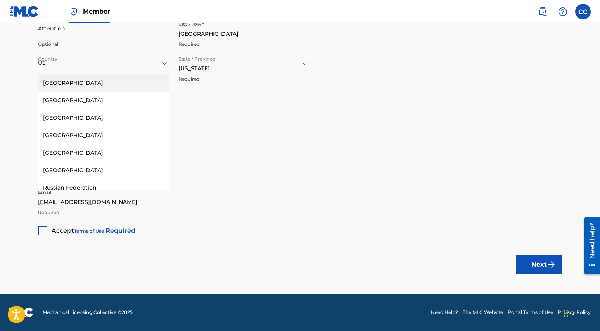
click at [43, 64] on input "US" at bounding box center [42, 63] width 9 height 8
click at [257, 140] on h5 "Member Contact" at bounding box center [300, 138] width 525 height 17
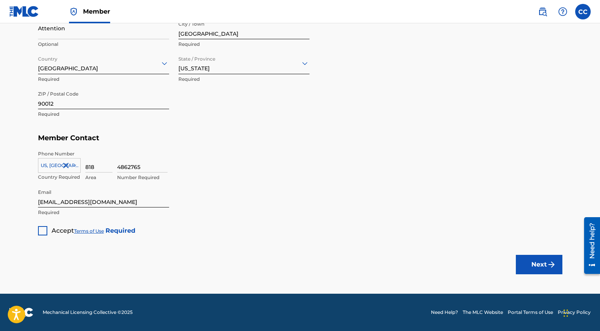
click at [45, 231] on div at bounding box center [42, 230] width 9 height 9
click at [542, 263] on button "Next" at bounding box center [539, 264] width 47 height 19
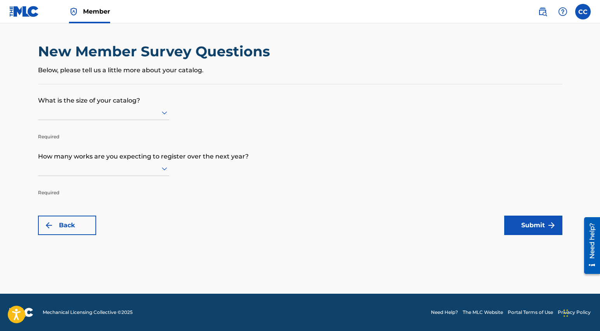
click at [138, 113] on div at bounding box center [103, 112] width 131 height 10
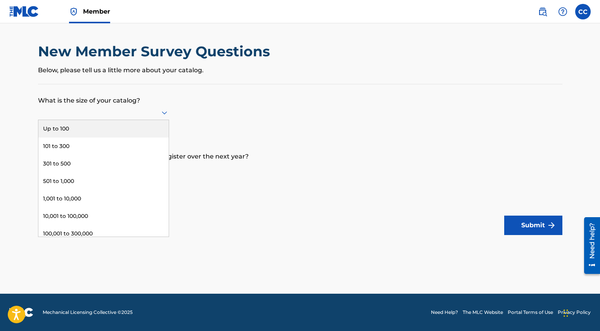
click at [134, 130] on div "Up to 100" at bounding box center [103, 128] width 130 height 17
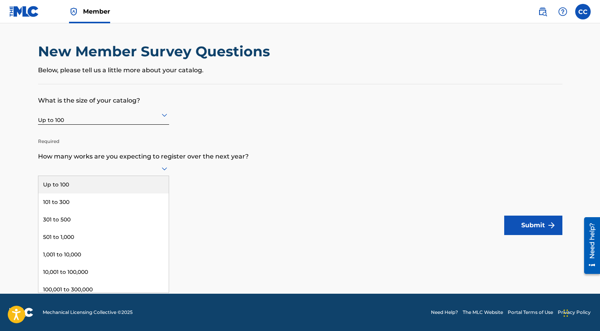
click at [149, 167] on div at bounding box center [103, 168] width 131 height 10
click at [142, 189] on div "Up to 100" at bounding box center [103, 184] width 130 height 17
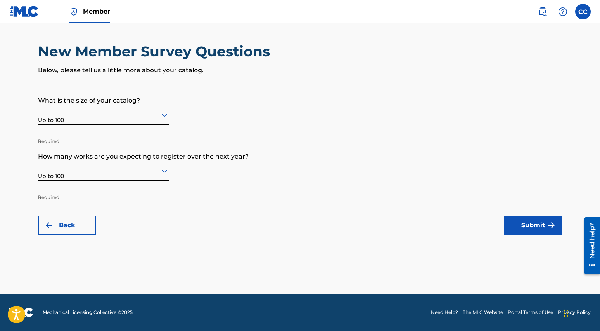
click at [532, 227] on button "Submit" at bounding box center [533, 224] width 58 height 19
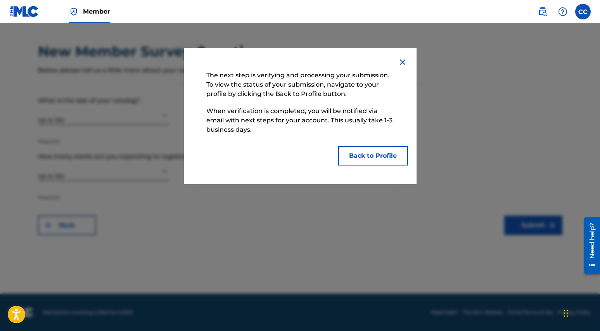
click at [377, 160] on button "Back to Profile" at bounding box center [373, 155] width 70 height 19
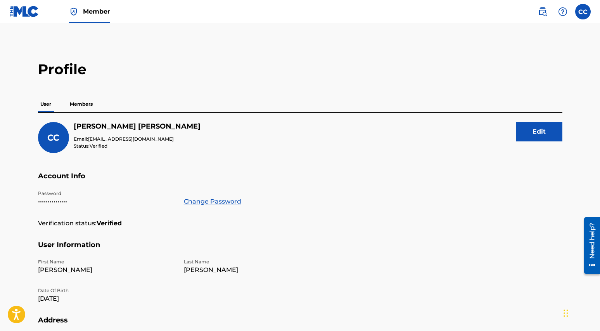
click at [83, 105] on p "Members" at bounding box center [82, 104] width 28 height 16
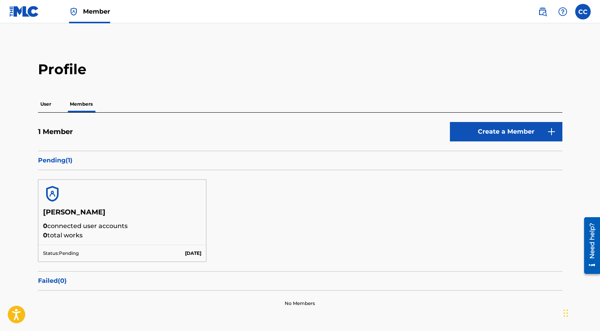
click at [580, 14] on label at bounding box center [584, 12] width 16 height 16
click at [583, 12] on input "CC [PERSON_NAME] [EMAIL_ADDRESS][DOMAIN_NAME] Notification Preferences Profile …" at bounding box center [583, 12] width 0 height 0
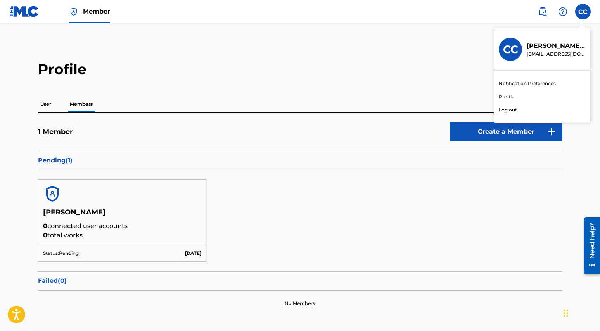
click at [506, 114] on div "Notification Preferences Profile Log out" at bounding box center [542, 97] width 96 height 52
click at [583, 12] on input "CC [PERSON_NAME] [EMAIL_ADDRESS][DOMAIN_NAME] Notification Preferences Profile …" at bounding box center [583, 12] width 0 height 0
click at [506, 112] on p "Log out" at bounding box center [508, 109] width 18 height 7
click at [583, 12] on input "CC [PERSON_NAME] [EMAIL_ADDRESS][DOMAIN_NAME] Notification Preferences Profile …" at bounding box center [583, 12] width 0 height 0
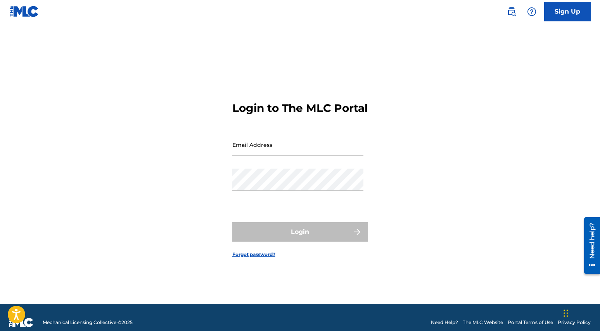
click at [302, 154] on input "Email Address" at bounding box center [297, 144] width 131 height 22
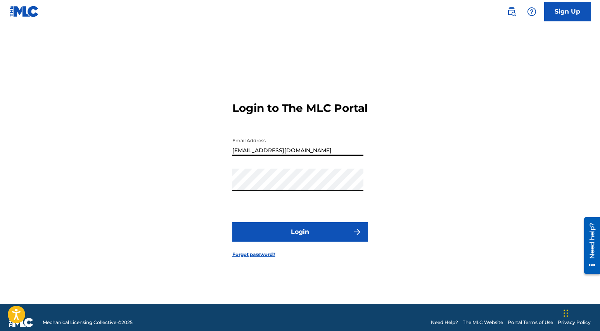
type input "[EMAIL_ADDRESS][DOMAIN_NAME]"
click at [287, 249] on form "Login to The MLC Portal Email Address [EMAIL_ADDRESS][DOMAIN_NAME] Password Log…" at bounding box center [300, 173] width 136 height 261
click at [287, 241] on button "Login" at bounding box center [300, 231] width 136 height 19
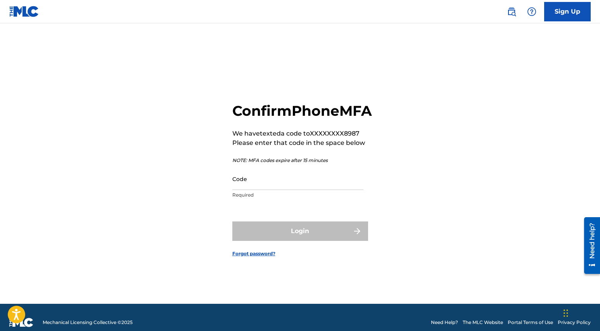
click at [254, 190] on input "Code" at bounding box center [297, 179] width 131 height 22
click at [266, 190] on input "Code" at bounding box center [297, 179] width 131 height 22
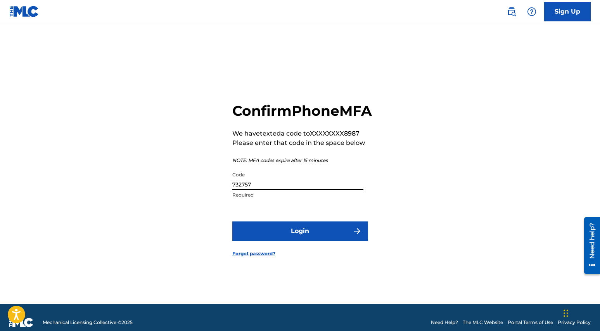
type input "732757"
click at [305, 237] on button "Login" at bounding box center [300, 230] width 136 height 19
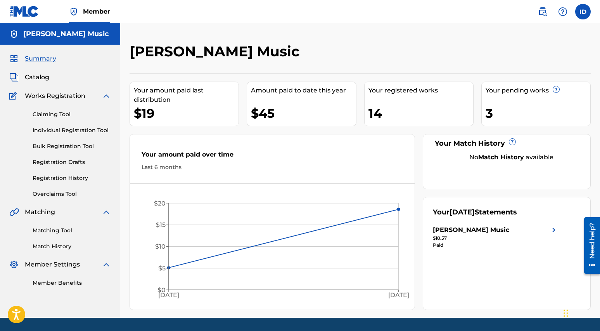
click at [97, 264] on div "Member Settings" at bounding box center [60, 264] width 102 height 9
click at [52, 265] on span "Member Settings" at bounding box center [52, 264] width 55 height 9
click at [15, 263] on img at bounding box center [13, 264] width 9 height 9
click at [108, 265] on img at bounding box center [106, 264] width 9 height 9
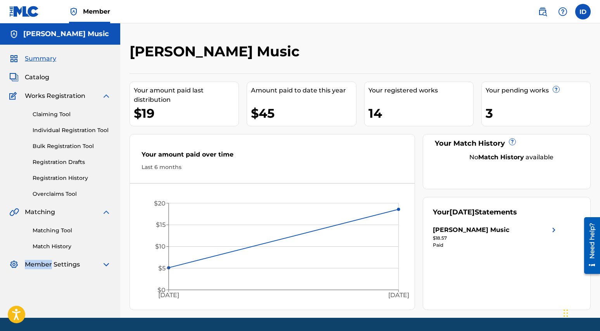
click at [105, 264] on img at bounding box center [106, 264] width 9 height 9
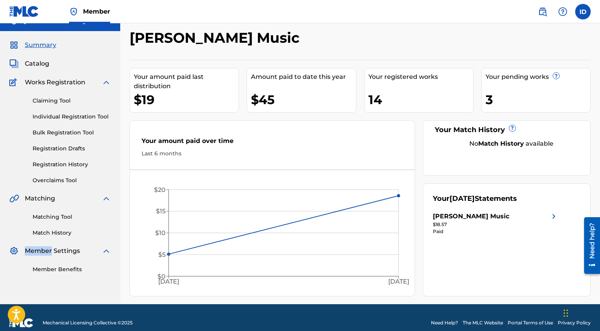
scroll to position [24, 0]
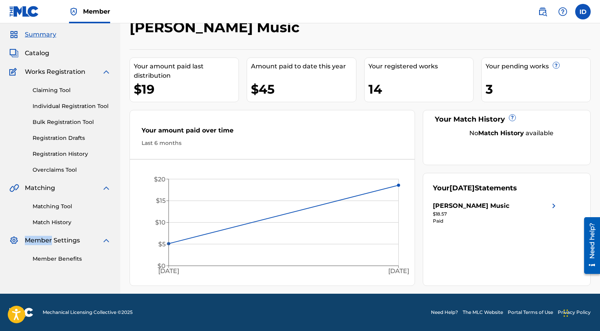
click at [64, 260] on link "Member Benefits" at bounding box center [72, 259] width 78 height 8
click at [581, 15] on label at bounding box center [584, 12] width 16 height 16
click at [583, 12] on input "ID [PERSON_NAME] [EMAIL_ADDRESS][DOMAIN_NAME] Notification Preferences Profile …" at bounding box center [583, 12] width 0 height 0
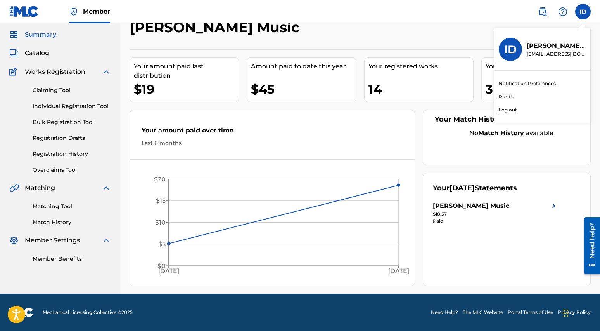
click at [508, 99] on link "Profile" at bounding box center [507, 96] width 16 height 7
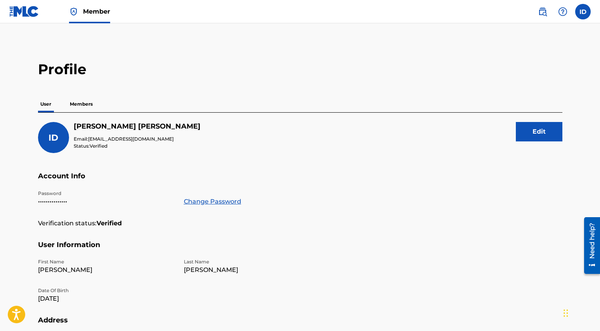
click at [81, 105] on p "Members" at bounding box center [82, 104] width 28 height 16
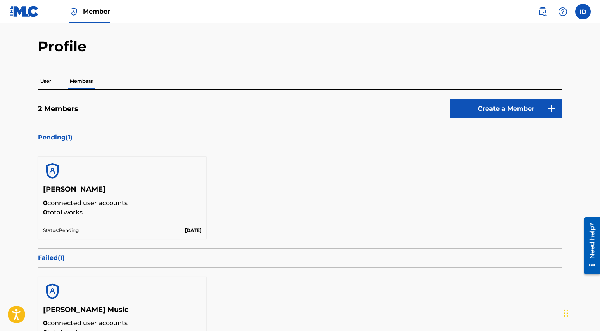
scroll to position [79, 0]
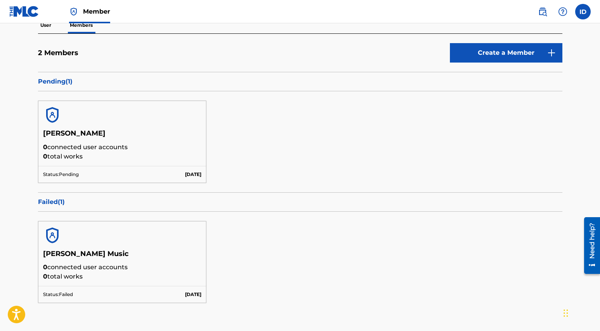
click at [81, 149] on p "0 connected user accounts" at bounding box center [122, 146] width 159 height 9
click at [58, 104] on div at bounding box center [122, 115] width 168 height 28
click at [55, 120] on img at bounding box center [52, 115] width 19 height 19
click at [64, 166] on div "Status: Pending [DATE]" at bounding box center [122, 174] width 168 height 17
click at [64, 175] on p "Status: Pending" at bounding box center [61, 174] width 36 height 7
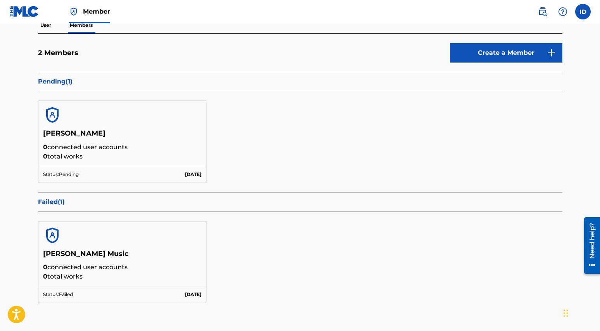
click at [107, 185] on div "[PERSON_NAME] 0 connected user accounts 0 total works Status: Pending [DATE]" at bounding box center [300, 141] width 525 height 101
click at [478, 58] on link "Create a Member" at bounding box center [506, 52] width 113 height 19
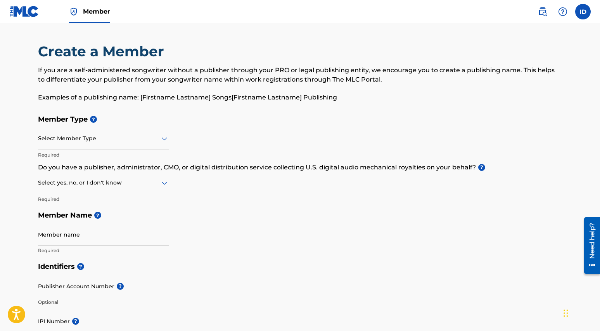
click at [120, 143] on div "Select Member Type" at bounding box center [103, 139] width 131 height 22
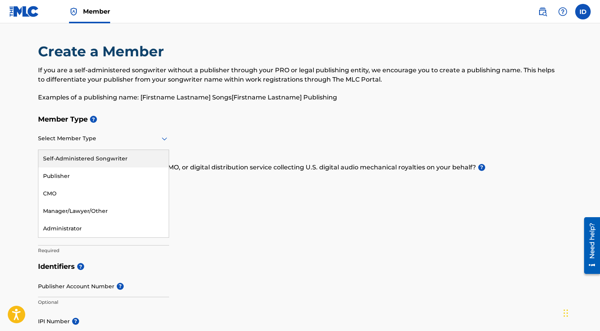
click at [116, 158] on div "Self-Administered Songwriter" at bounding box center [103, 158] width 130 height 17
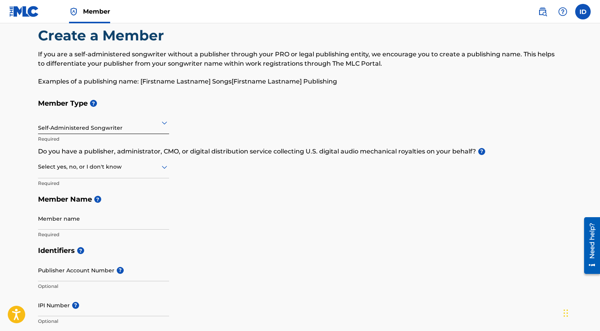
scroll to position [17, 0]
click at [156, 169] on div at bounding box center [103, 166] width 131 height 10
click at [141, 198] on div "No" at bounding box center [103, 203] width 130 height 17
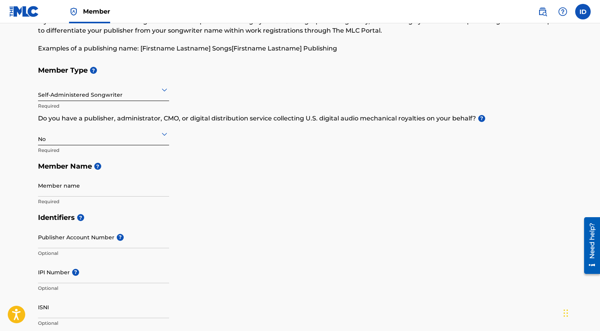
scroll to position [135, 0]
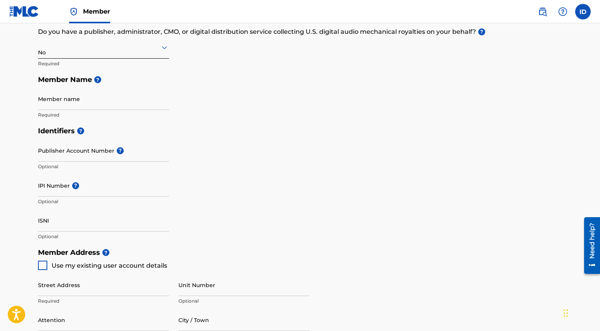
click at [83, 104] on input "Member name" at bounding box center [103, 99] width 131 height 22
type input "[PERSON_NAME]"
click at [181, 153] on div "Identifiers ? Publisher Account Number ? Optional IPI Number ? Optional ISNI Op…" at bounding box center [300, 183] width 525 height 121
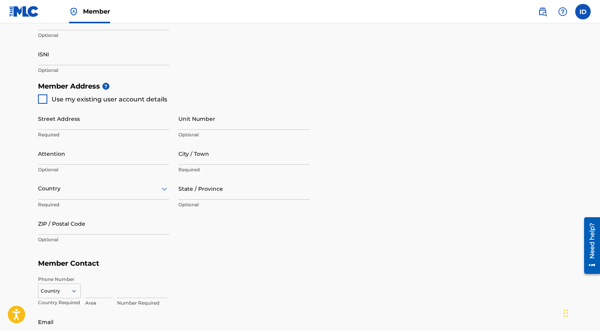
scroll to position [341, 0]
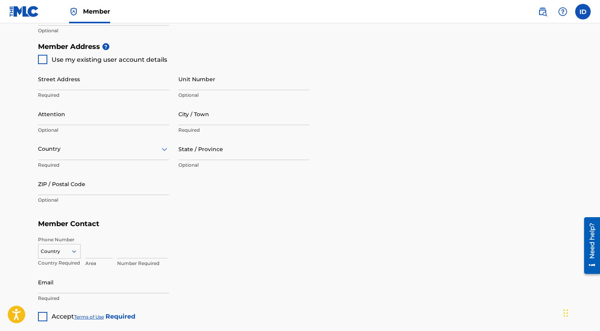
click at [43, 61] on div at bounding box center [42, 59] width 9 height 9
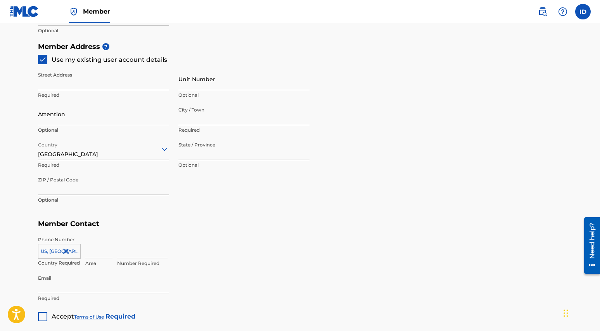
type input "[STREET_ADDRESS]"
type input "[GEOGRAPHIC_DATA]"
type input "90012"
type input "323"
type input "4208987"
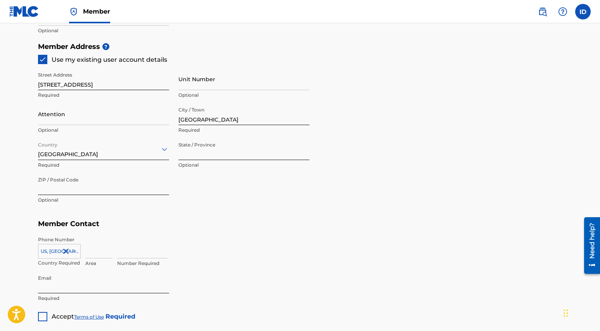
type input "[EMAIL_ADDRESS][DOMAIN_NAME]"
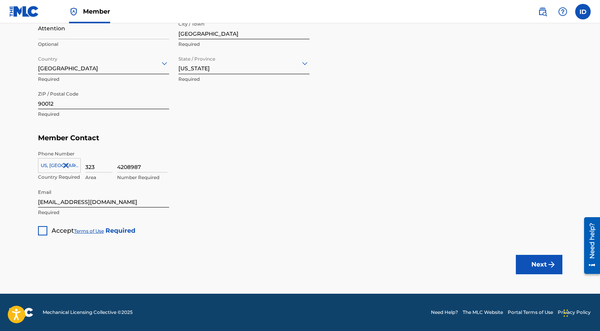
click at [45, 232] on div at bounding box center [42, 230] width 9 height 9
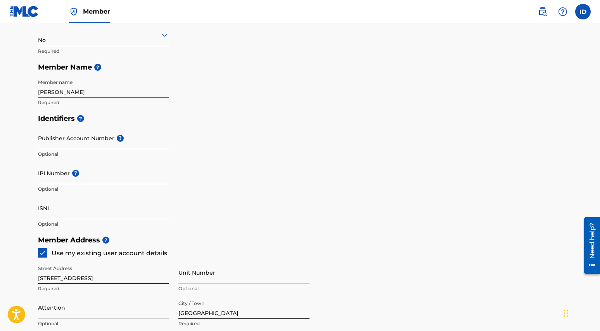
scroll to position [157, 0]
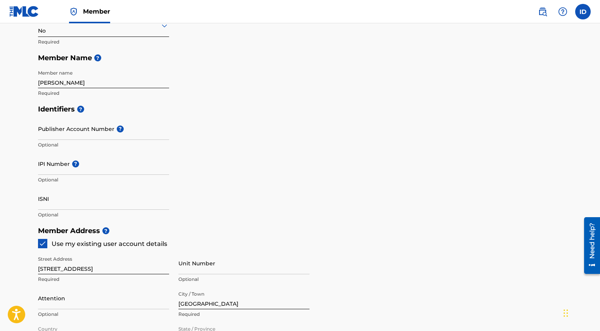
click at [204, 272] on input "Unit Number" at bounding box center [244, 263] width 131 height 22
click at [225, 258] on input "405" at bounding box center [244, 263] width 131 height 22
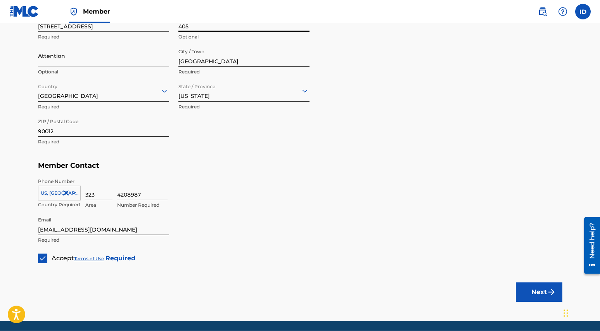
scroll to position [427, 0]
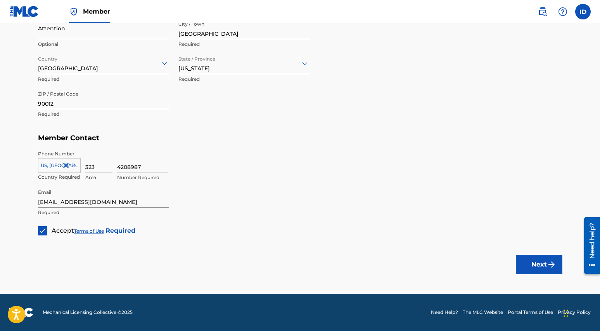
type input "405"
click at [530, 267] on button "Next" at bounding box center [539, 264] width 47 height 19
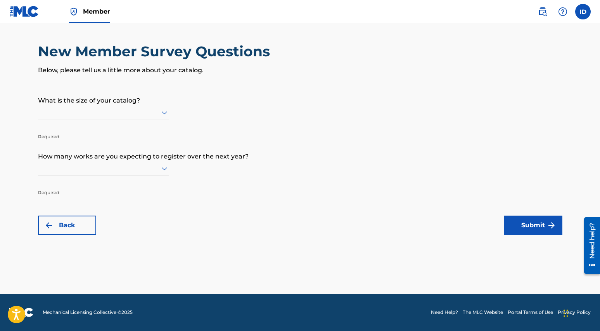
click at [147, 109] on div at bounding box center [103, 112] width 131 height 10
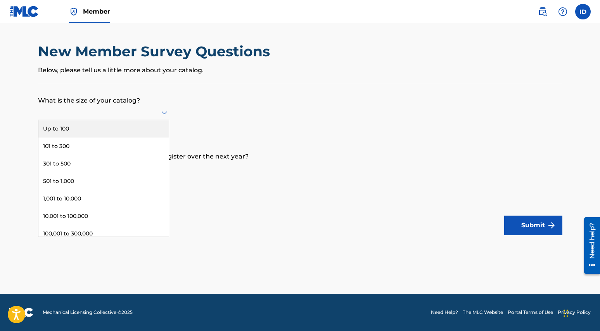
click at [139, 131] on div "Up to 100" at bounding box center [103, 128] width 130 height 17
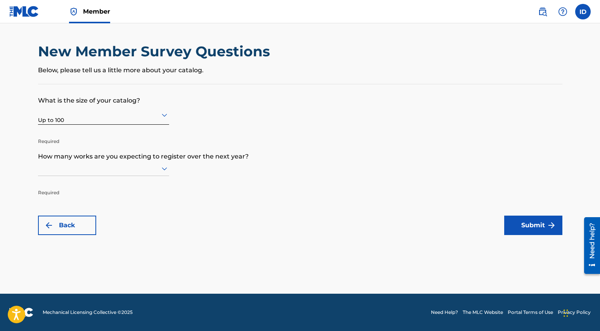
click at [127, 173] on div at bounding box center [103, 168] width 131 height 15
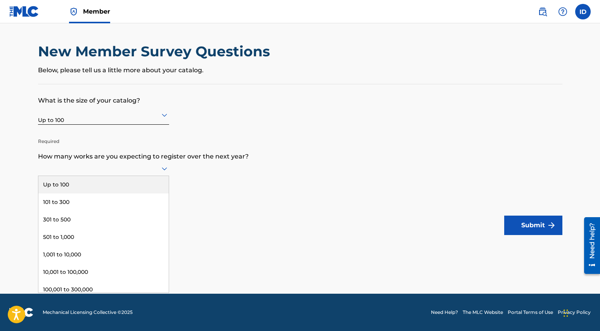
click at [125, 187] on div "Up to 100" at bounding box center [103, 184] width 130 height 17
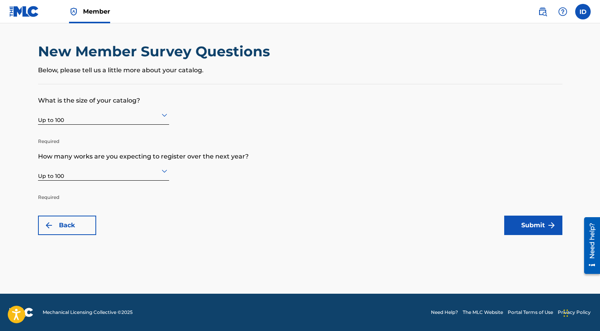
click at [524, 230] on button "Submit" at bounding box center [533, 224] width 58 height 19
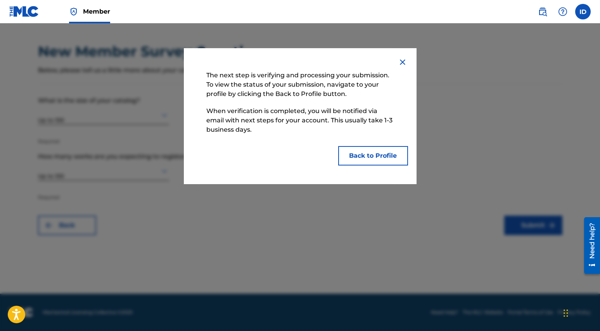
click at [369, 160] on button "Back to Profile" at bounding box center [373, 155] width 70 height 19
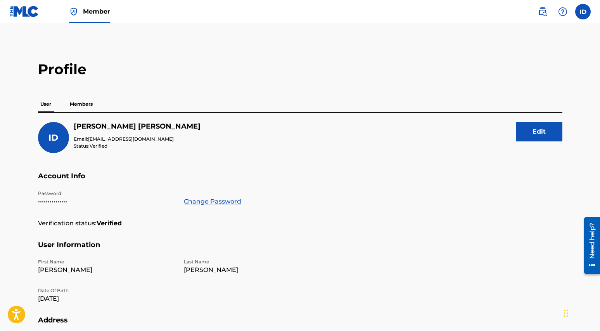
click at [100, 16] on span "Member" at bounding box center [96, 11] width 27 height 9
